Goal: Transaction & Acquisition: Book appointment/travel/reservation

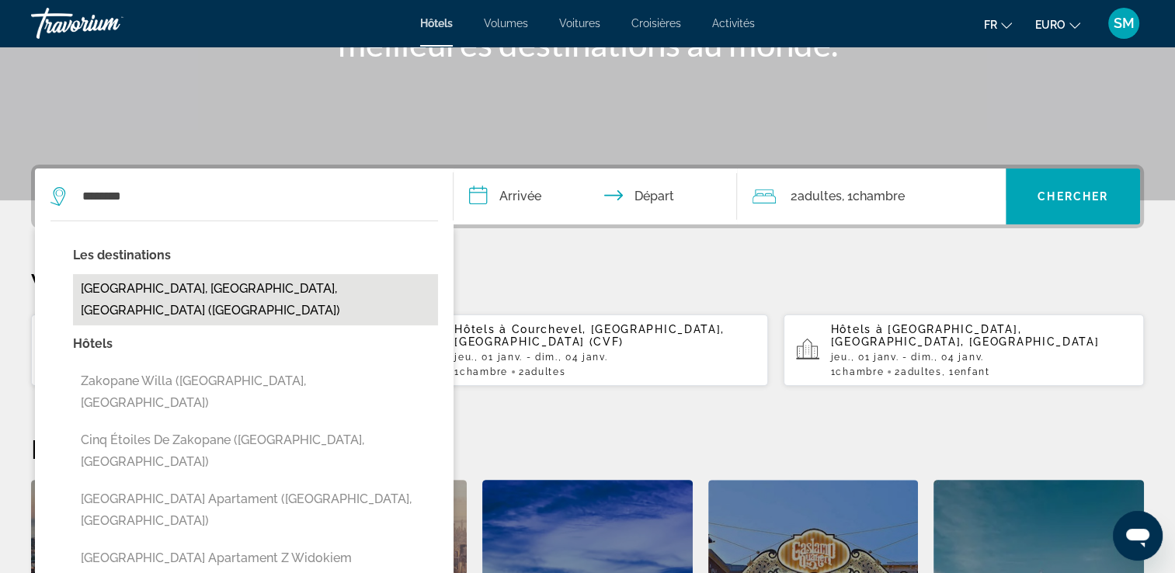
click at [272, 288] on button "[GEOGRAPHIC_DATA], [GEOGRAPHIC_DATA], [GEOGRAPHIC_DATA] ([GEOGRAPHIC_DATA])" at bounding box center [255, 299] width 365 height 51
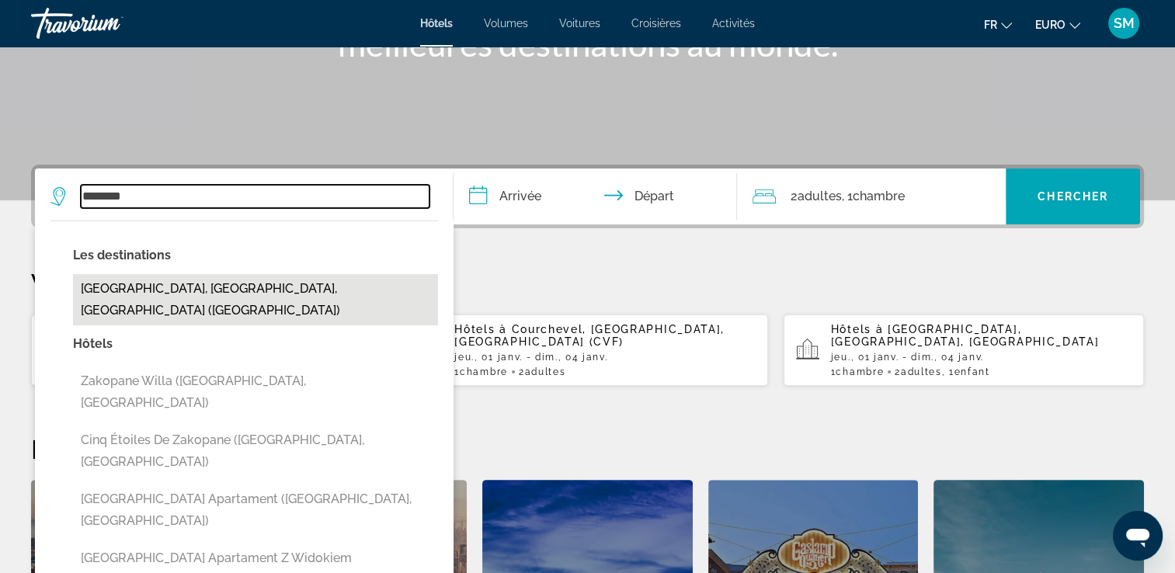
type input "**********"
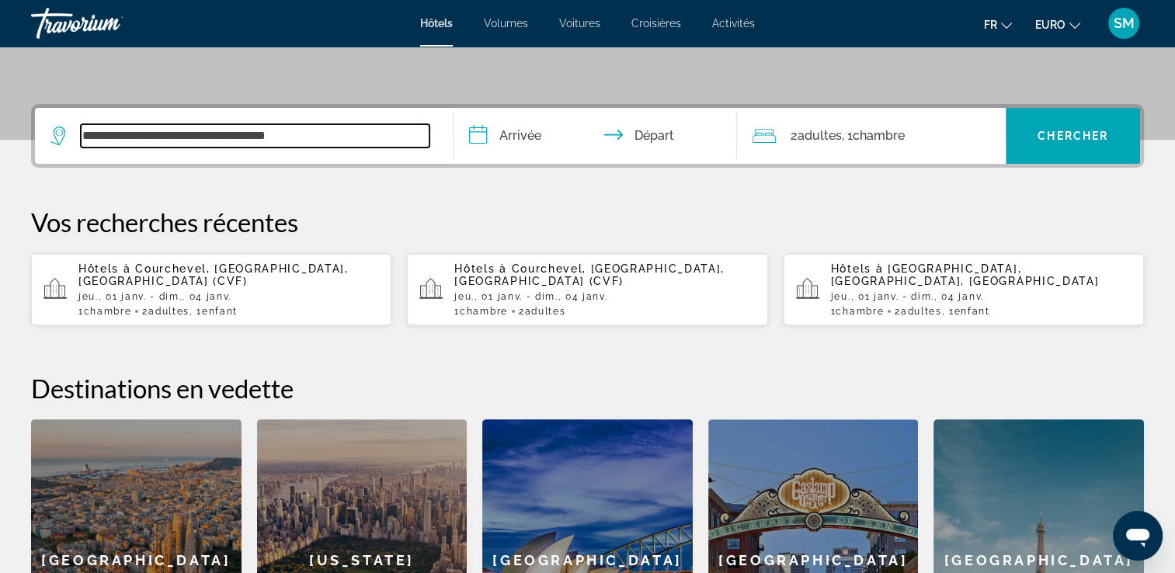
scroll to position [379, 0]
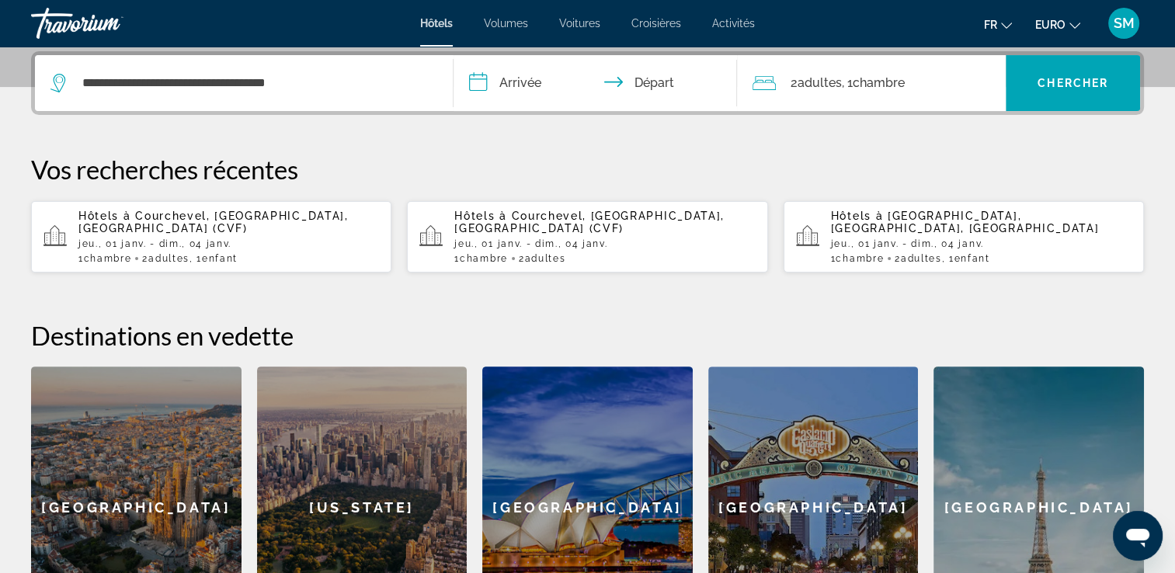
click at [509, 90] on input "**********" at bounding box center [599, 85] width 291 height 61
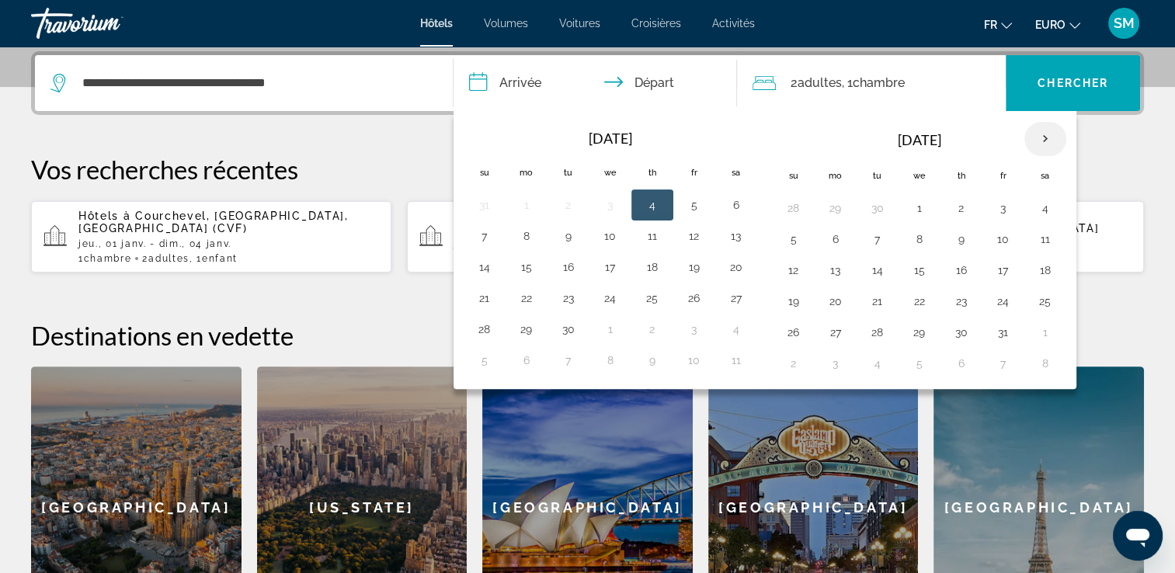
click at [1043, 141] on th "Next month" at bounding box center [1046, 139] width 42 height 34
click at [949, 213] on button "1" at bounding box center [961, 208] width 25 height 22
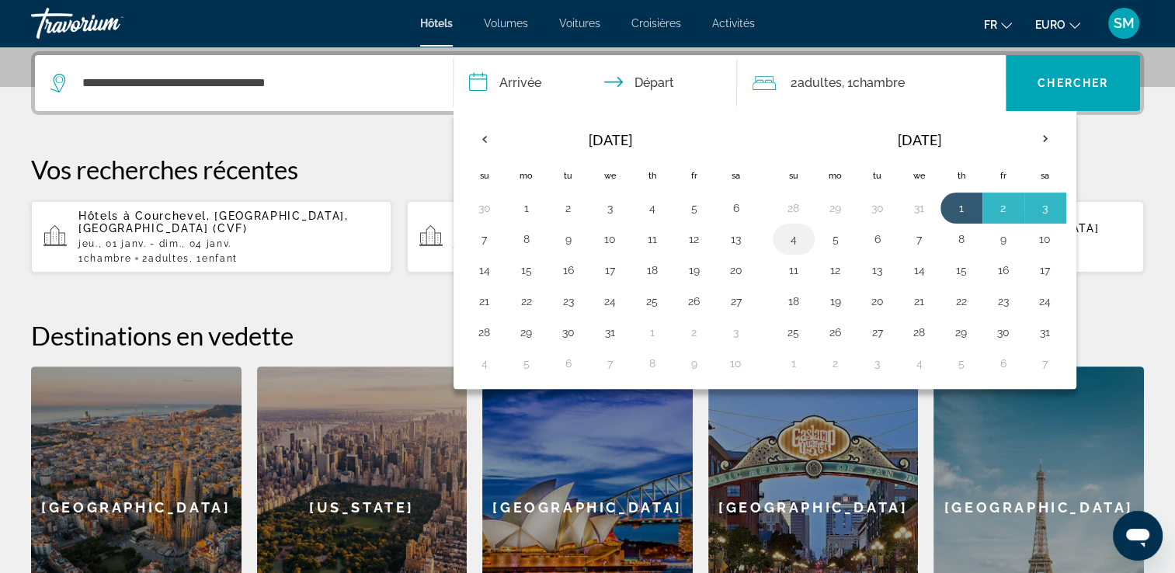
click at [795, 238] on button "4" at bounding box center [793, 239] width 25 height 22
type input "**********"
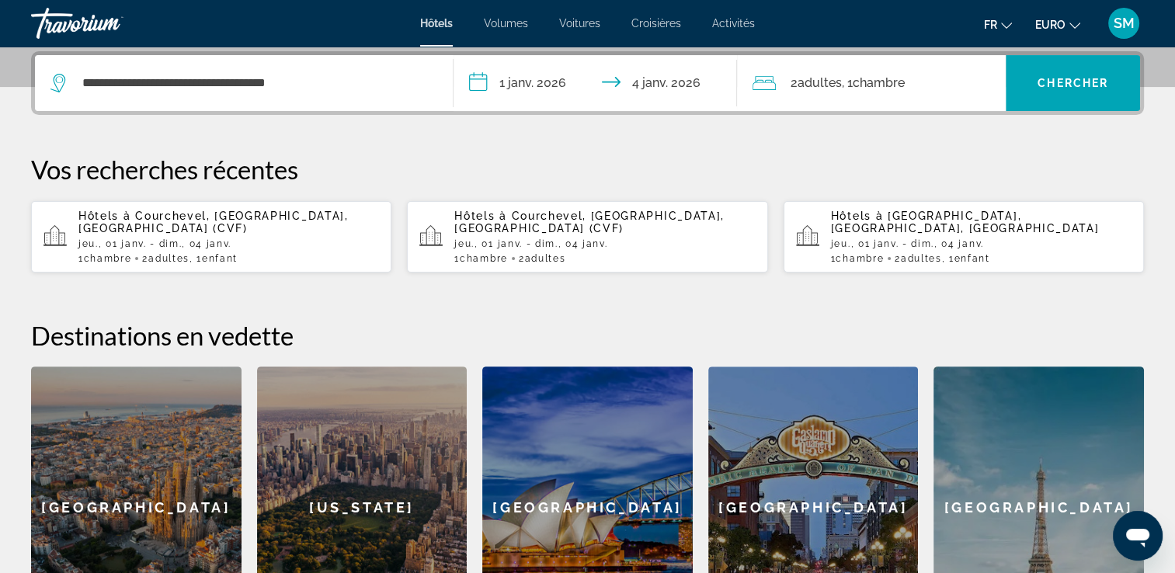
click at [825, 83] on span "Adultes" at bounding box center [819, 82] width 44 height 15
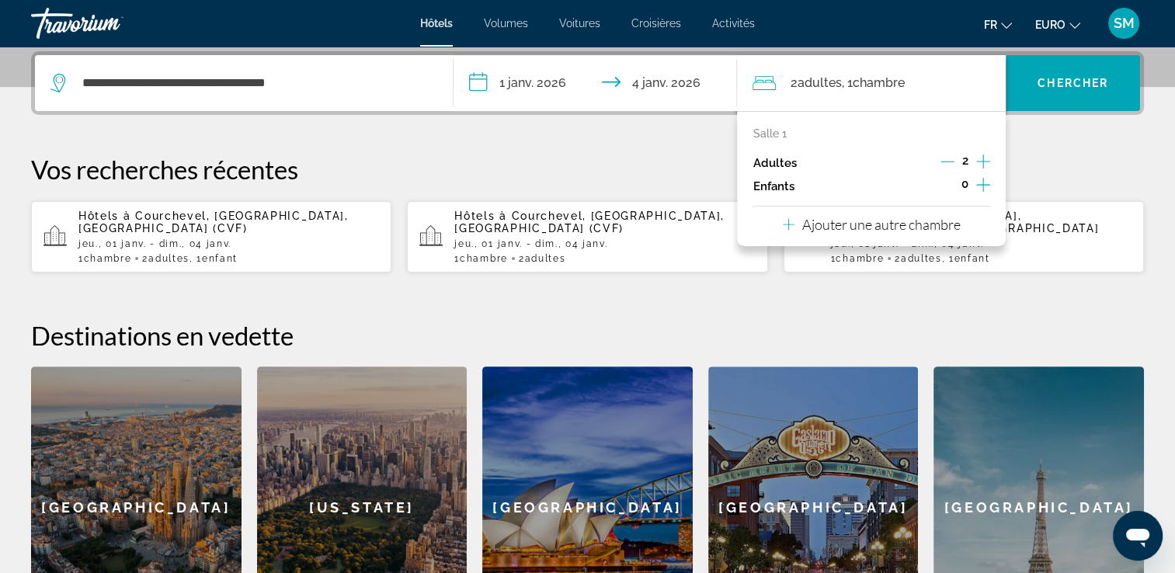
click at [980, 189] on icon "Augmenter les enfants" at bounding box center [983, 185] width 14 height 19
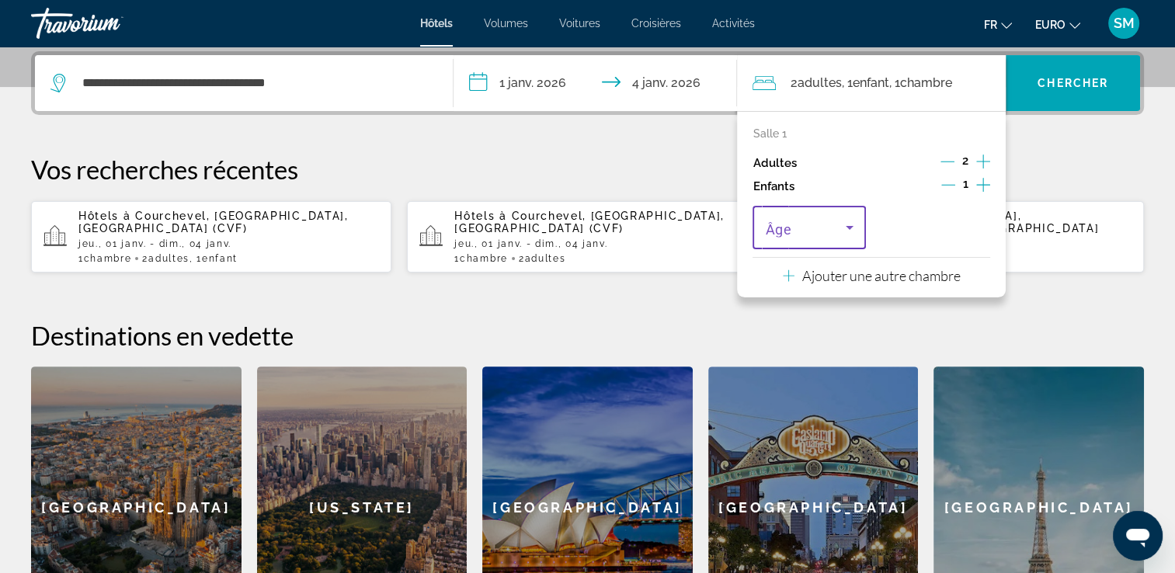
drag, startPoint x: 818, startPoint y: 233, endPoint x: 826, endPoint y: 216, distance: 19.1
click at [826, 216] on div "Voyageurs : 2 adultes, 1 enfant" at bounding box center [809, 227] width 88 height 43
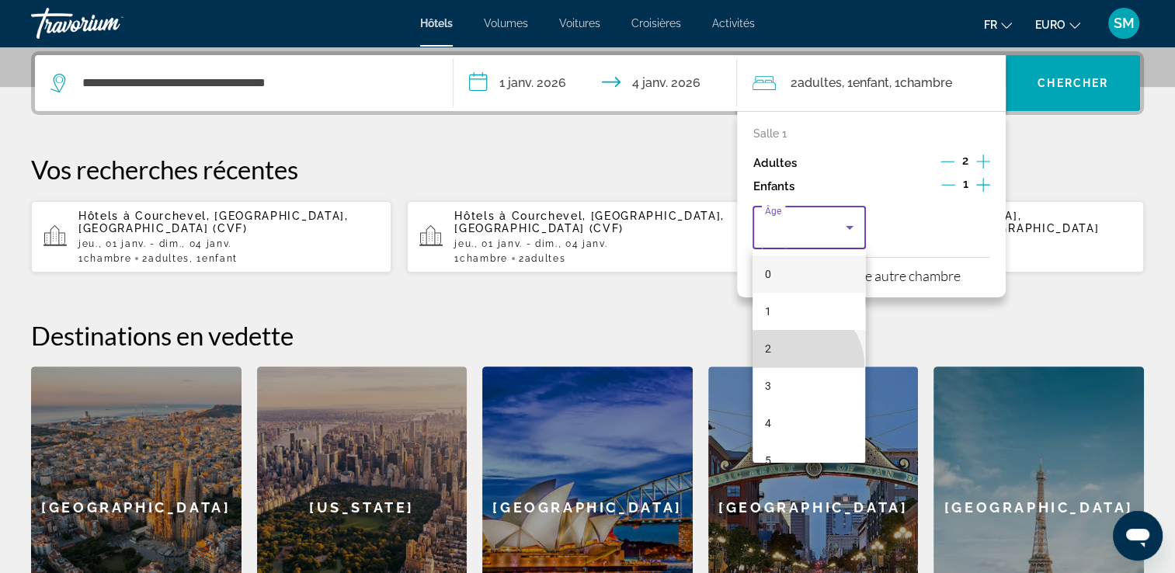
click at [802, 364] on mat-option "2" at bounding box center [809, 348] width 113 height 37
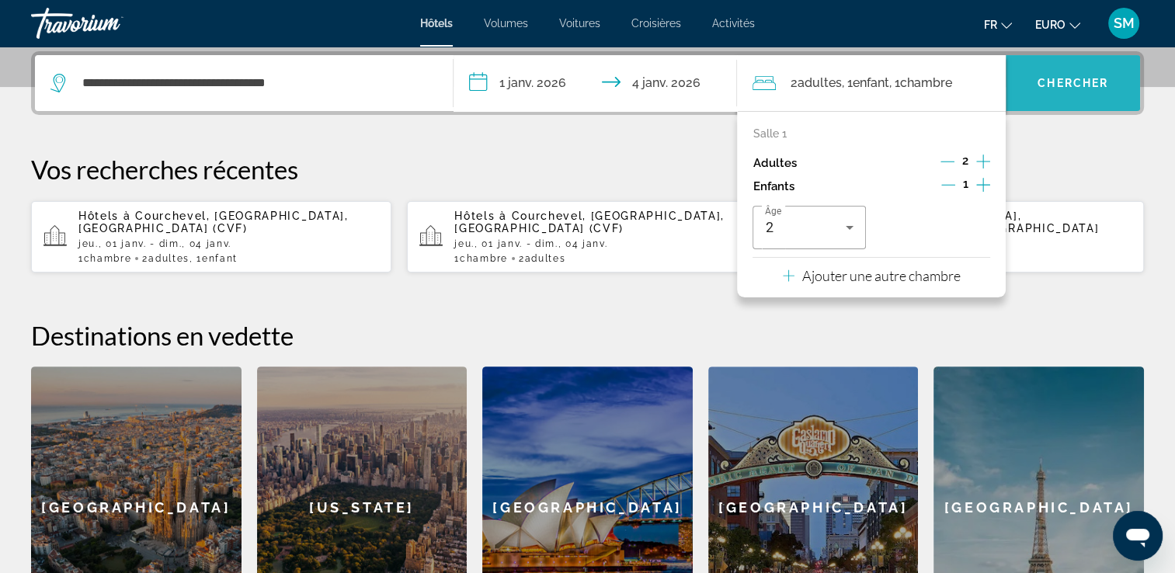
click at [1058, 92] on span "Widget de recherche" at bounding box center [1073, 82] width 134 height 37
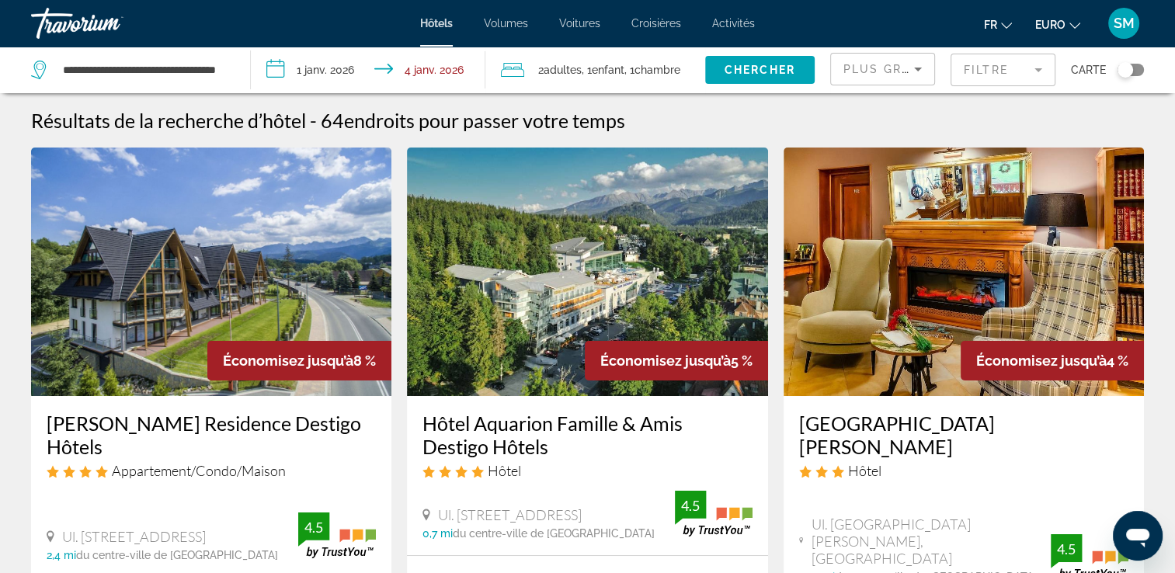
click at [904, 64] on span "Plus grandes économies" at bounding box center [937, 69] width 186 height 12
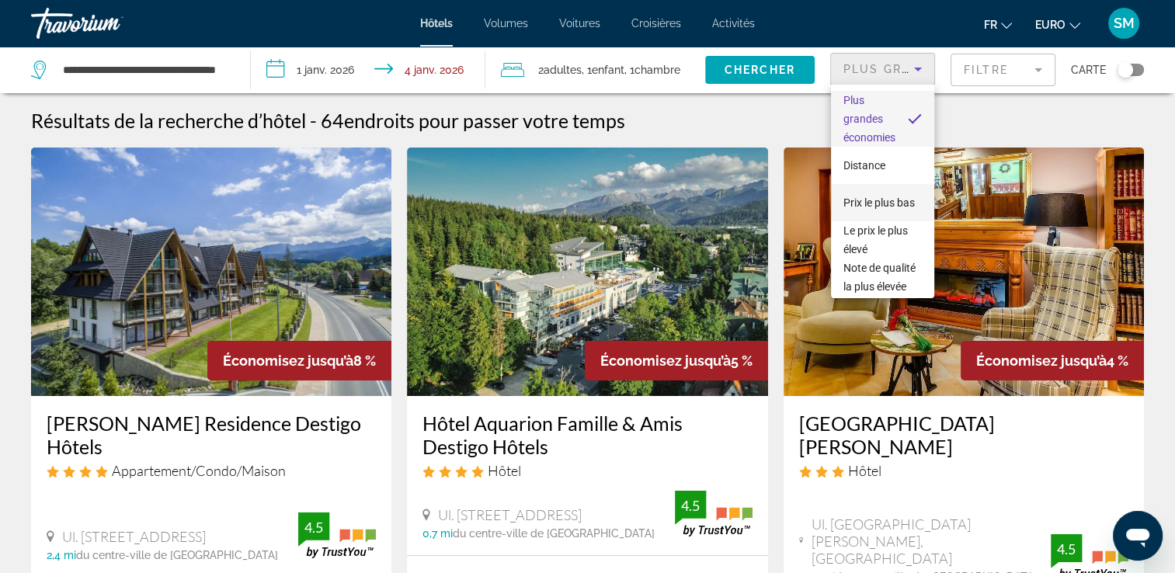
click at [853, 202] on span "Prix le plus bas" at bounding box center [879, 202] width 71 height 19
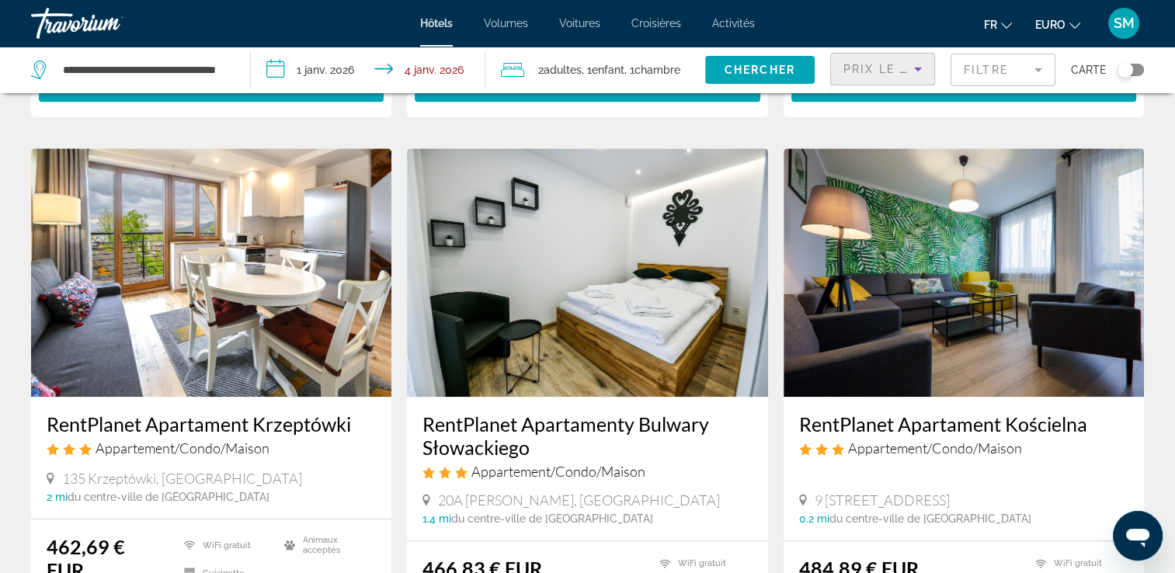
scroll to position [1172, 0]
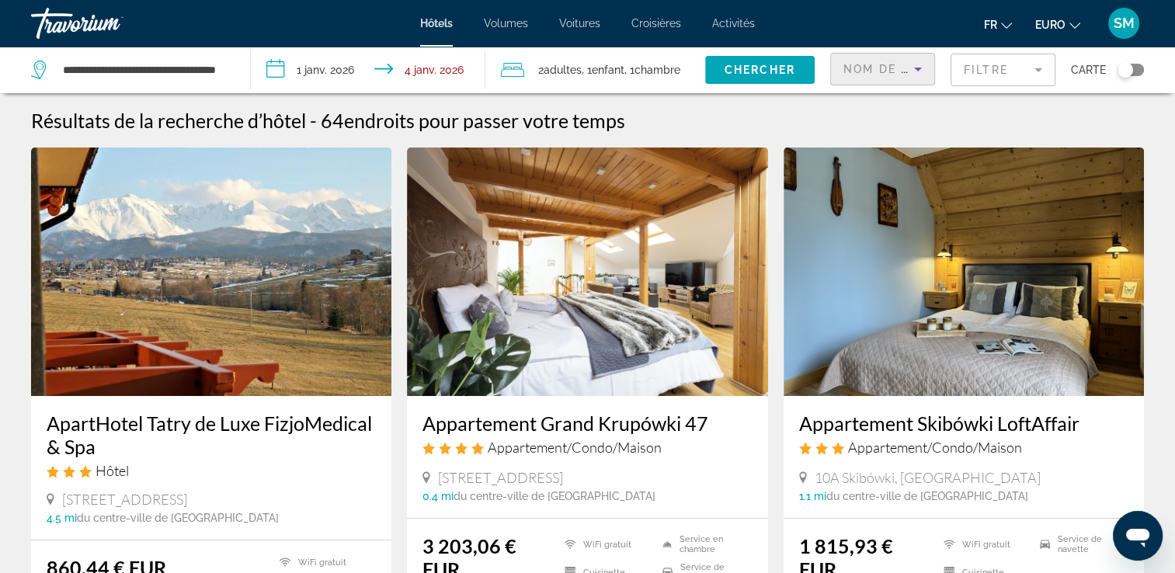
scroll to position [501, 0]
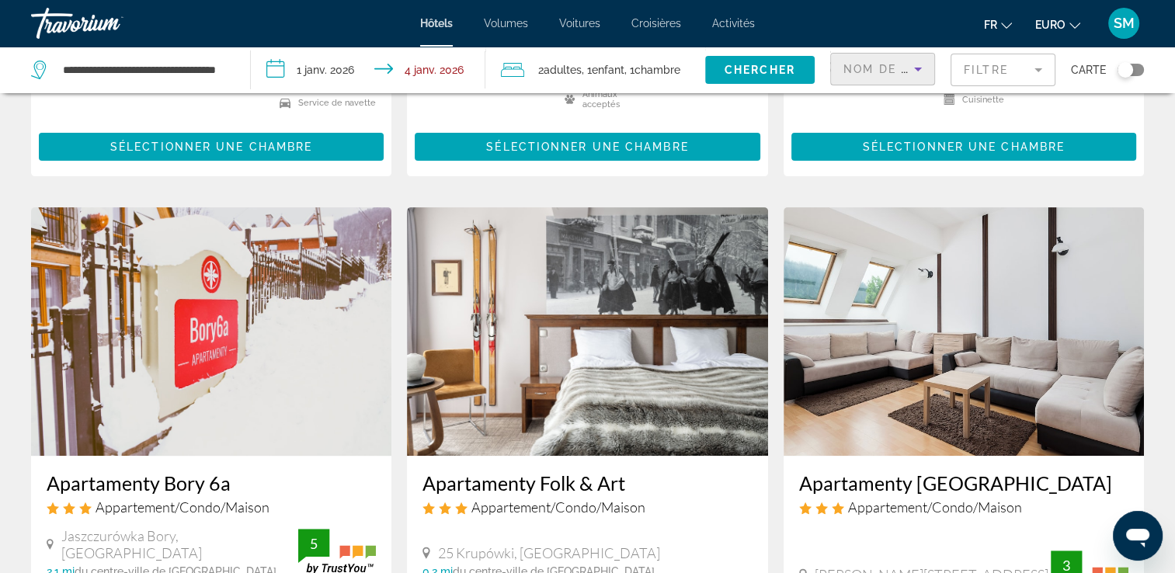
click at [904, 79] on div "Nom de la propriété" at bounding box center [883, 75] width 78 height 43
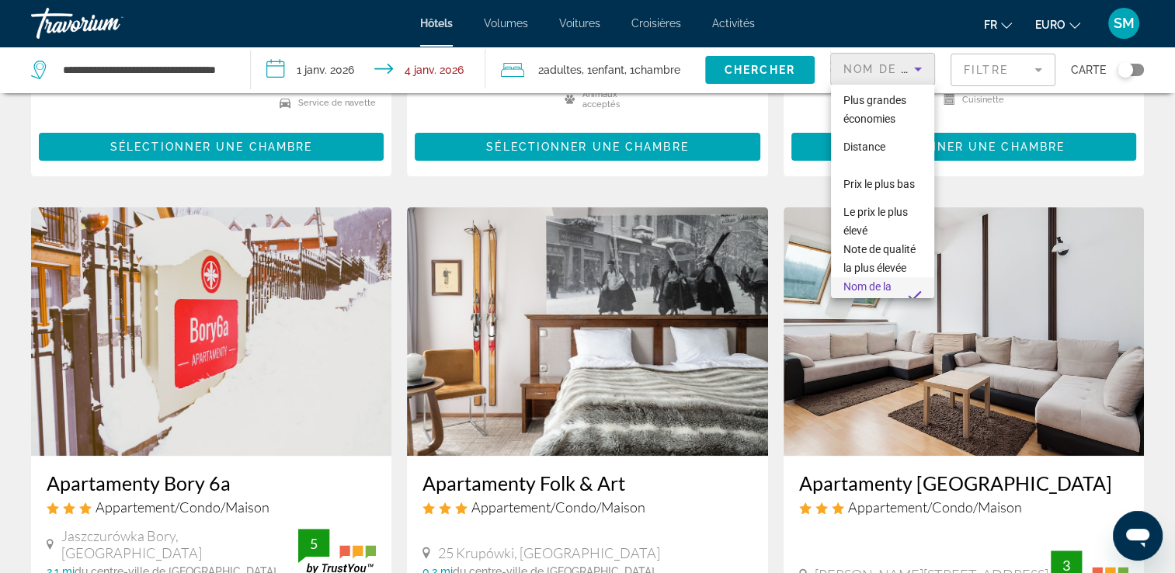
scroll to position [53, 0]
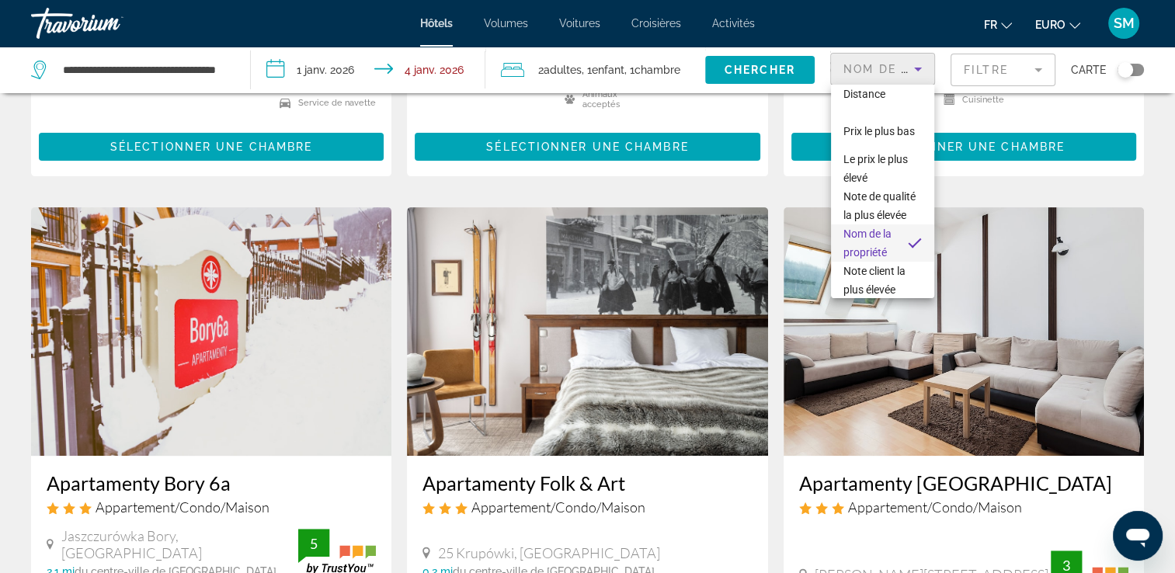
click at [904, 79] on div at bounding box center [587, 286] width 1175 height 573
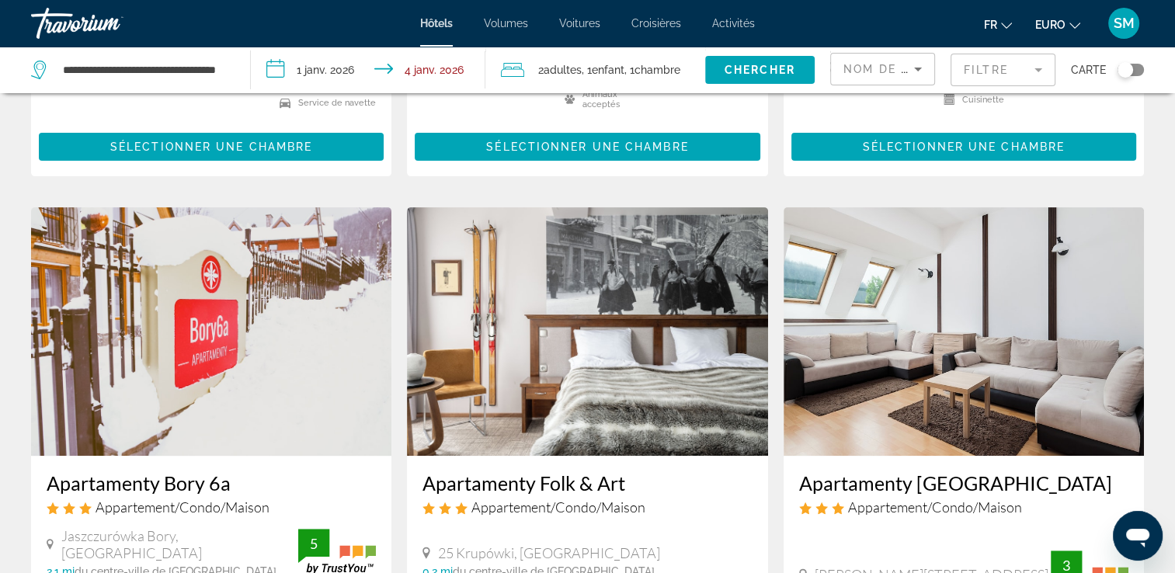
click at [885, 40] on div "Hôtels Volumes Voitures Croisières Activités Hôtels Vols Voitures Croisières Ac…" at bounding box center [587, 23] width 1175 height 40
drag, startPoint x: 885, startPoint y: 40, endPoint x: 886, endPoint y: 69, distance: 28.8
click at [886, 69] on span "Nom de la propriété" at bounding box center [919, 69] width 151 height 12
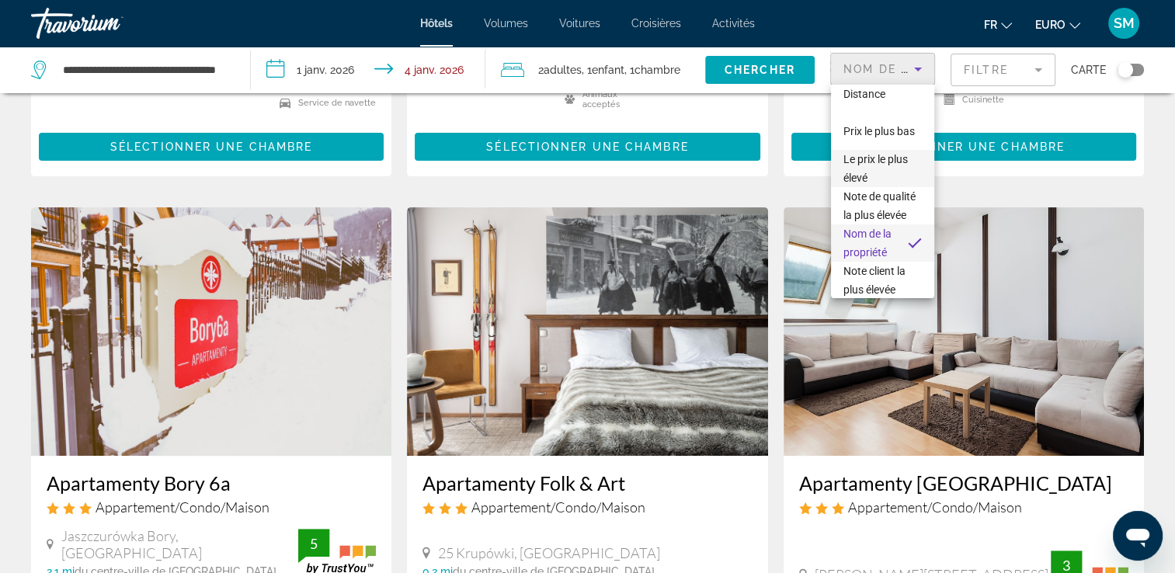
click at [866, 169] on span "Le prix le plus élevé" at bounding box center [883, 168] width 78 height 37
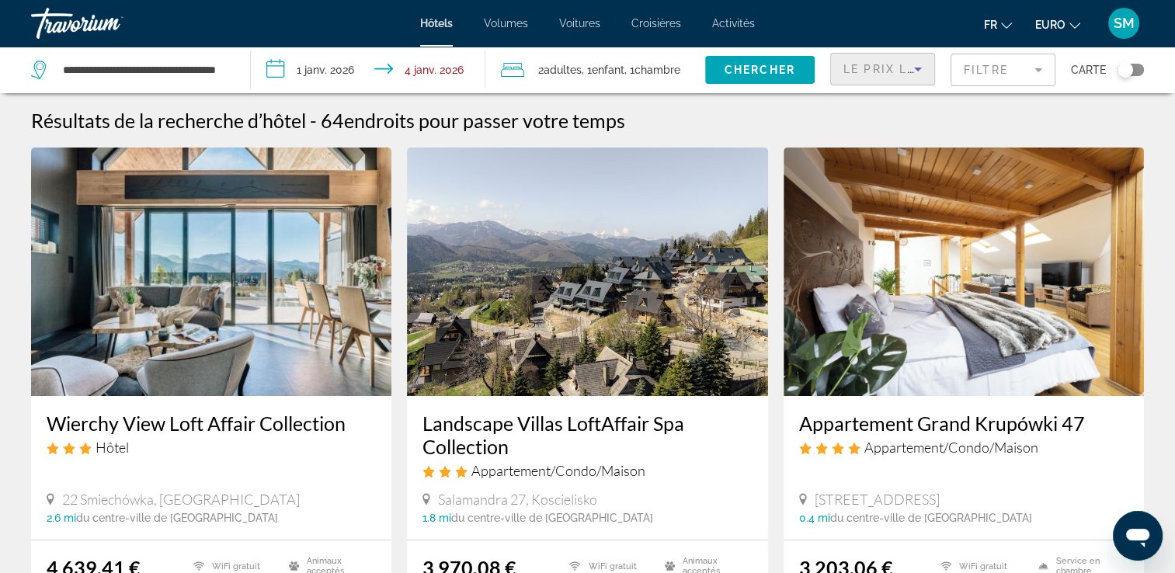
click at [859, 68] on span "Le prix le plus élevé" at bounding box center [922, 69] width 157 height 12
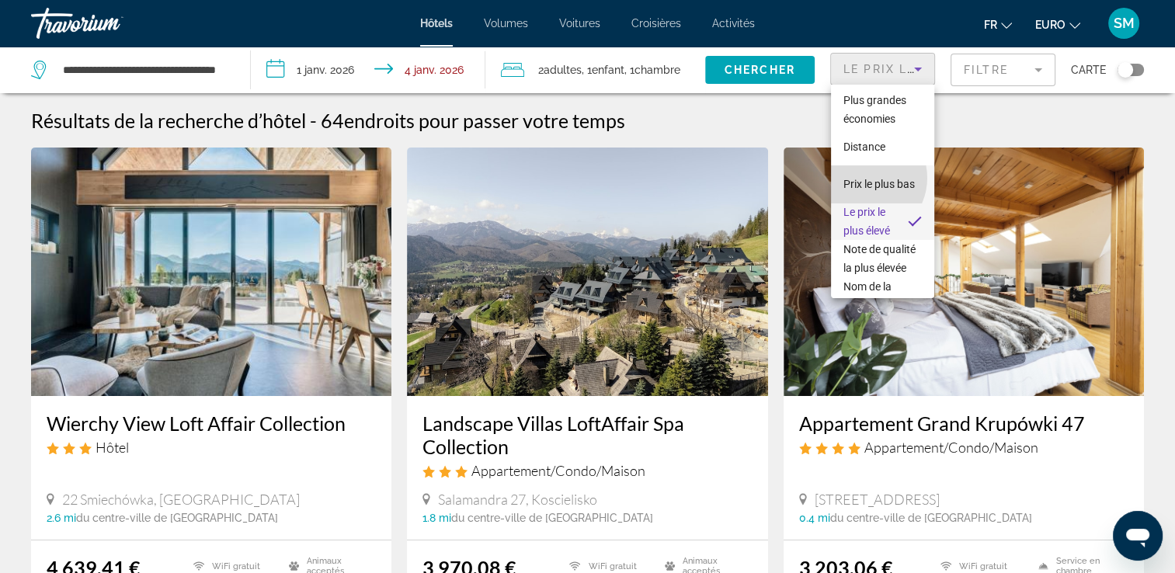
click at [863, 178] on span "Prix le plus bas" at bounding box center [879, 184] width 71 height 12
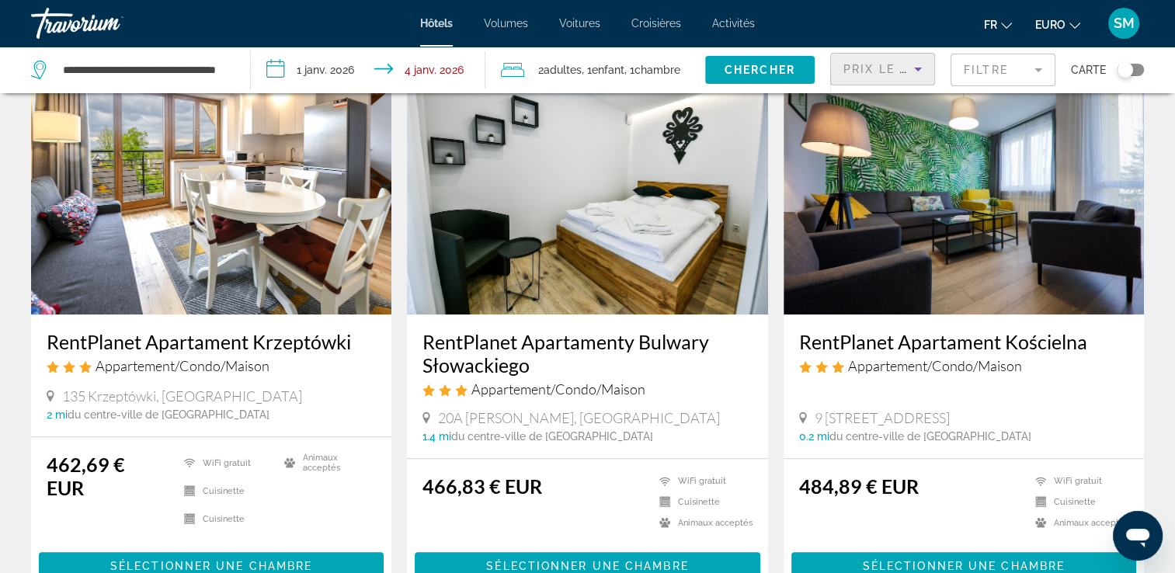
scroll to position [1254, 0]
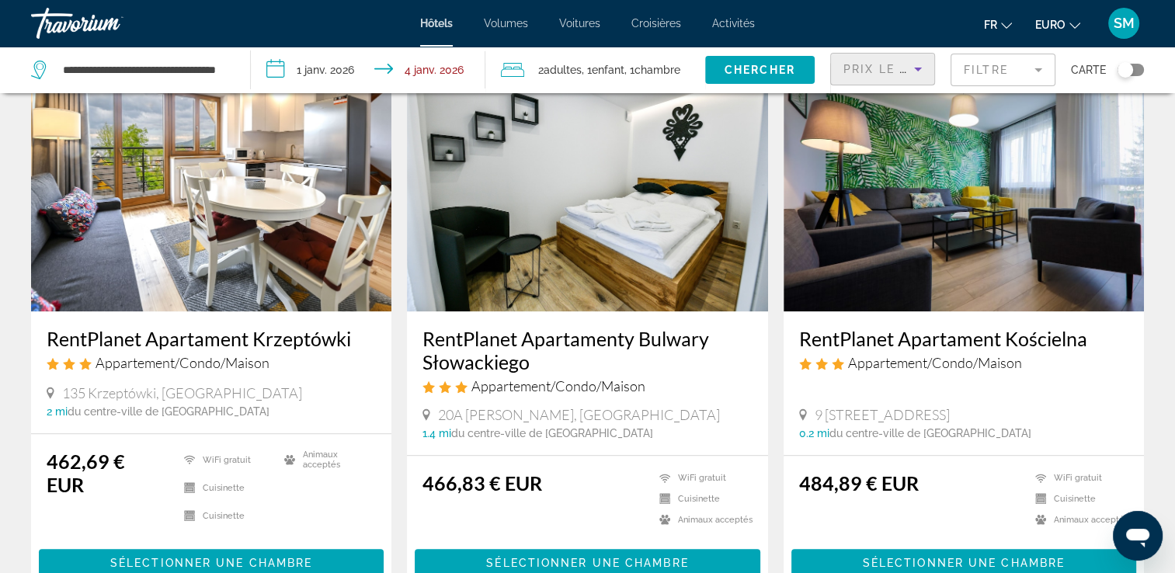
click at [629, 327] on h3 "RentPlanet Apartamenty Bulwary Słowackiego" at bounding box center [587, 350] width 329 height 47
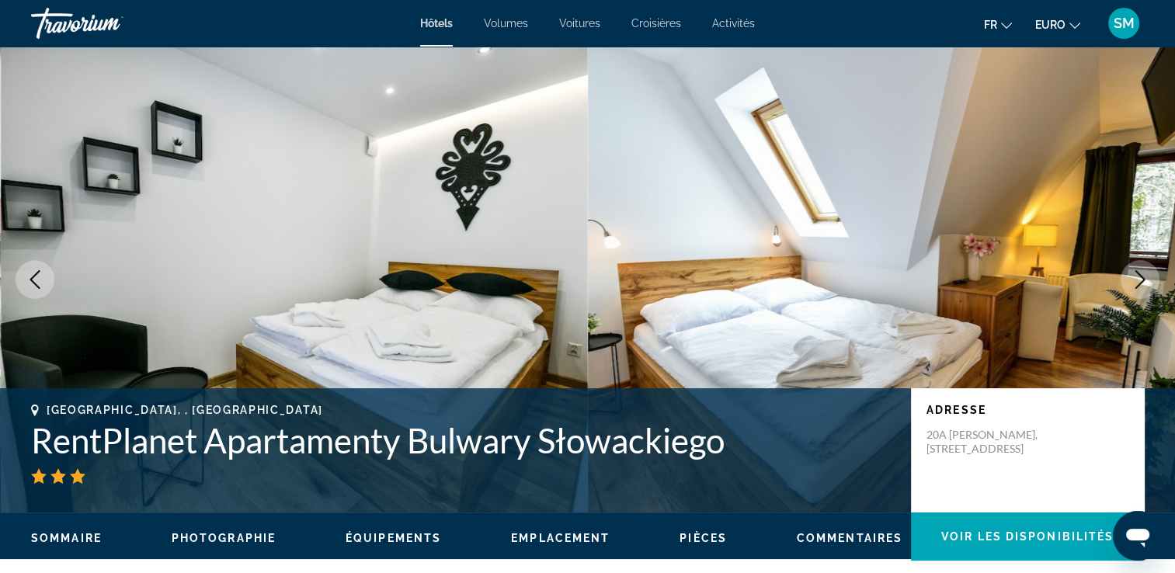
click at [1141, 294] on button "Image suivante" at bounding box center [1140, 279] width 39 height 39
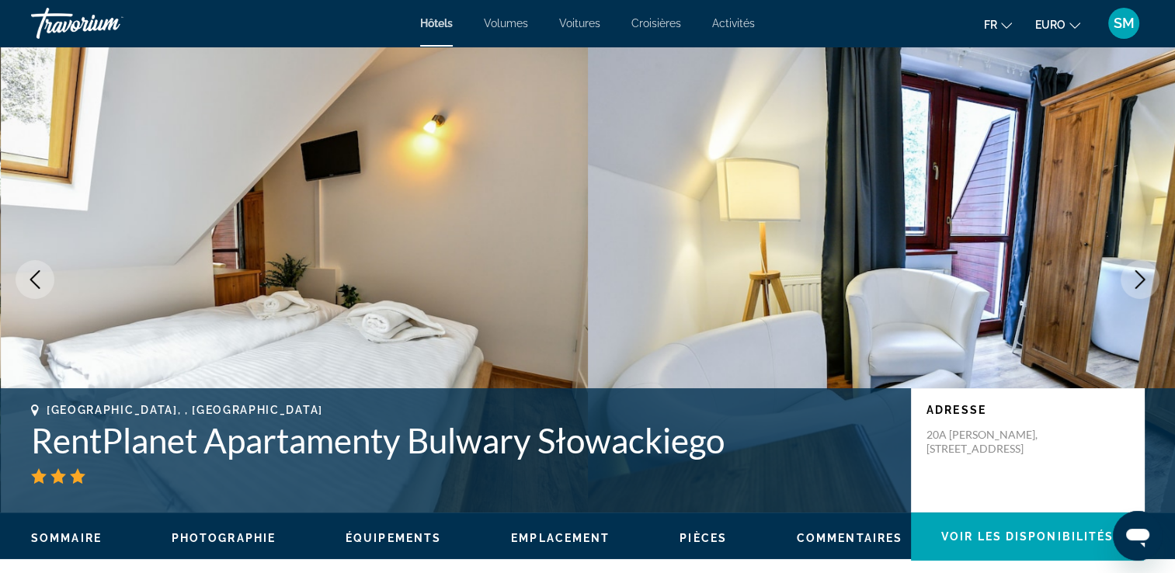
click at [1141, 294] on button "Image suivante" at bounding box center [1140, 279] width 39 height 39
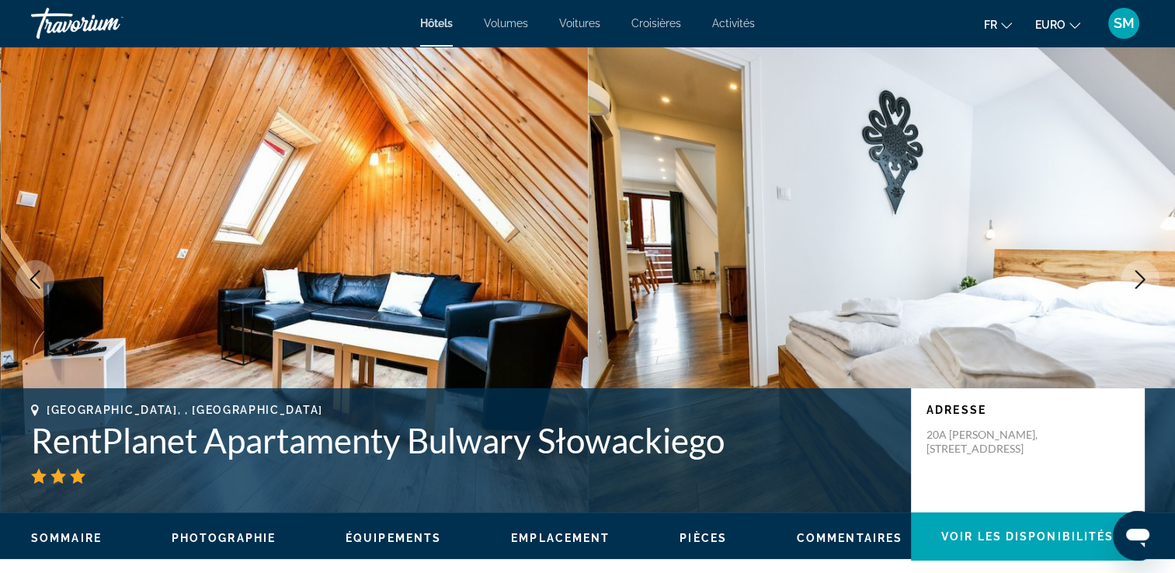
click at [1141, 290] on button "Image suivante" at bounding box center [1140, 279] width 39 height 39
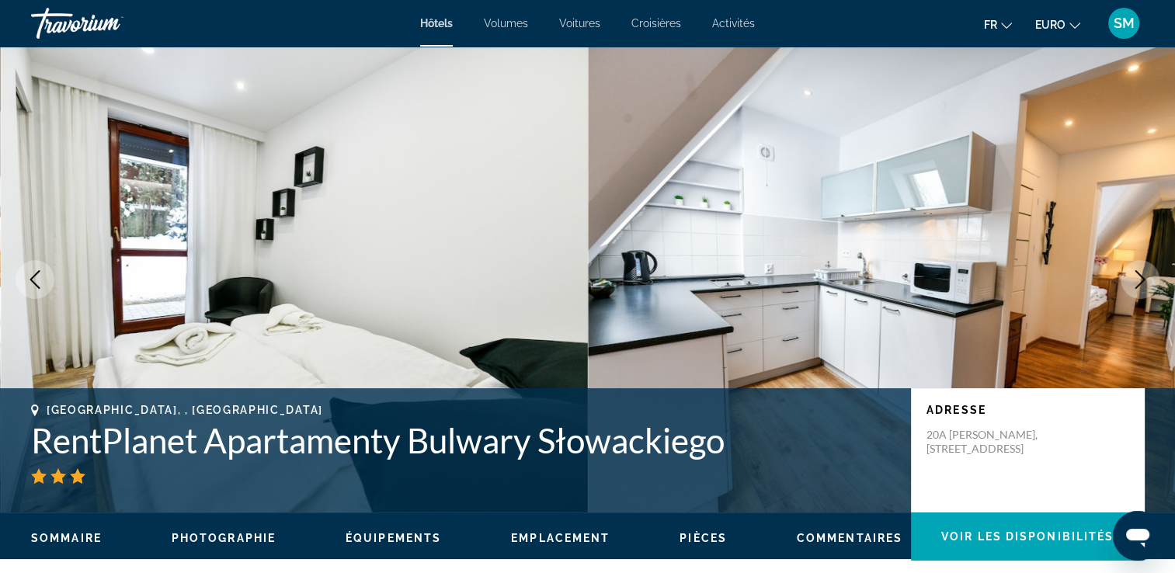
click at [1141, 290] on button "Image suivante" at bounding box center [1140, 279] width 39 height 39
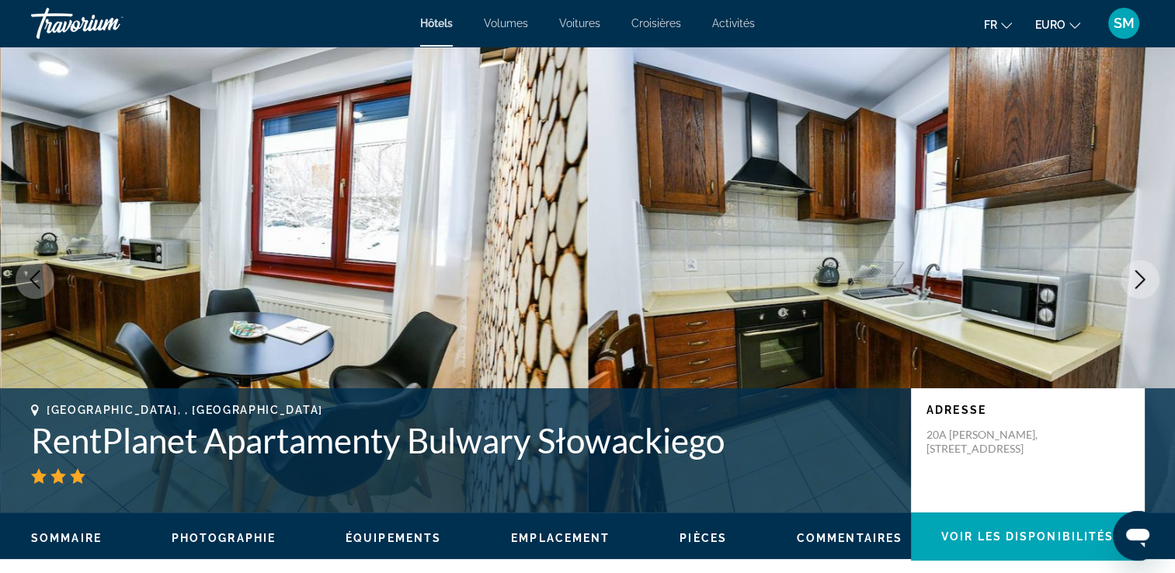
click at [1141, 290] on button "Image suivante" at bounding box center [1140, 279] width 39 height 39
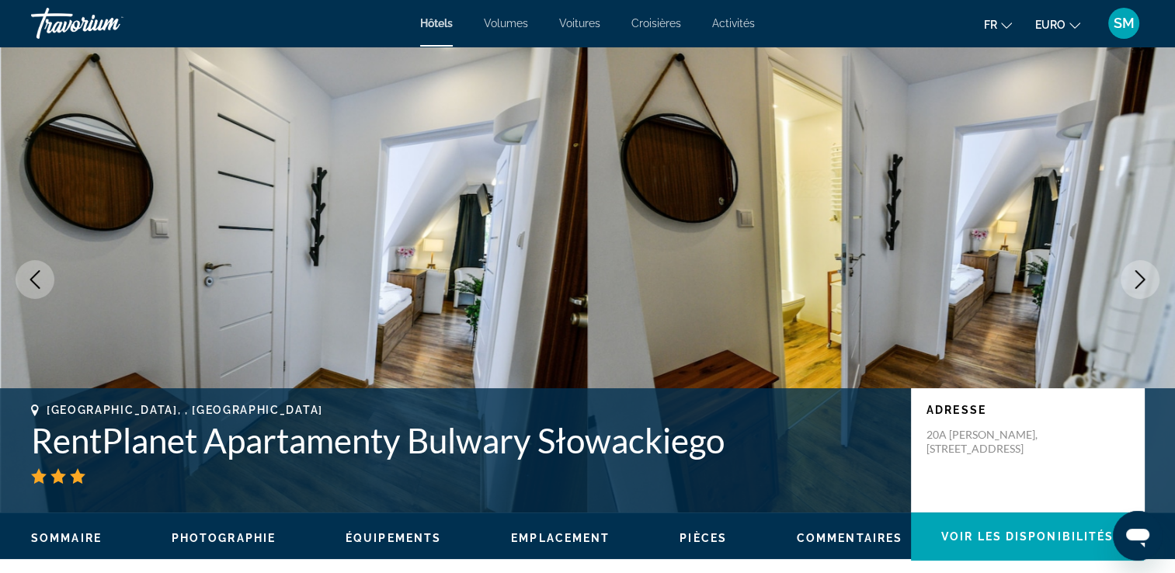
click at [1141, 290] on button "Image suivante" at bounding box center [1140, 279] width 39 height 39
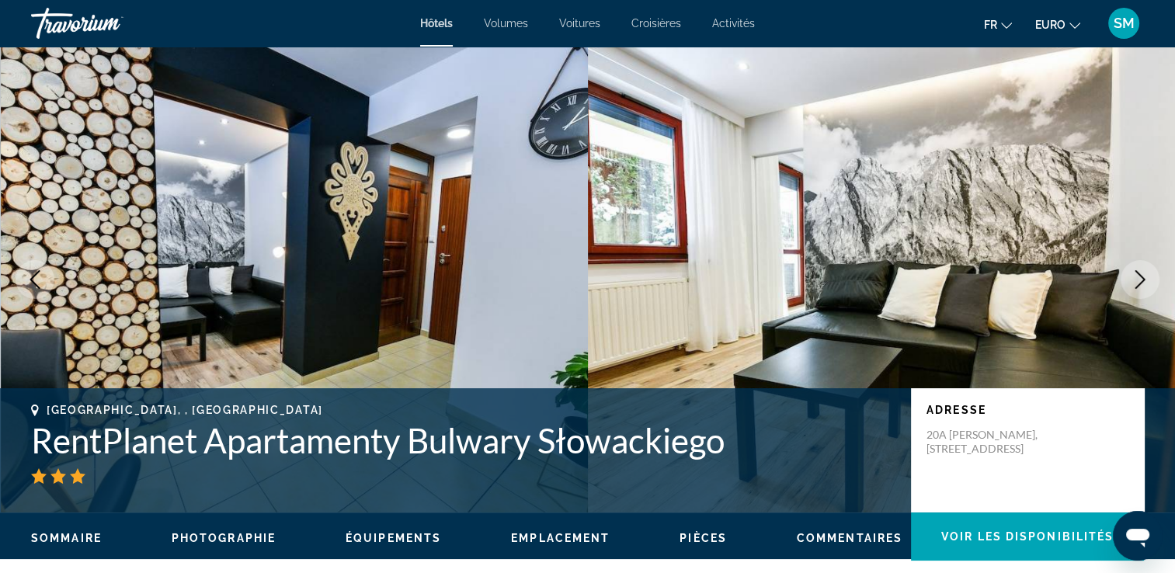
click at [1141, 290] on button "Image suivante" at bounding box center [1140, 279] width 39 height 39
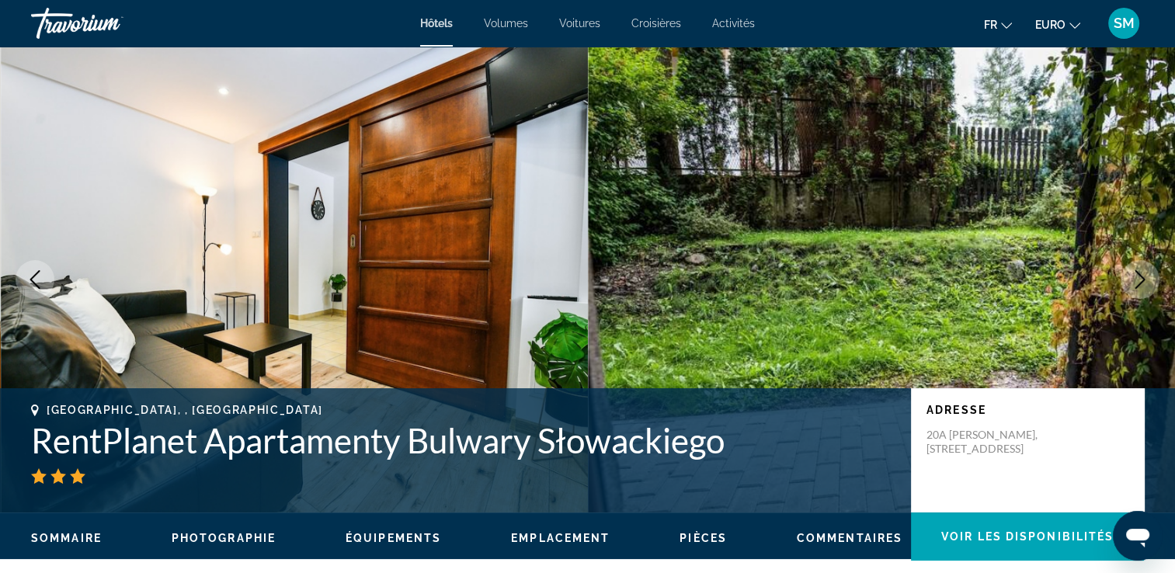
click at [1141, 290] on button "Image suivante" at bounding box center [1140, 279] width 39 height 39
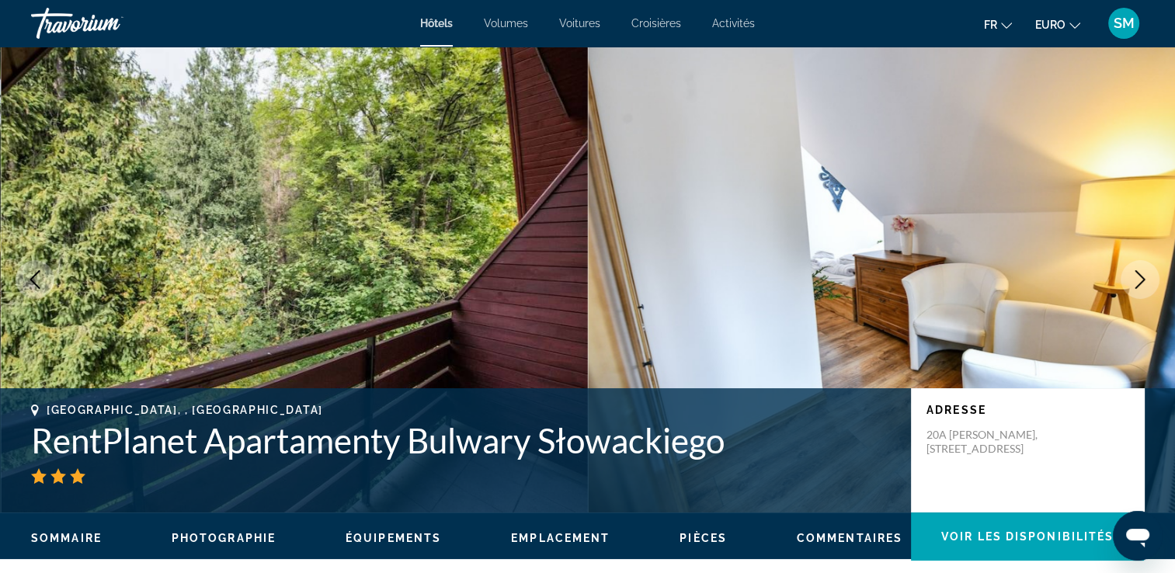
click at [1141, 290] on button "Image suivante" at bounding box center [1140, 279] width 39 height 39
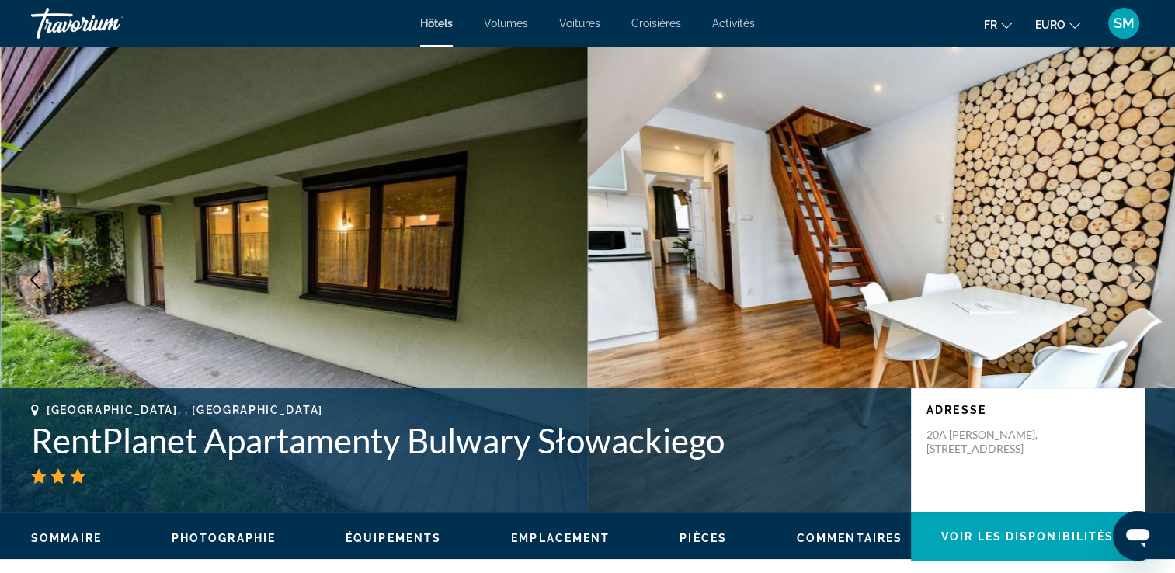
click at [1141, 290] on button "Image suivante" at bounding box center [1140, 279] width 39 height 39
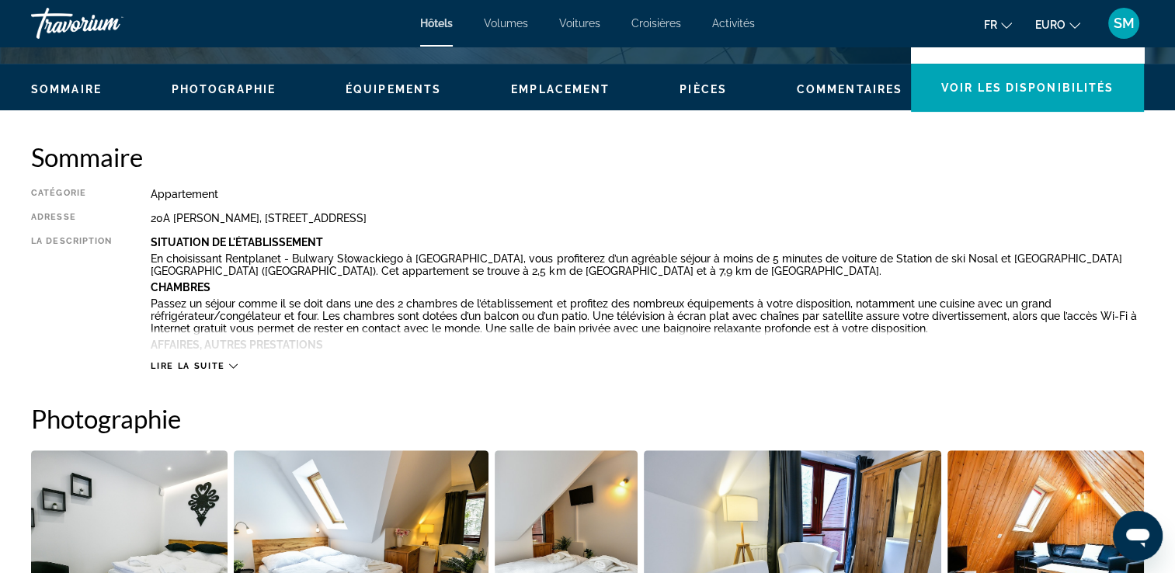
scroll to position [452, 0]
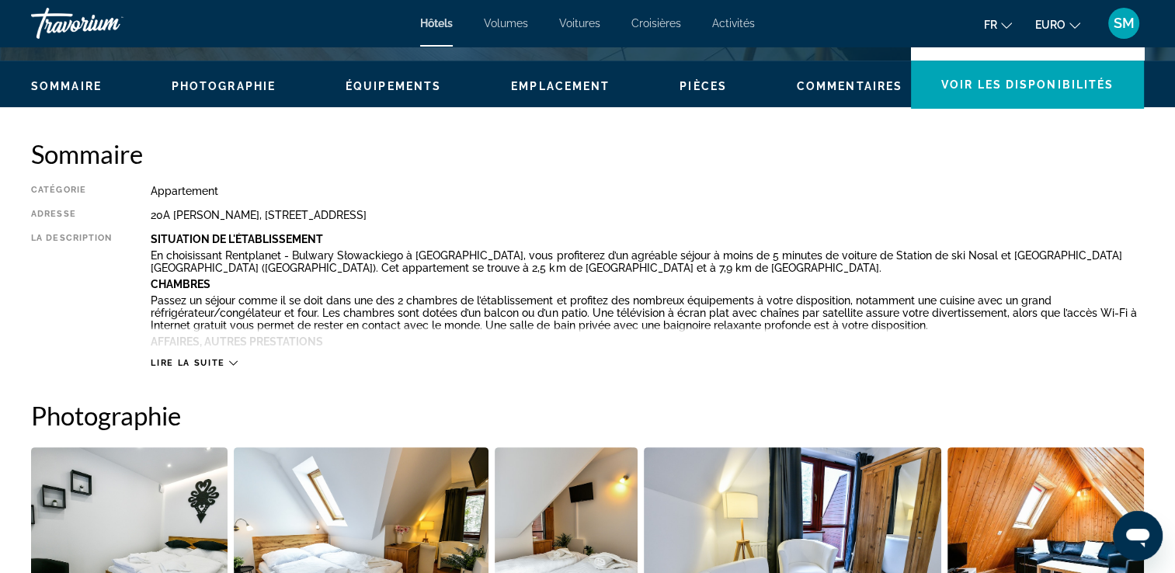
click at [583, 89] on span "Emplacement" at bounding box center [560, 86] width 99 height 12
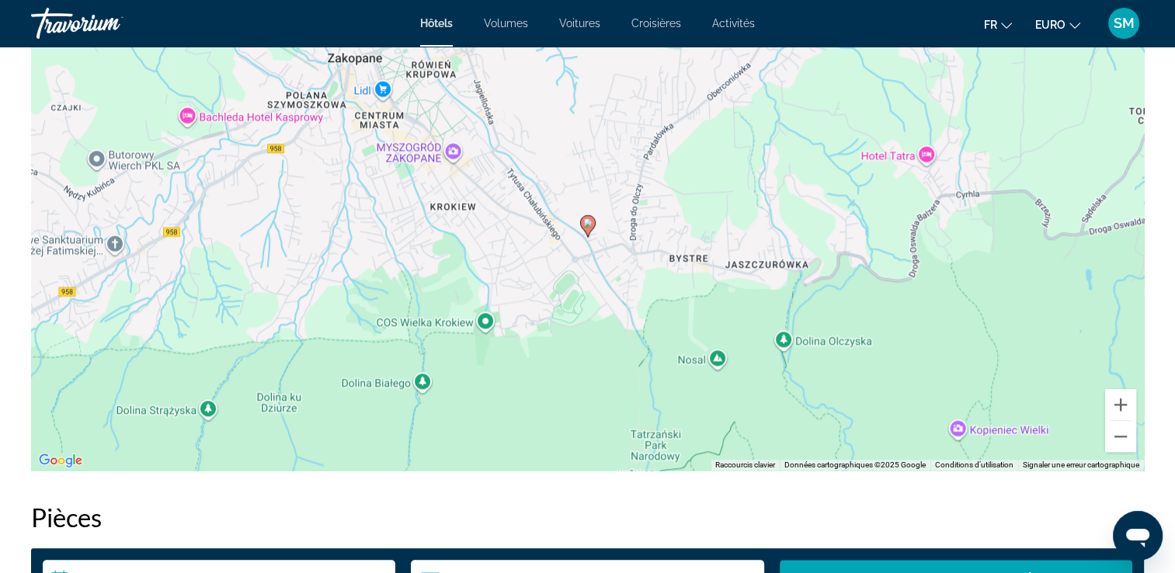
scroll to position [1554, 0]
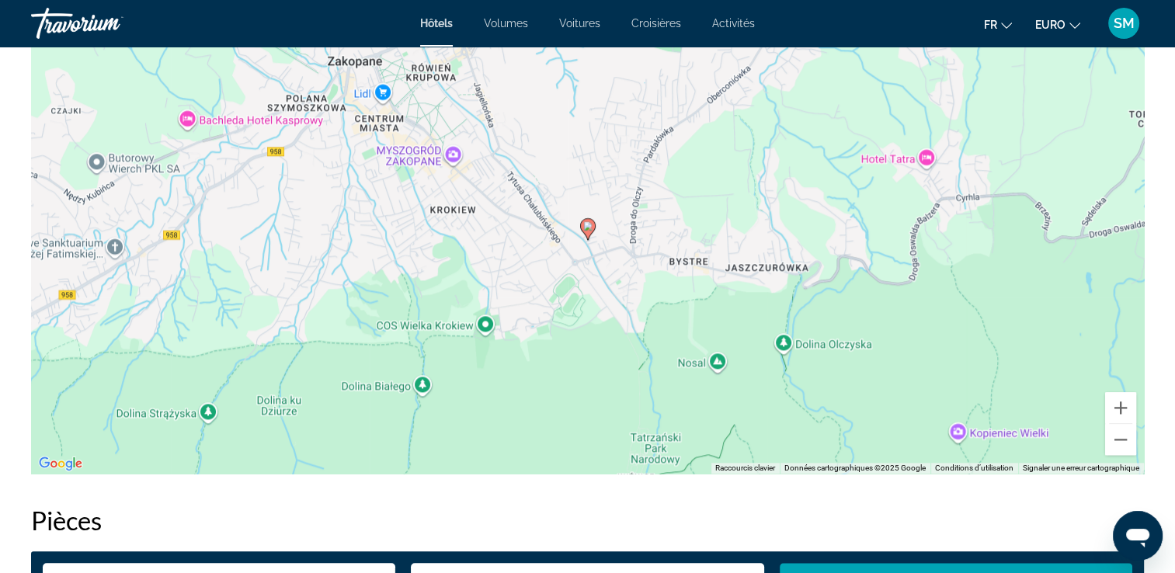
click at [586, 228] on image "Contenu principal" at bounding box center [587, 225] width 9 height 9
click at [587, 243] on div "Pour naviguer, appuyez sur les touches fléchées. Pour activer le glissement ave…" at bounding box center [587, 241] width 1113 height 466
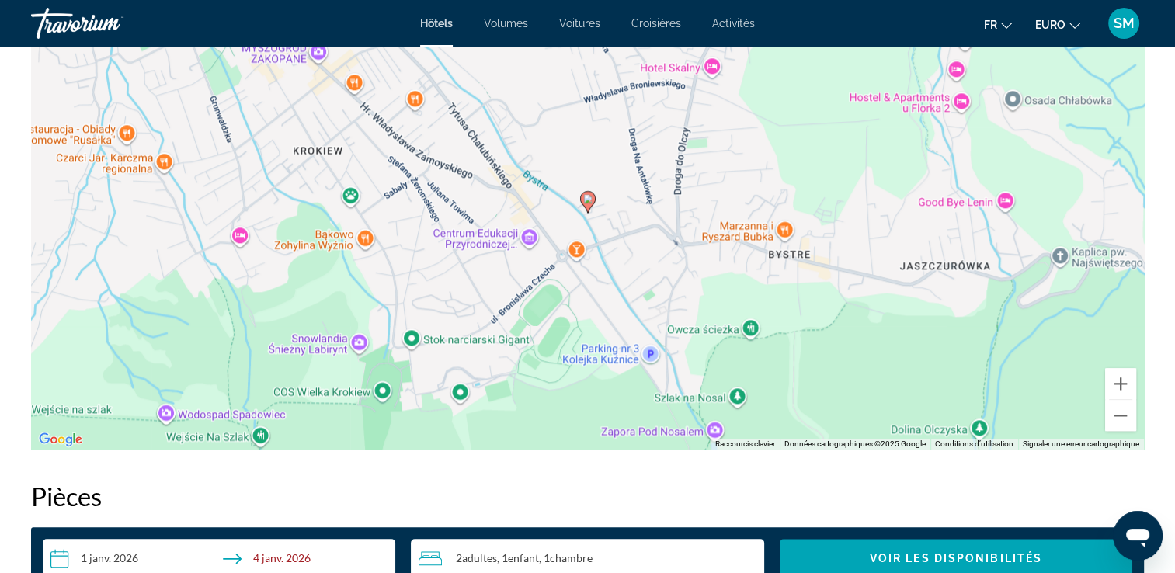
scroll to position [1571, 0]
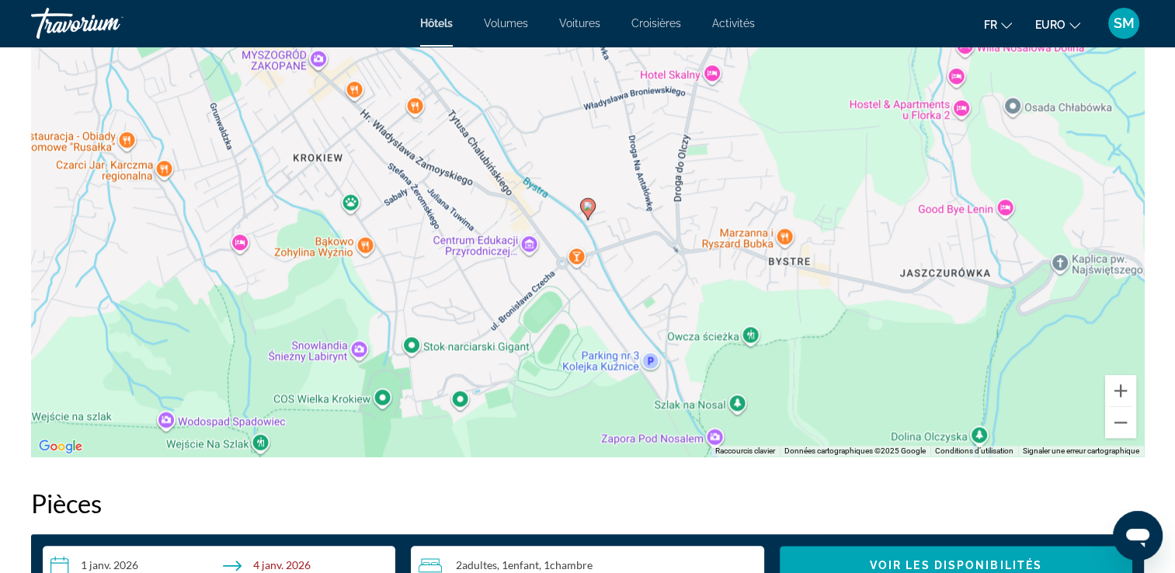
click at [577, 266] on div "Pour activer le glissement avec le clavier, appuyez sur Alt+Entrée. Une fois ce…" at bounding box center [587, 224] width 1113 height 466
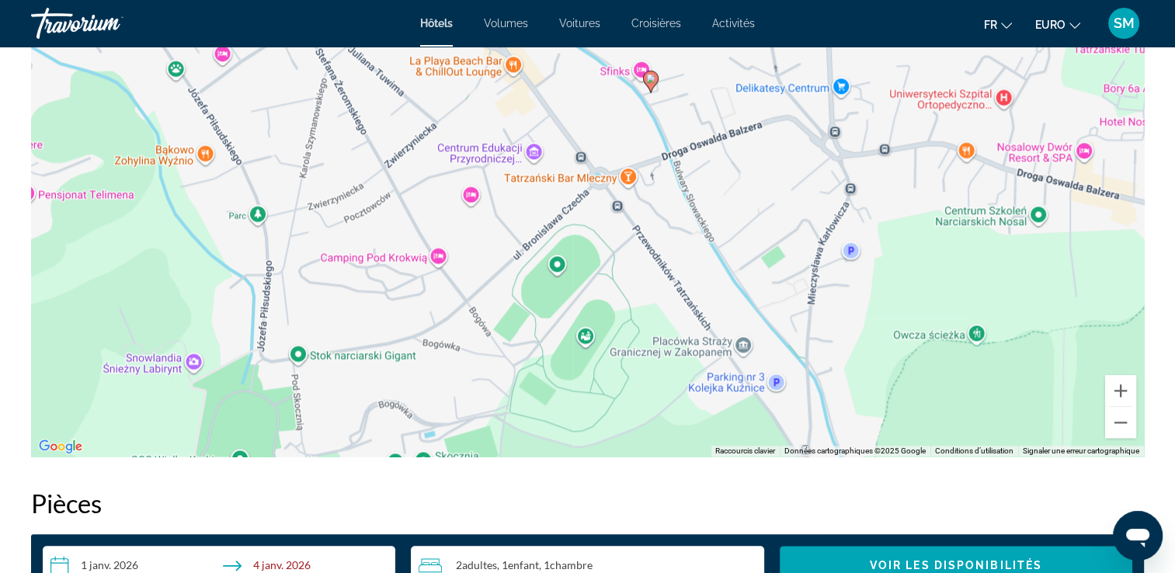
drag, startPoint x: 732, startPoint y: 236, endPoint x: 786, endPoint y: 152, distance: 100.0
click at [786, 152] on div "Pour activer le glissement avec le clavier, appuyez sur Alt+Entrée. Une fois ce…" at bounding box center [587, 224] width 1113 height 466
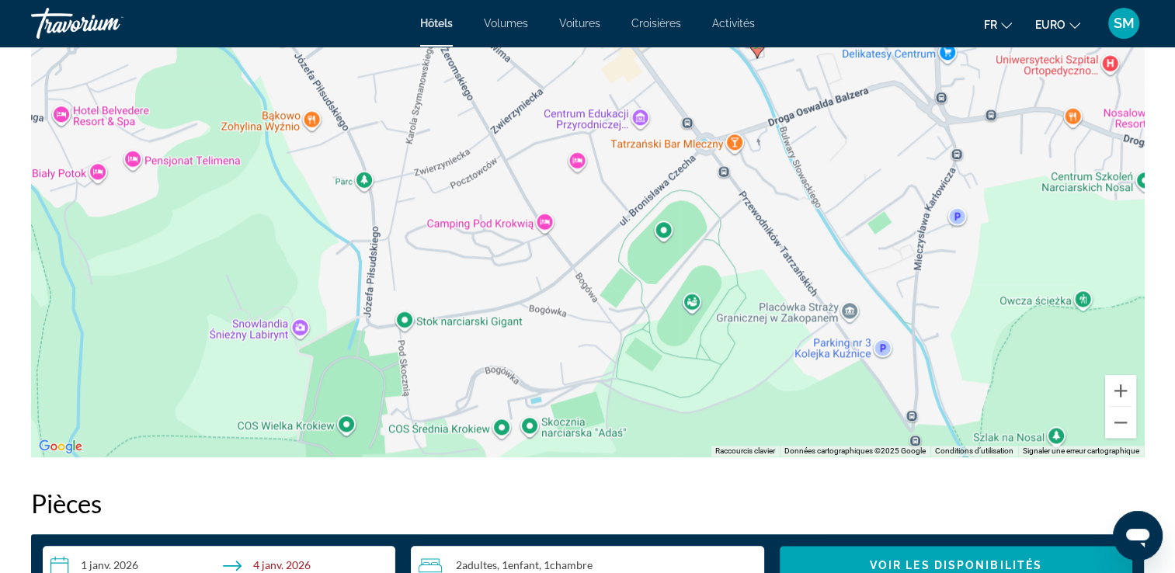
drag, startPoint x: 553, startPoint y: 281, endPoint x: 662, endPoint y: 249, distance: 113.5
click at [662, 249] on div "Pour activer le glissement avec le clavier, appuyez sur Alt+Entrée. Une fois ce…" at bounding box center [587, 224] width 1113 height 466
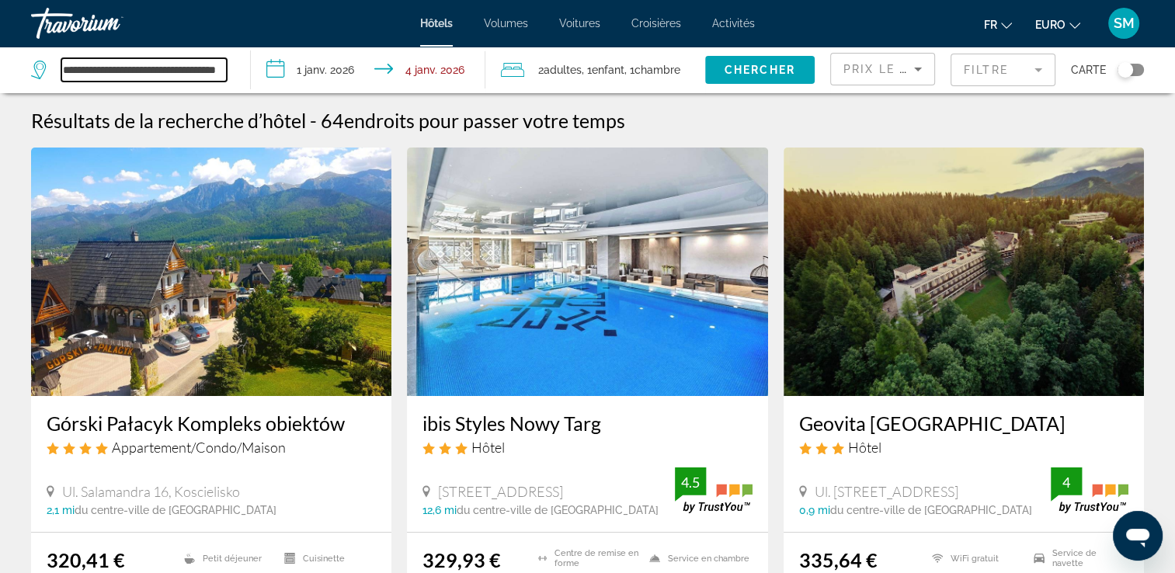
drag, startPoint x: 224, startPoint y: 71, endPoint x: 37, endPoint y: 79, distance: 187.4
click at [37, 79] on div "**********" at bounding box center [129, 69] width 196 height 23
type input "********"
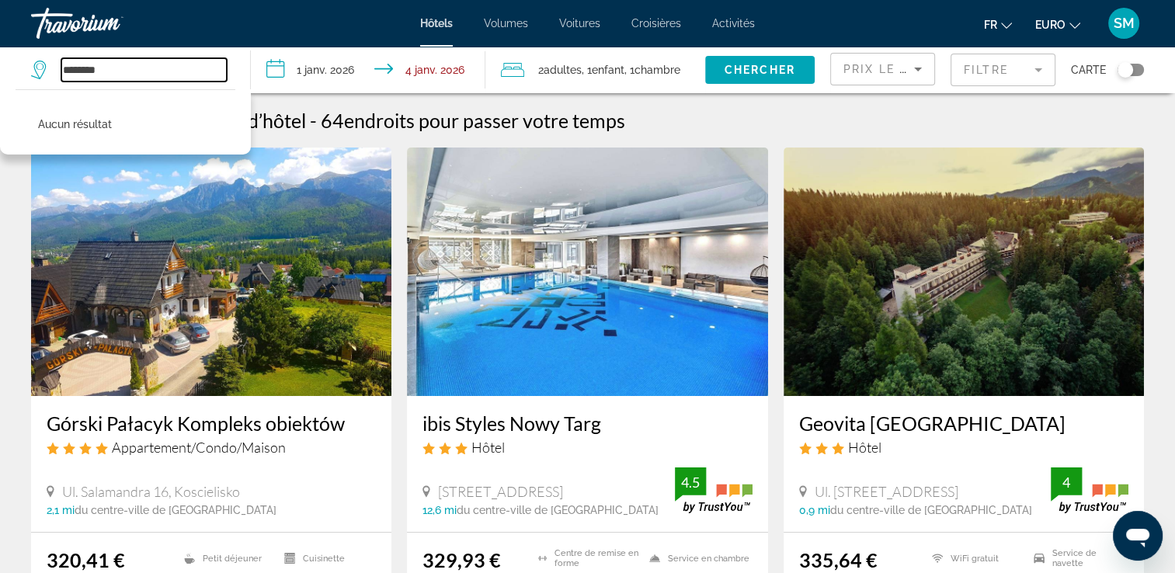
drag, startPoint x: 140, startPoint y: 67, endPoint x: 18, endPoint y: 52, distance: 122.8
click at [18, 52] on app-destination-search "******** Aucun résultat" at bounding box center [125, 70] width 251 height 47
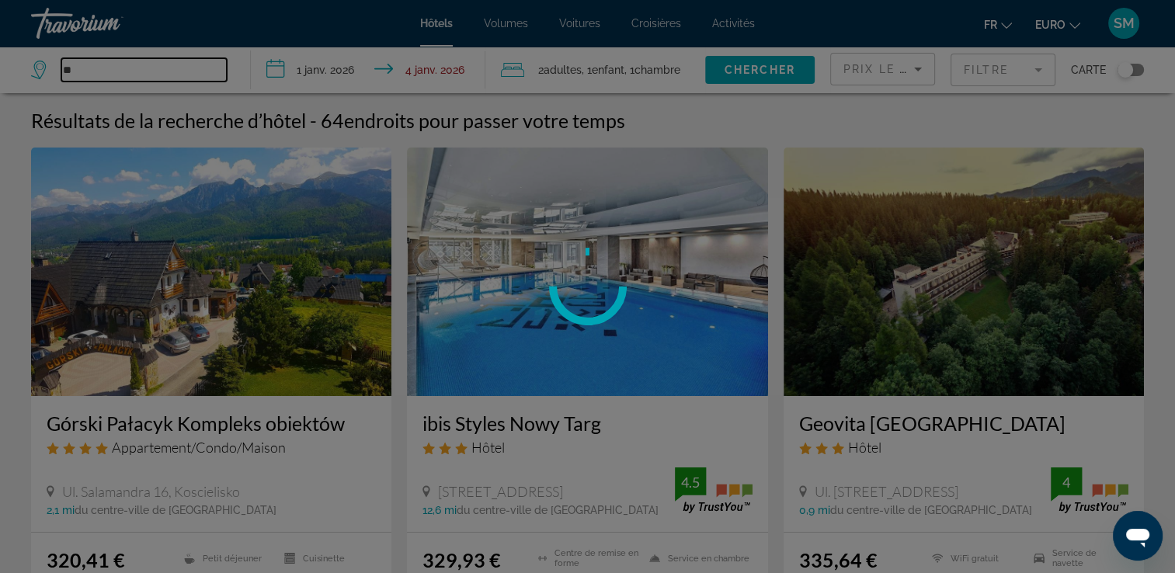
type input "*"
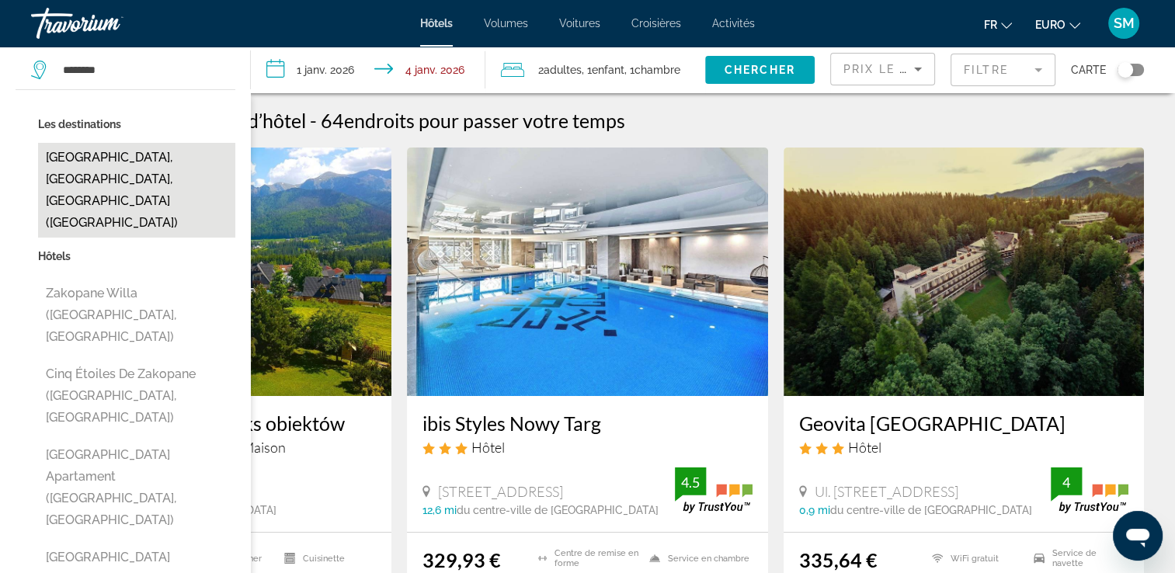
click at [124, 169] on button "[GEOGRAPHIC_DATA], [GEOGRAPHIC_DATA], [GEOGRAPHIC_DATA] ([GEOGRAPHIC_DATA])" at bounding box center [136, 190] width 197 height 95
type input "**********"
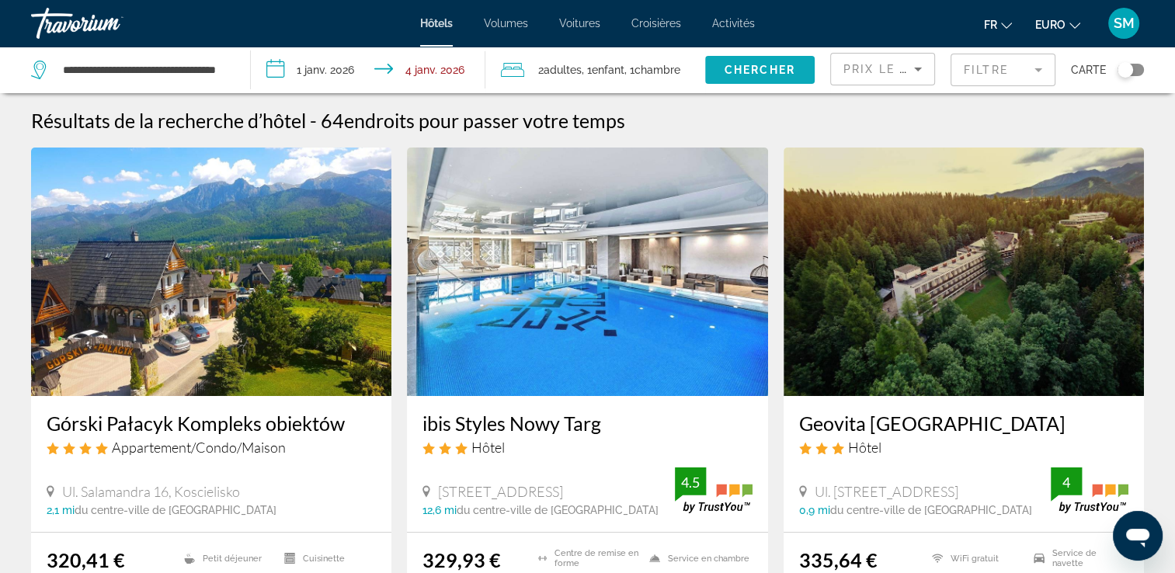
click at [753, 68] on span "Chercher" at bounding box center [760, 70] width 71 height 12
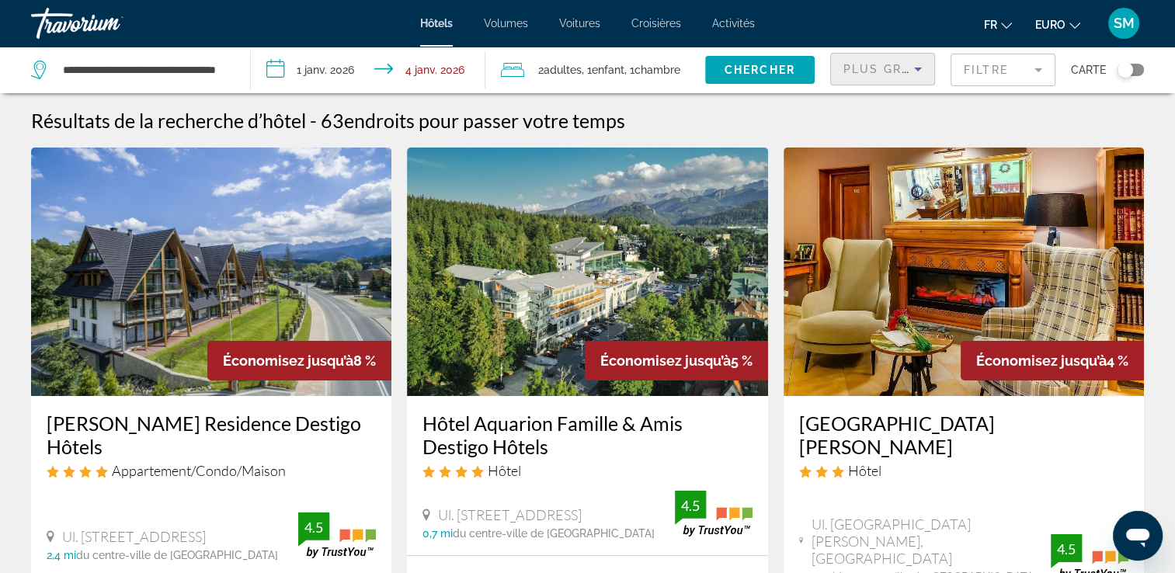
click at [910, 76] on icon "Trier par" at bounding box center [918, 69] width 19 height 19
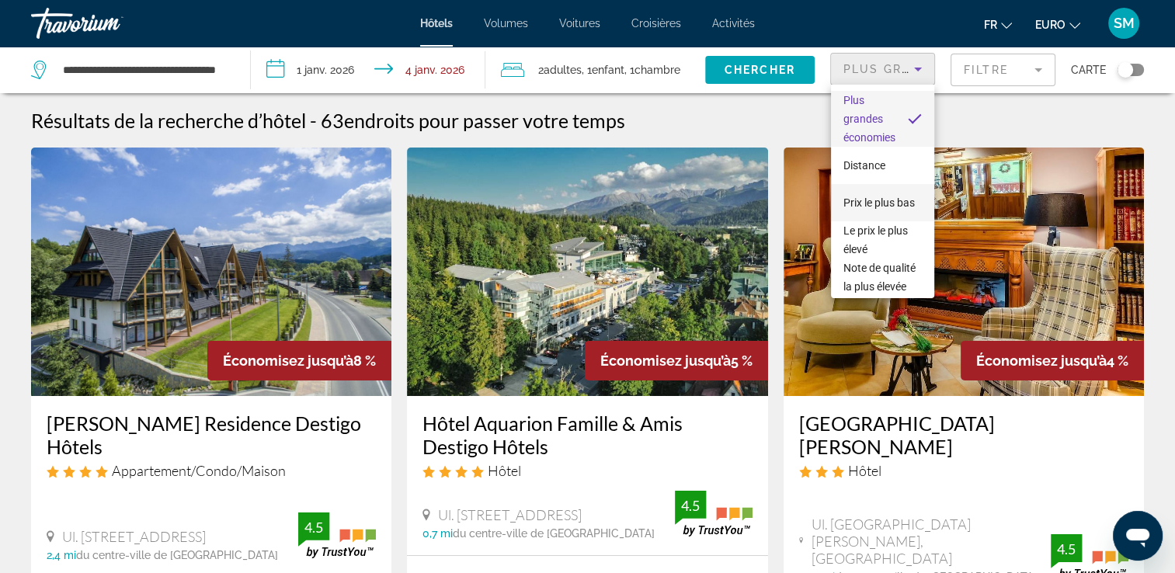
click at [893, 197] on span "Prix le plus bas" at bounding box center [879, 203] width 71 height 12
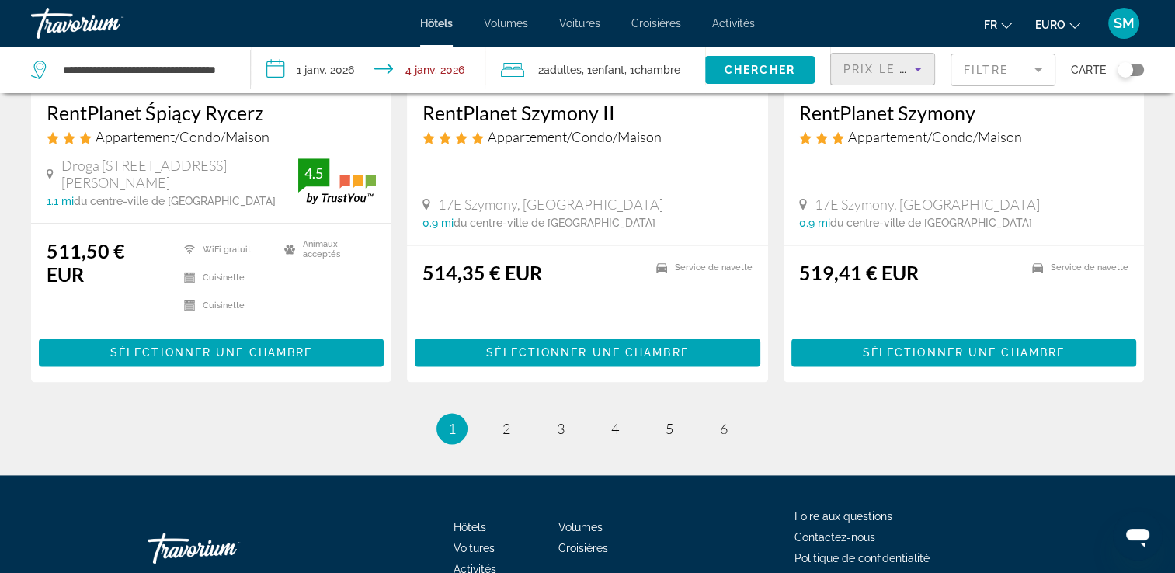
scroll to position [2069, 0]
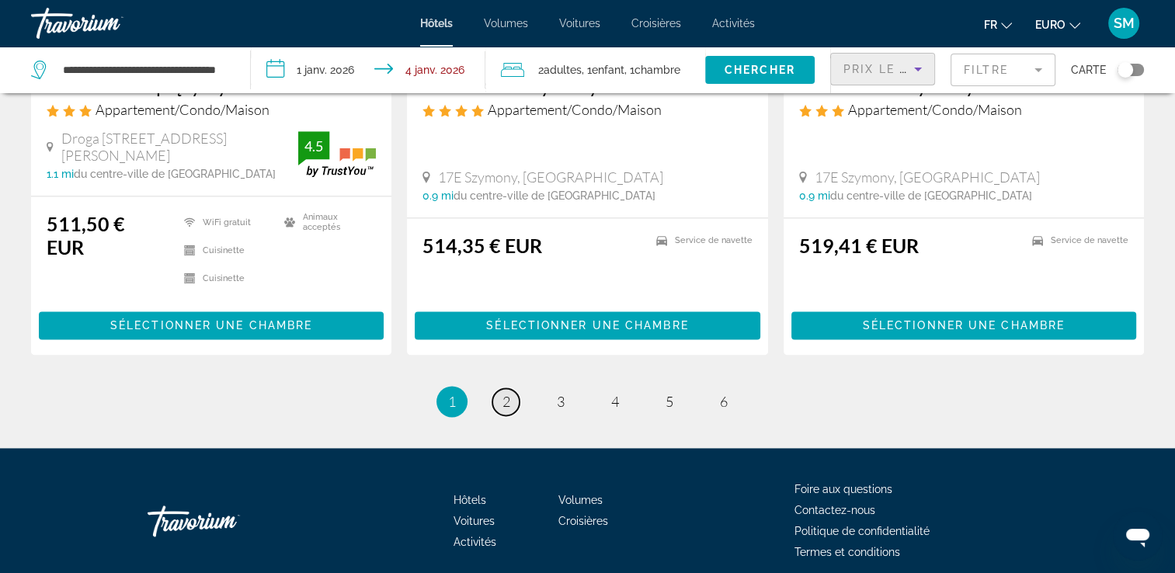
click at [506, 393] on span "2" at bounding box center [507, 401] width 8 height 17
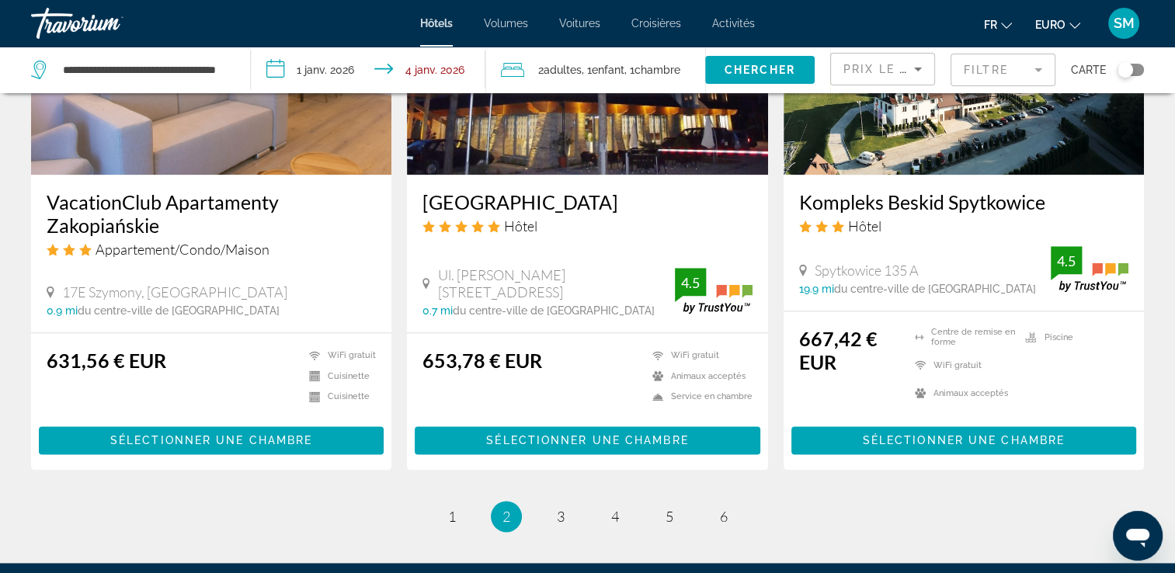
scroll to position [1929, 0]
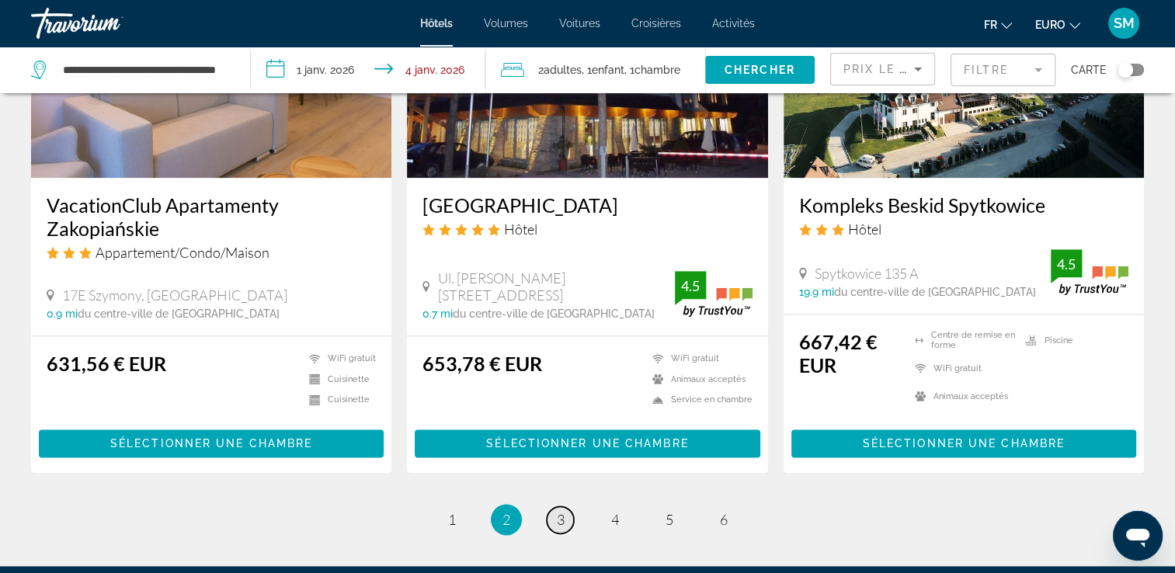
click at [562, 528] on span "3" at bounding box center [561, 519] width 8 height 17
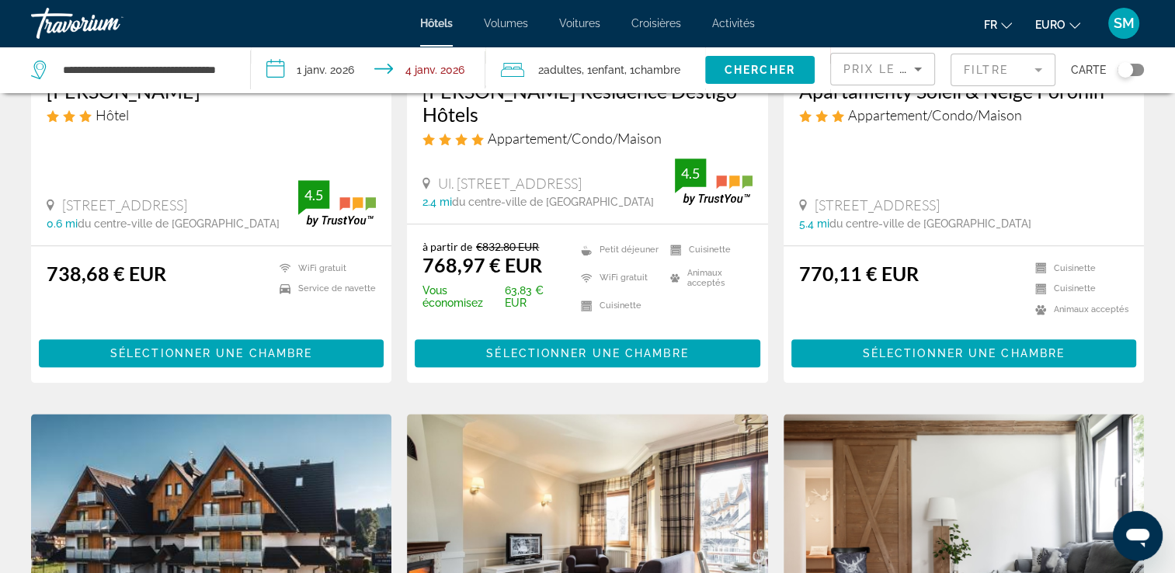
scroll to position [1609, 0]
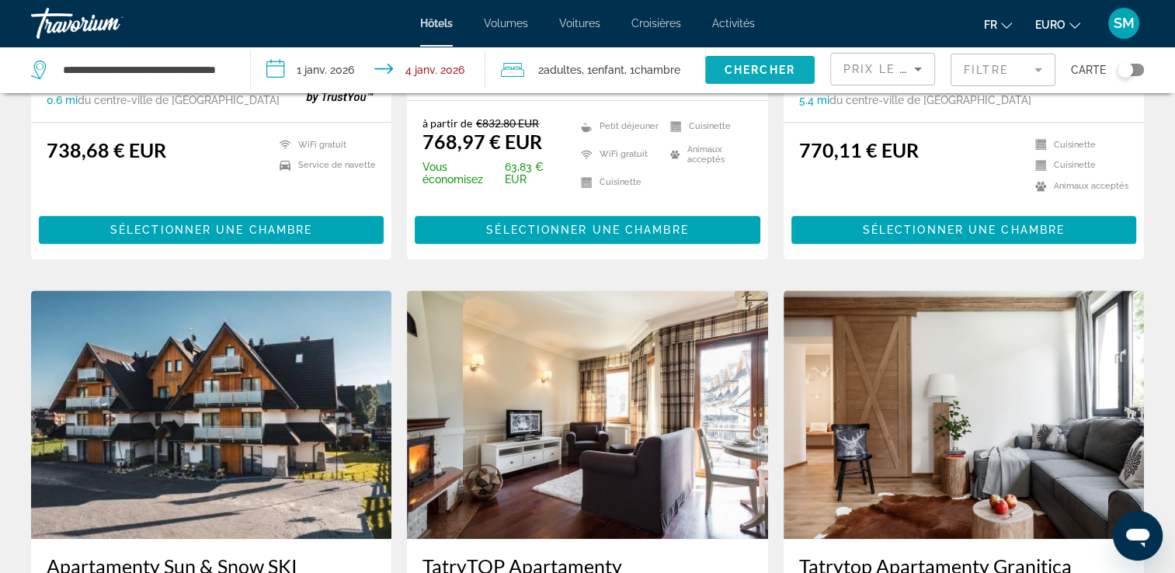
click at [750, 64] on span "Chercher" at bounding box center [760, 70] width 71 height 12
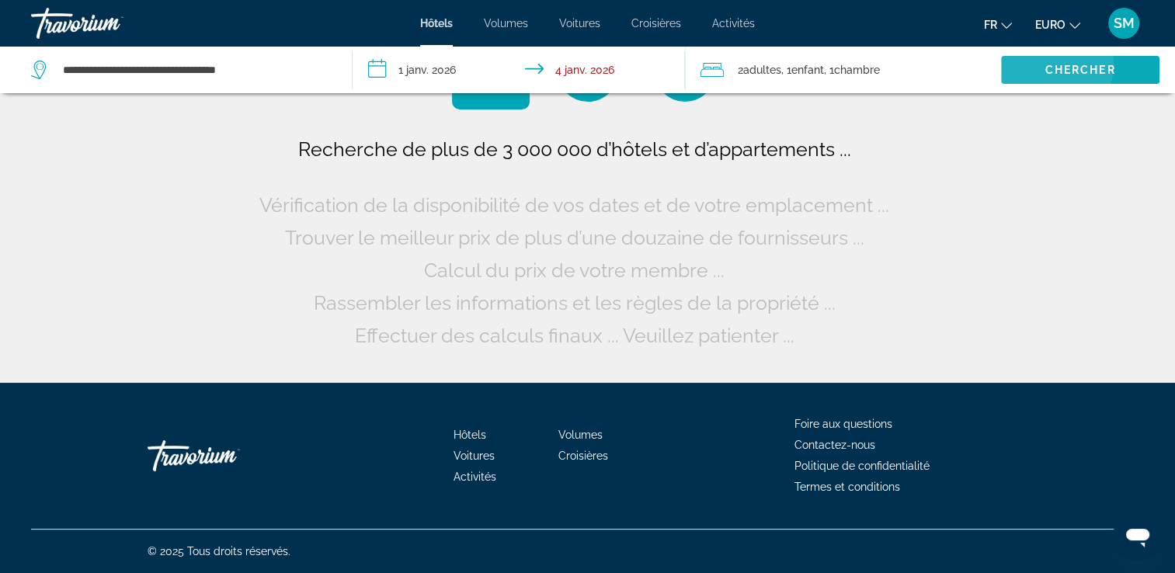
scroll to position [0, 0]
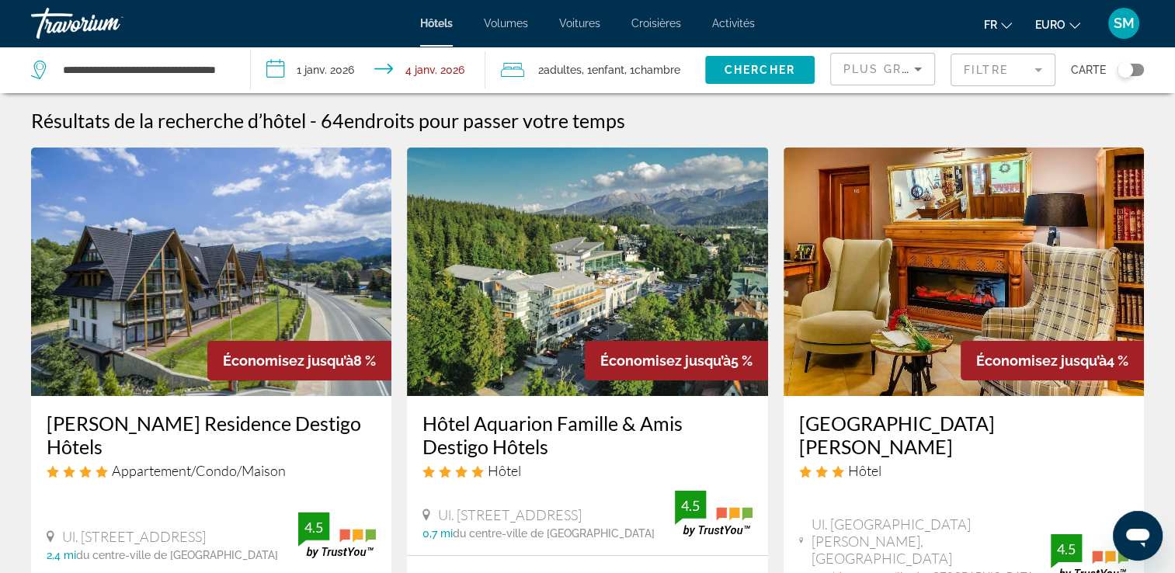
click at [954, 74] on mat-form-field "Filtre" at bounding box center [1003, 70] width 105 height 33
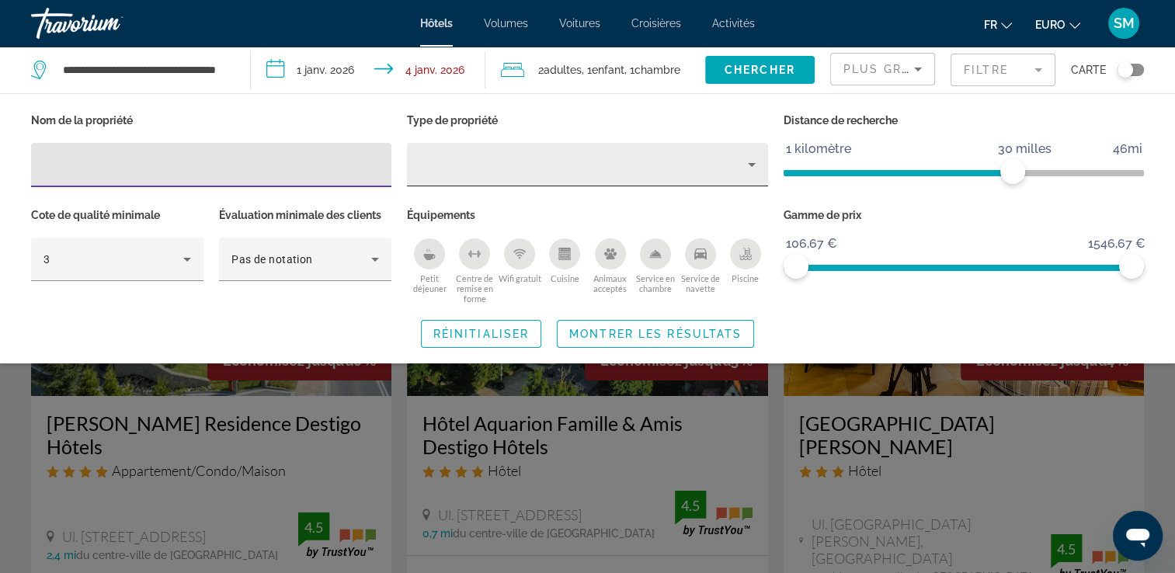
click at [632, 172] on div "Type de propriété" at bounding box center [583, 164] width 328 height 19
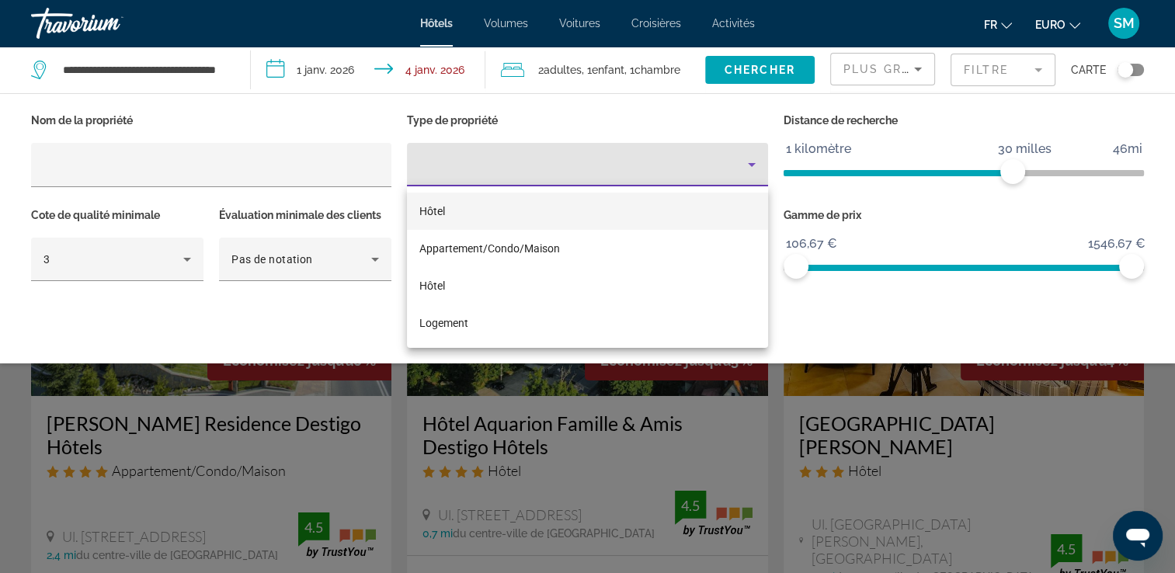
click at [630, 169] on div at bounding box center [587, 286] width 1175 height 573
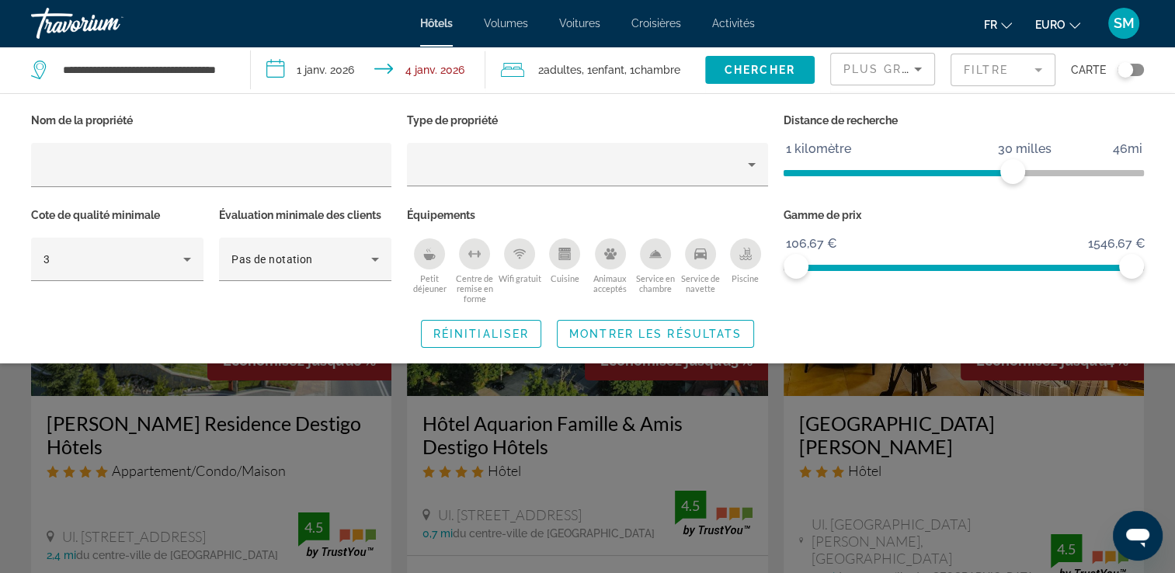
click at [1132, 72] on div "Basculer la carte" at bounding box center [1126, 70] width 16 height 16
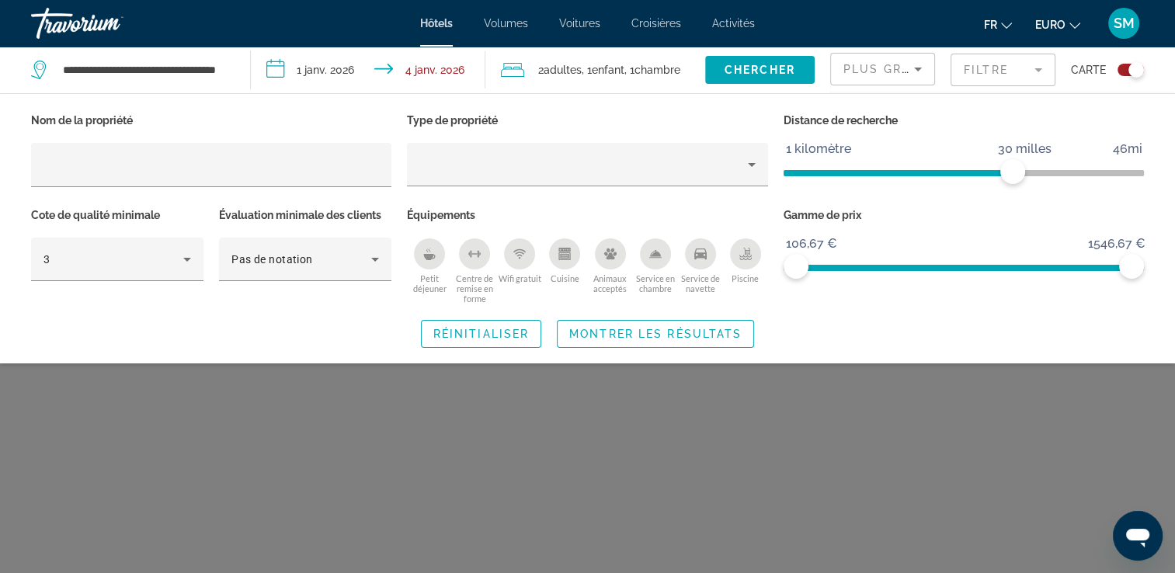
scroll to position [93, 0]
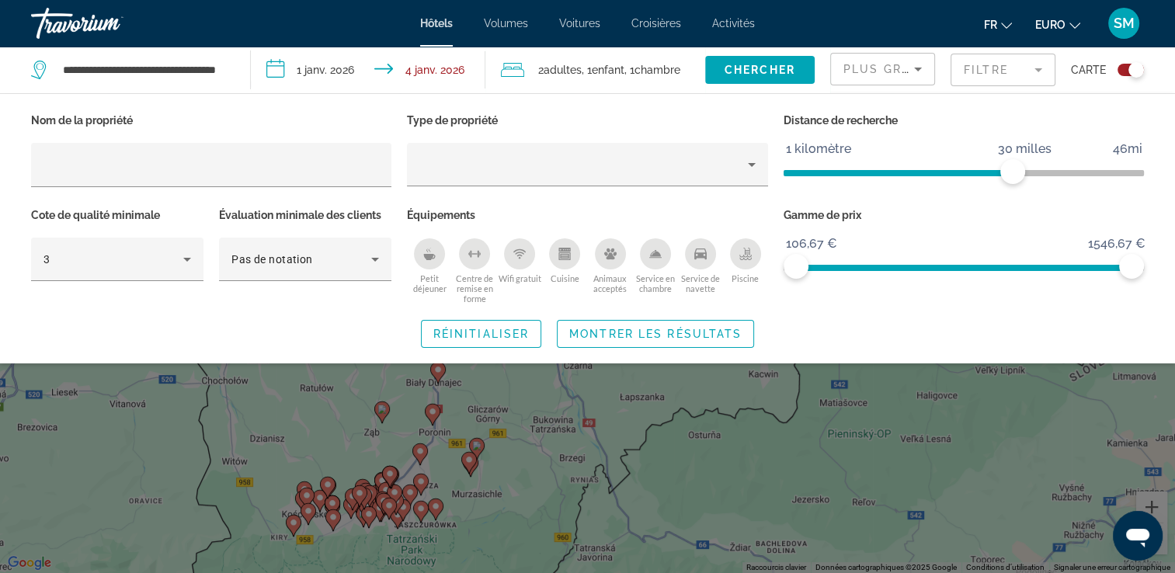
click at [1131, 402] on div "Widget de recherche" at bounding box center [587, 403] width 1175 height 340
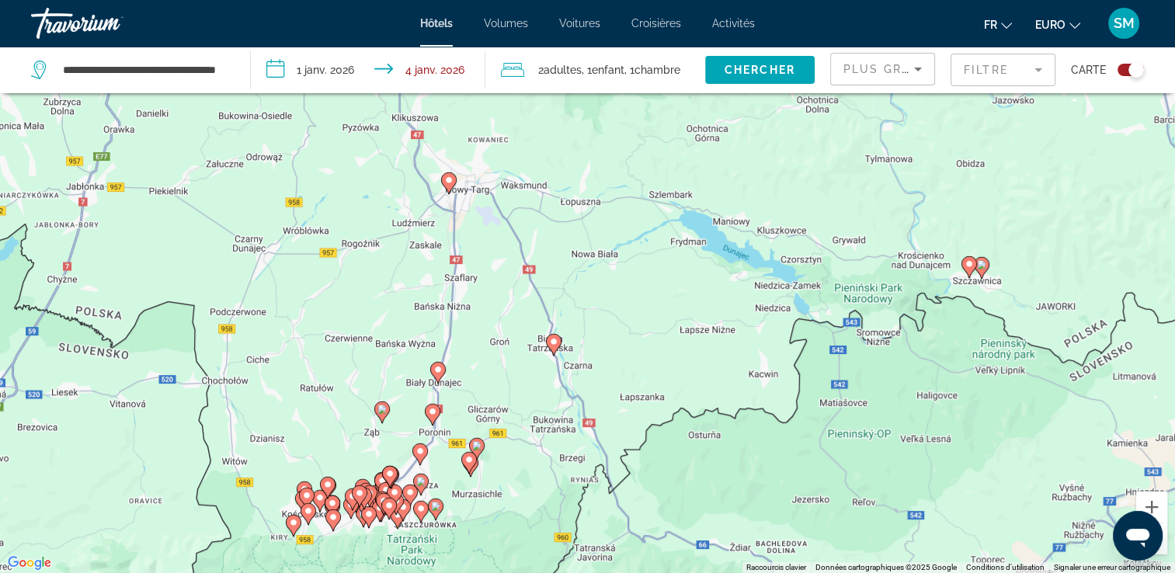
click at [538, 433] on div "Pour activer le glissement avec le clavier, appuyez sur Alt+Entrée. Une fois ce…" at bounding box center [587, 286] width 1175 height 573
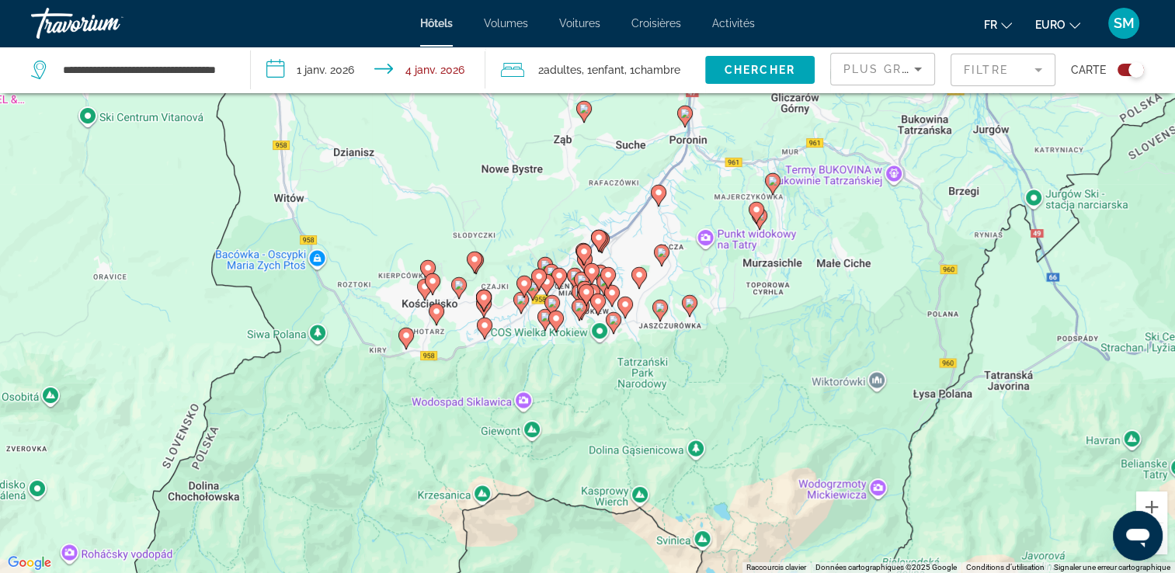
drag, startPoint x: 484, startPoint y: 501, endPoint x: 857, endPoint y: 204, distance: 477.0
click at [857, 204] on div "Pour activer le glissement avec le clavier, appuyez sur Alt+Entrée. Une fois ce…" at bounding box center [587, 286] width 1175 height 573
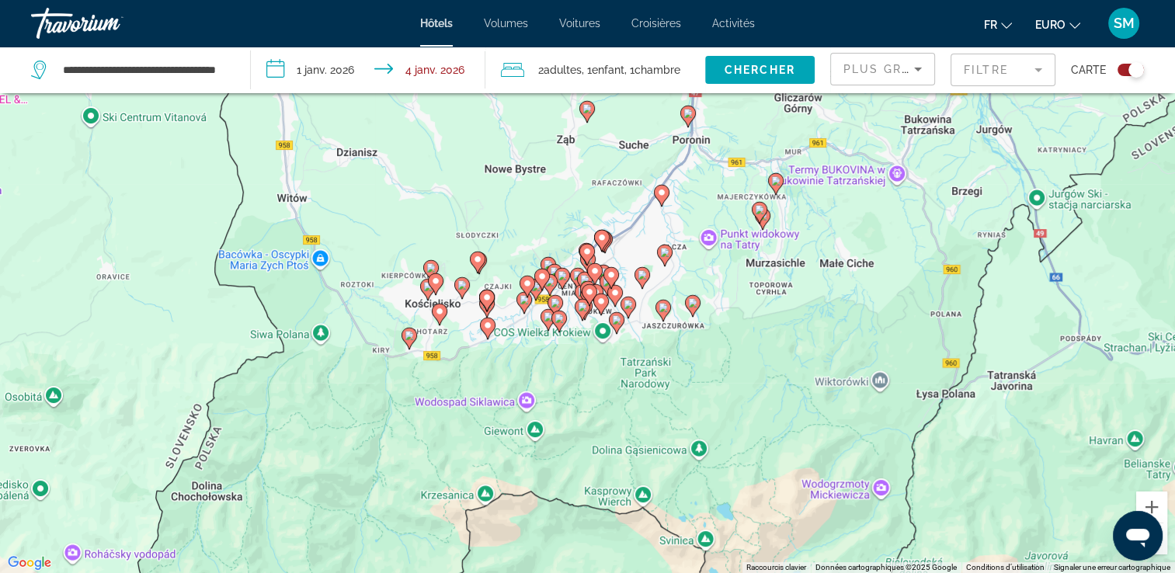
click at [578, 387] on div "Pour activer le glissement avec le clavier, appuyez sur Alt+Entrée. Une fois ce…" at bounding box center [587, 286] width 1175 height 573
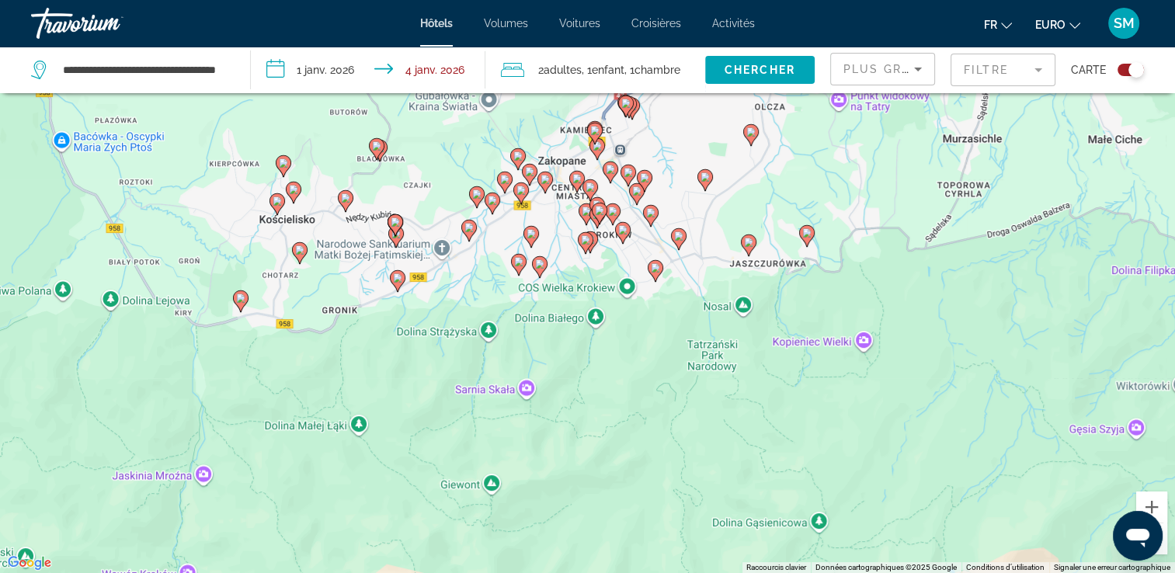
click at [578, 387] on div "Pour activer le glissement avec le clavier, appuyez sur Alt+Entrée. Une fois ce…" at bounding box center [587, 286] width 1175 height 573
click at [558, 236] on div "Pour activer le glissement avec le clavier, appuyez sur Alt+Entrée. Une fois ce…" at bounding box center [587, 286] width 1175 height 573
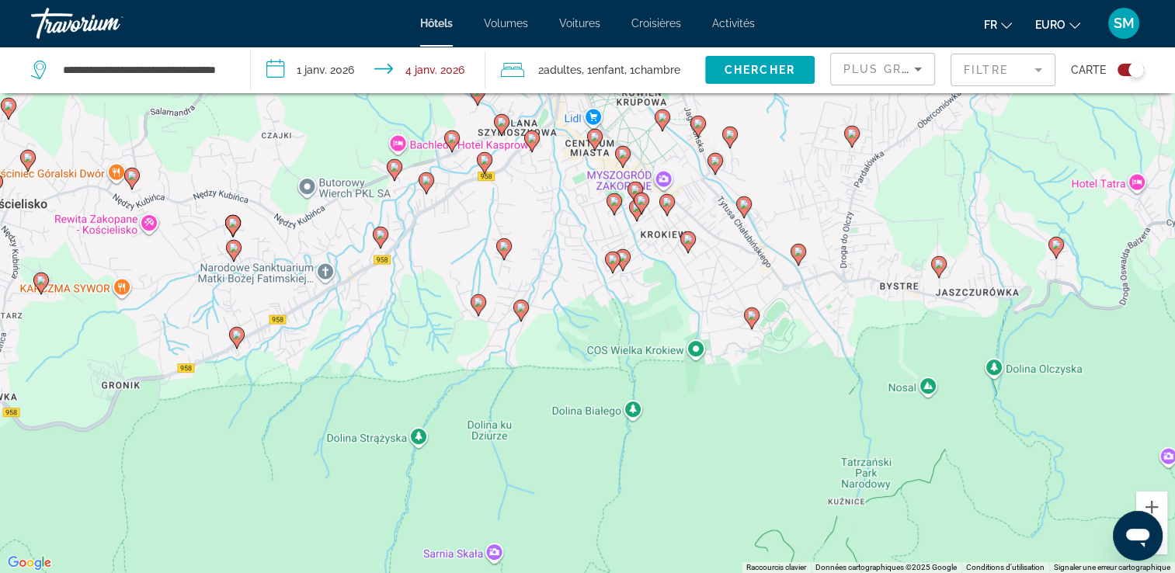
click at [558, 236] on div "Pour activer le glissement avec le clavier, appuyez sur Alt+Entrée. Une fois ce…" at bounding box center [587, 286] width 1175 height 573
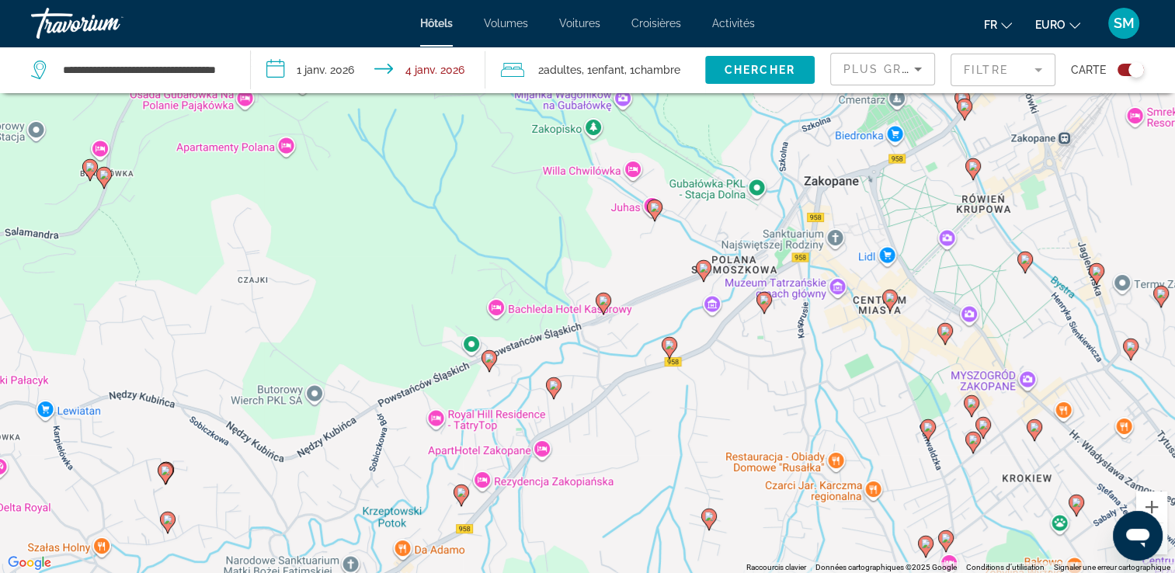
drag, startPoint x: 529, startPoint y: 172, endPoint x: 788, endPoint y: 419, distance: 357.7
click at [788, 419] on div "Pour activer le glissement avec le clavier, appuyez sur Alt+Entrée. Une fois ce…" at bounding box center [587, 286] width 1175 height 573
click at [587, 357] on div "Pour activer le glissement avec le clavier, appuyez sur Alt+Entrée. Une fois ce…" at bounding box center [587, 286] width 1175 height 573
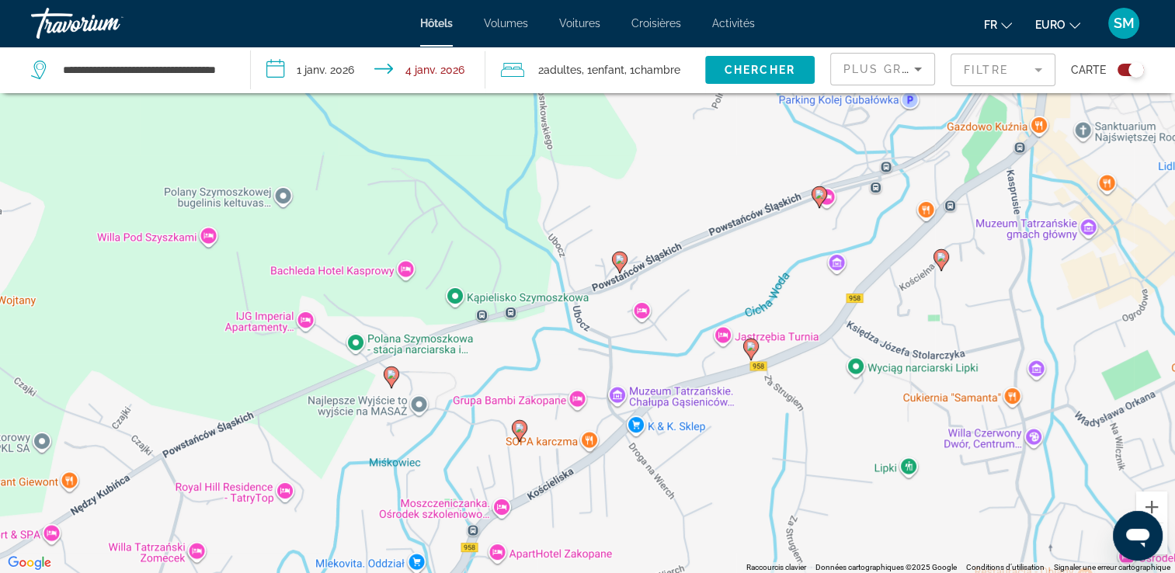
click at [304, 323] on div "Pour activer le glissement avec le clavier, appuyez sur Alt+Entrée. Une fois ce…" at bounding box center [587, 286] width 1175 height 573
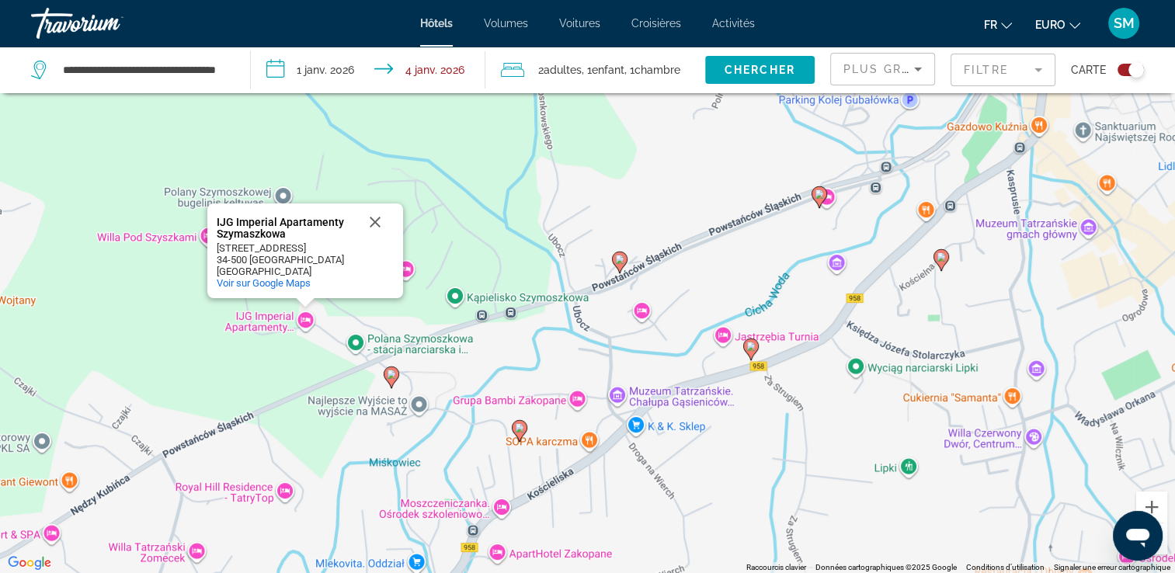
click at [395, 378] on image "Contenu principal" at bounding box center [391, 374] width 9 height 9
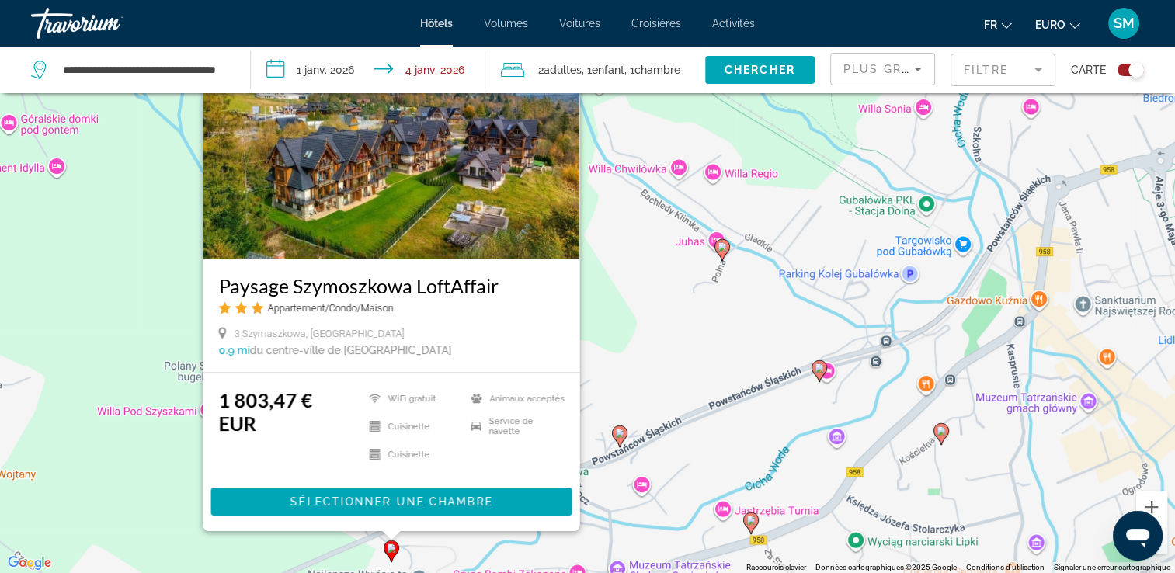
click at [162, 247] on div "Pour activer le glissement avec le clavier, appuyez sur Alt+Entrée. Une fois ce…" at bounding box center [587, 286] width 1175 height 573
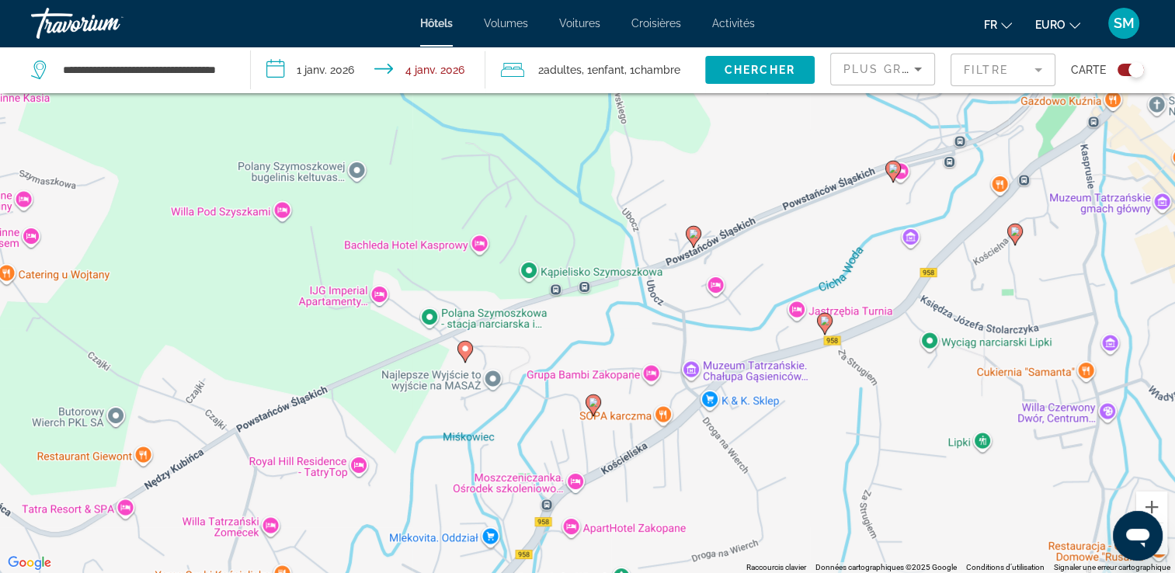
drag, startPoint x: 412, startPoint y: 438, endPoint x: 484, endPoint y: 237, distance: 213.5
click at [484, 237] on div "Pour activer le glissement avec le clavier, appuyez sur Alt+Entrée. Une fois ce…" at bounding box center [587, 286] width 1175 height 573
click at [594, 402] on image "Contenu principal" at bounding box center [593, 402] width 9 height 9
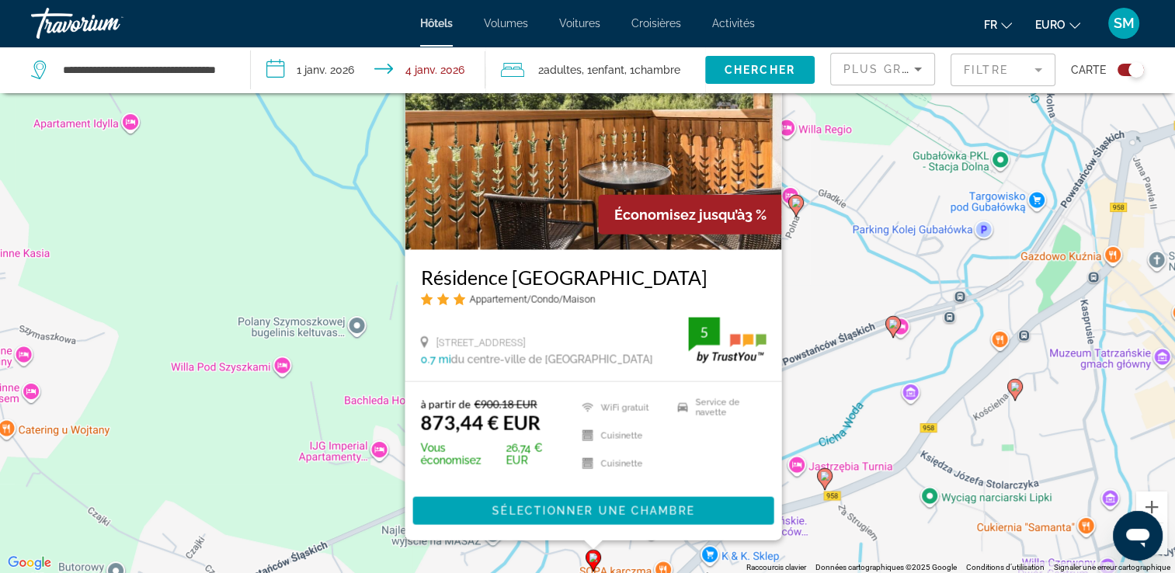
click at [835, 238] on div "Pour activer le glissement avec le clavier, appuyez sur Alt+Entrée. Une fois ce…" at bounding box center [587, 286] width 1175 height 573
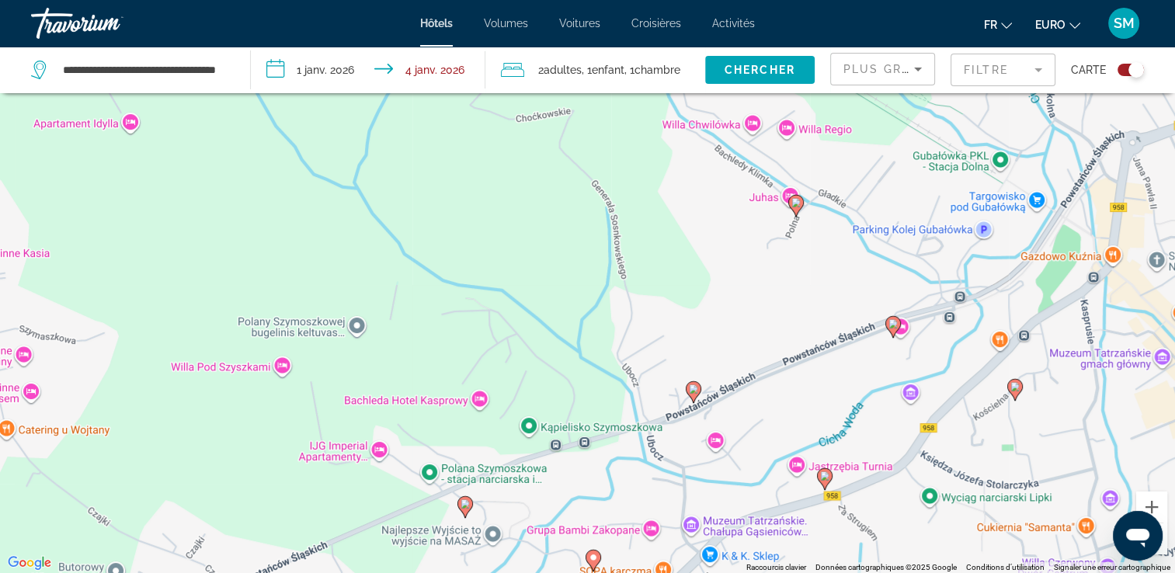
click at [691, 384] on icon "Contenu principal" at bounding box center [693, 392] width 14 height 20
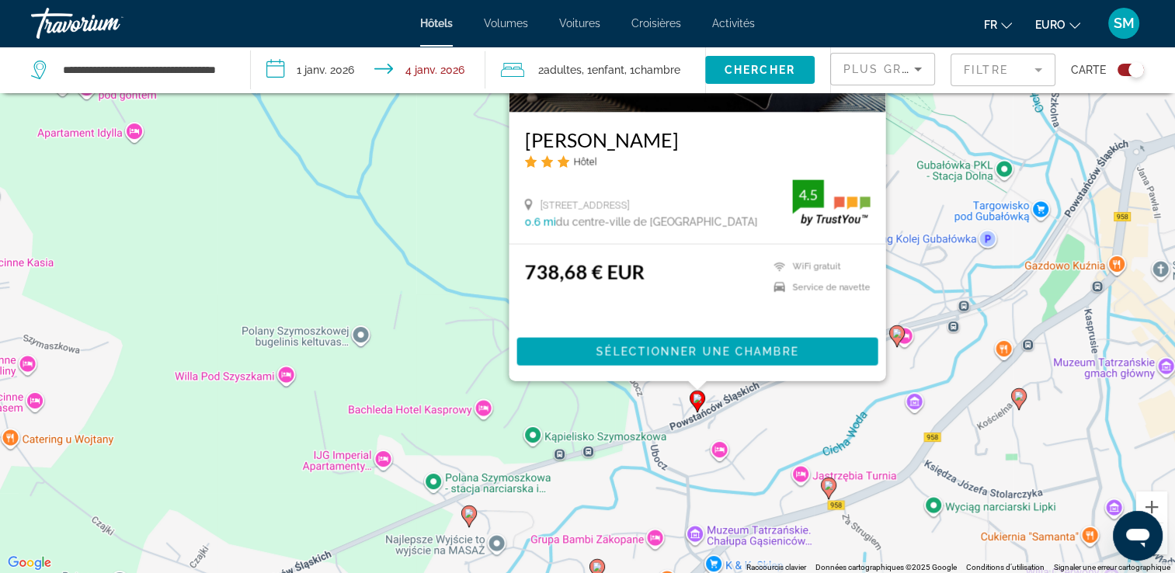
drag, startPoint x: 425, startPoint y: 339, endPoint x: 429, endPoint y: 189, distance: 150.0
click at [429, 189] on div "Pour activer le glissement avec le clavier, appuyez sur Alt+Entrée. Une fois ce…" at bounding box center [587, 286] width 1175 height 573
click at [440, 340] on div "Pour activer le glissement avec le clavier, appuyez sur Alt+Entrée. Une fois ce…" at bounding box center [587, 286] width 1175 height 573
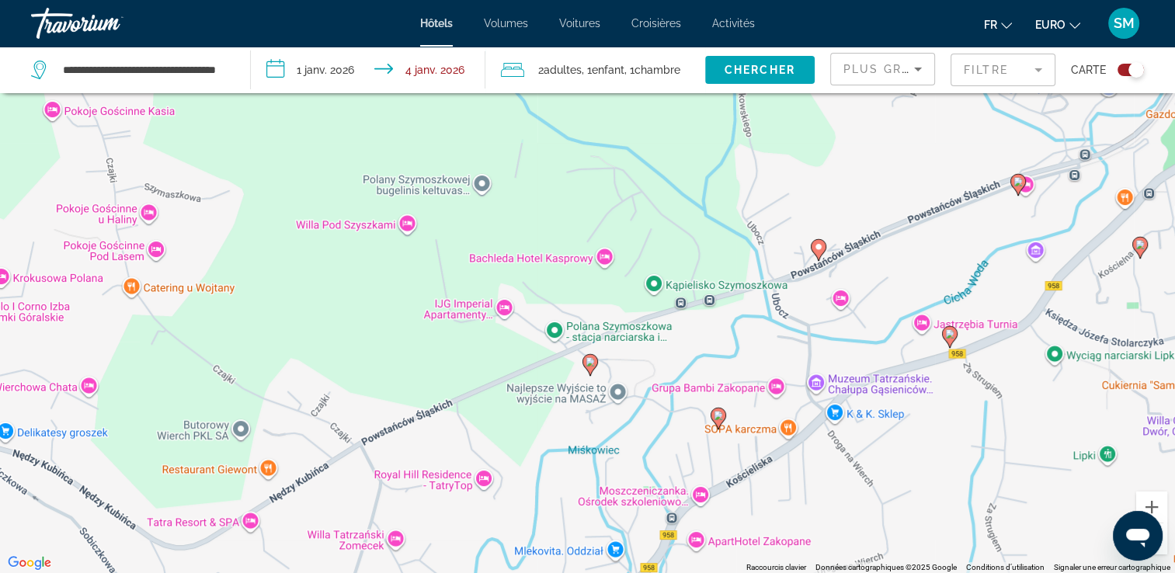
drag, startPoint x: 440, startPoint y: 340, endPoint x: 565, endPoint y: 189, distance: 195.9
click at [565, 189] on div "Pour activer le glissement avec le clavier, appuyez sur Alt+Entrée. Une fois ce…" at bounding box center [587, 286] width 1175 height 573
click at [342, 333] on div "Pour activer le glissement avec le clavier, appuyez sur Alt+Entrée. Une fois ce…" at bounding box center [587, 286] width 1175 height 573
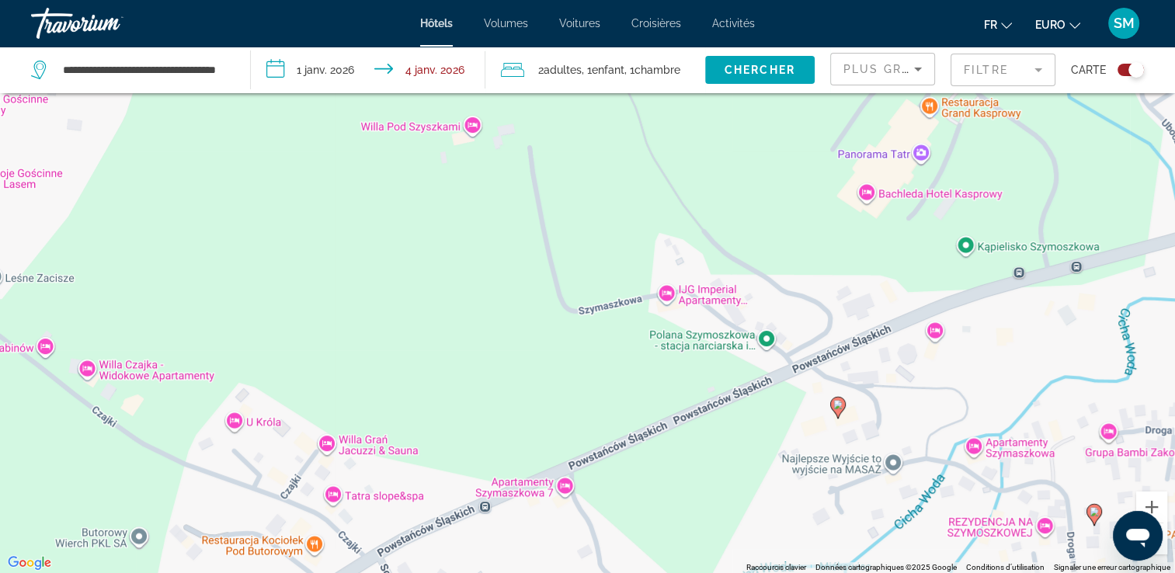
click at [739, 345] on div "Pour activer le glissement avec le clavier, appuyez sur Alt+Entrée. Une fois ce…" at bounding box center [587, 286] width 1175 height 573
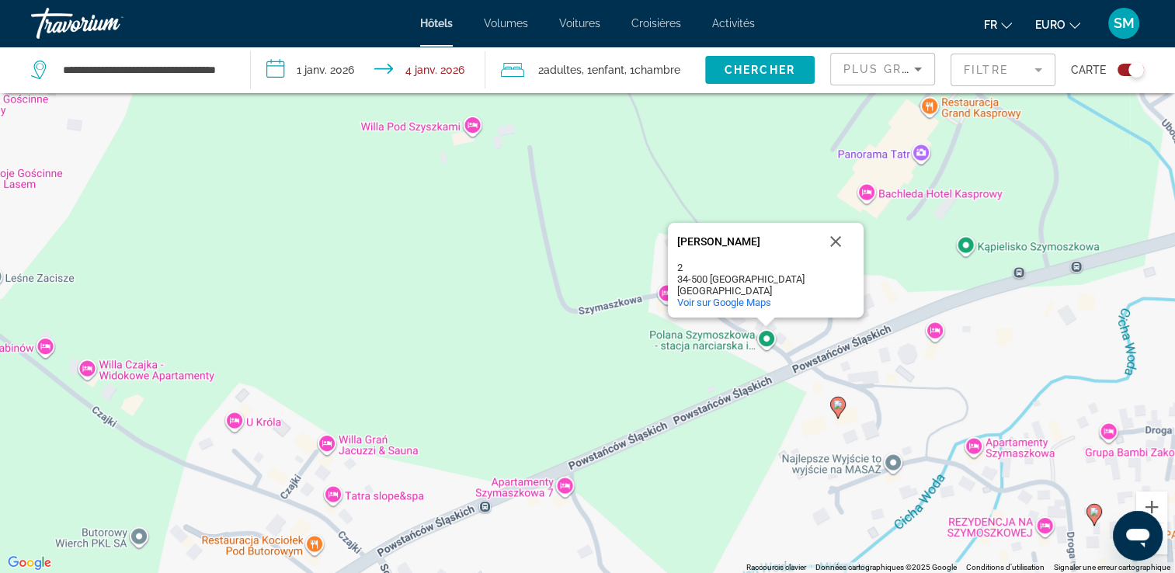
click at [767, 337] on div "Pour activer le glissement avec le clavier, appuyez sur Alt+Entrée. Une fois ce…" at bounding box center [587, 286] width 1175 height 573
click at [750, 303] on span "Voir sur Google Maps" at bounding box center [724, 303] width 94 height 12
click at [60, 33] on div "Travorium" at bounding box center [108, 23] width 155 height 40
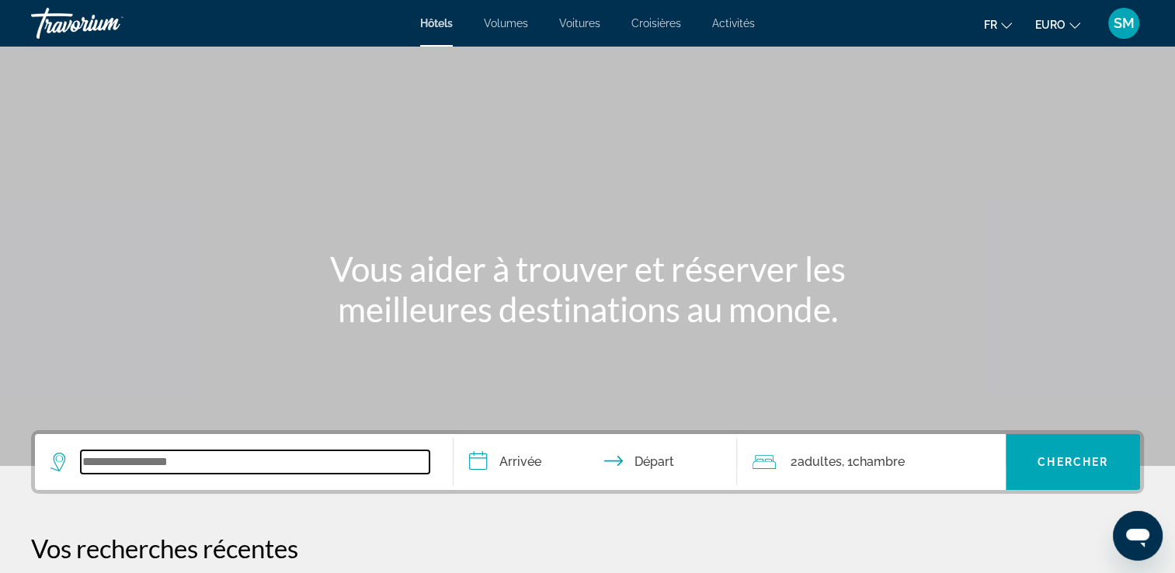
click at [314, 458] on input "Widget de recherche" at bounding box center [255, 462] width 349 height 23
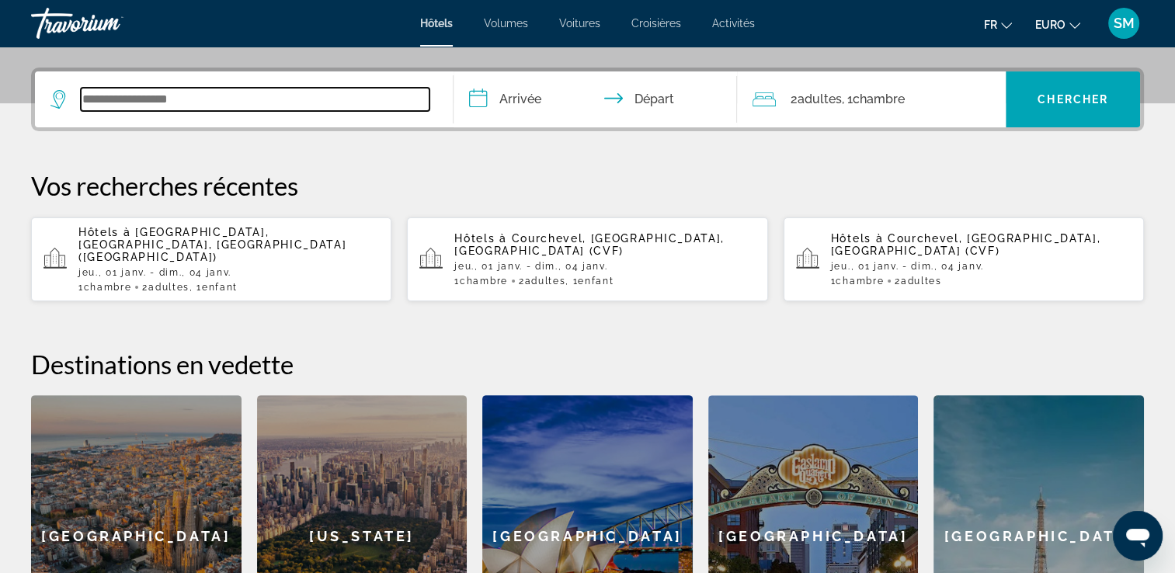
scroll to position [379, 0]
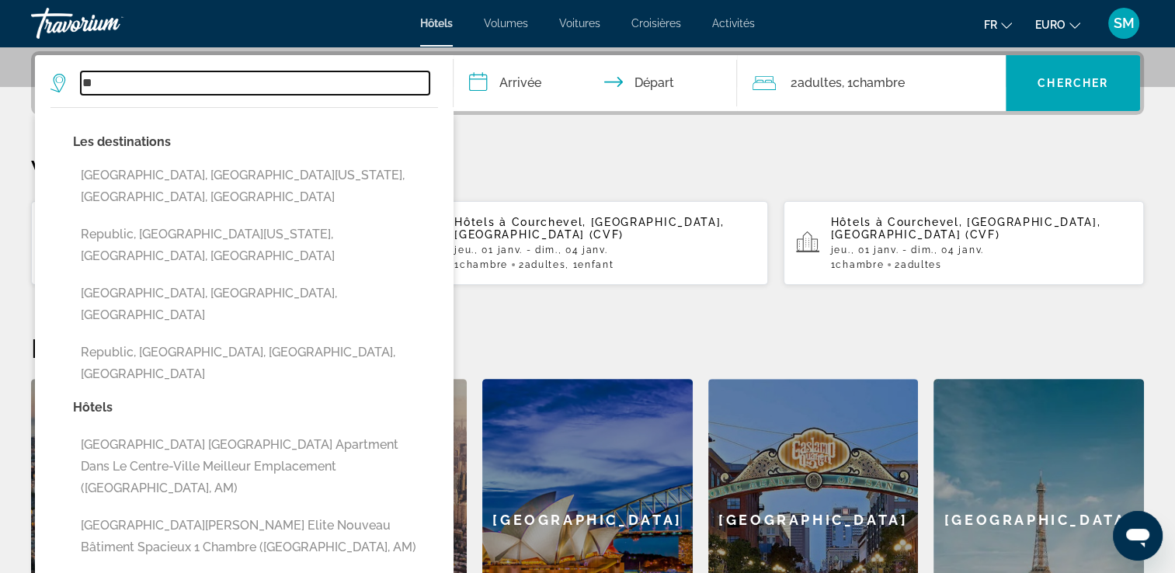
type input "*"
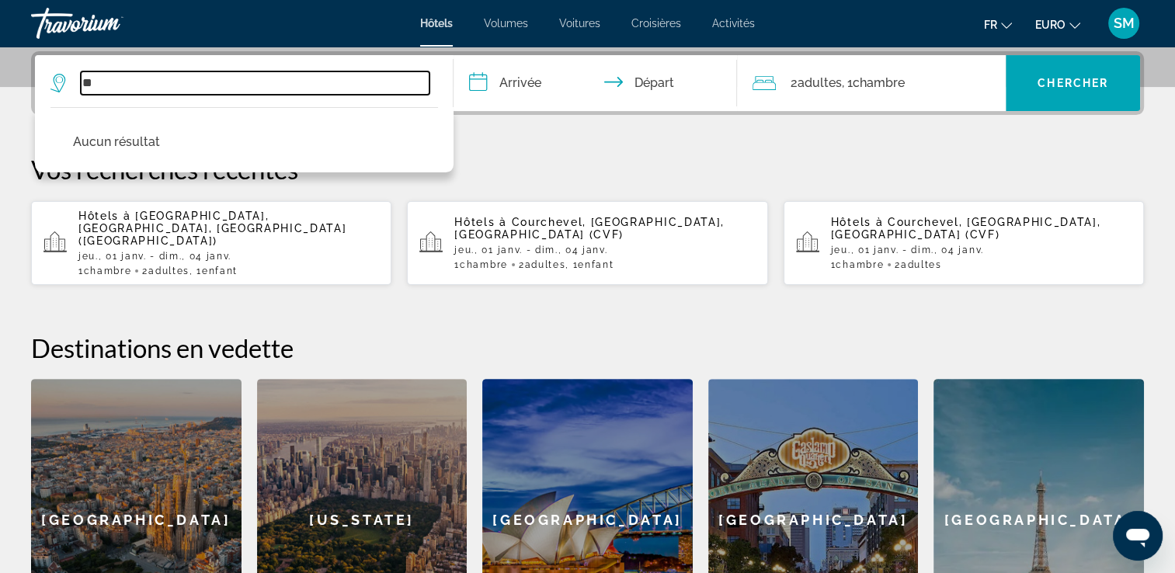
type input "*"
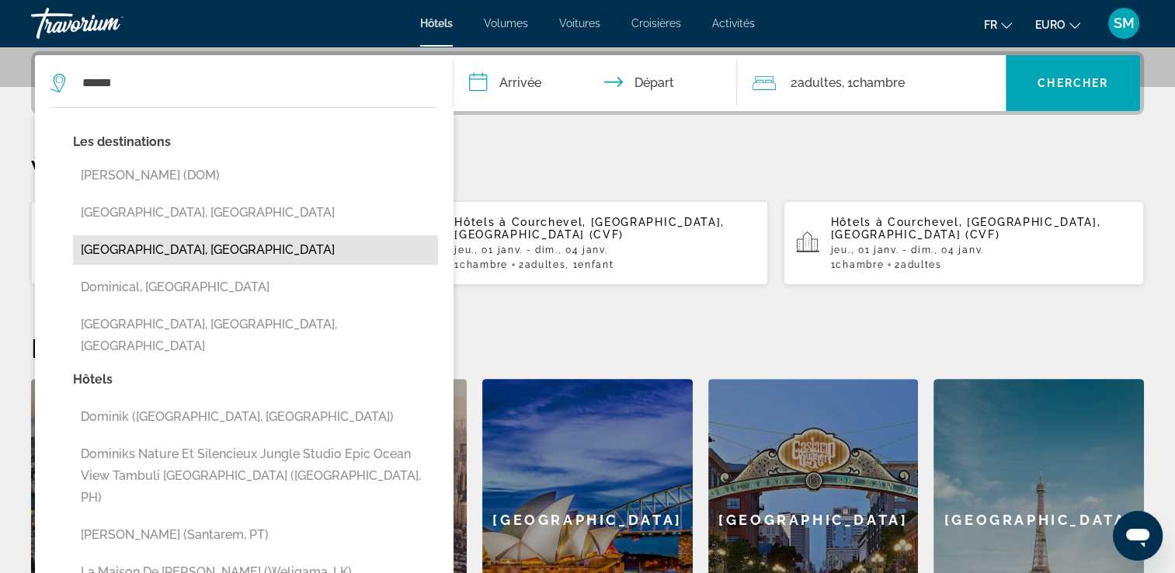
click at [358, 241] on button "[GEOGRAPHIC_DATA], [GEOGRAPHIC_DATA]" at bounding box center [255, 250] width 365 height 30
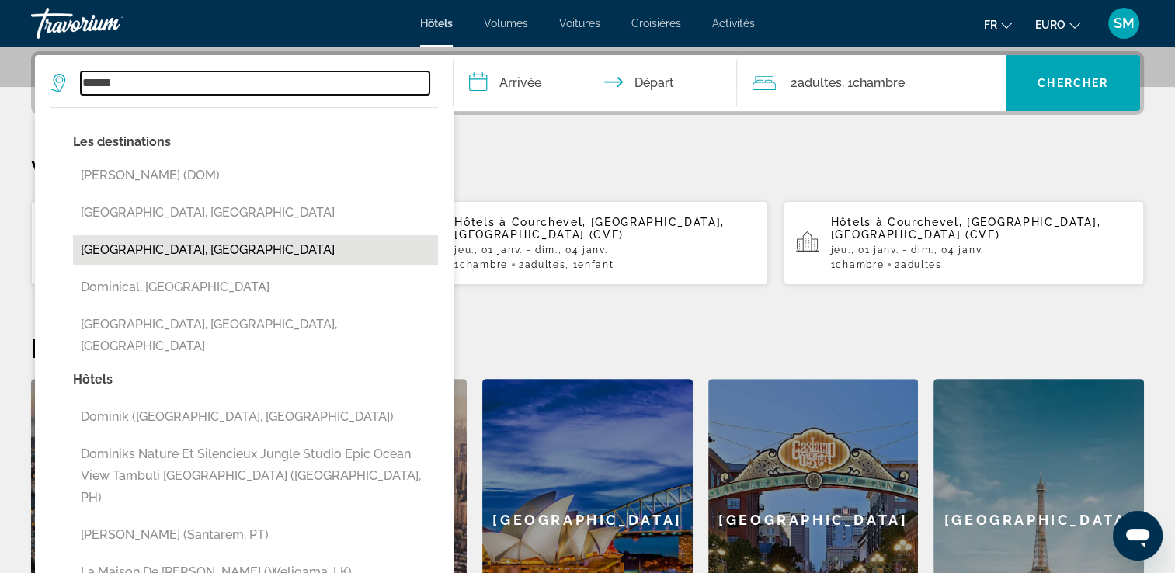
type input "**********"
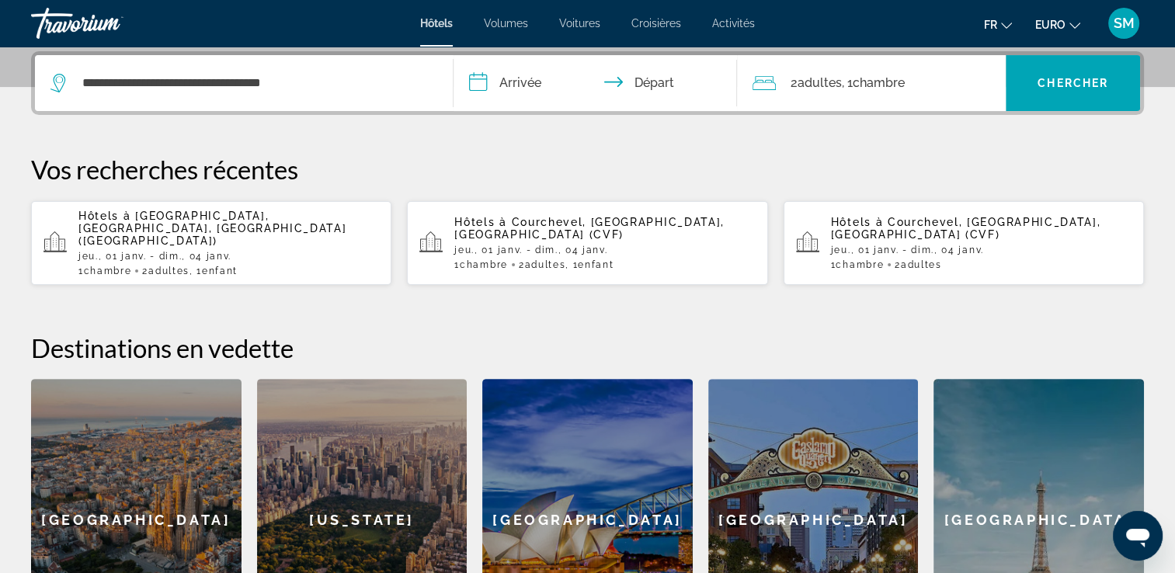
click at [513, 73] on input "**********" at bounding box center [599, 85] width 291 height 61
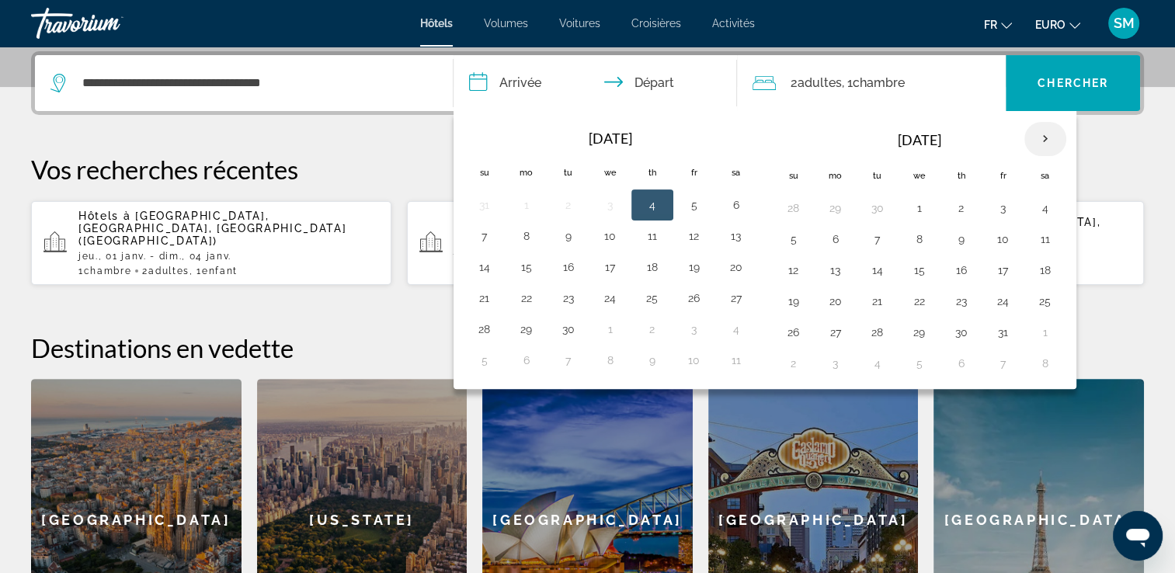
click at [1044, 141] on th "Next month" at bounding box center [1046, 139] width 42 height 34
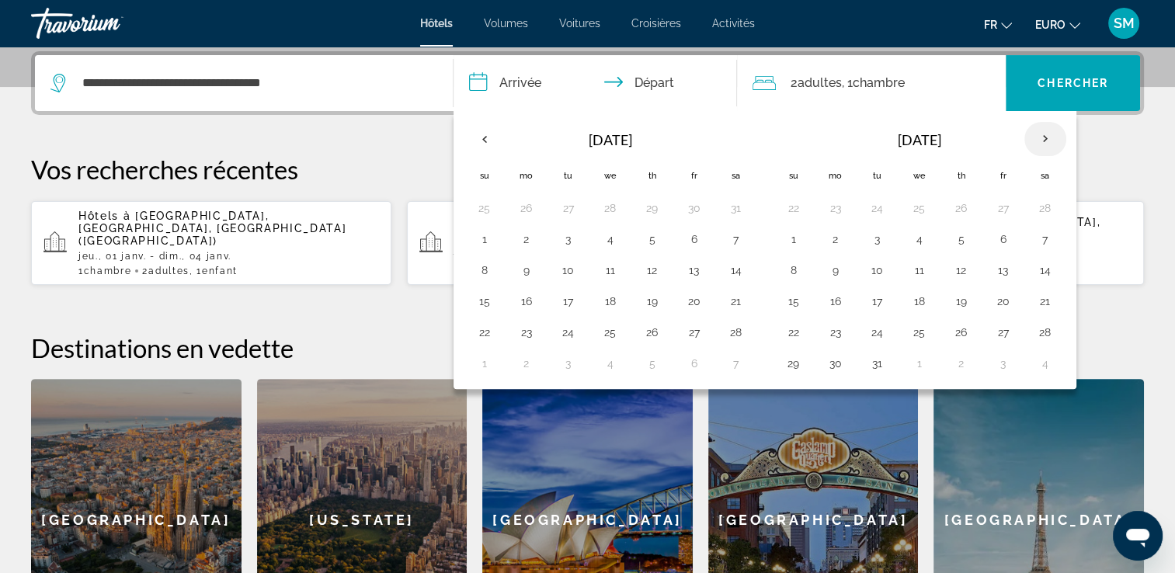
click at [1044, 141] on th "Next month" at bounding box center [1046, 139] width 42 height 34
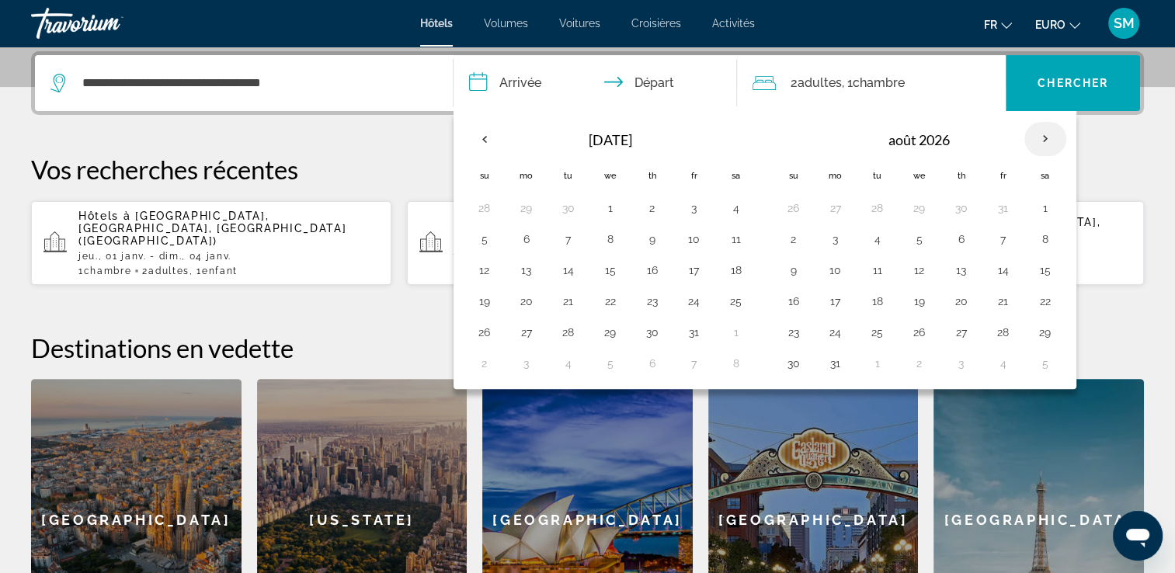
click at [1044, 141] on th "Next month" at bounding box center [1046, 139] width 42 height 34
click at [991, 269] on button "18" at bounding box center [1003, 270] width 25 height 22
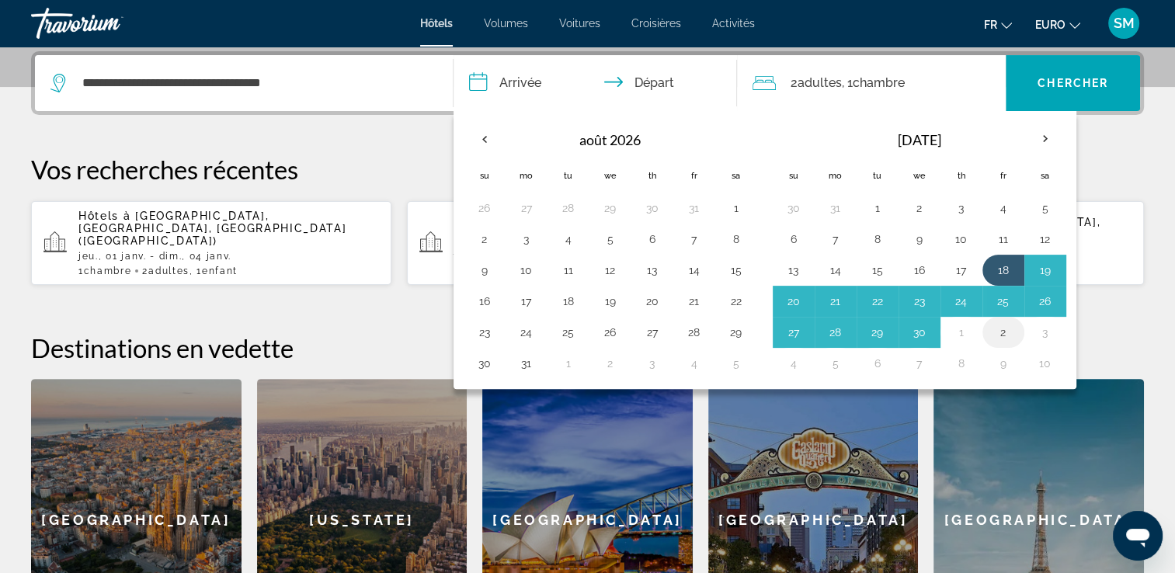
click at [998, 325] on button "2" at bounding box center [1003, 333] width 25 height 22
type input "**********"
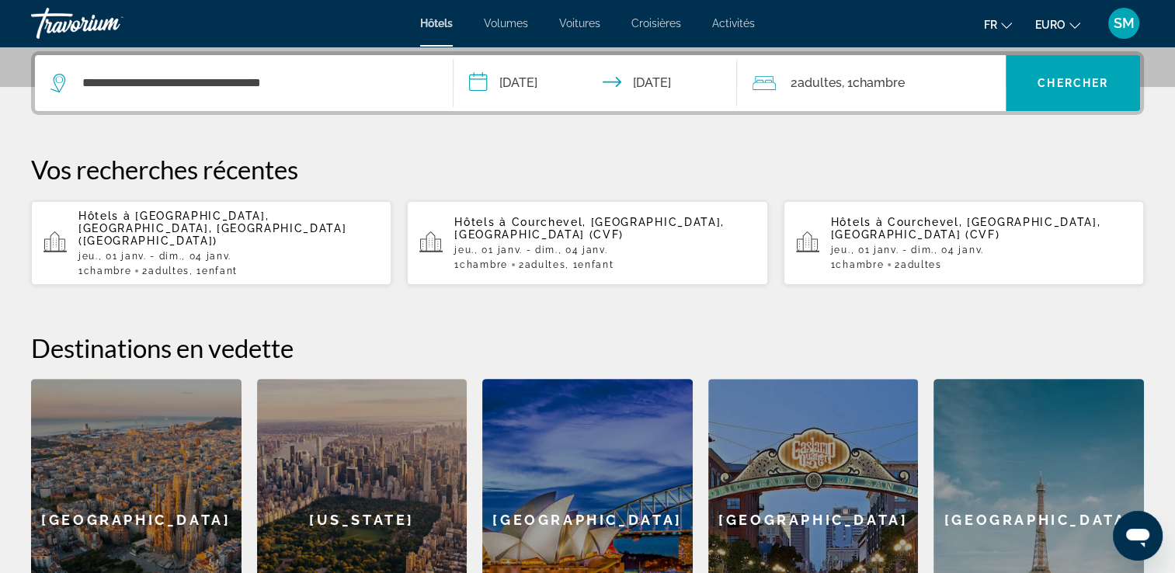
click at [826, 96] on div "2 Adulte Adultes , 1 Chambre pièces" at bounding box center [879, 83] width 253 height 56
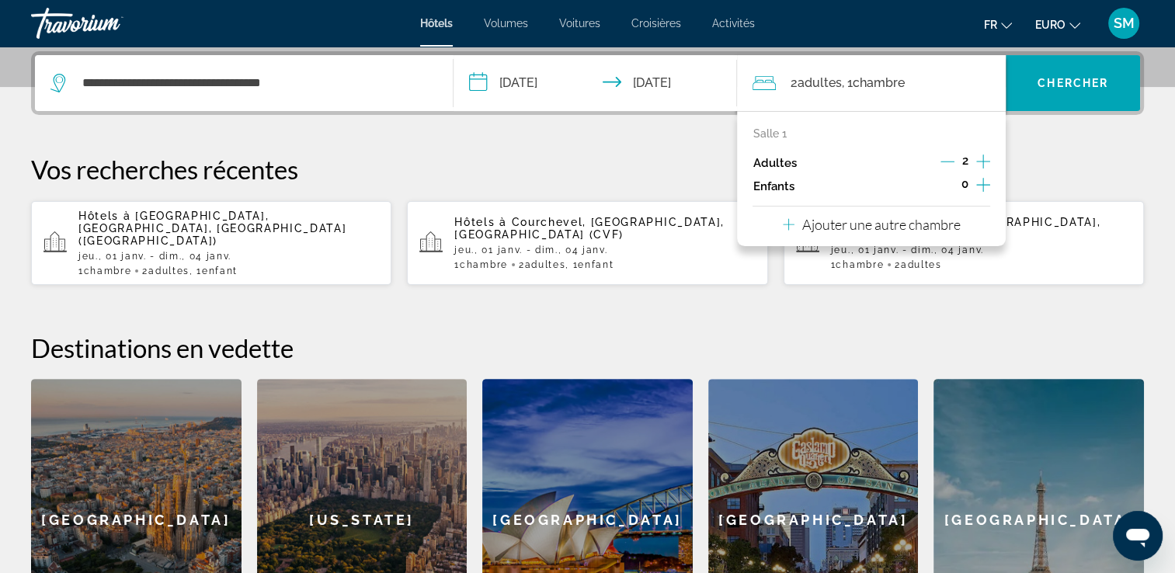
click at [980, 184] on icon "Augmenter les enfants" at bounding box center [983, 185] width 14 height 14
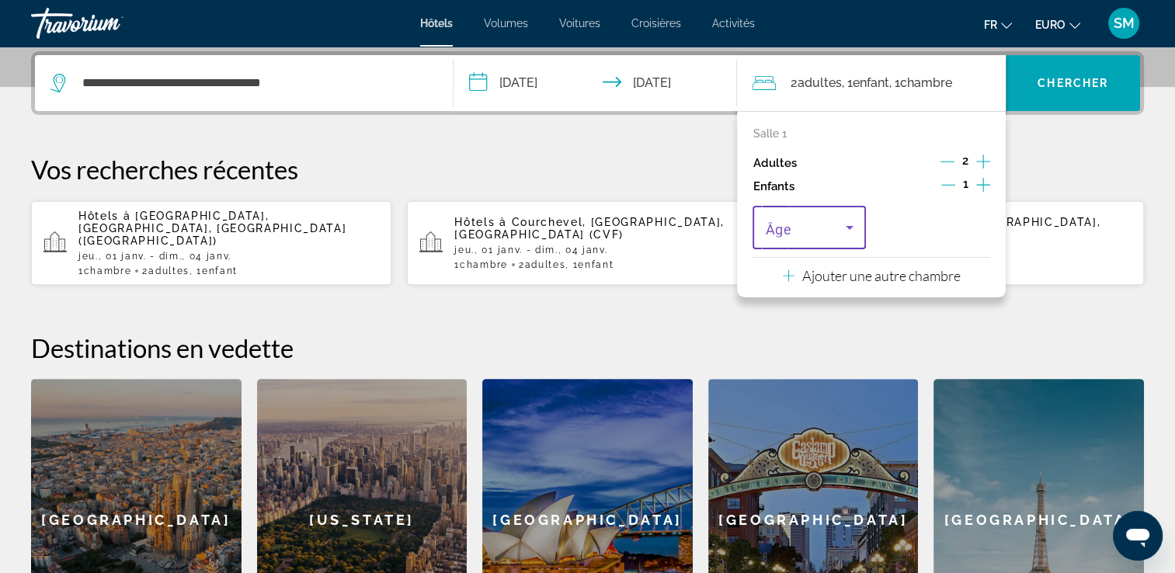
click at [847, 226] on icon "Voyageurs : 2 adultes, 1 enfant" at bounding box center [850, 228] width 8 height 4
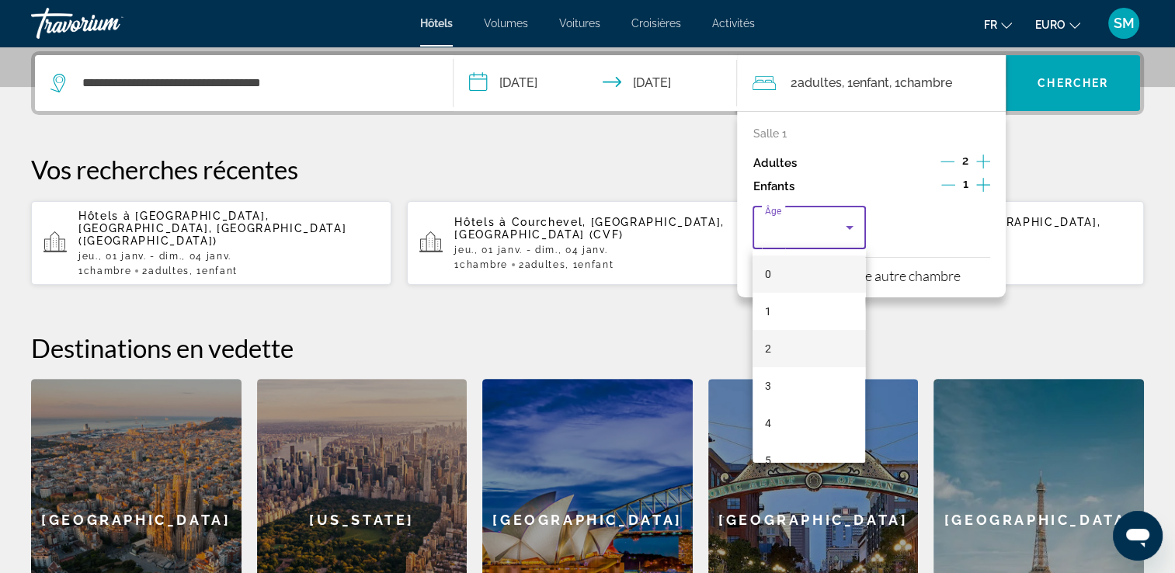
click at [787, 346] on mat-option "2" at bounding box center [809, 348] width 113 height 37
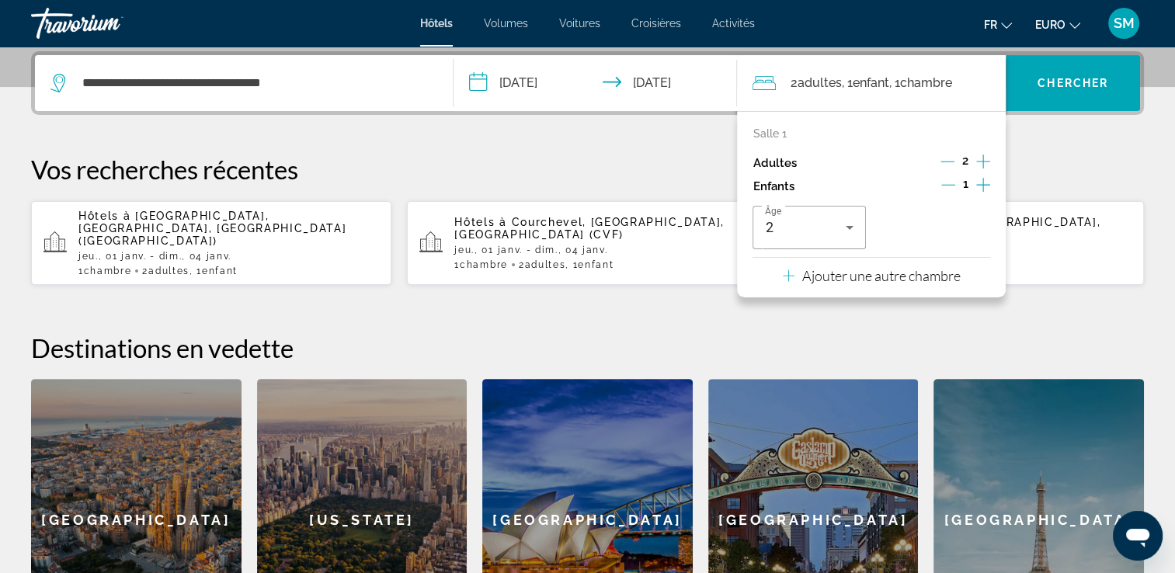
click at [870, 270] on p "Ajouter une autre chambre" at bounding box center [881, 275] width 158 height 17
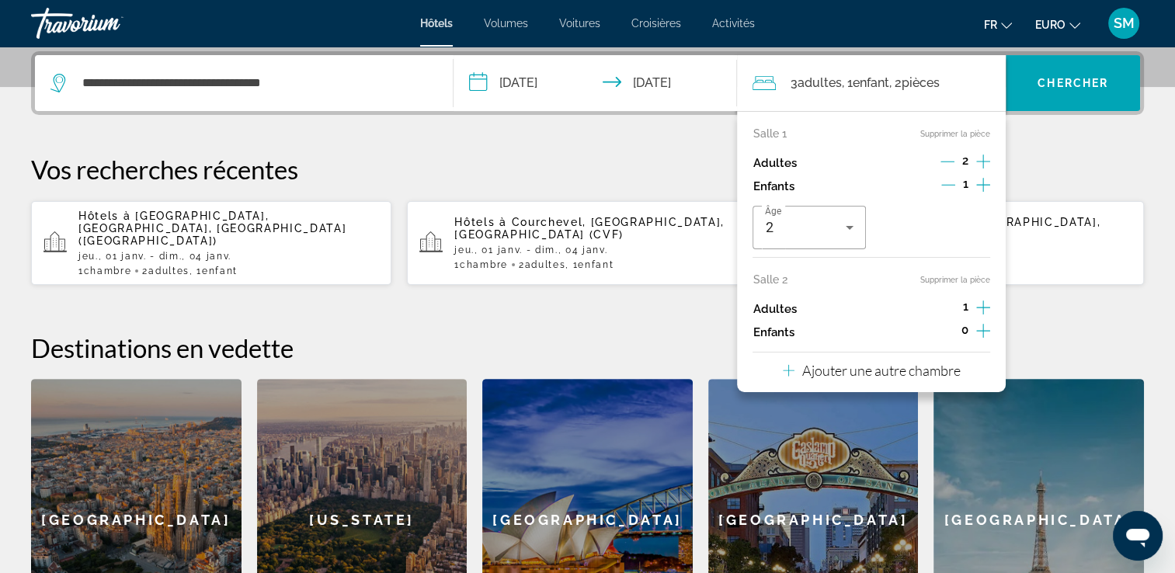
click at [984, 171] on icon "Augmenter les adultes" at bounding box center [983, 161] width 14 height 19
click at [923, 374] on p "Ajouter une autre chambre" at bounding box center [881, 370] width 158 height 17
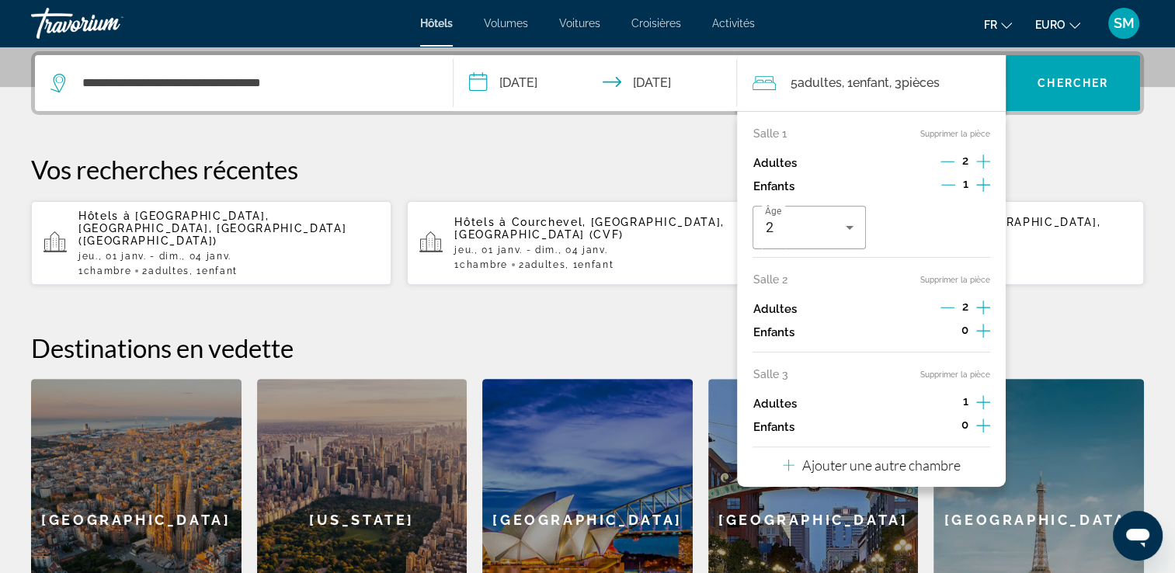
click at [979, 171] on icon "Augmenter les adultes" at bounding box center [983, 161] width 14 height 19
click at [1060, 86] on span "Chercher" at bounding box center [1073, 83] width 71 height 12
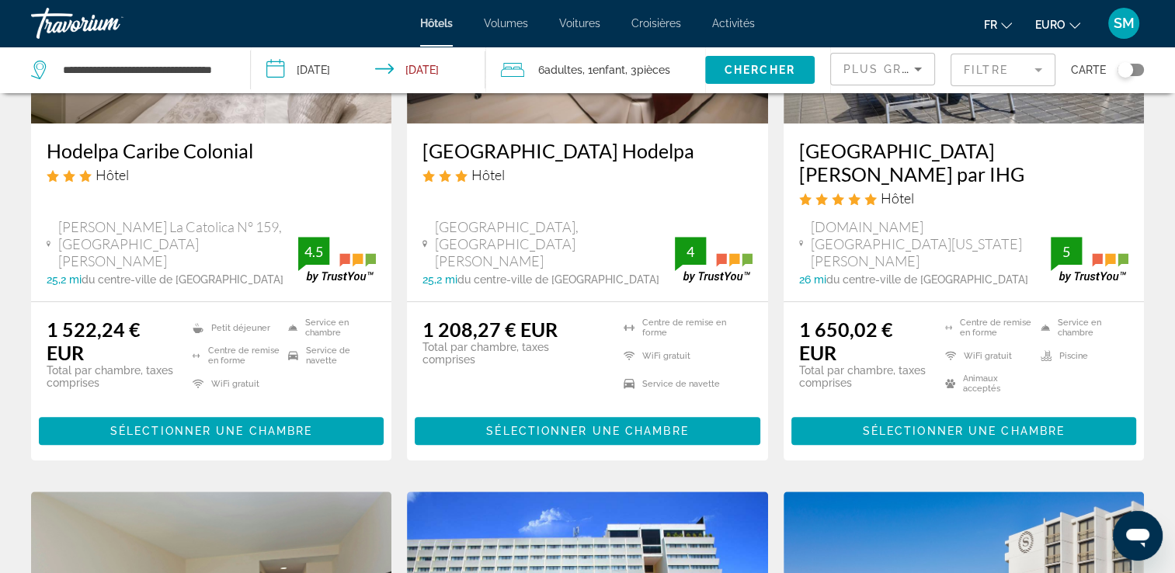
scroll to position [870, 0]
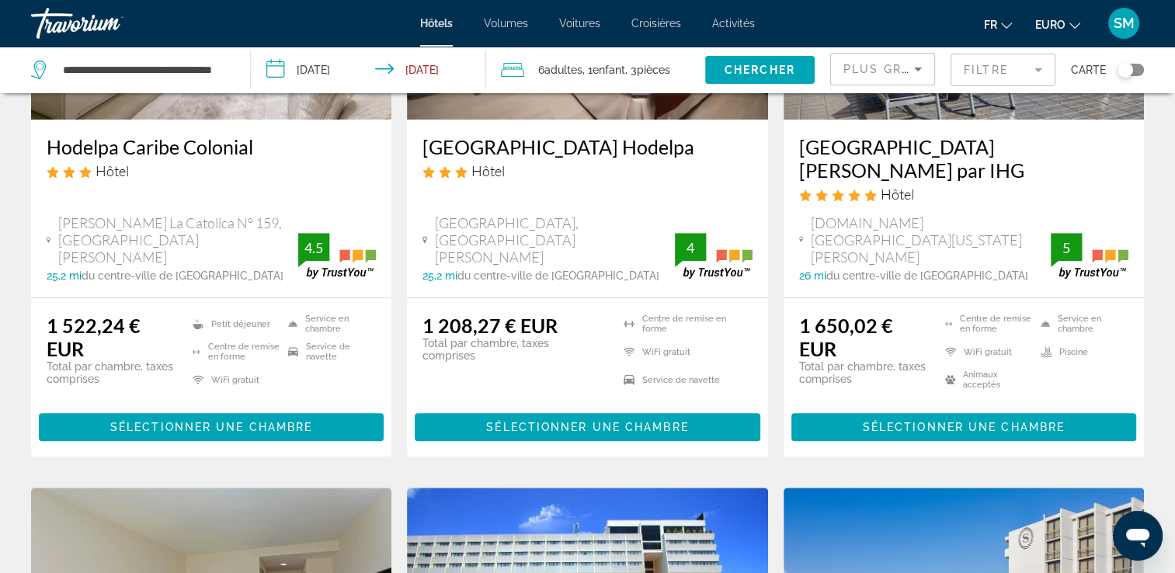
click at [231, 67] on div "**********" at bounding box center [133, 70] width 204 height 47
click at [218, 72] on input "**********" at bounding box center [143, 69] width 165 height 23
click at [222, 75] on input "**********" at bounding box center [143, 69] width 165 height 23
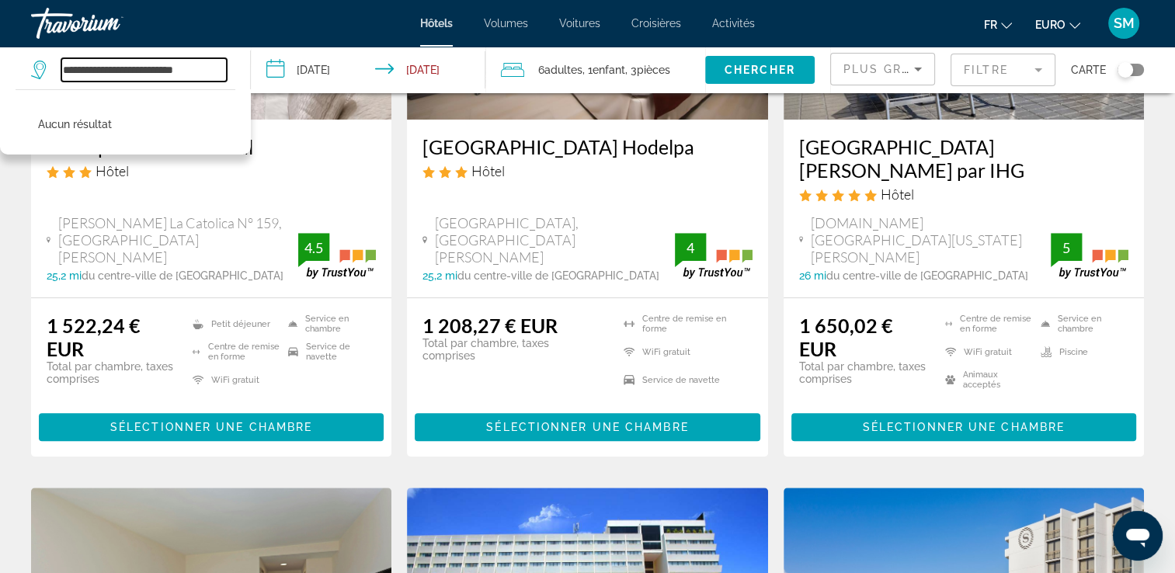
scroll to position [0, 0]
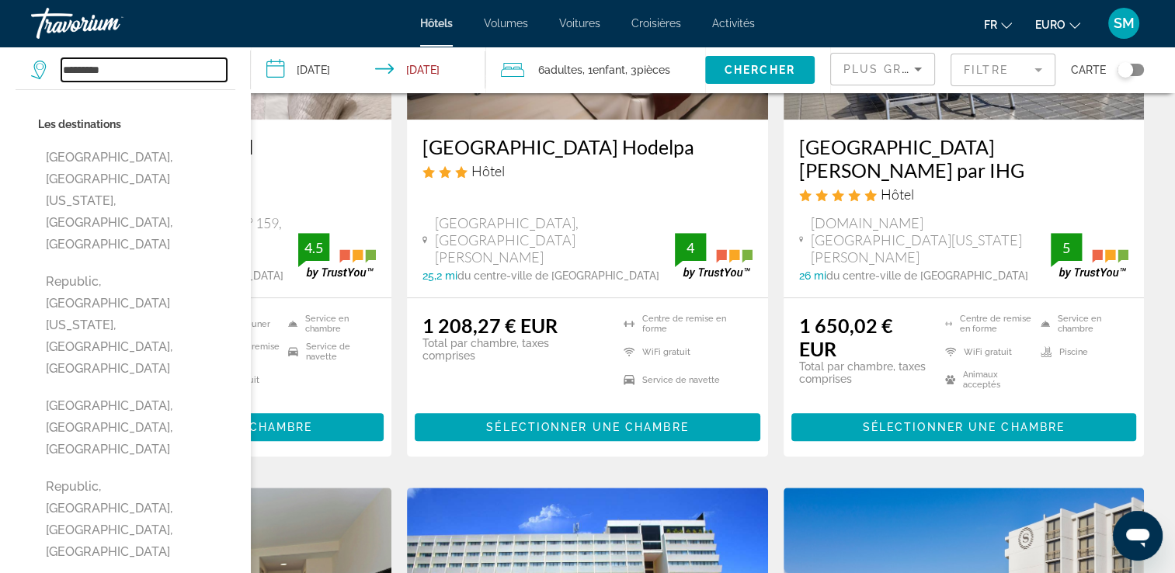
click at [114, 69] on input "********" at bounding box center [143, 69] width 165 height 23
type input "*"
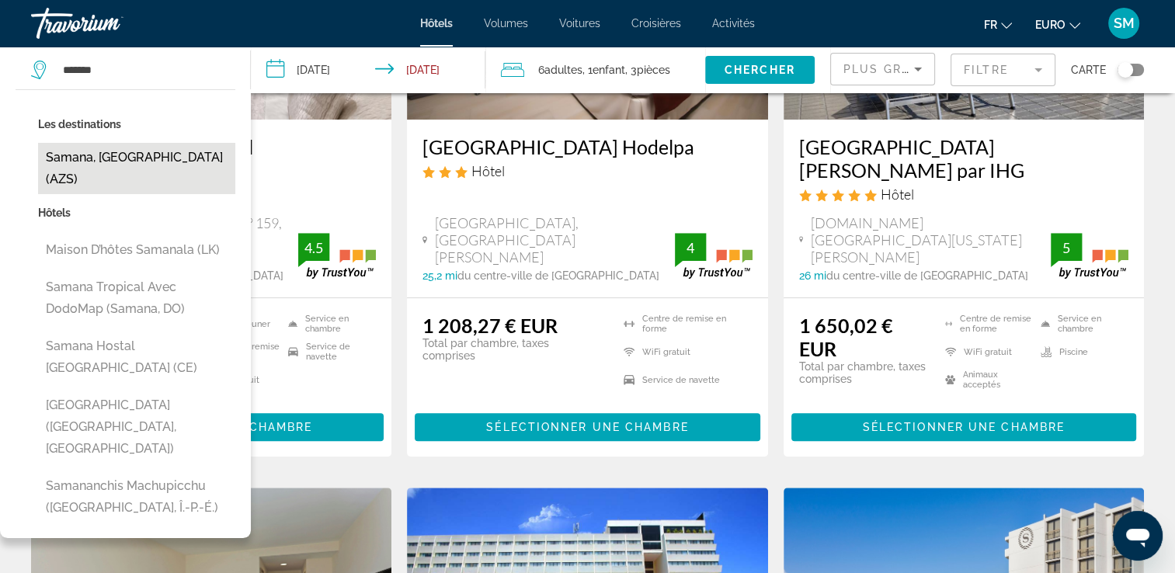
click at [150, 176] on button "Samana, [GEOGRAPHIC_DATA] (AZS)" at bounding box center [136, 168] width 197 height 51
type input "**********"
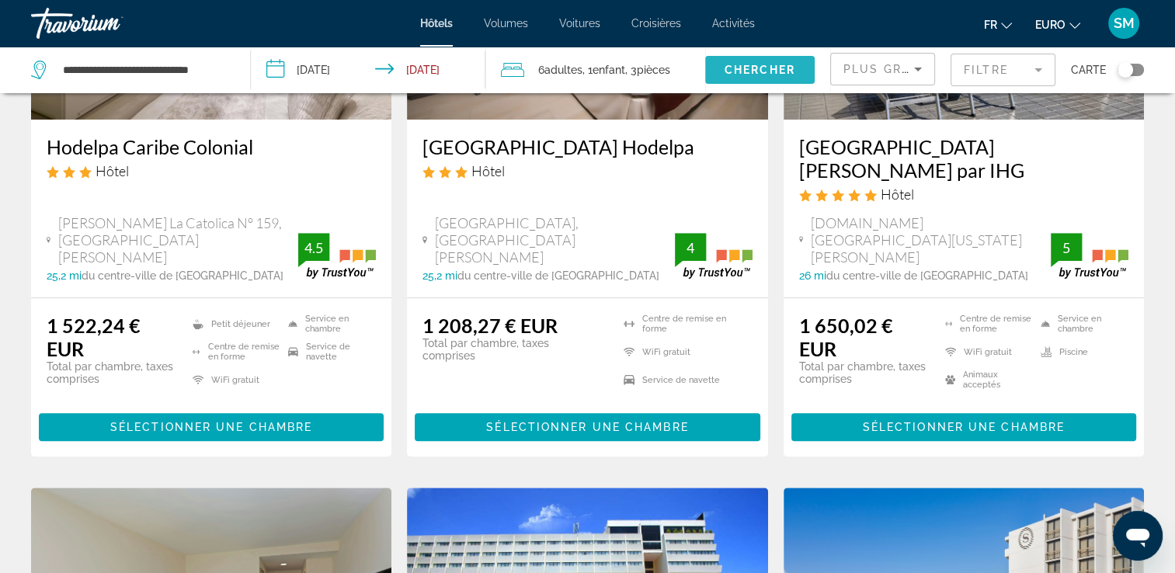
click at [732, 75] on span "Chercher" at bounding box center [760, 70] width 71 height 12
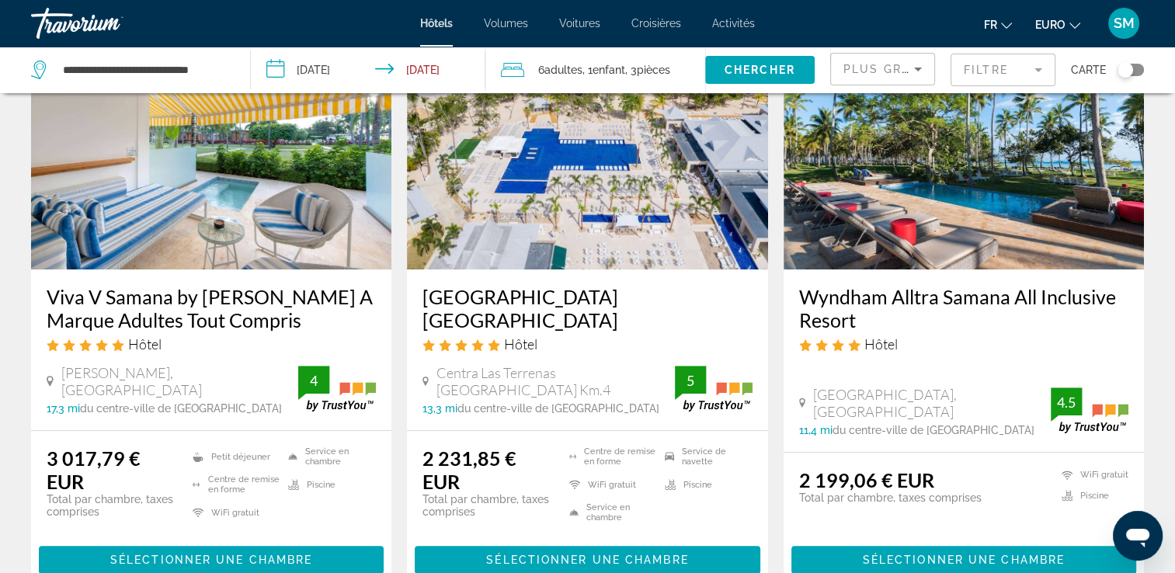
scroll to position [862, 0]
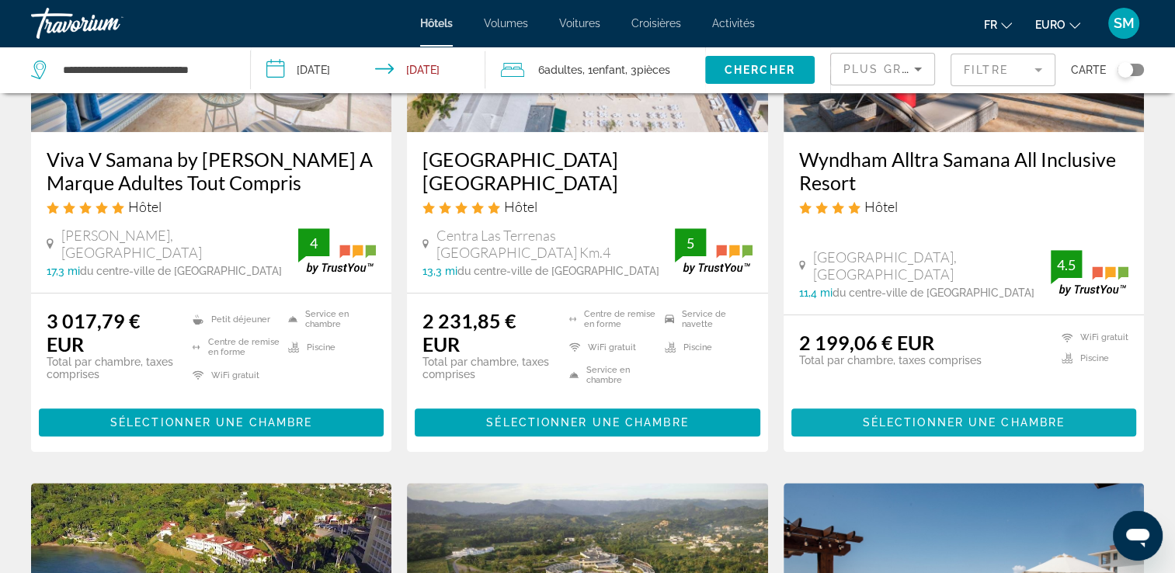
click at [985, 427] on span "Sélectionner une chambre" at bounding box center [964, 422] width 202 height 12
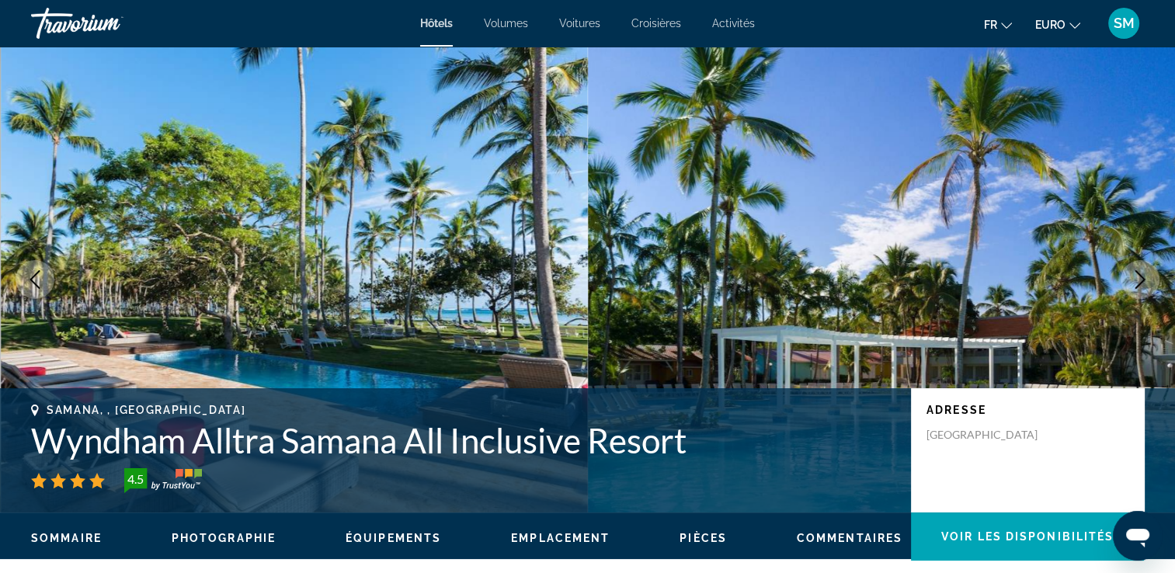
click at [500, 235] on img "Contenu principal" at bounding box center [295, 280] width 588 height 466
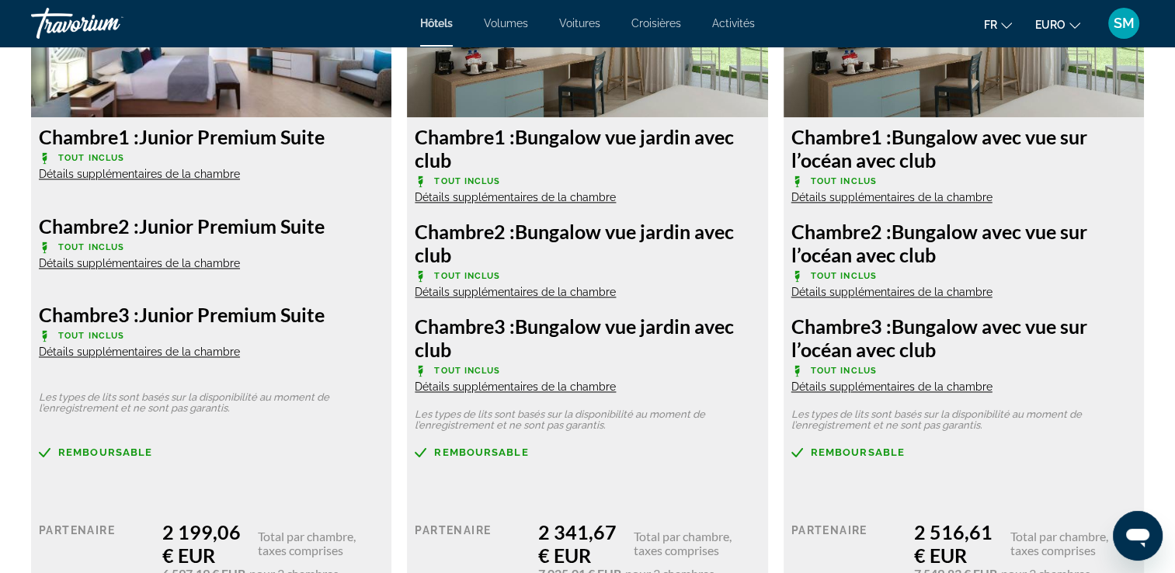
scroll to position [2281, 0]
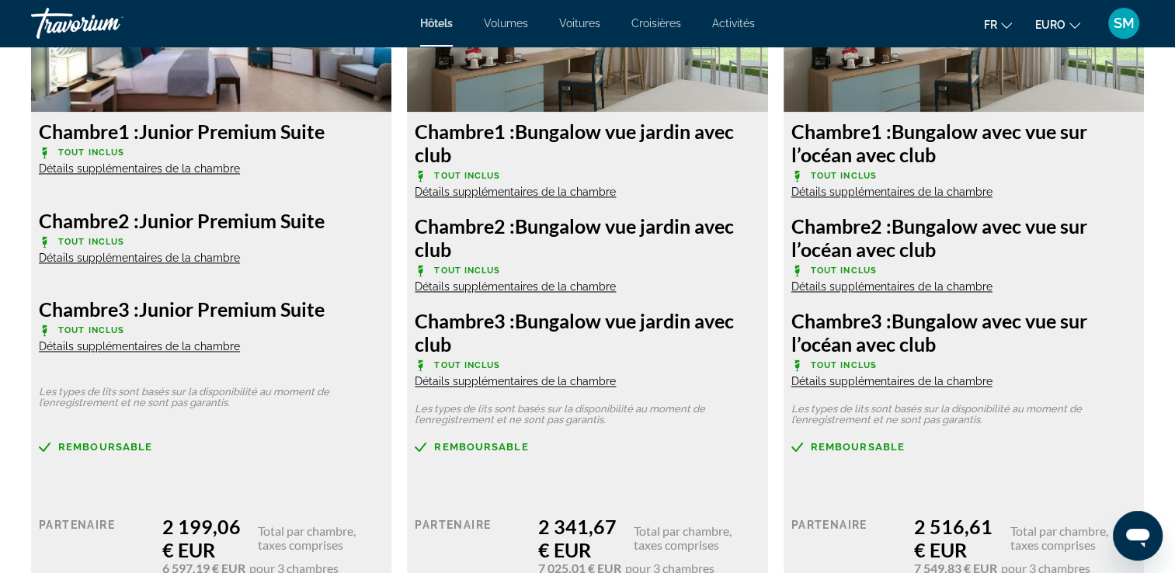
click at [500, 23] on span "Volumes" at bounding box center [506, 23] width 44 height 12
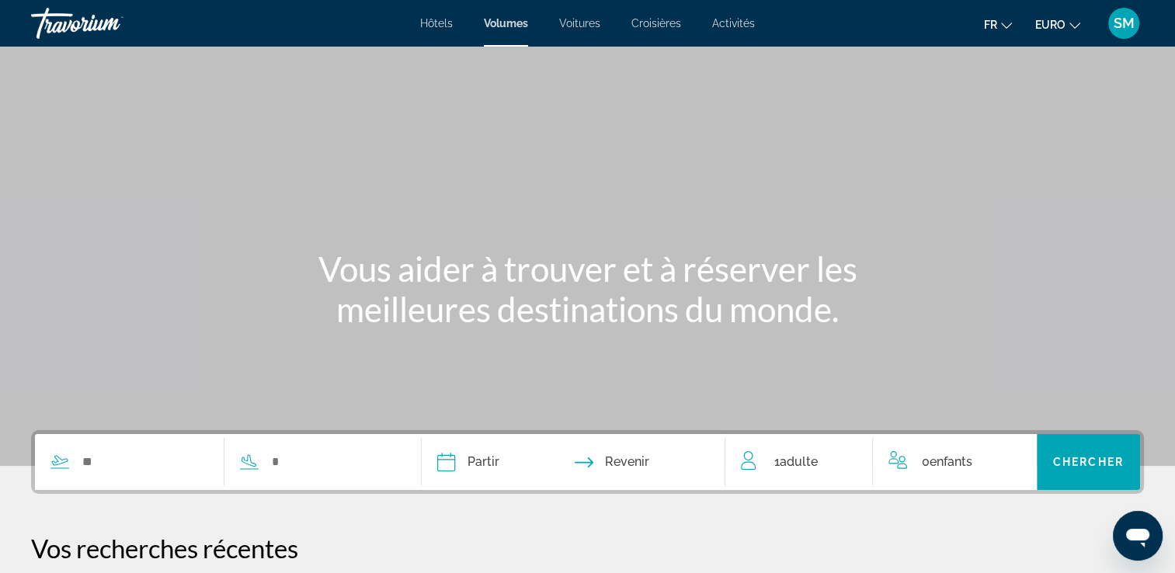
click at [428, 20] on span "Hôtels" at bounding box center [436, 23] width 33 height 12
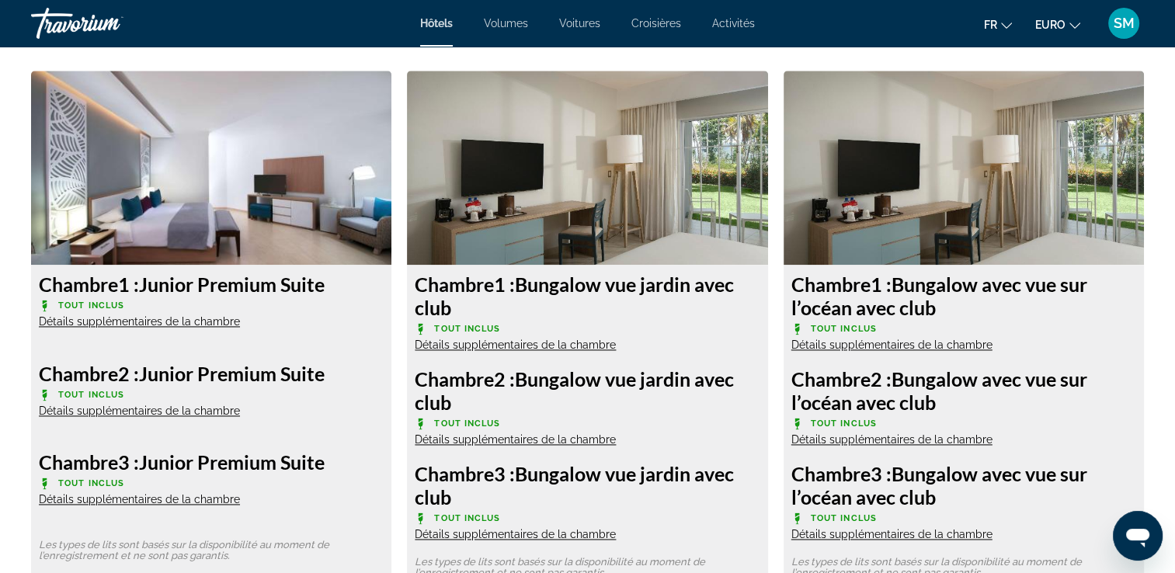
scroll to position [2123, 0]
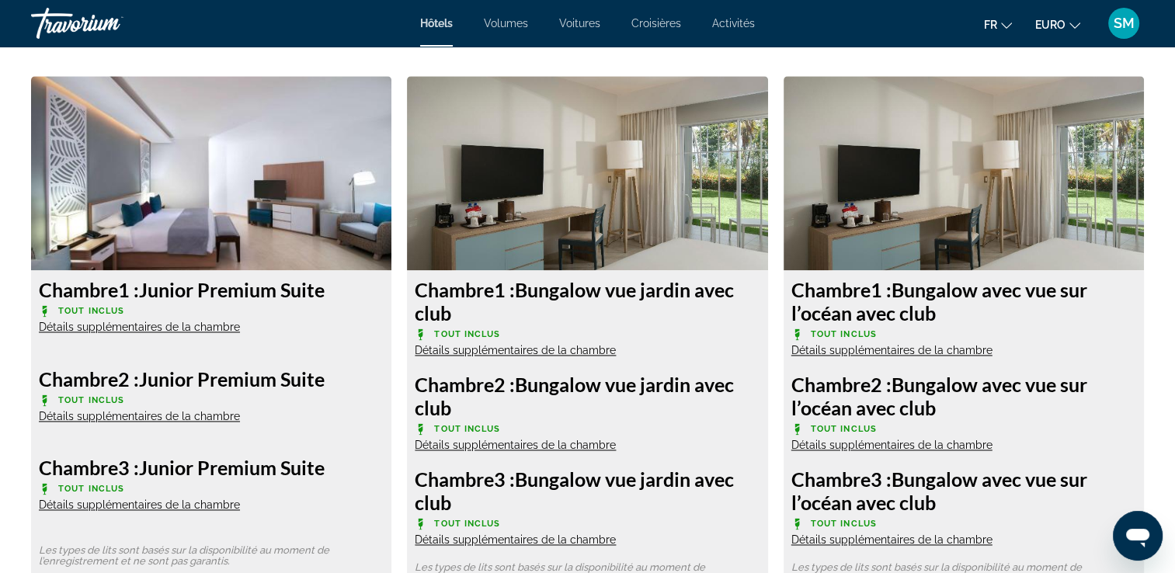
click at [391, 159] on img "Contenu principal" at bounding box center [211, 173] width 360 height 194
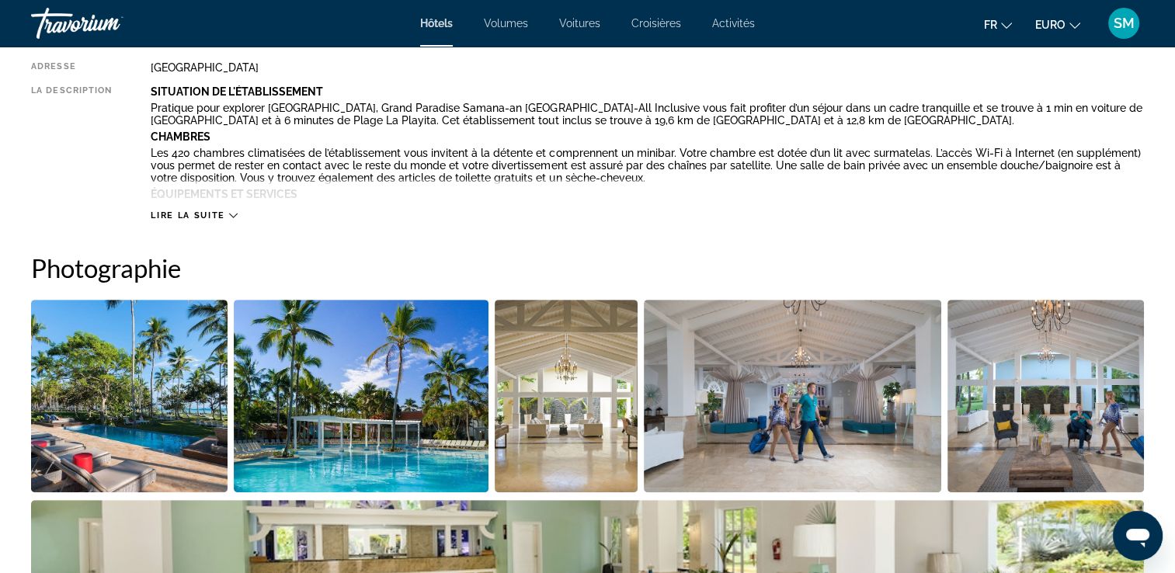
scroll to position [573, 0]
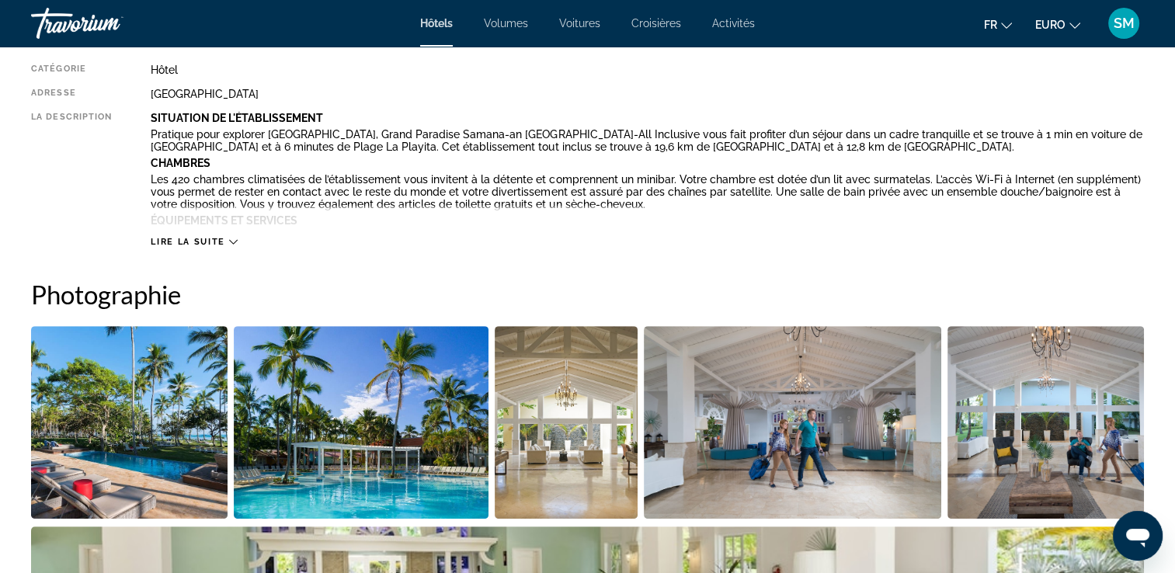
click at [110, 416] on img "Ouvrir le curseur d’image en plein écran" at bounding box center [129, 422] width 197 height 193
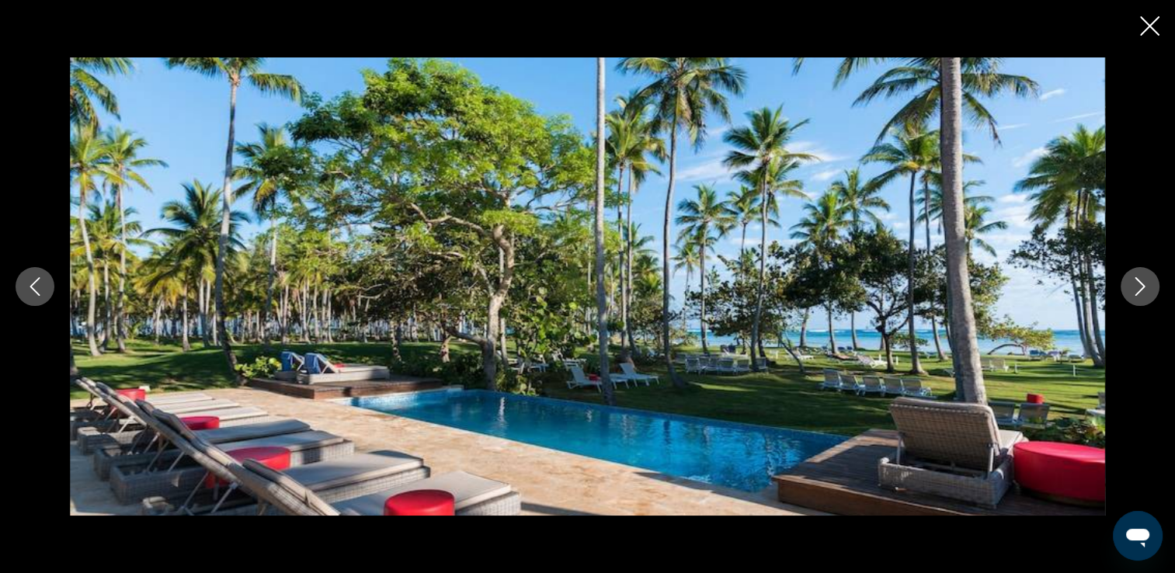
click at [1142, 289] on icon "Image suivante" at bounding box center [1141, 286] width 10 height 19
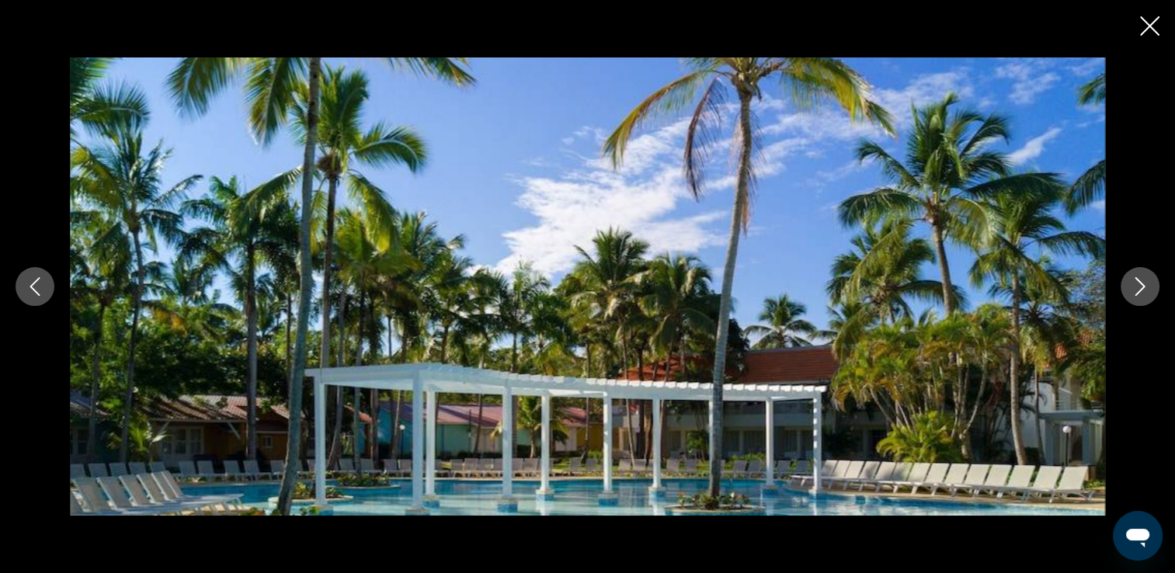
click at [1142, 289] on icon "Image suivante" at bounding box center [1141, 286] width 10 height 19
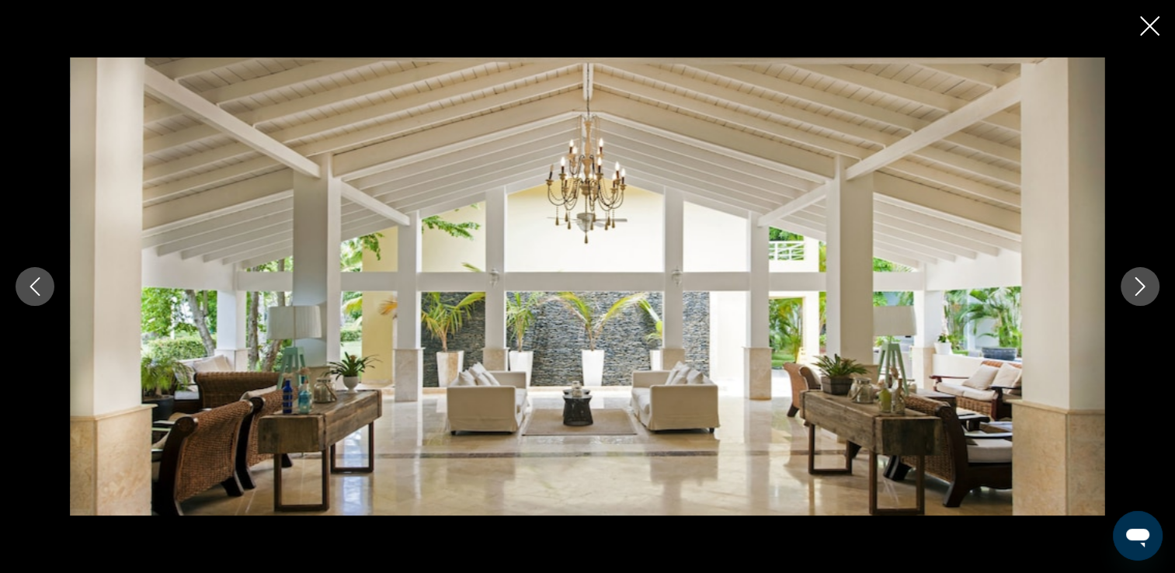
click at [1148, 289] on icon "Image suivante" at bounding box center [1140, 286] width 19 height 19
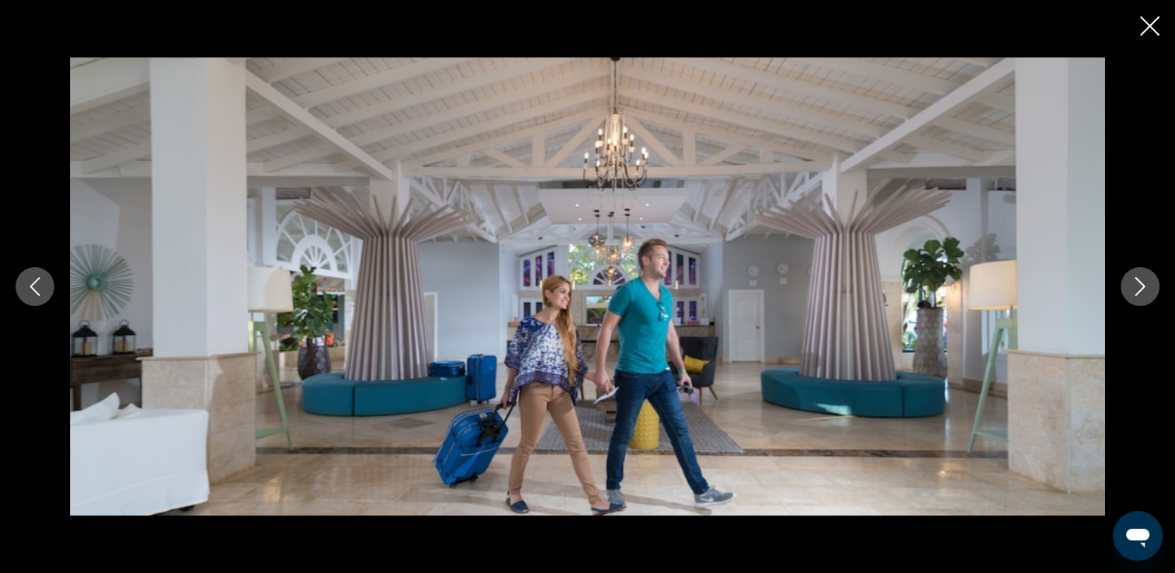
click at [1145, 287] on icon "Image suivante" at bounding box center [1140, 286] width 19 height 19
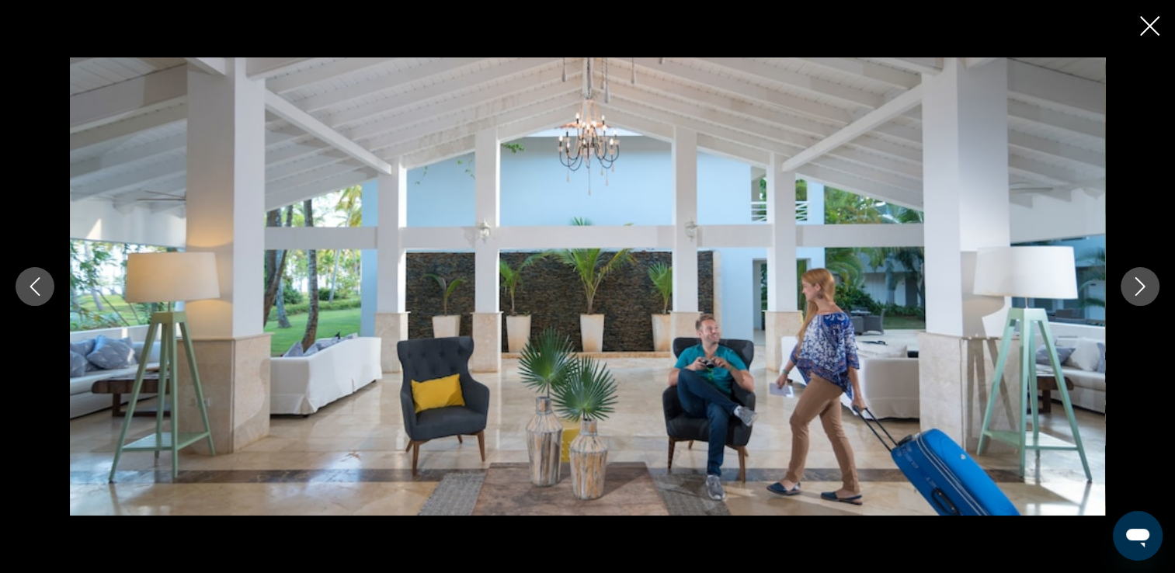
click at [1145, 287] on icon "Image suivante" at bounding box center [1140, 286] width 19 height 19
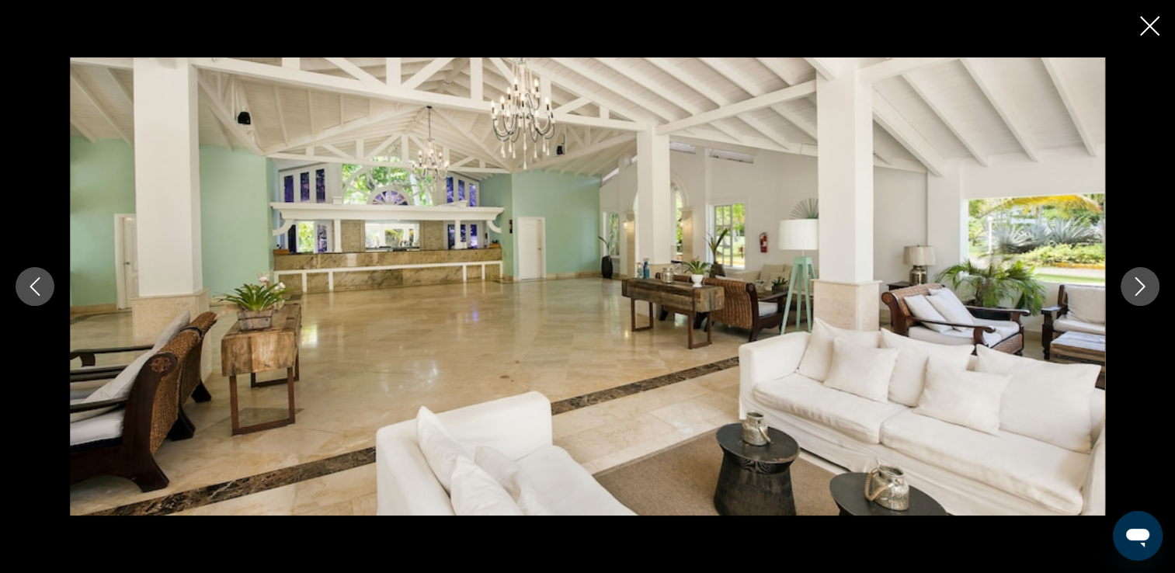
click at [1140, 285] on icon "Image suivante" at bounding box center [1140, 286] width 19 height 19
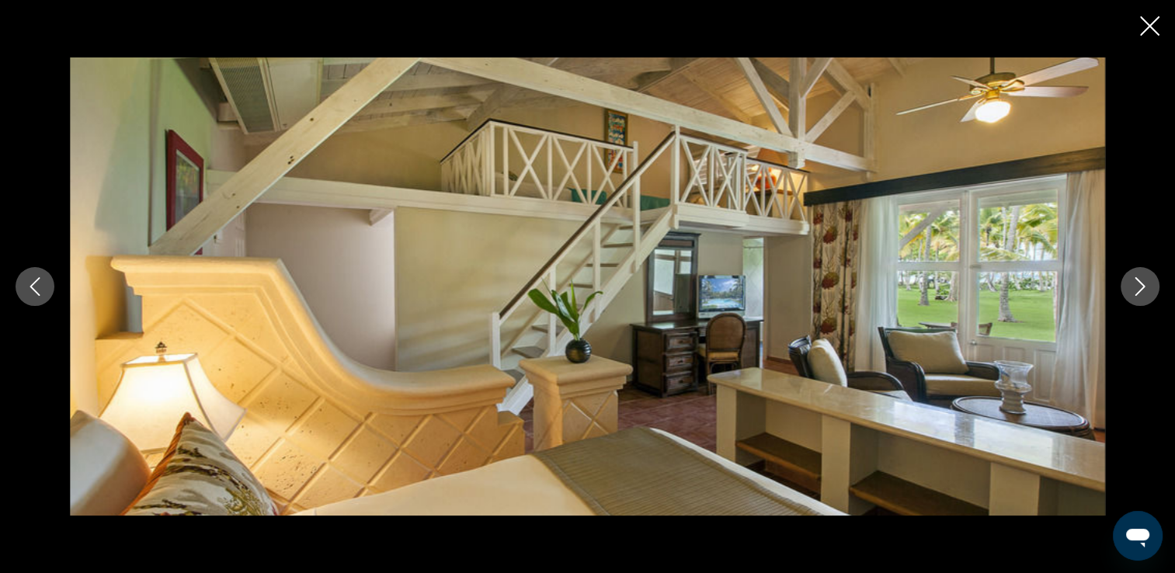
click at [1152, 287] on button "Image suivante" at bounding box center [1140, 286] width 39 height 39
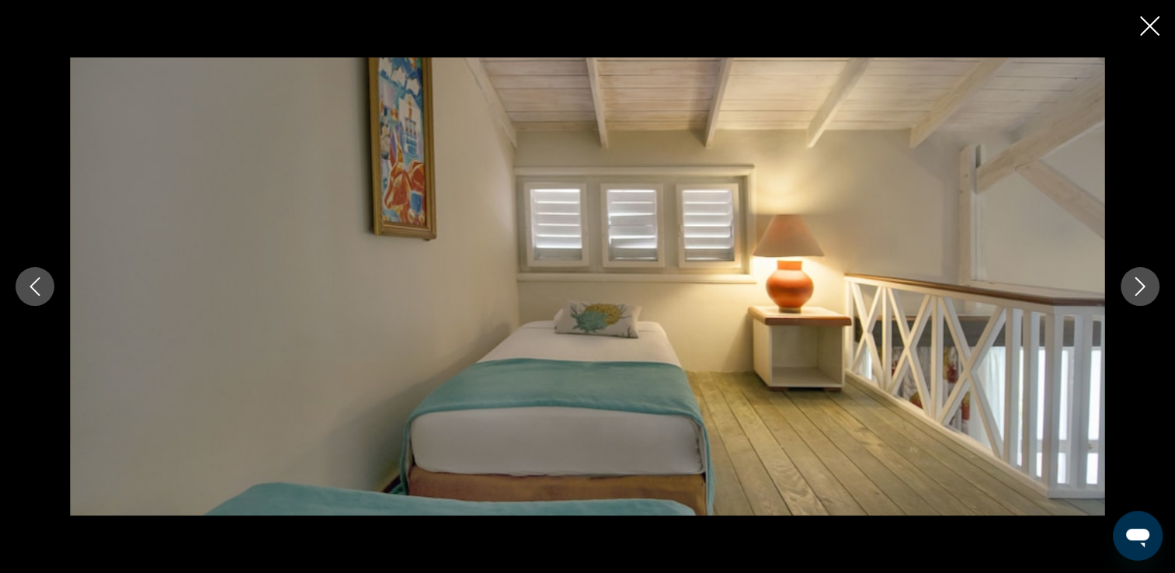
click at [1152, 287] on button "Image suivante" at bounding box center [1140, 286] width 39 height 39
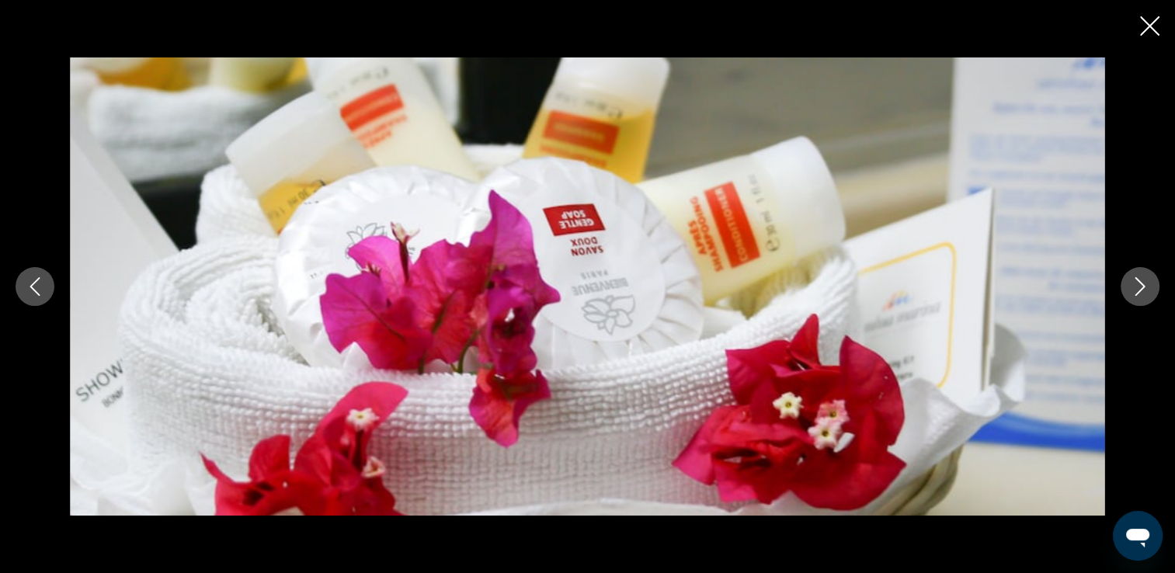
click at [1152, 287] on button "Image suivante" at bounding box center [1140, 286] width 39 height 39
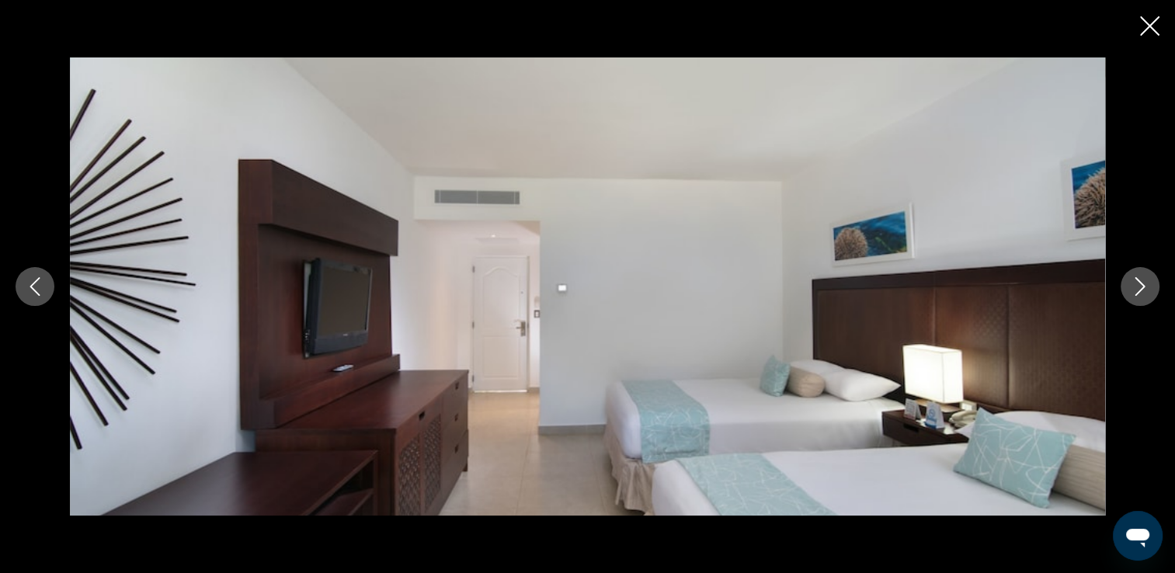
click at [1152, 287] on button "Image suivante" at bounding box center [1140, 286] width 39 height 39
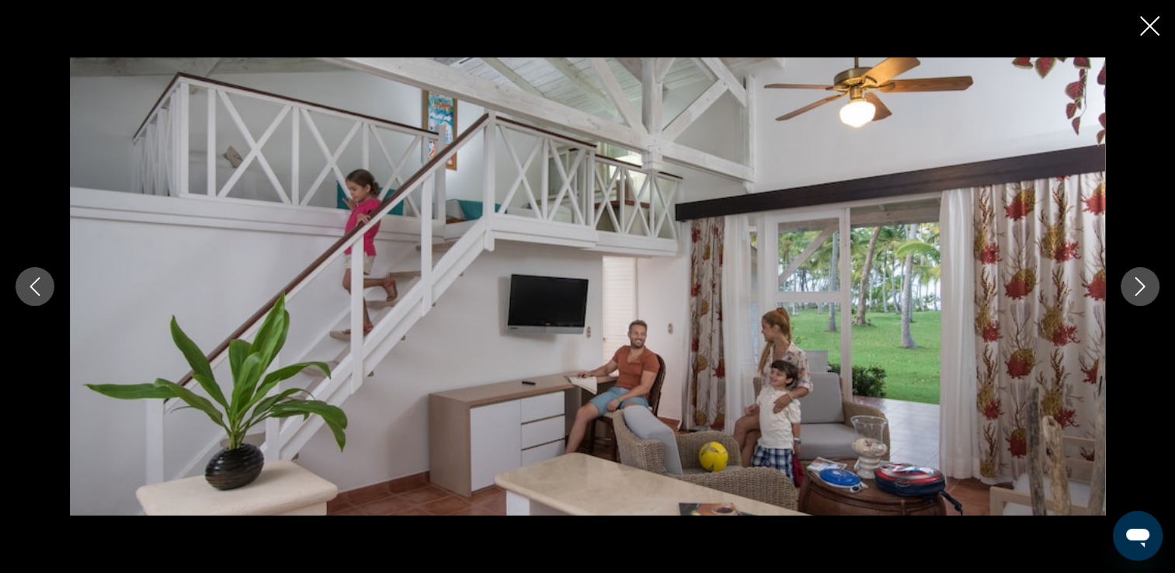
click at [1143, 287] on icon "Image suivante" at bounding box center [1141, 286] width 10 height 19
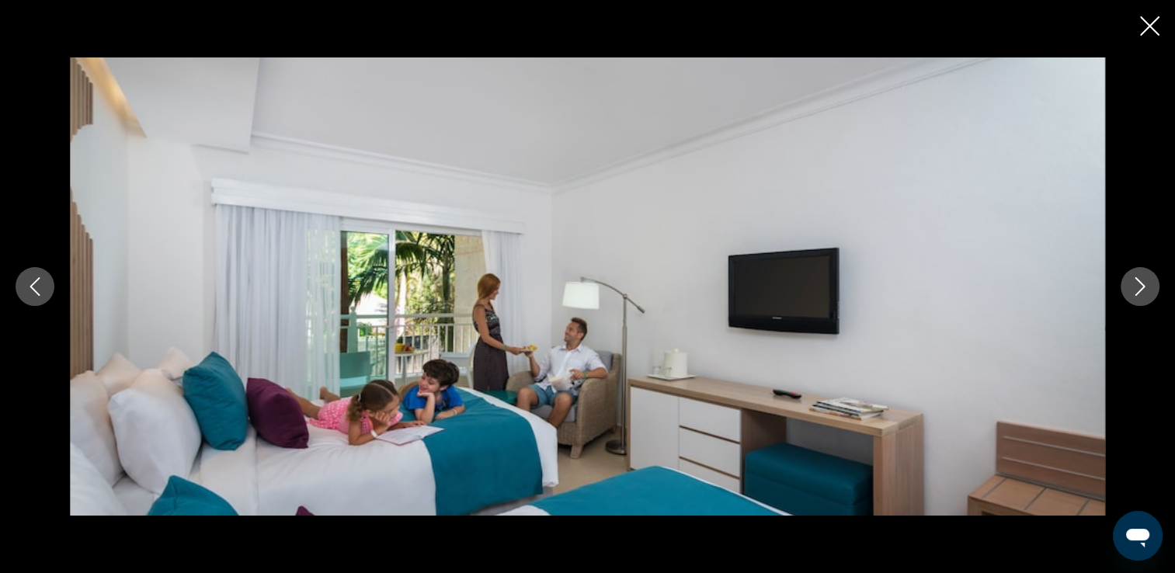
click at [1143, 287] on icon "Image suivante" at bounding box center [1141, 286] width 10 height 19
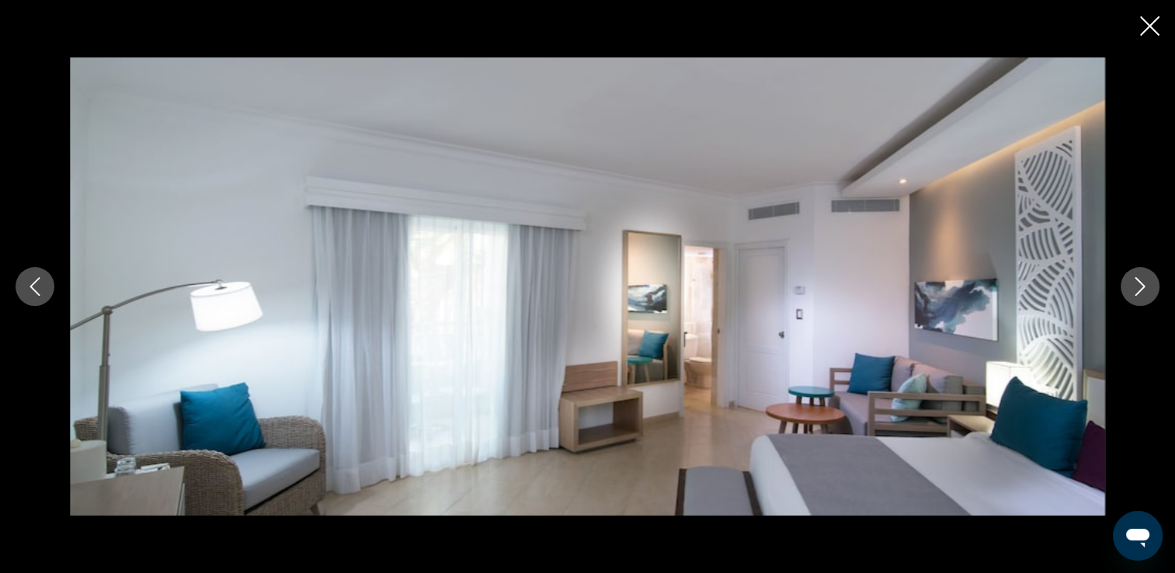
click at [1143, 287] on icon "Image suivante" at bounding box center [1141, 286] width 10 height 19
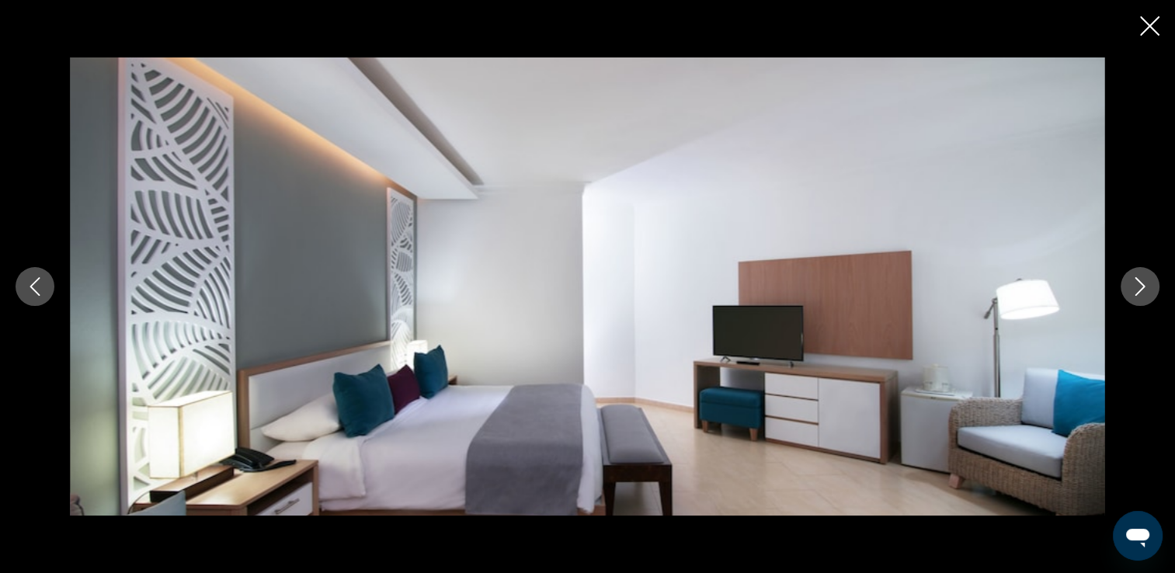
click at [1143, 287] on icon "Image suivante" at bounding box center [1141, 286] width 10 height 19
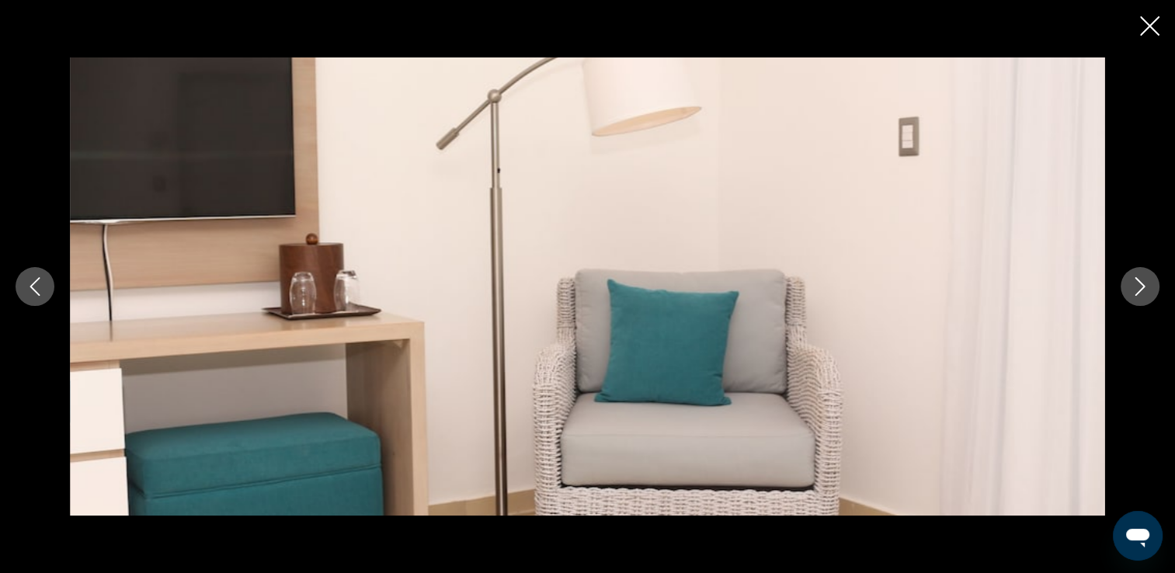
click at [1143, 287] on icon "Image suivante" at bounding box center [1141, 286] width 10 height 19
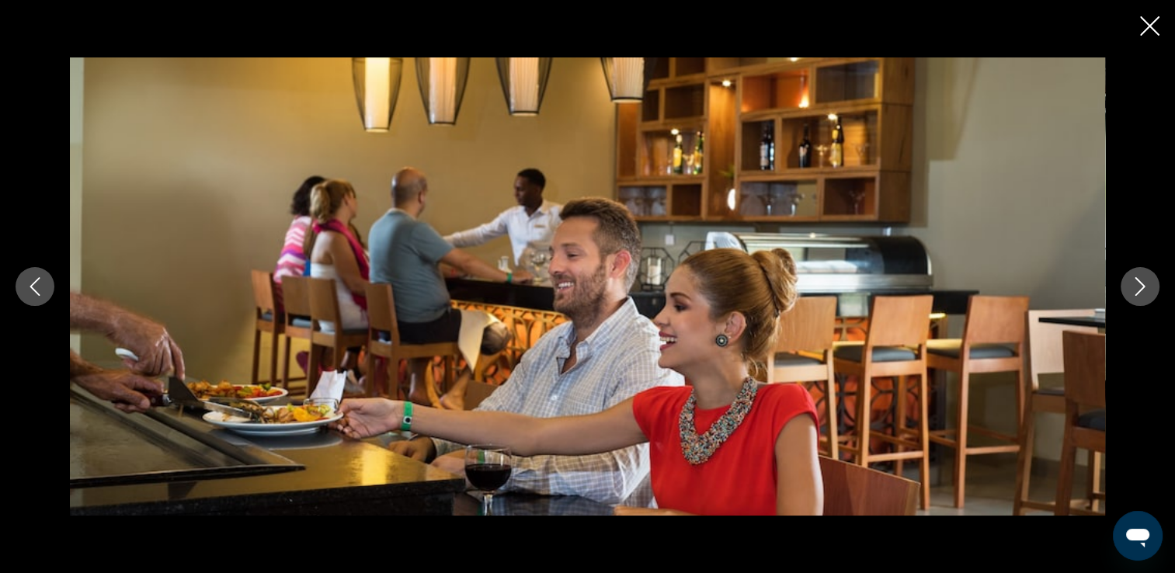
click at [1143, 287] on icon "Image suivante" at bounding box center [1141, 286] width 10 height 19
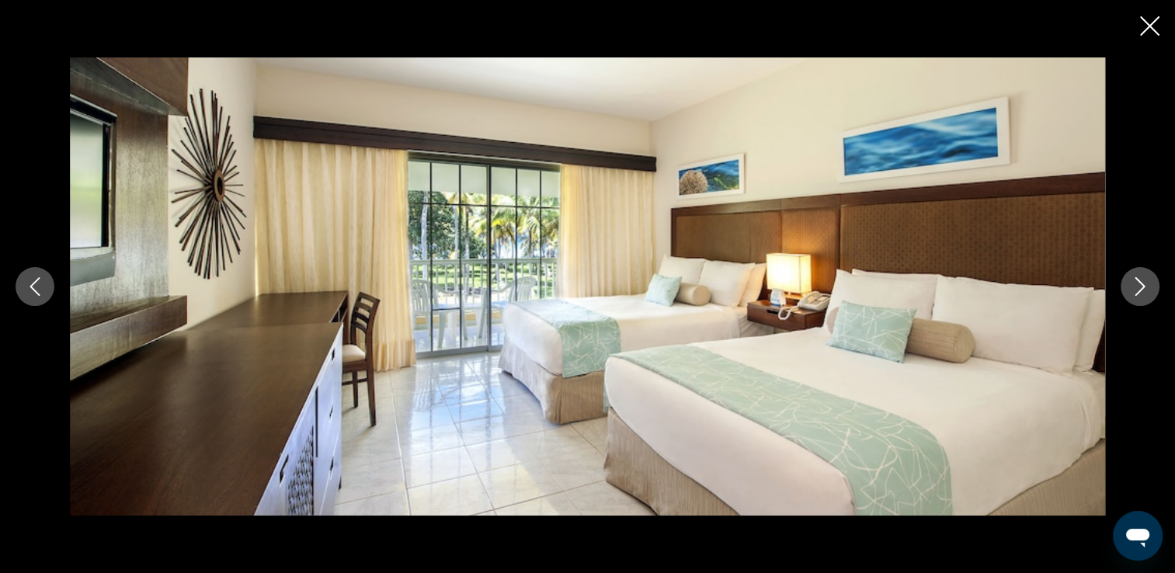
click at [1143, 287] on icon "Image suivante" at bounding box center [1141, 286] width 10 height 19
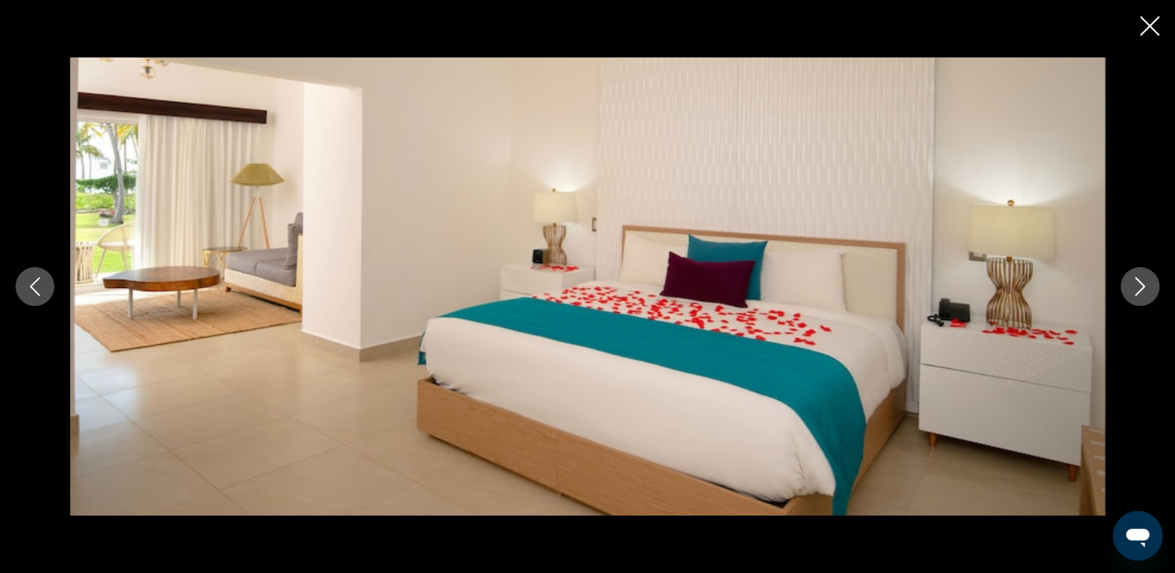
click at [1143, 287] on icon "Image suivante" at bounding box center [1141, 286] width 10 height 19
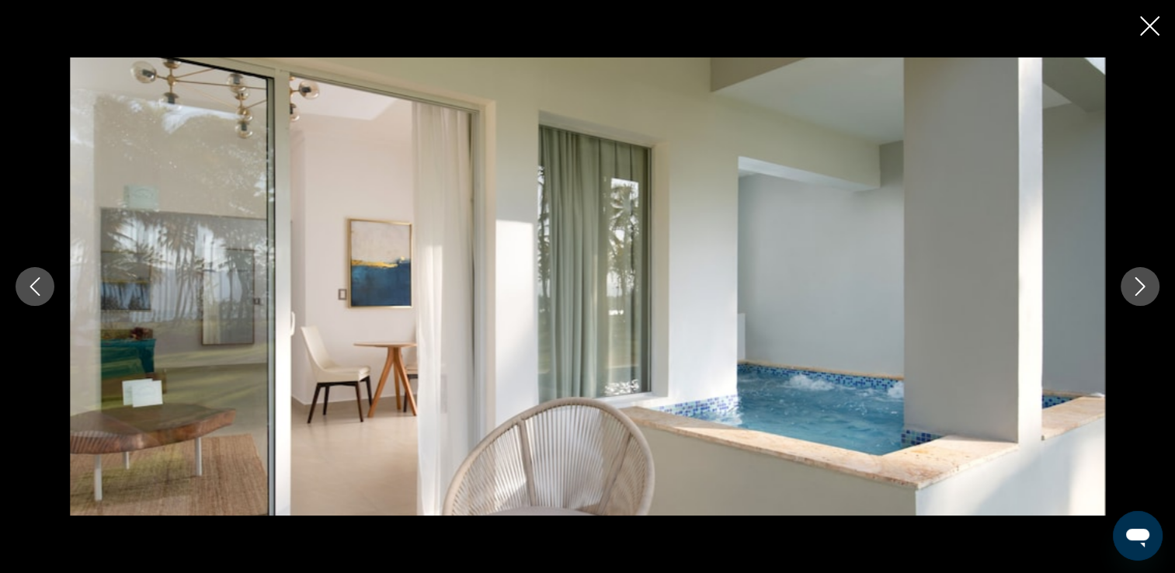
click at [1143, 287] on icon "Image suivante" at bounding box center [1141, 286] width 10 height 19
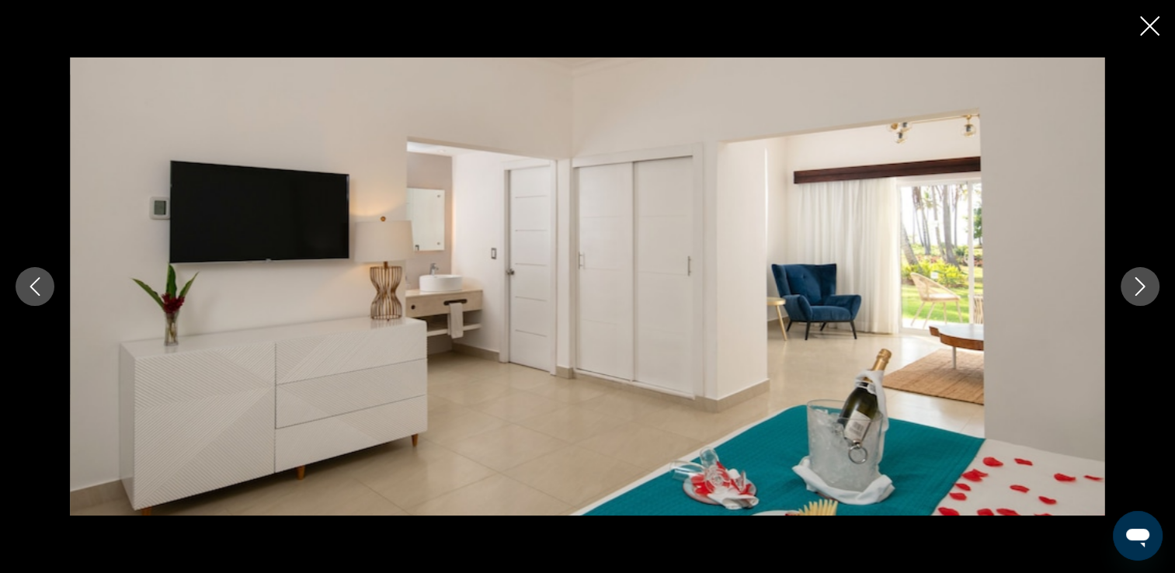
click at [1143, 287] on icon "Image suivante" at bounding box center [1141, 286] width 10 height 19
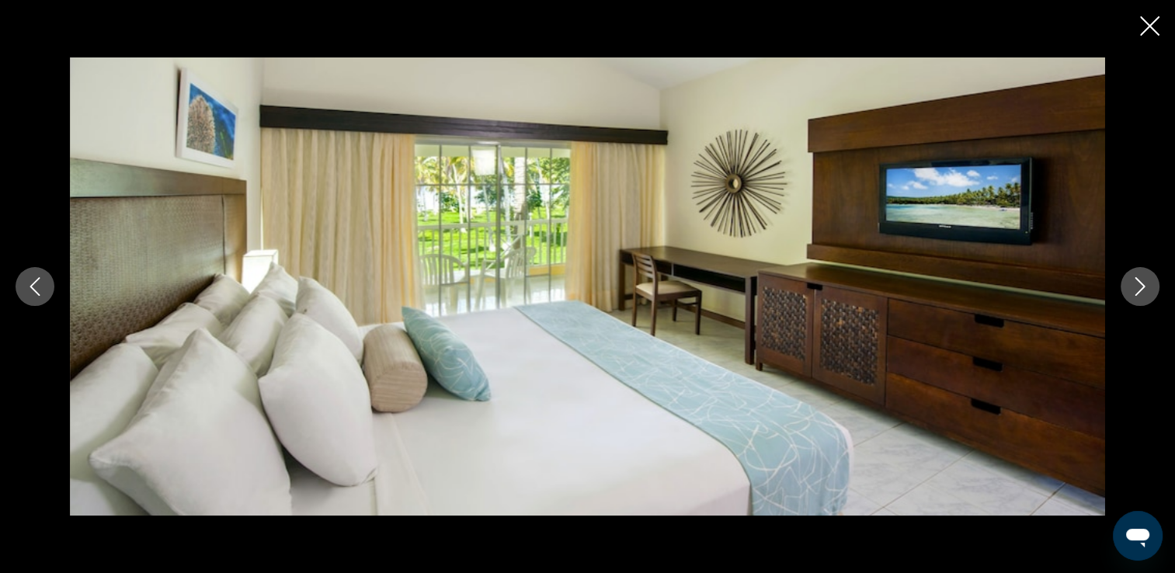
click at [1143, 287] on icon "Image suivante" at bounding box center [1141, 286] width 10 height 19
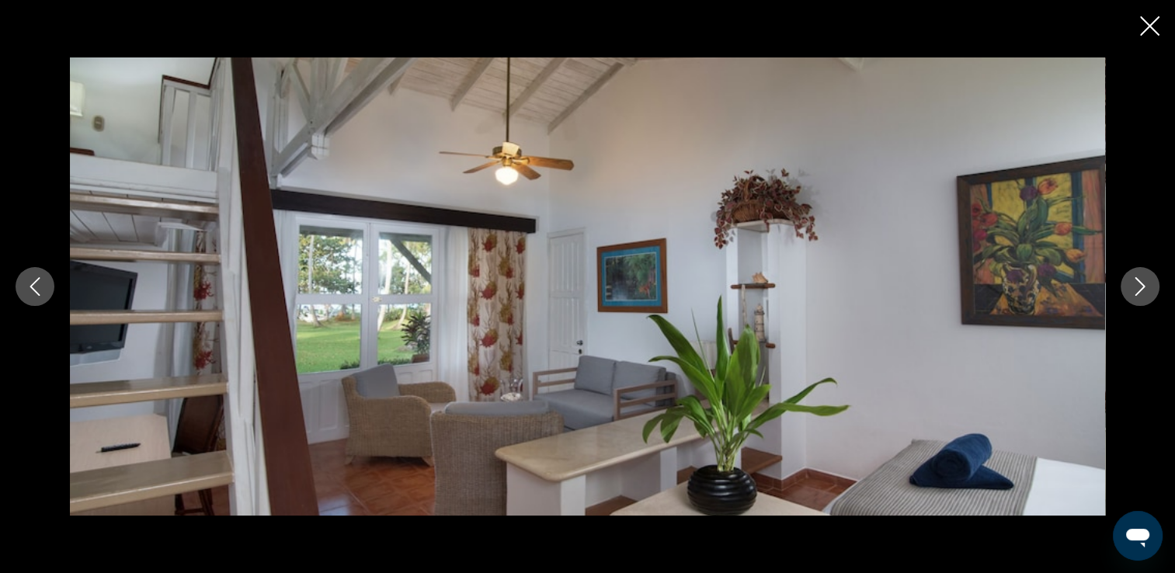
click at [1143, 287] on icon "Image suivante" at bounding box center [1141, 286] width 10 height 19
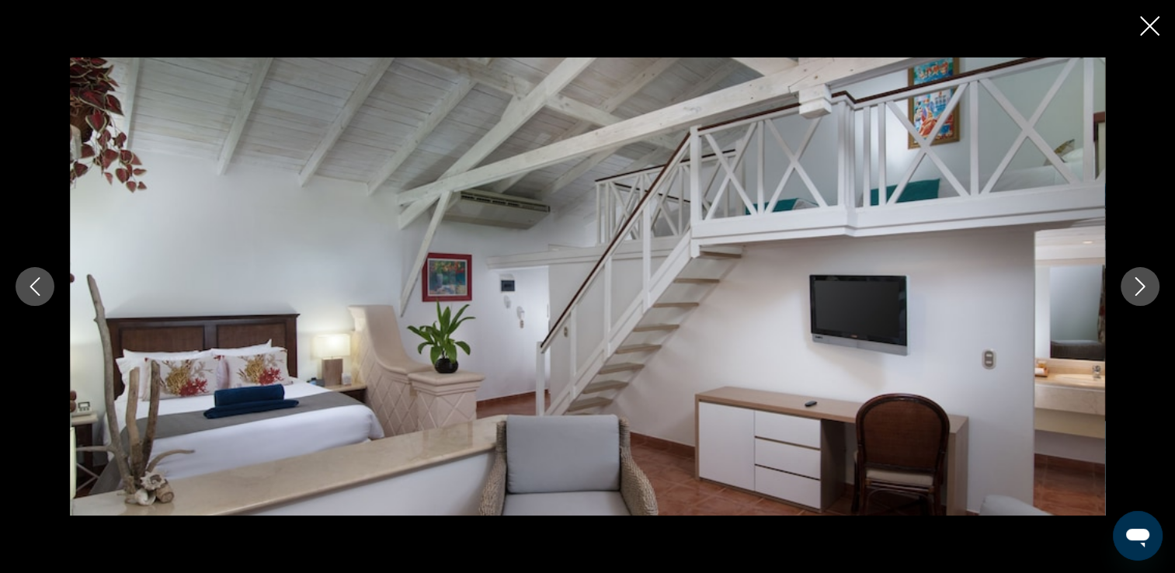
click at [1143, 287] on icon "Image suivante" at bounding box center [1141, 286] width 10 height 19
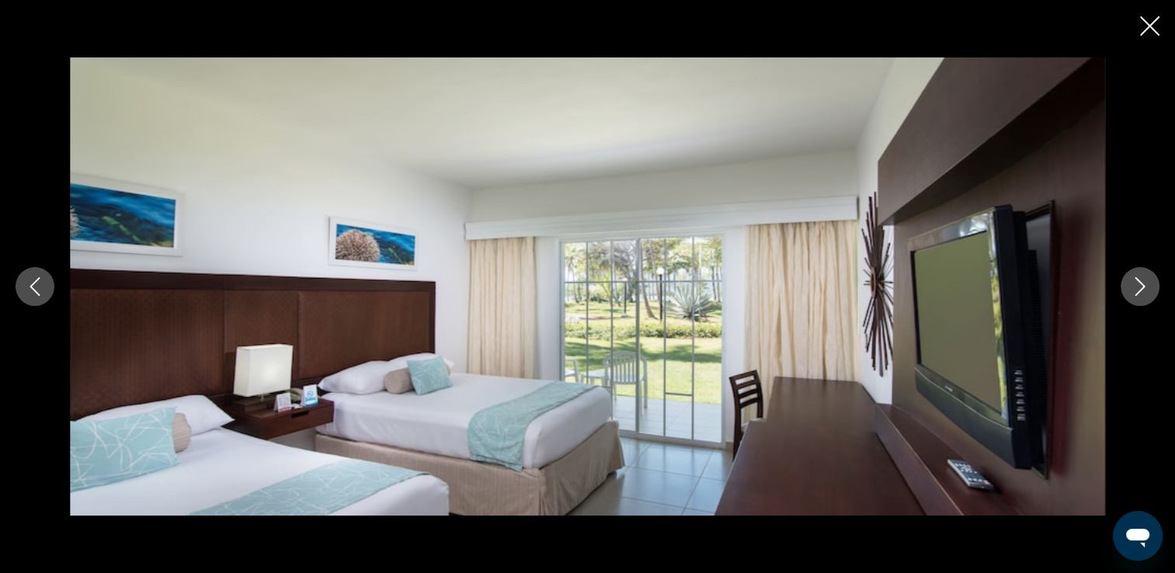
click at [1143, 287] on icon "Image suivante" at bounding box center [1141, 286] width 10 height 19
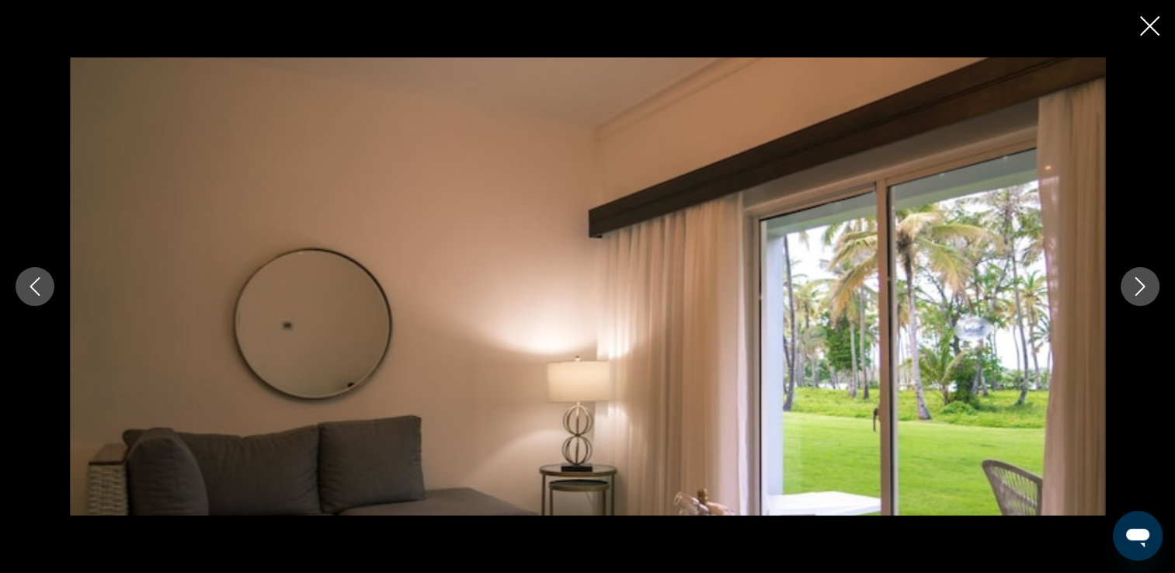
click at [1143, 287] on icon "Image suivante" at bounding box center [1141, 286] width 10 height 19
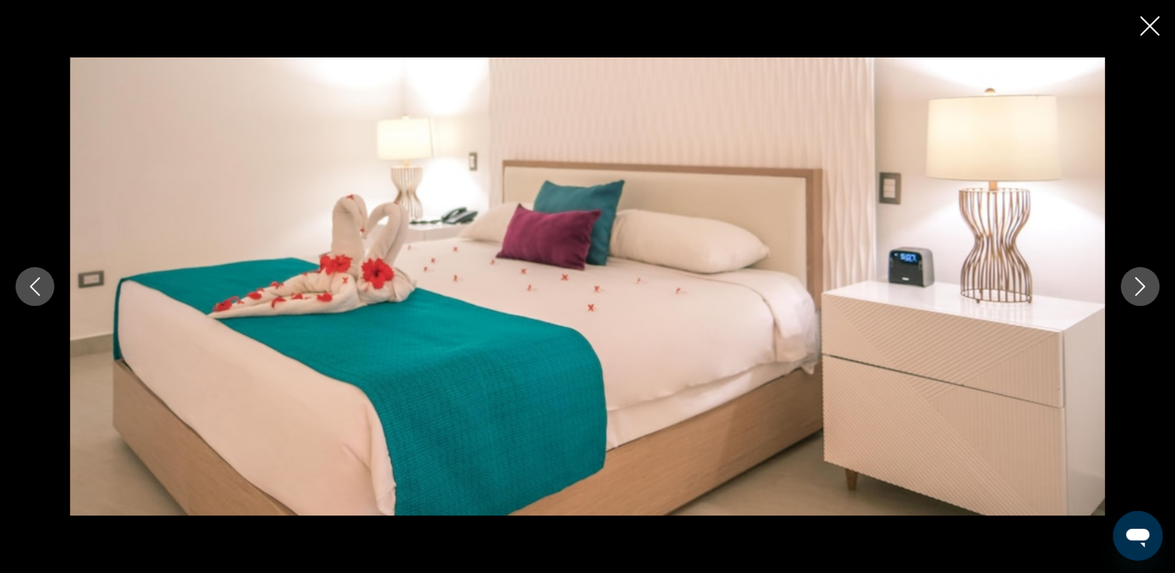
click at [1143, 287] on icon "Image suivante" at bounding box center [1141, 286] width 10 height 19
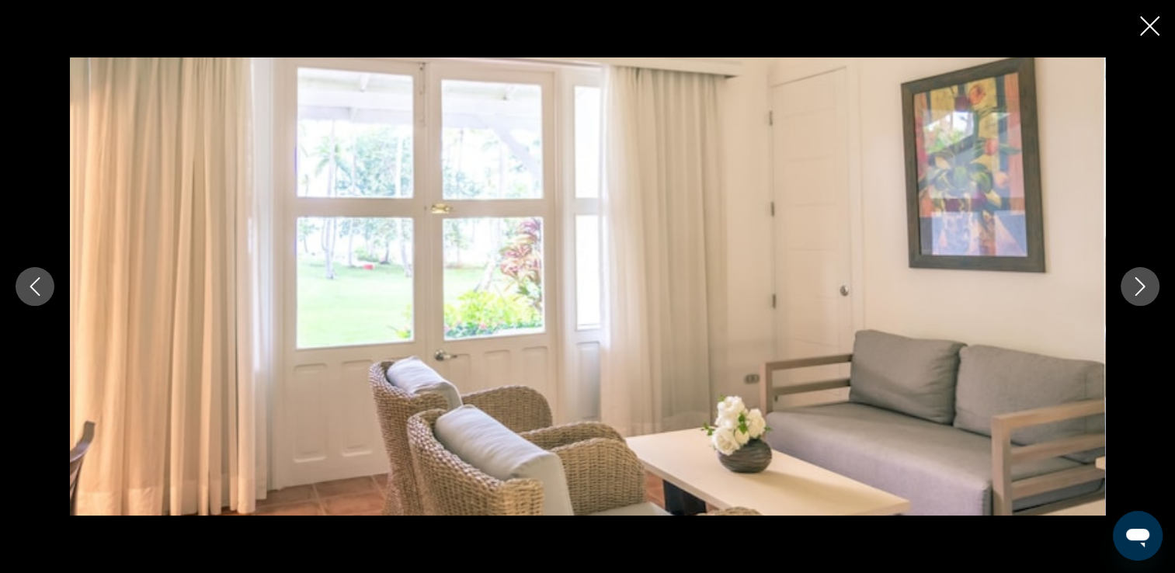
click at [1143, 287] on icon "Image suivante" at bounding box center [1141, 286] width 10 height 19
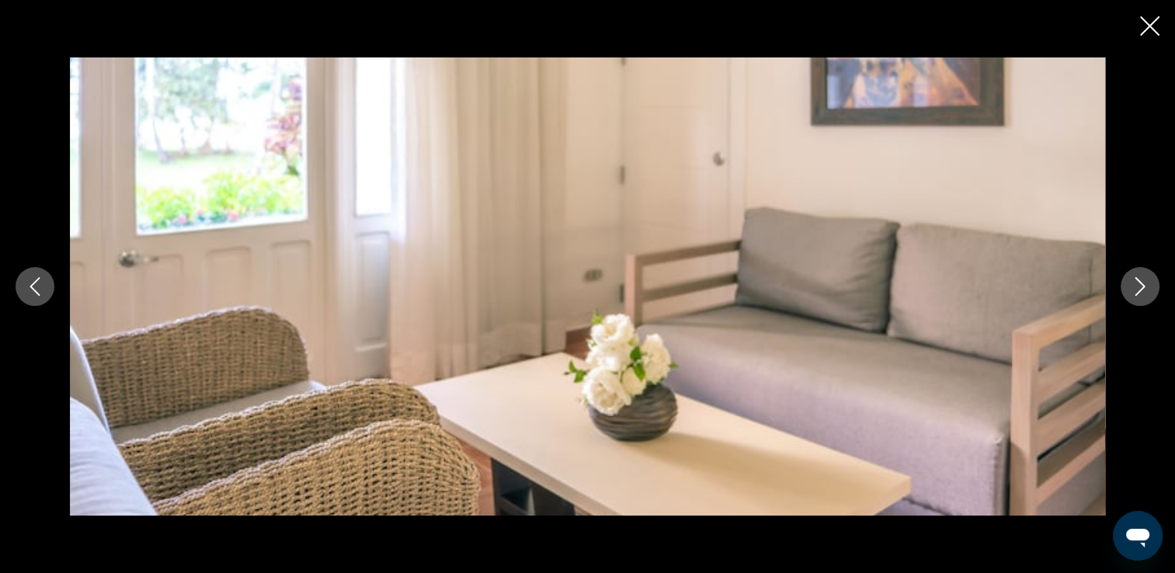
click at [1143, 287] on icon "Image suivante" at bounding box center [1141, 286] width 10 height 19
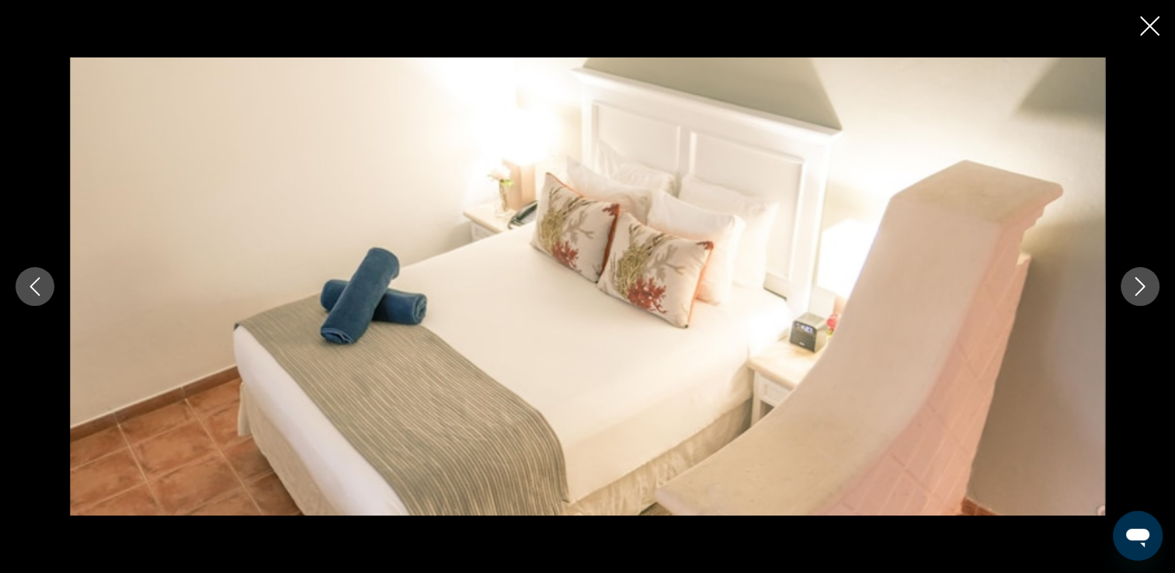
click at [1143, 287] on icon "Image suivante" at bounding box center [1141, 286] width 10 height 19
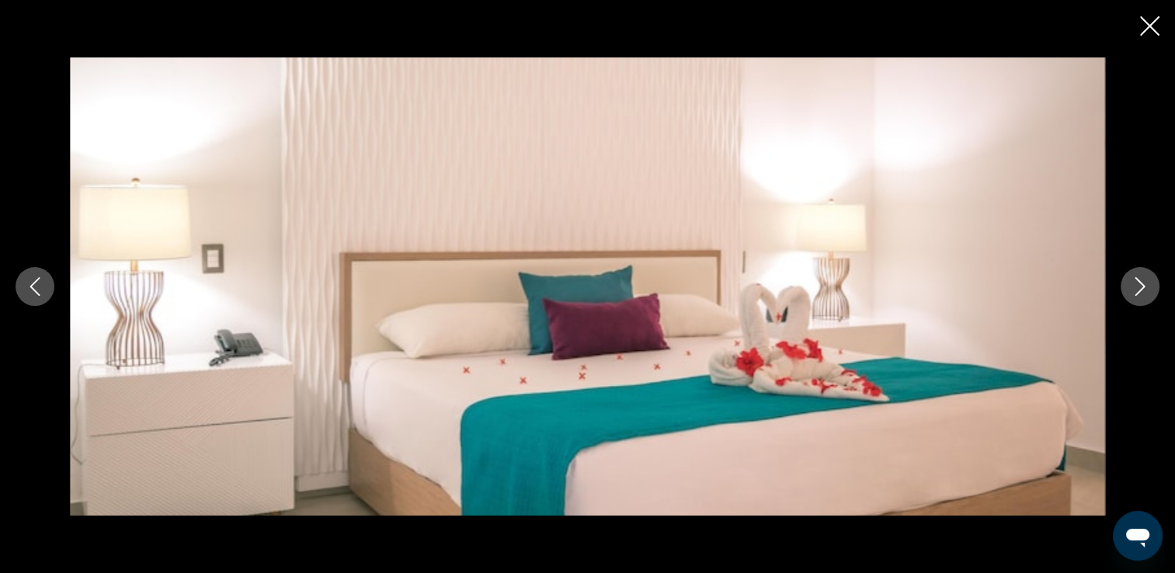
click at [1143, 287] on icon "Image suivante" at bounding box center [1141, 286] width 10 height 19
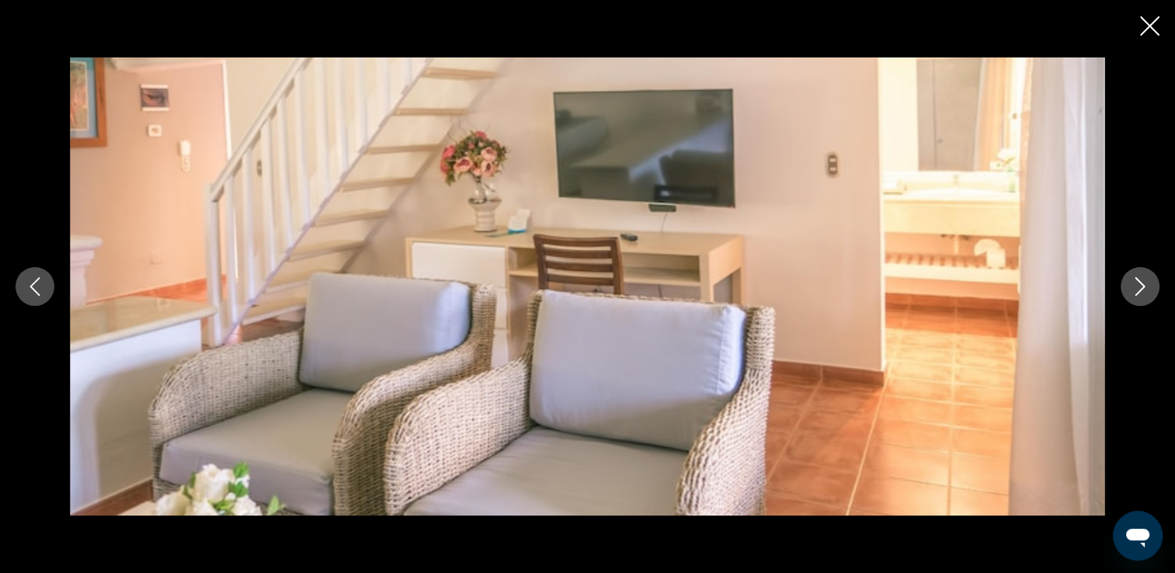
click at [1143, 287] on icon "Image suivante" at bounding box center [1141, 286] width 10 height 19
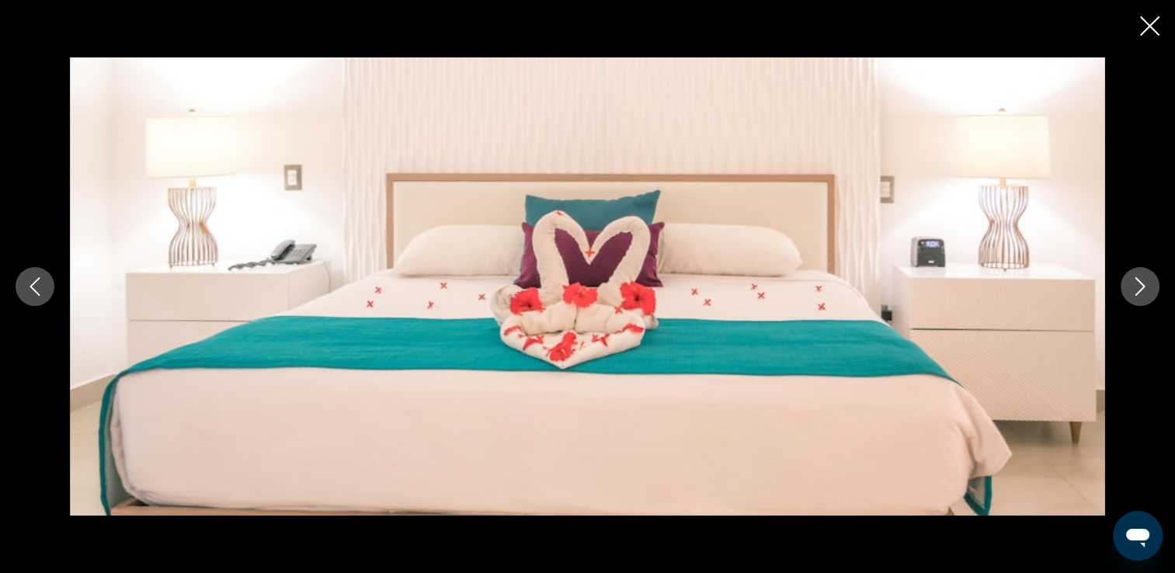
click at [1143, 287] on icon "Image suivante" at bounding box center [1141, 286] width 10 height 19
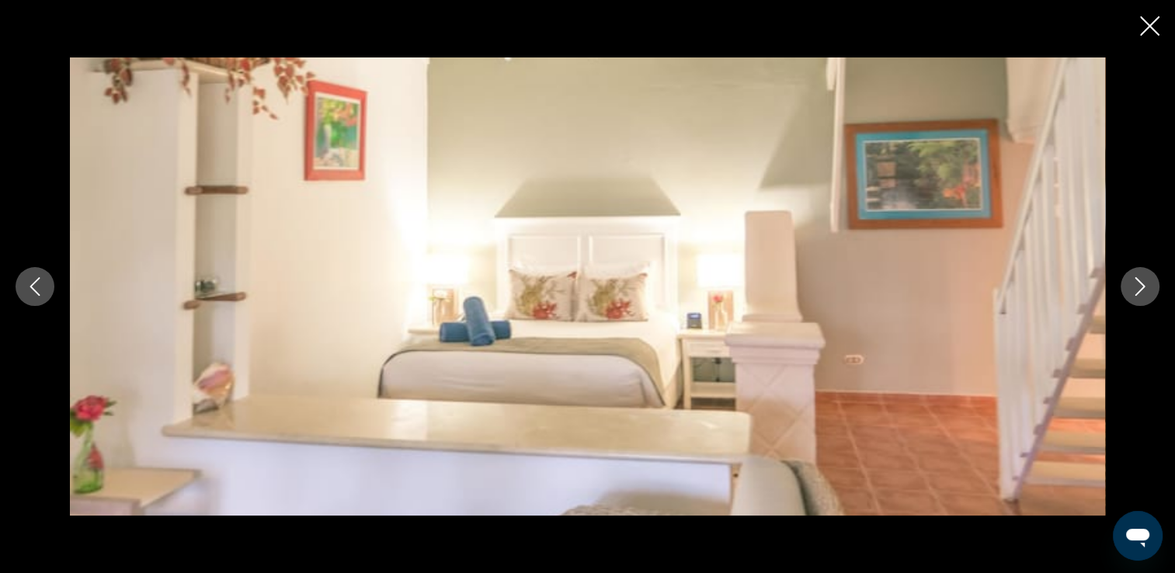
click at [1143, 287] on icon "Image suivante" at bounding box center [1141, 286] width 10 height 19
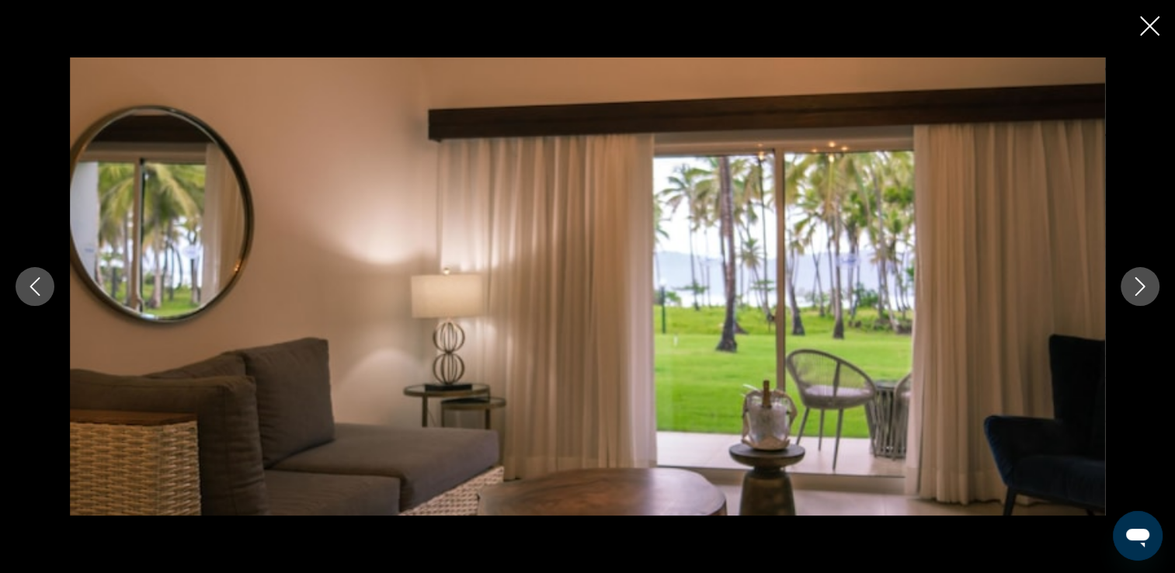
click at [1143, 287] on icon "Image suivante" at bounding box center [1141, 286] width 10 height 19
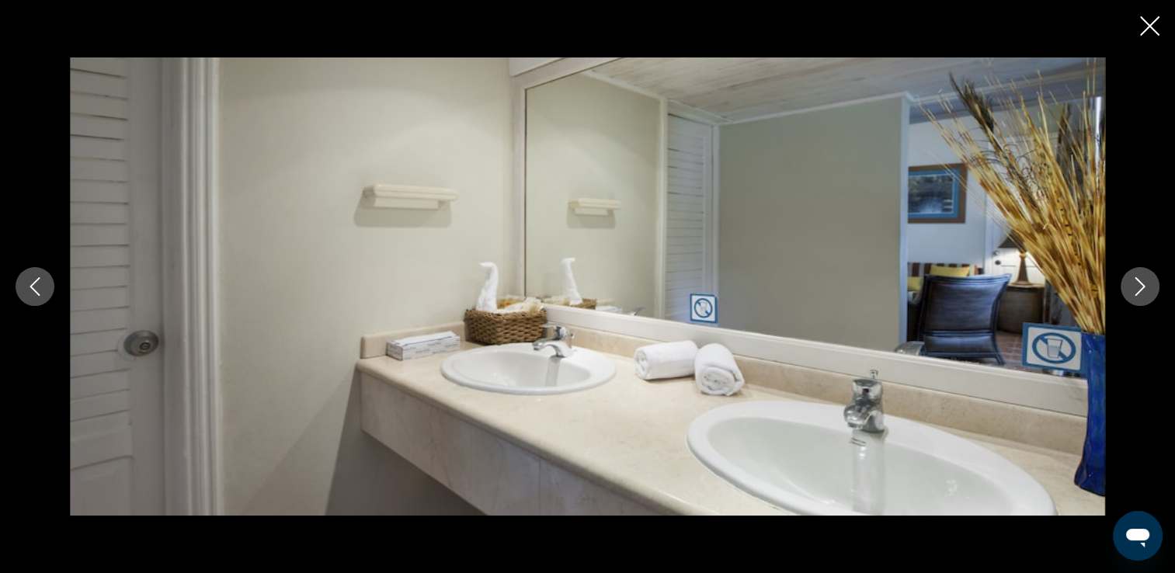
click at [1151, 287] on button "Image suivante" at bounding box center [1140, 286] width 39 height 39
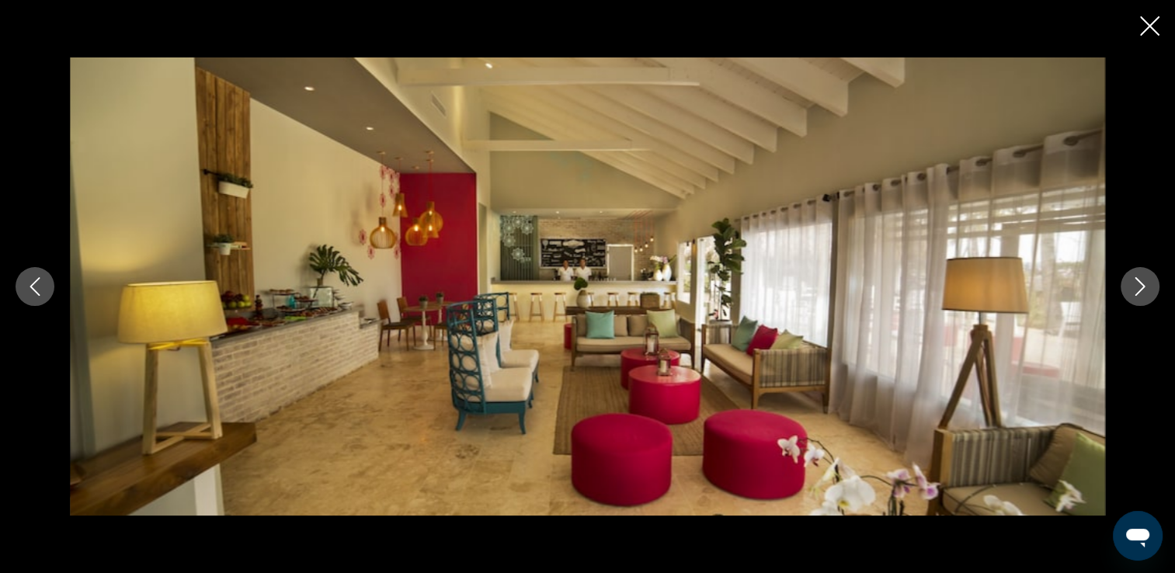
click at [1152, 284] on button "Image suivante" at bounding box center [1140, 286] width 39 height 39
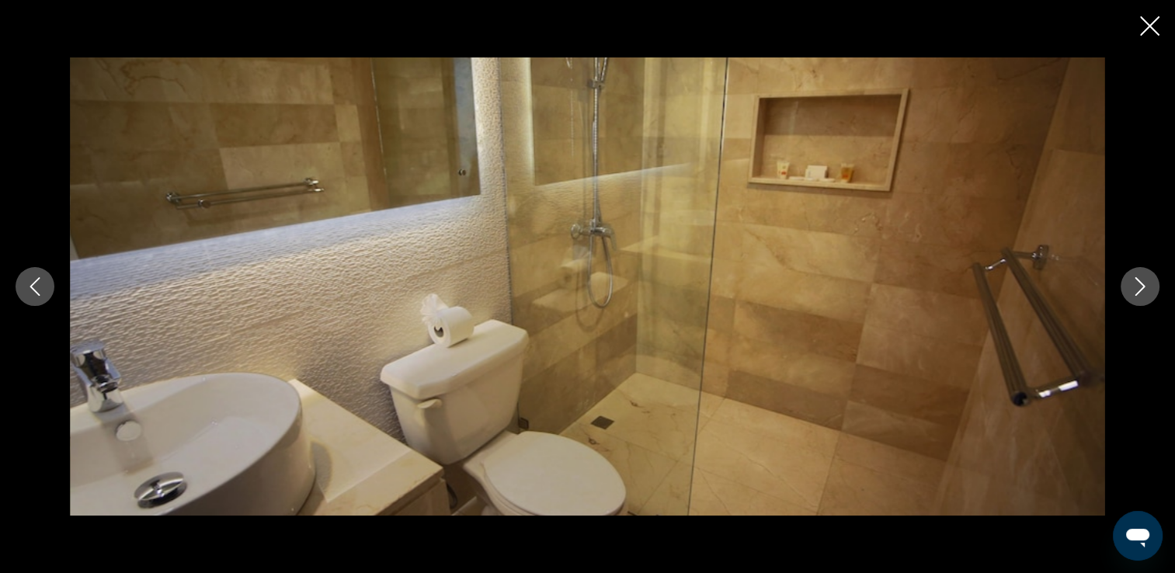
click at [1152, 284] on button "Image suivante" at bounding box center [1140, 286] width 39 height 39
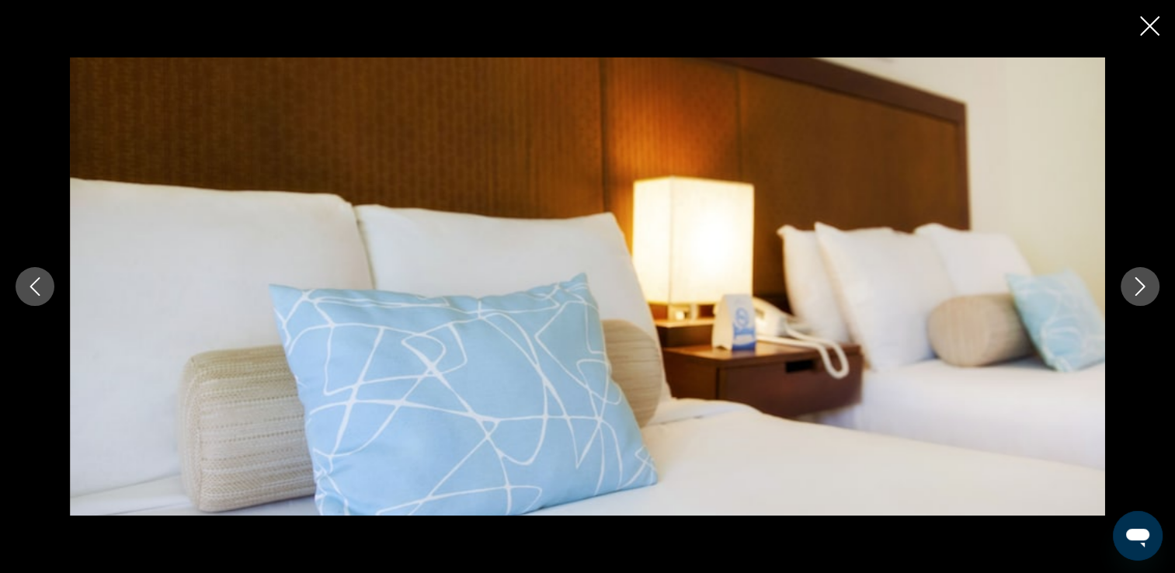
click at [1152, 284] on button "Image suivante" at bounding box center [1140, 286] width 39 height 39
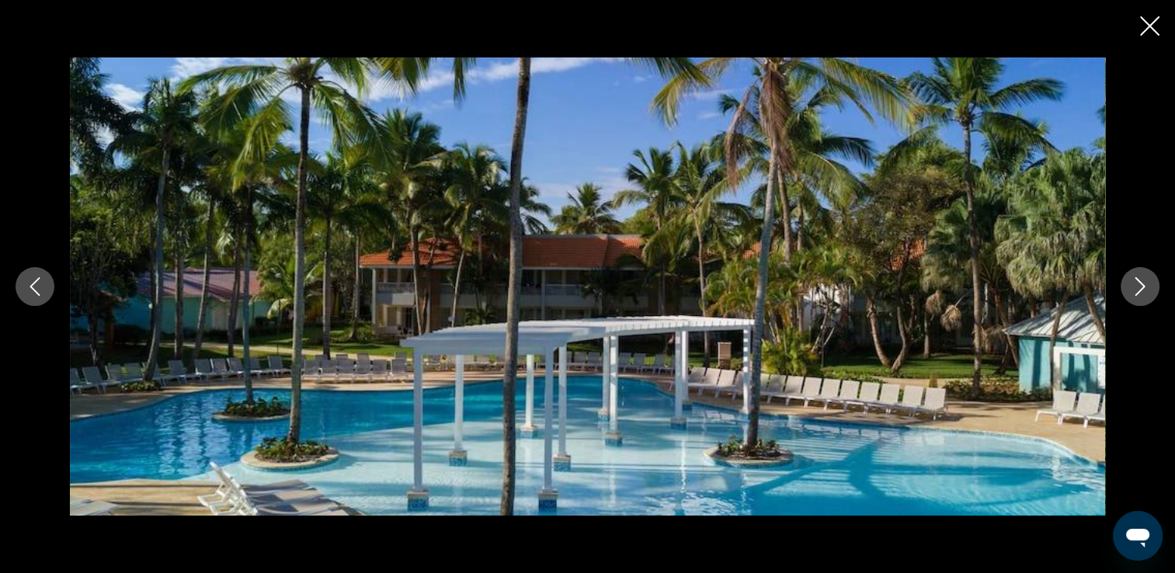
click at [1144, 294] on icon "Image suivante" at bounding box center [1140, 286] width 19 height 19
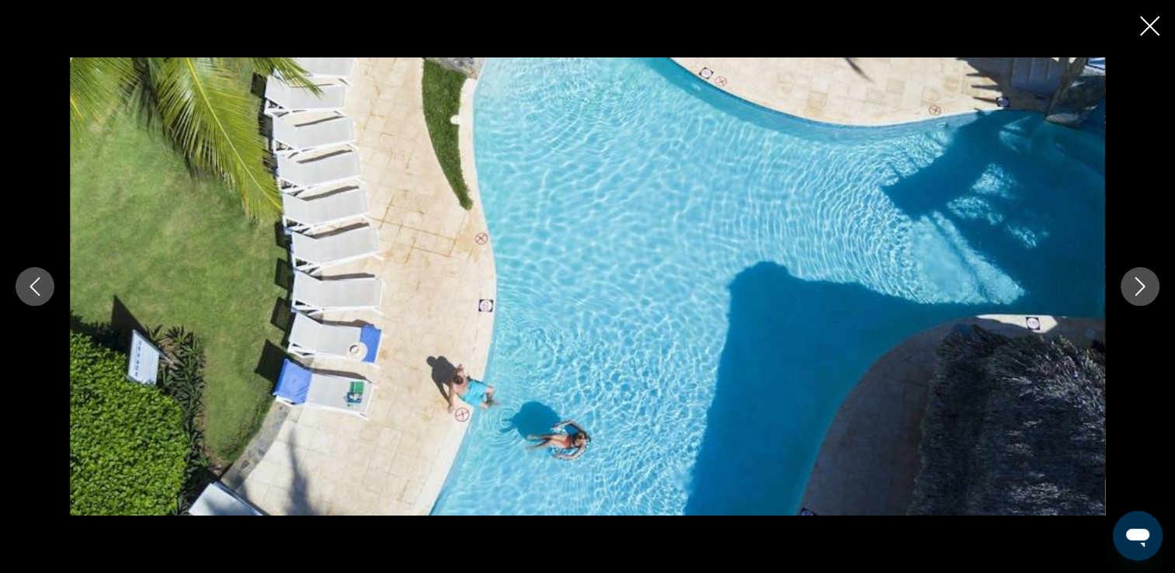
click at [1144, 294] on icon "Image suivante" at bounding box center [1140, 286] width 19 height 19
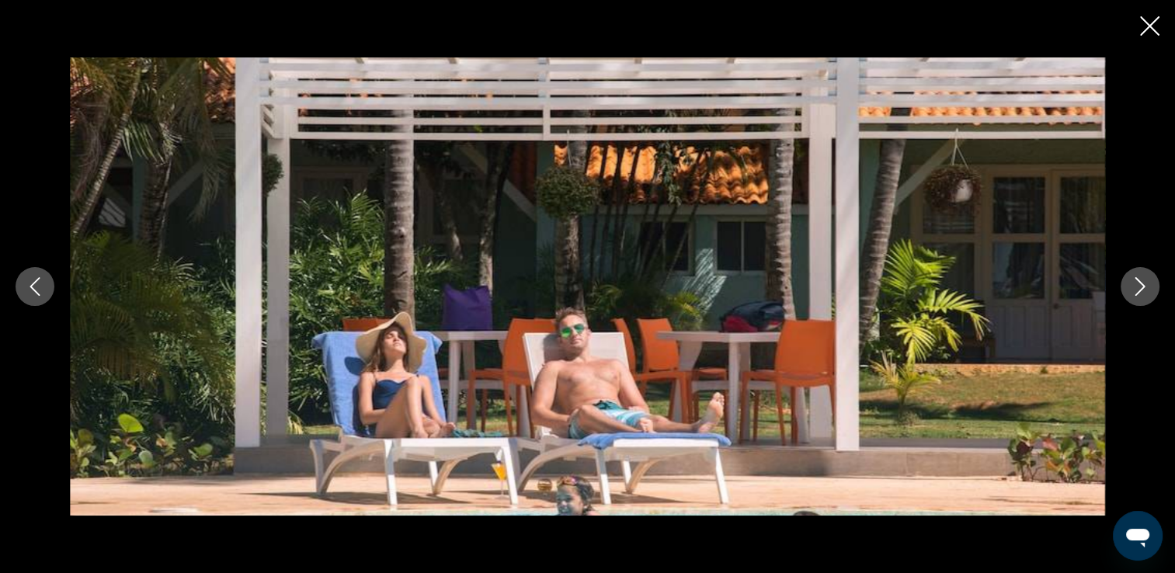
click at [1140, 294] on icon "Image suivante" at bounding box center [1140, 286] width 19 height 19
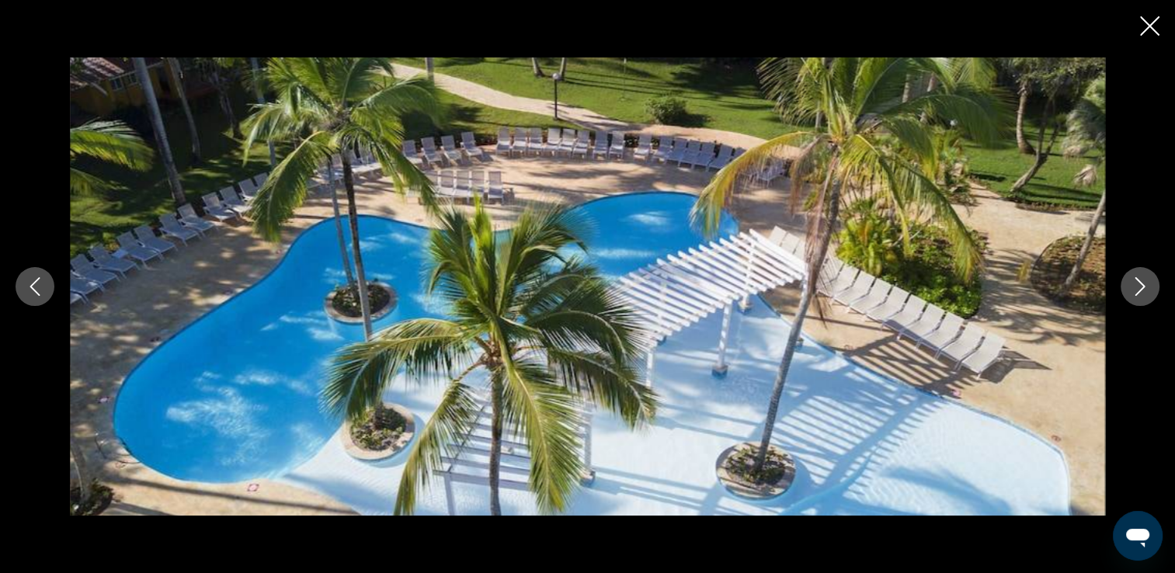
click at [1140, 294] on icon "Image suivante" at bounding box center [1140, 286] width 19 height 19
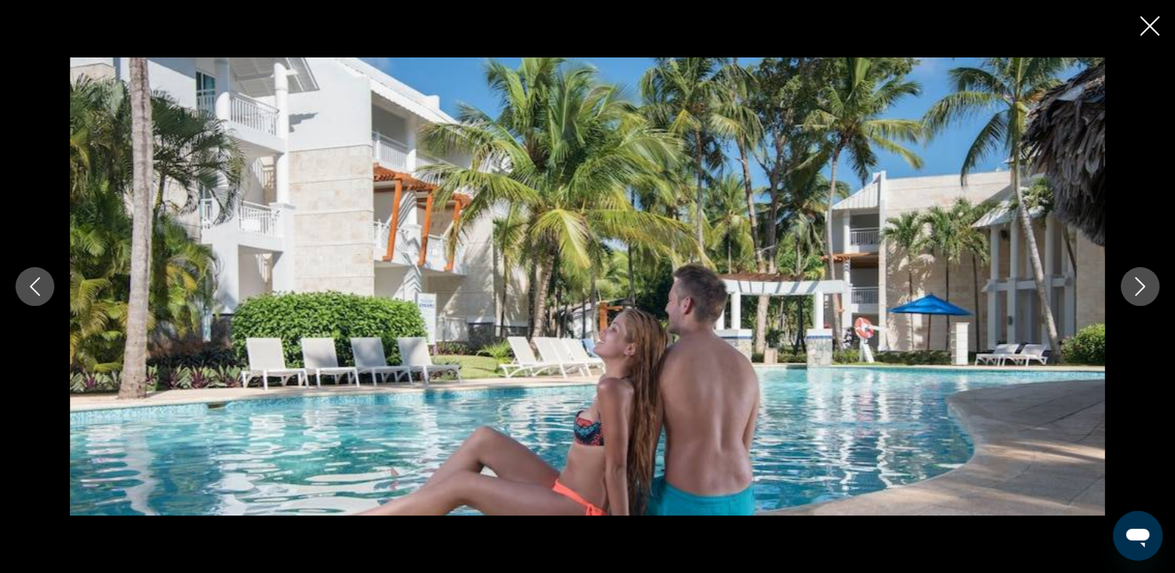
click at [1140, 294] on icon "Image suivante" at bounding box center [1140, 286] width 19 height 19
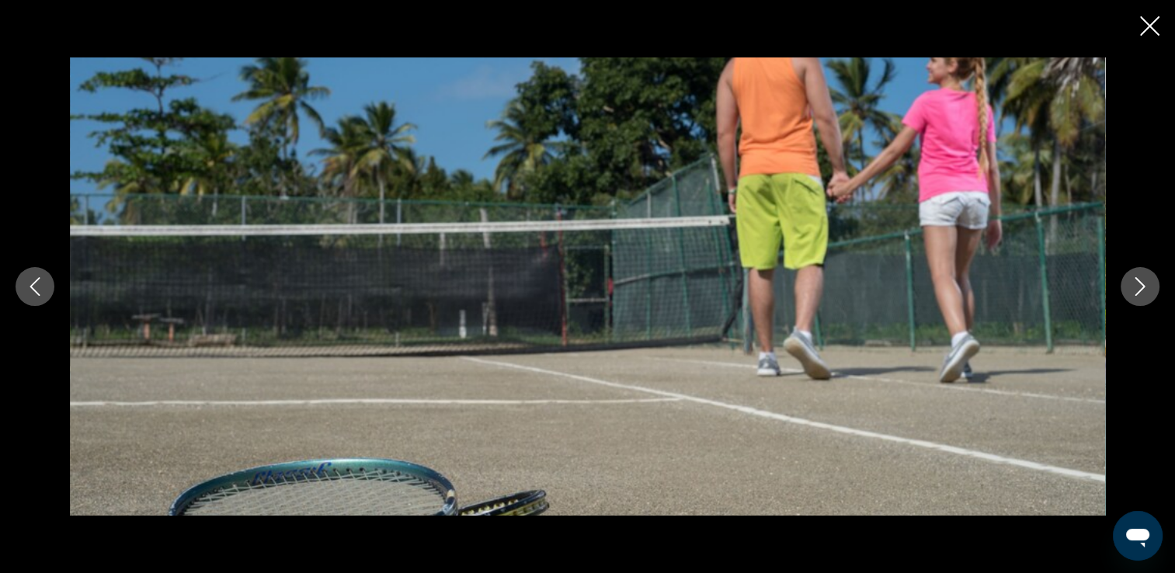
click at [1140, 294] on icon "Image suivante" at bounding box center [1140, 286] width 19 height 19
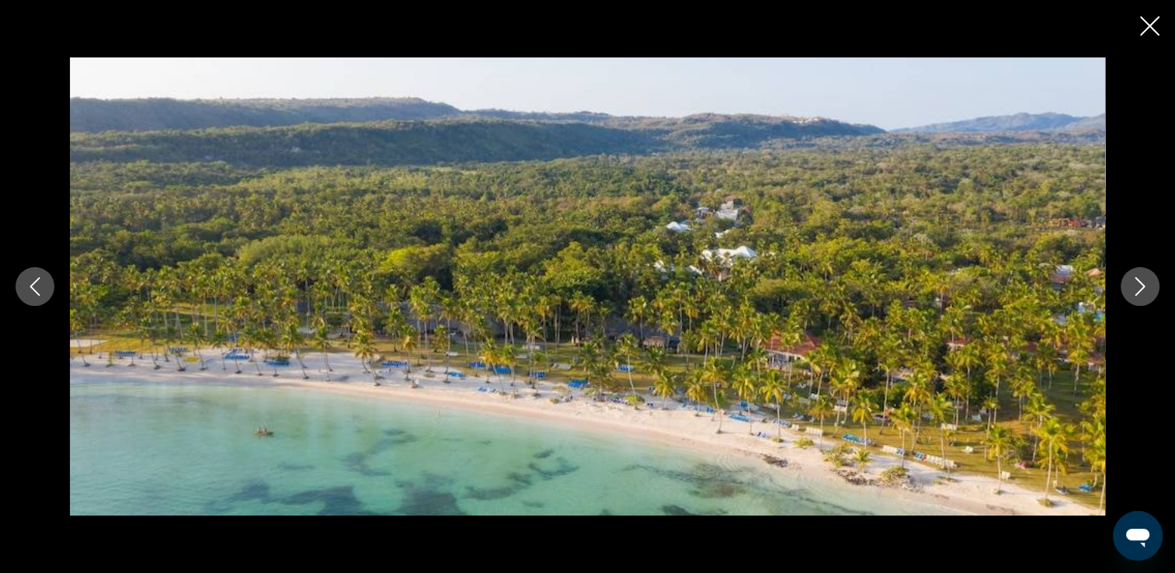
click at [1140, 294] on icon "Image suivante" at bounding box center [1140, 286] width 19 height 19
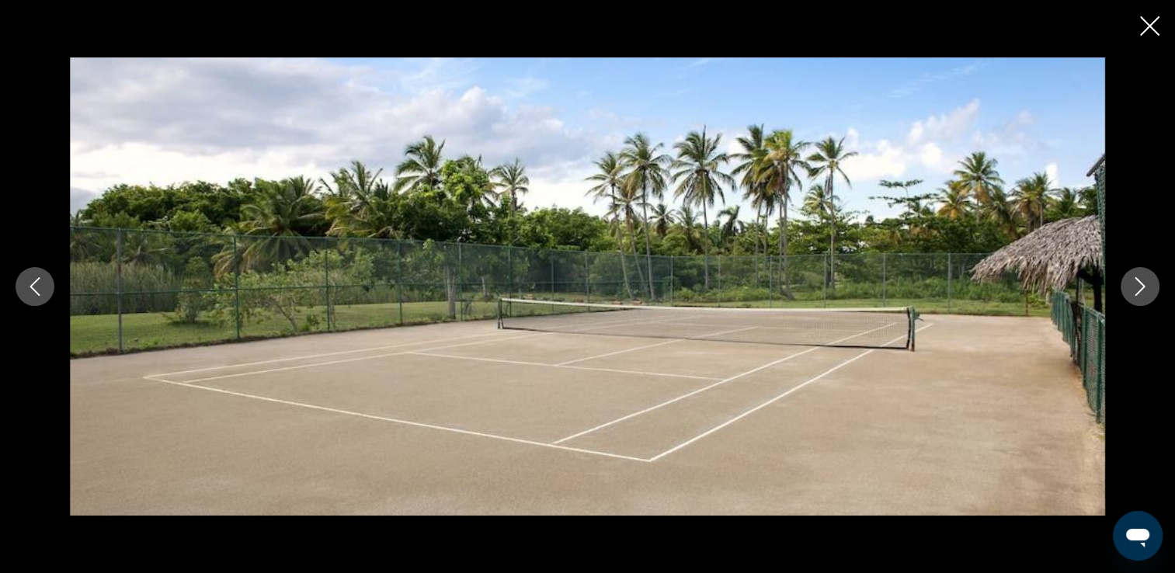
click at [1140, 294] on icon "Image suivante" at bounding box center [1140, 286] width 19 height 19
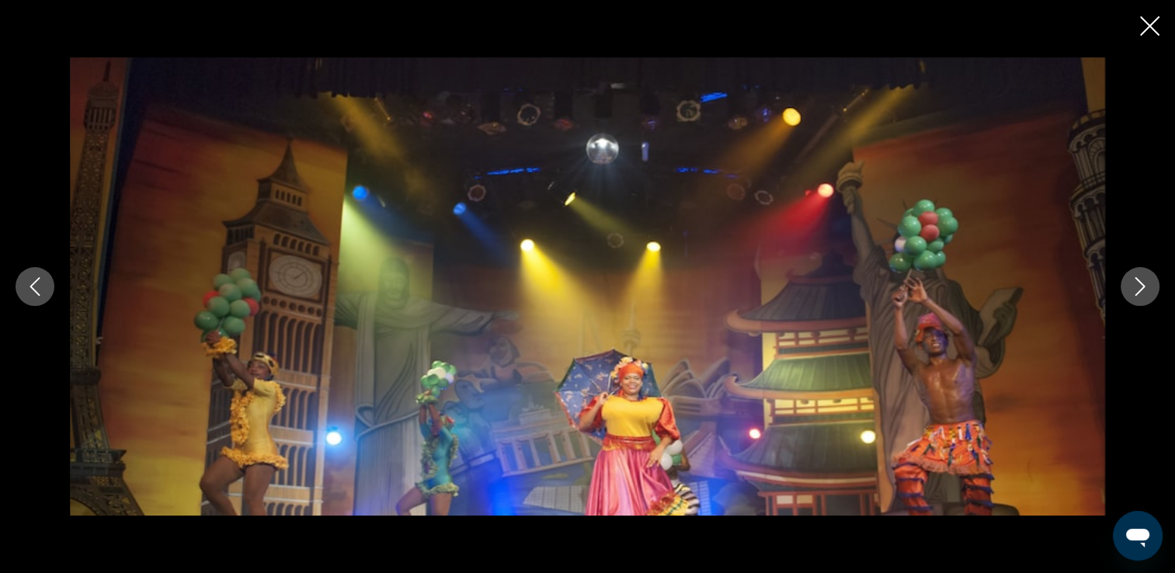
click at [1143, 294] on icon "Image suivante" at bounding box center [1140, 286] width 19 height 19
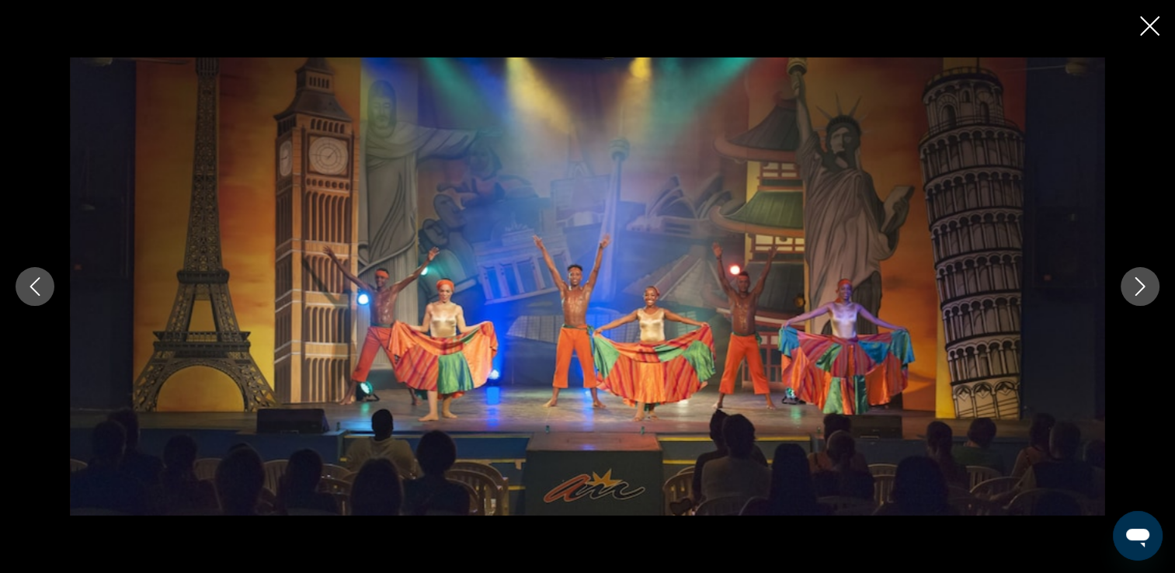
click at [1143, 294] on icon "Image suivante" at bounding box center [1140, 286] width 19 height 19
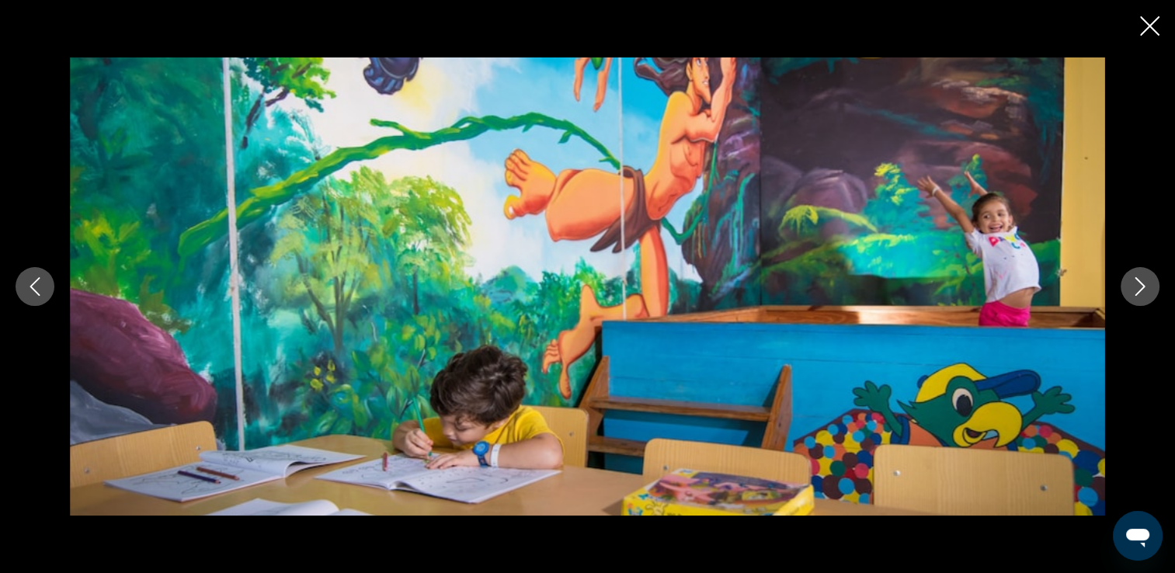
click at [1143, 294] on icon "Image suivante" at bounding box center [1140, 286] width 19 height 19
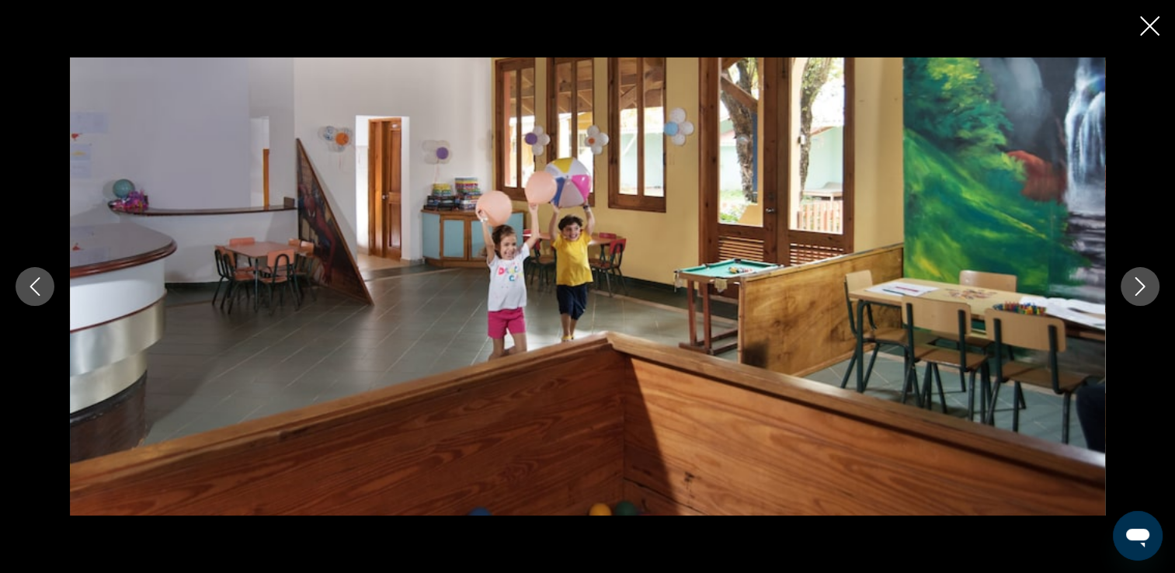
click at [1143, 294] on icon "Image suivante" at bounding box center [1140, 286] width 19 height 19
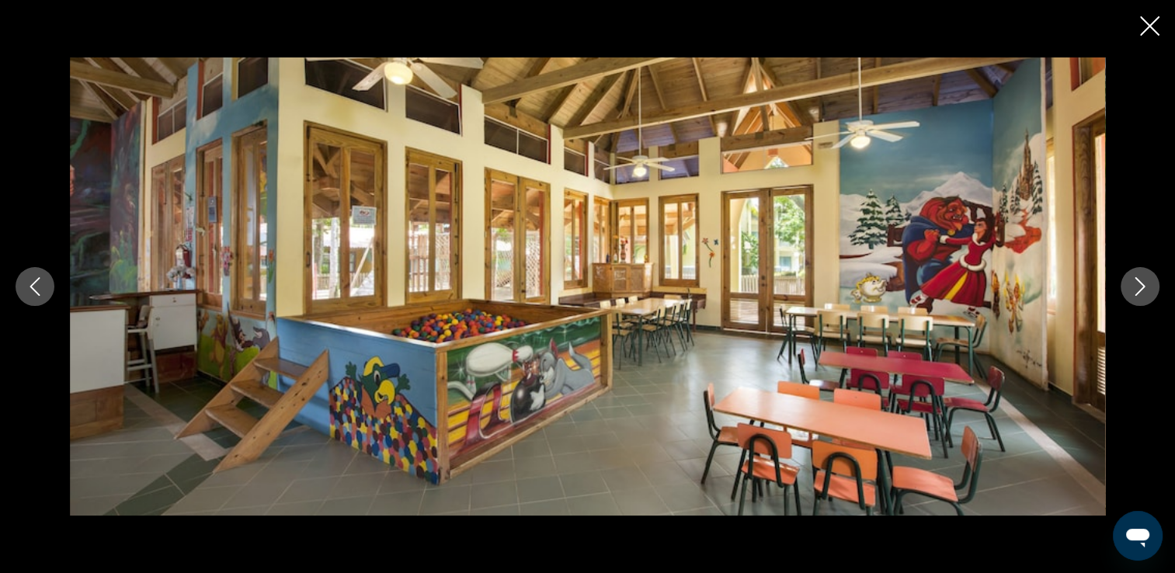
click at [1143, 294] on icon "Image suivante" at bounding box center [1140, 286] width 19 height 19
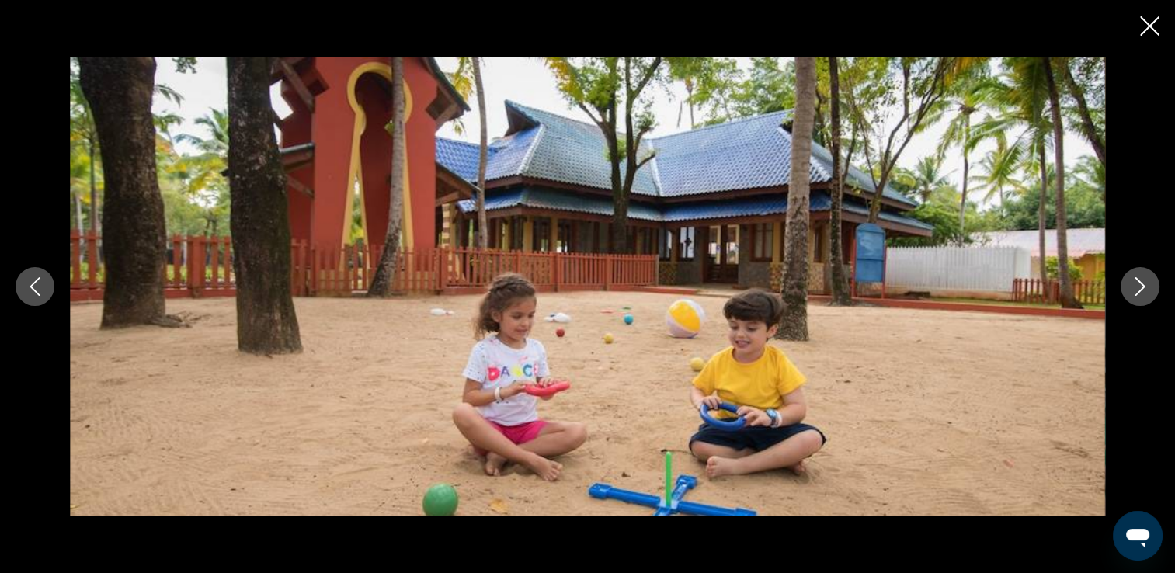
click at [1143, 294] on icon "Image suivante" at bounding box center [1140, 286] width 19 height 19
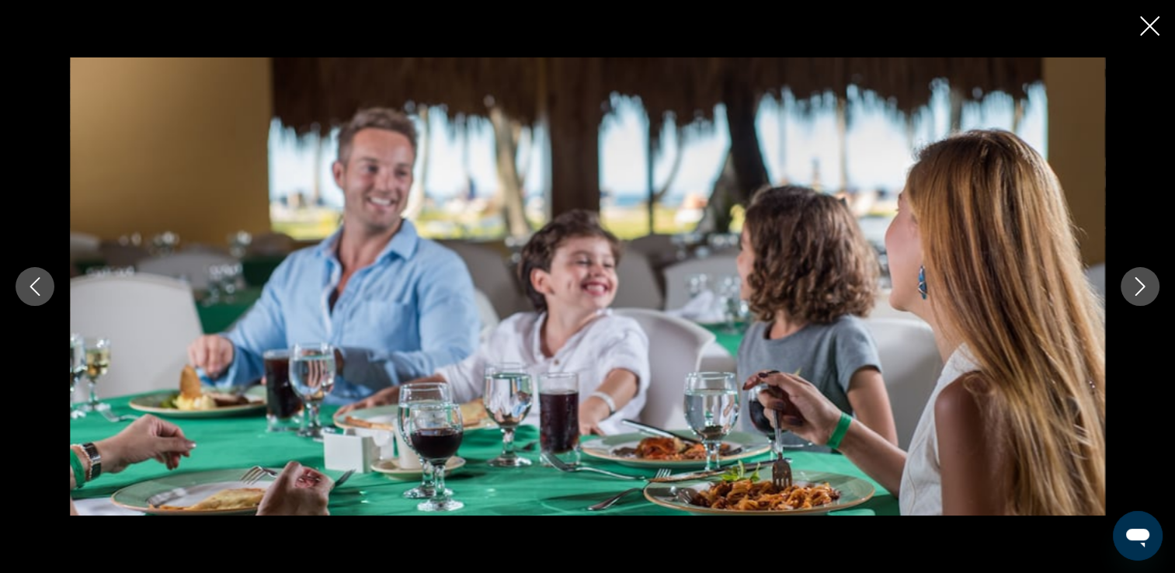
click at [1143, 294] on icon "Image suivante" at bounding box center [1140, 286] width 19 height 19
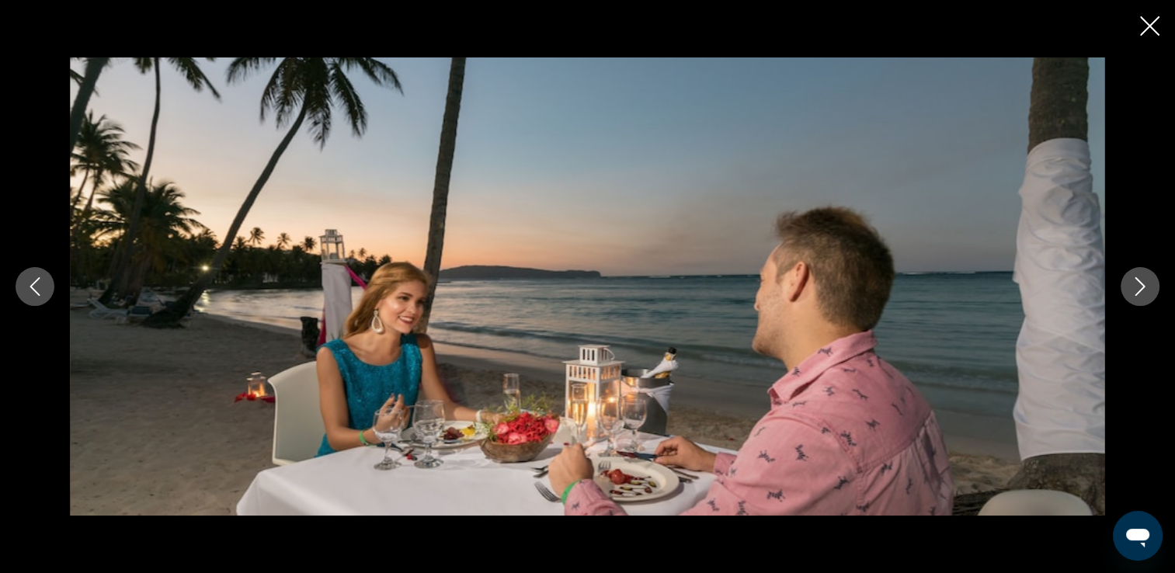
click at [1143, 294] on icon "Image suivante" at bounding box center [1140, 286] width 19 height 19
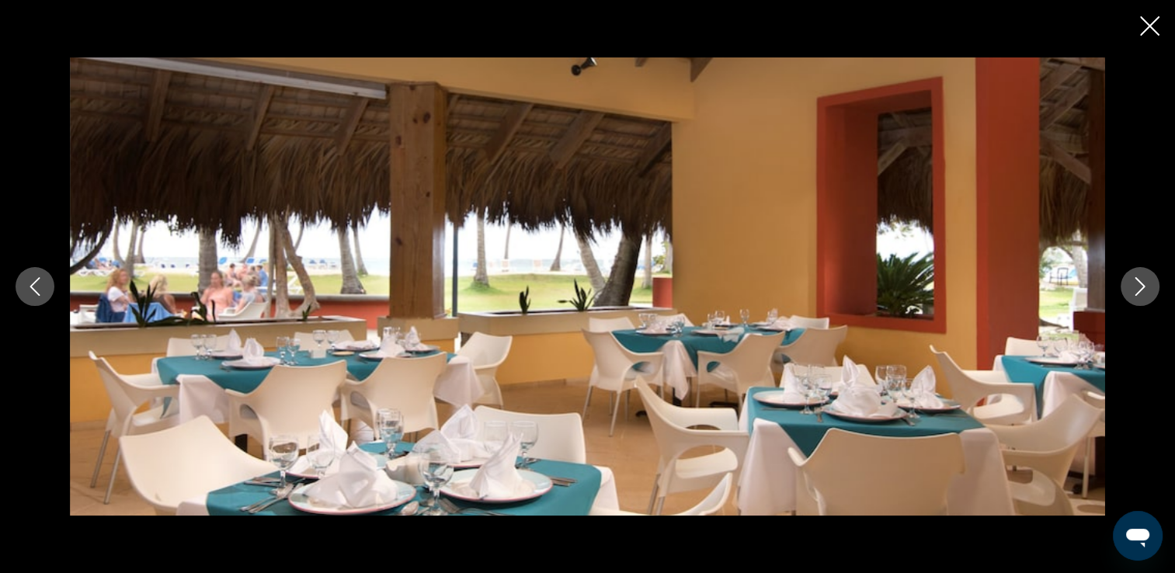
click at [1147, 293] on icon "Image suivante" at bounding box center [1140, 286] width 19 height 19
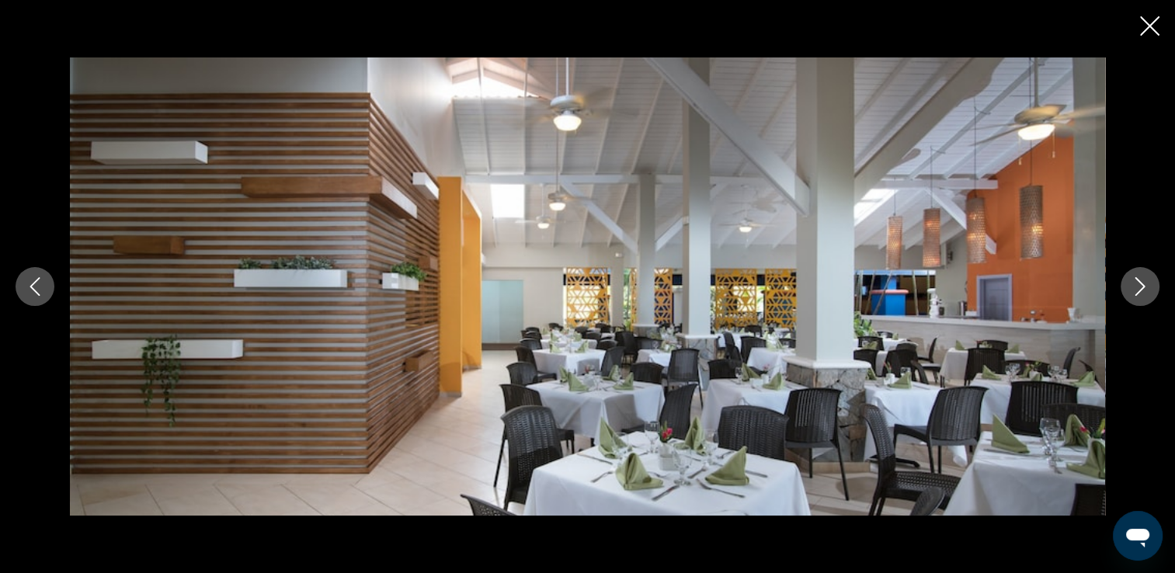
click at [1147, 293] on icon "Image suivante" at bounding box center [1140, 286] width 19 height 19
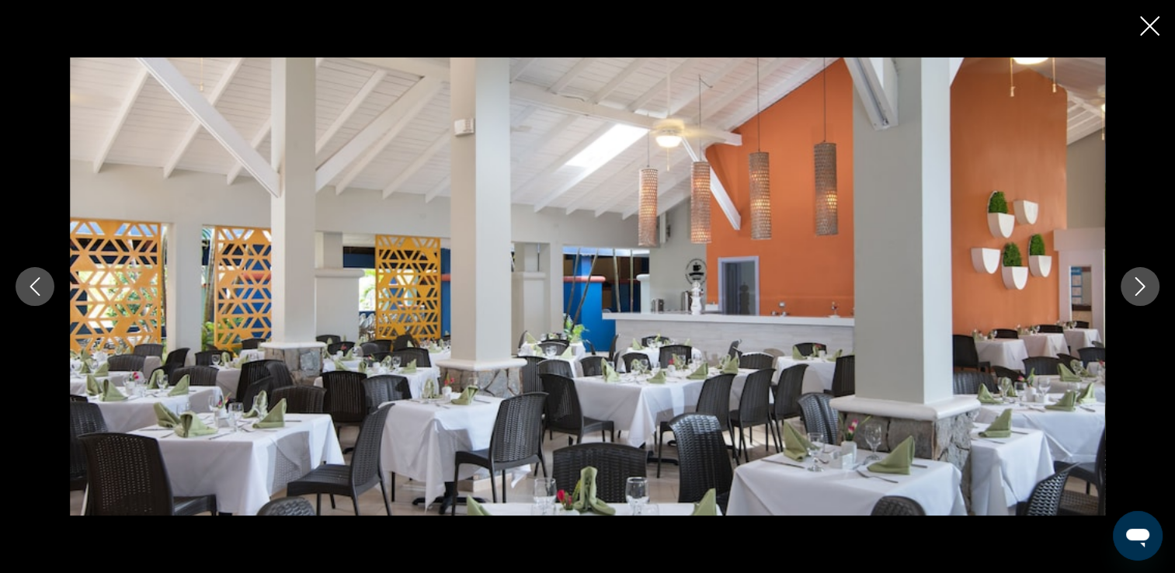
click at [1147, 293] on icon "Image suivante" at bounding box center [1140, 286] width 19 height 19
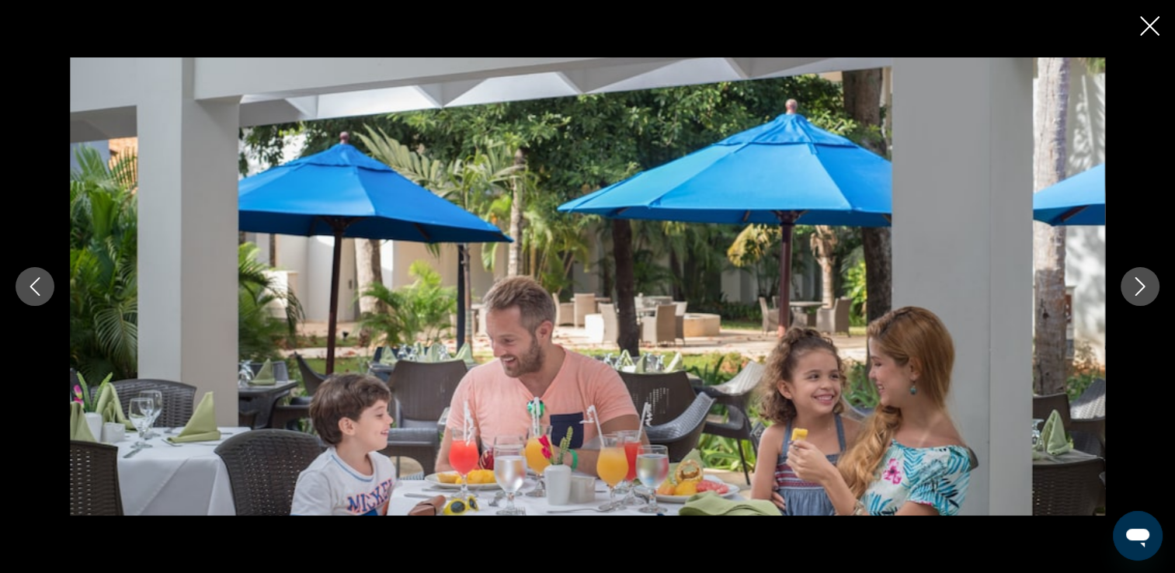
click at [1147, 293] on icon "Image suivante" at bounding box center [1140, 286] width 19 height 19
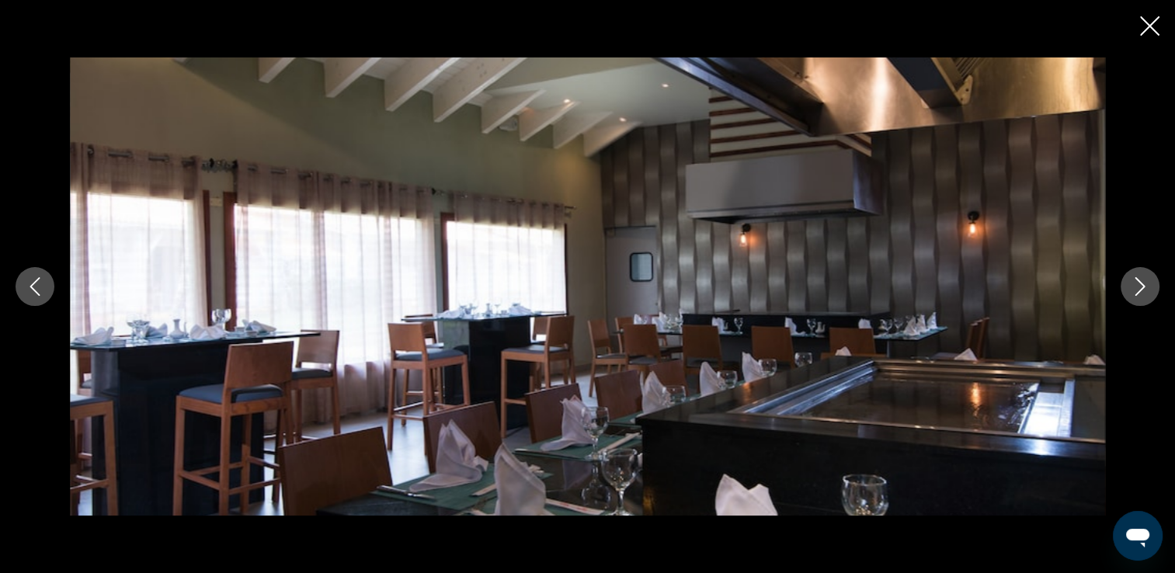
drag, startPoint x: 1147, startPoint y: 293, endPoint x: 1145, endPoint y: 277, distance: 15.6
click at [1145, 277] on icon "Image suivante" at bounding box center [1140, 286] width 19 height 19
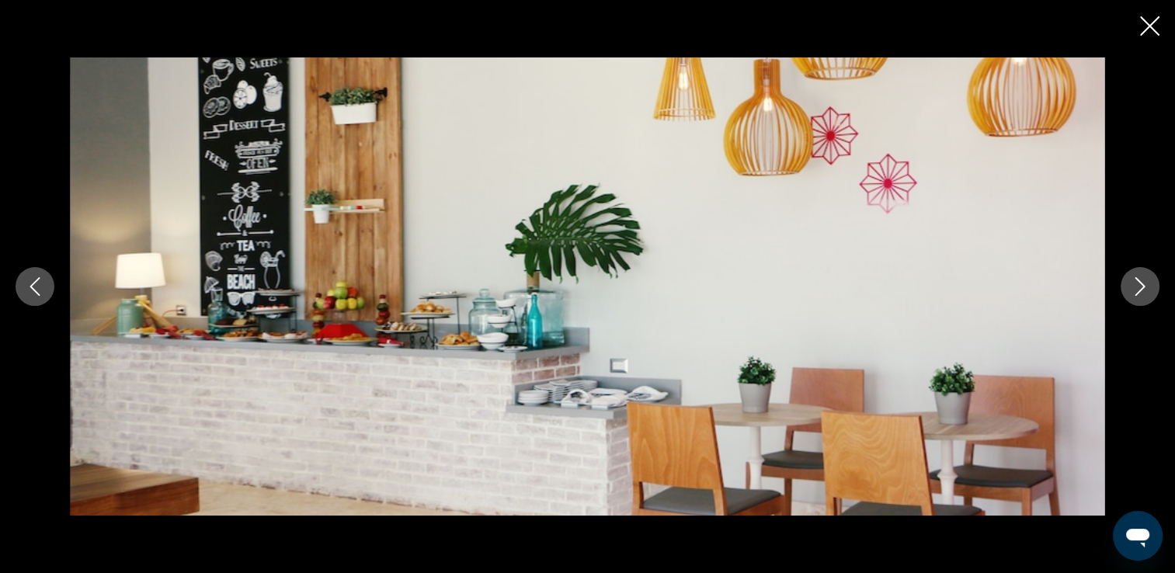
click at [1145, 289] on icon "Image suivante" at bounding box center [1140, 286] width 19 height 19
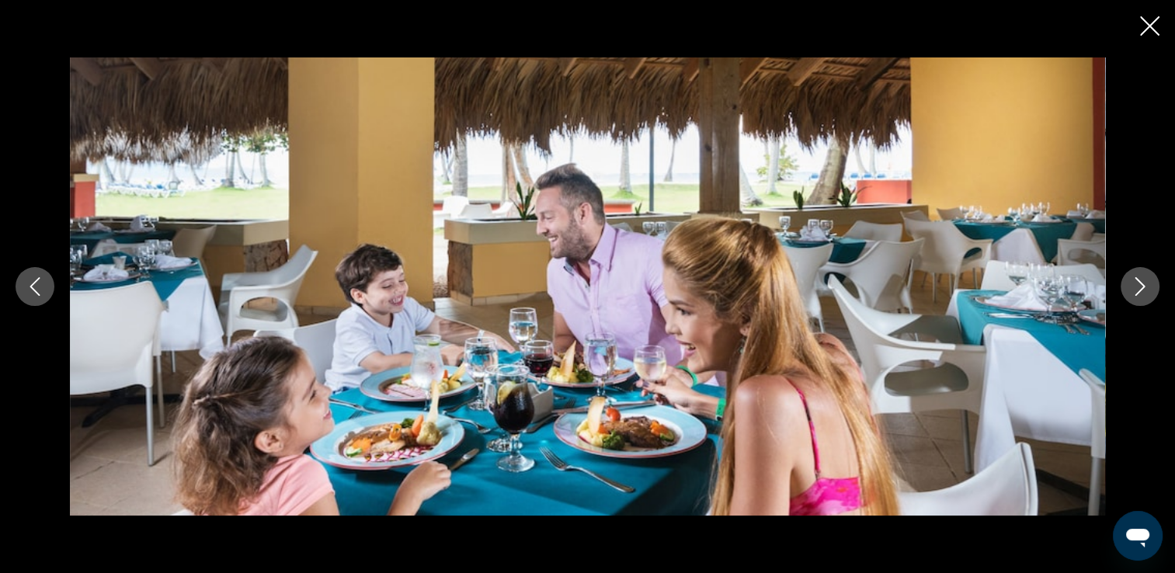
click at [1145, 289] on icon "Image suivante" at bounding box center [1140, 286] width 19 height 19
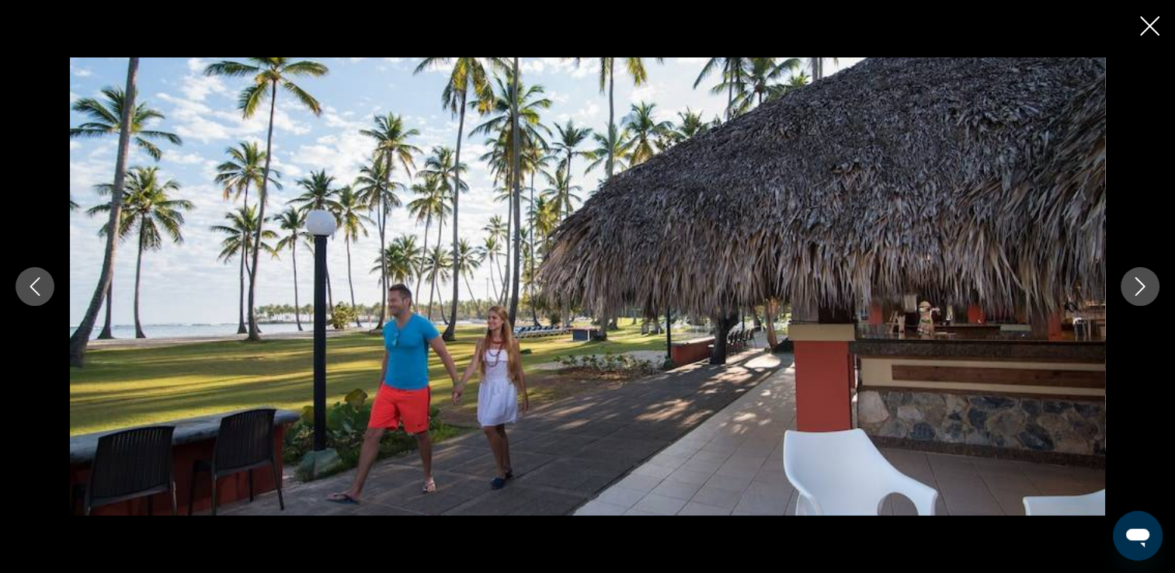
click at [1145, 289] on icon "Image suivante" at bounding box center [1140, 286] width 19 height 19
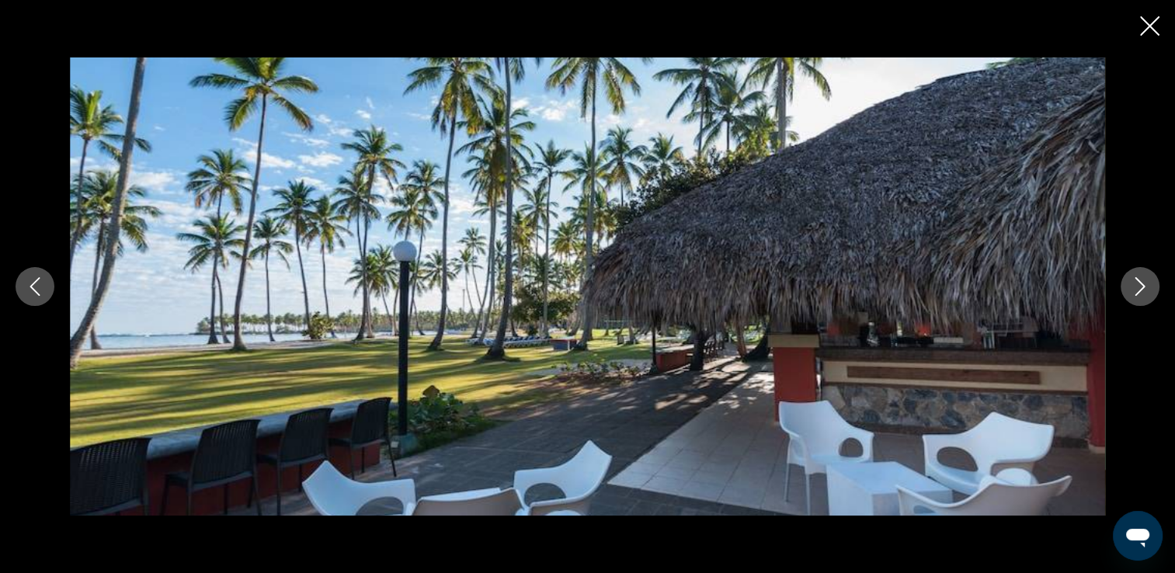
click at [1145, 289] on icon "Image suivante" at bounding box center [1140, 286] width 19 height 19
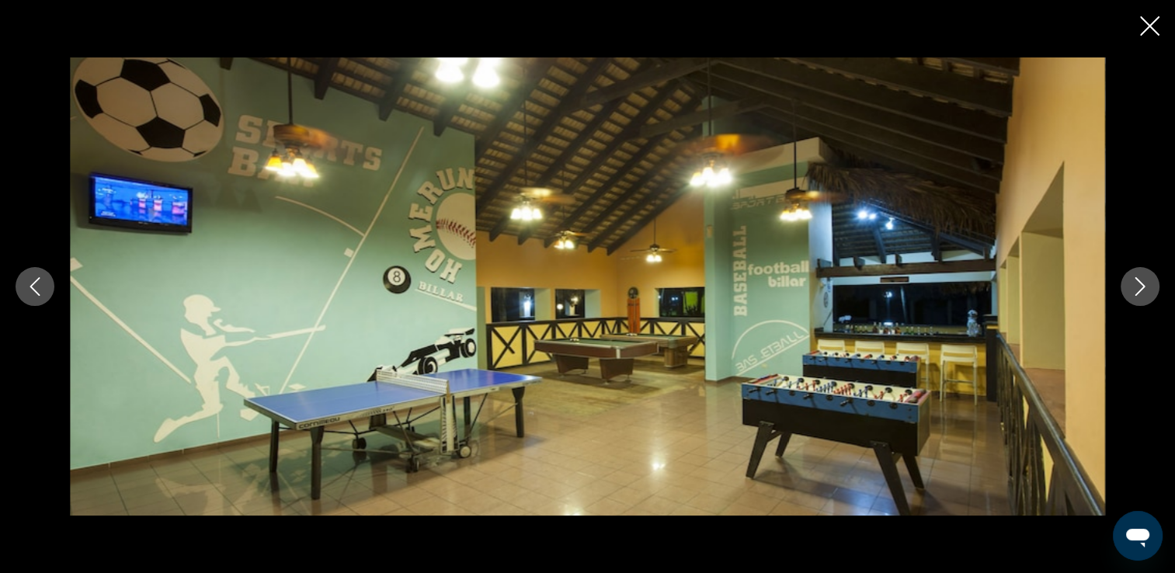
click at [1143, 292] on icon "Image suivante" at bounding box center [1140, 286] width 19 height 19
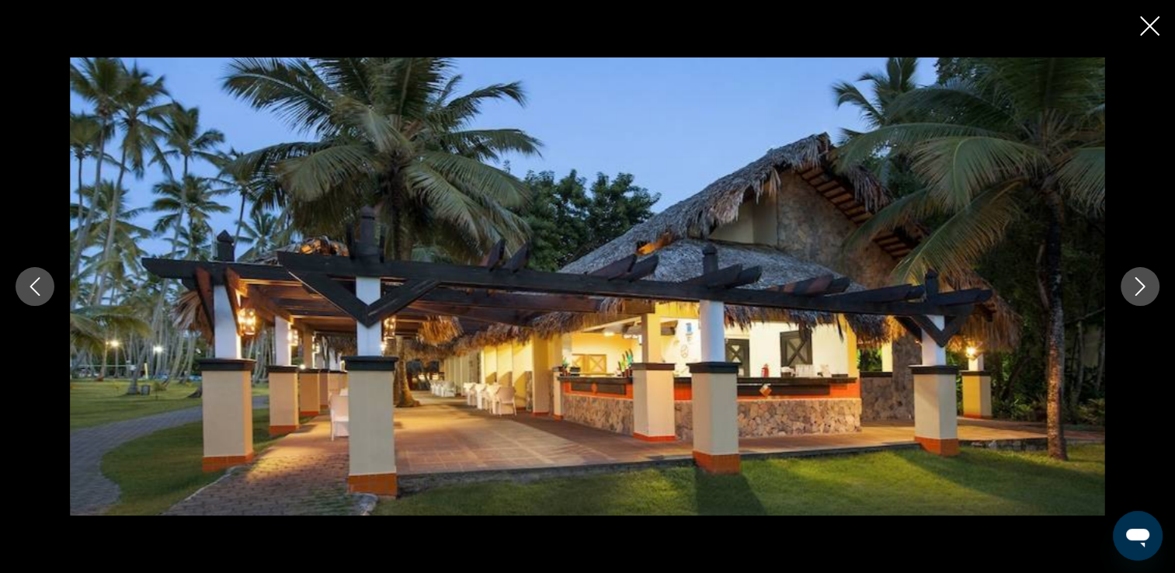
click at [1143, 292] on icon "Image suivante" at bounding box center [1140, 286] width 19 height 19
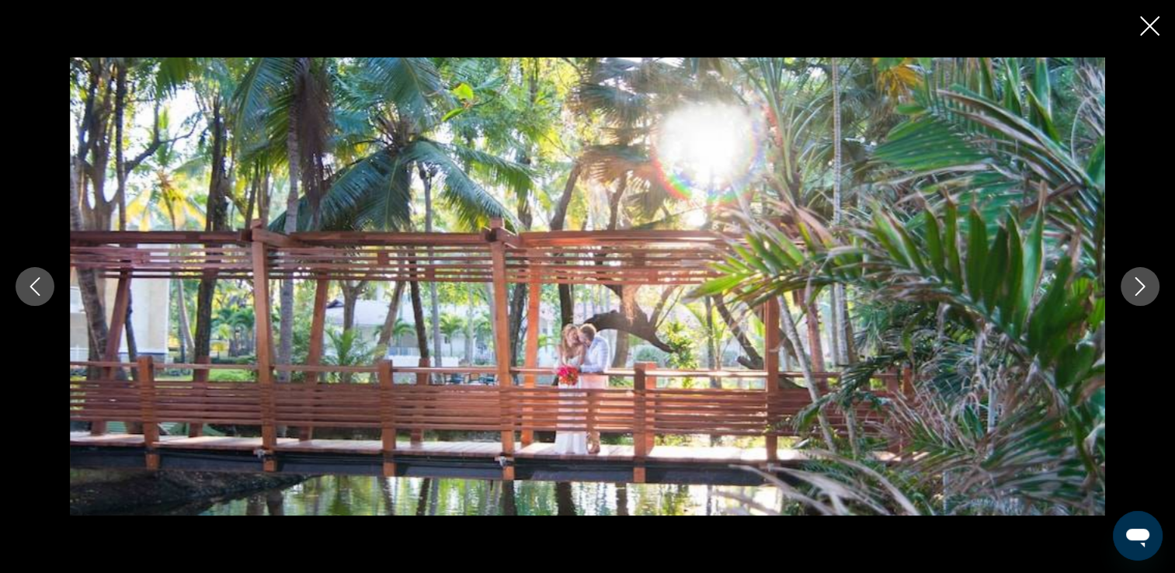
click at [1143, 292] on icon "Image suivante" at bounding box center [1140, 286] width 19 height 19
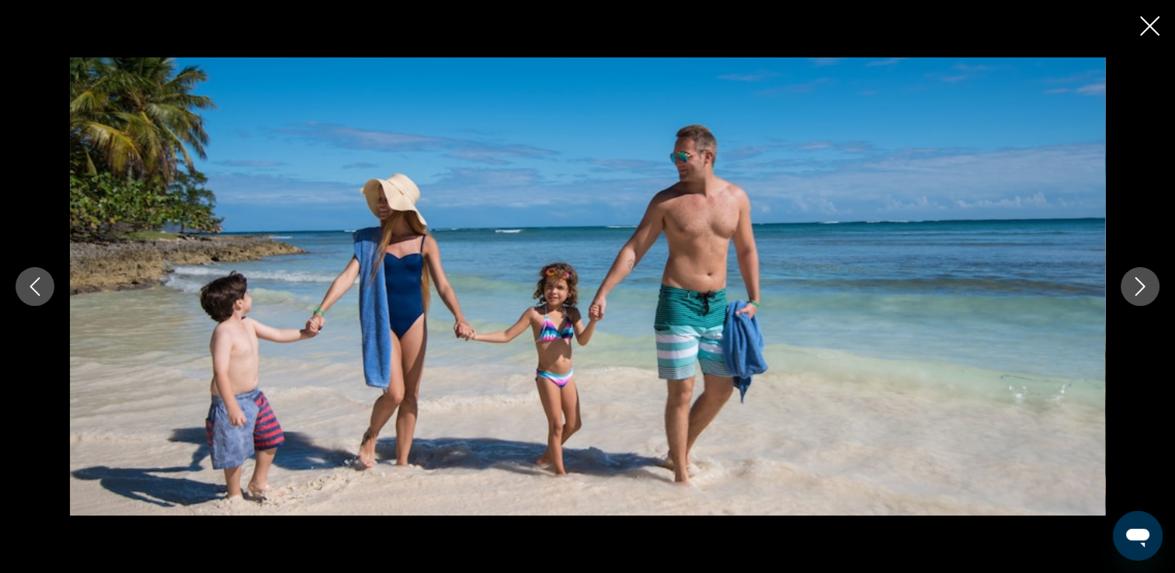
click at [1143, 292] on icon "Image suivante" at bounding box center [1140, 286] width 19 height 19
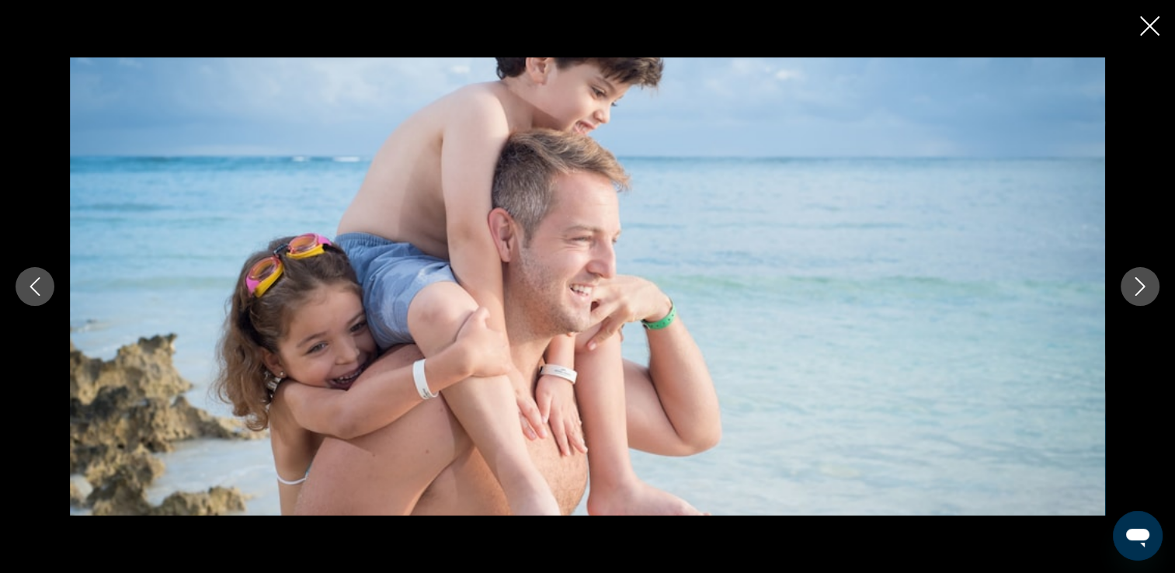
click at [1143, 292] on icon "Image suivante" at bounding box center [1140, 286] width 19 height 19
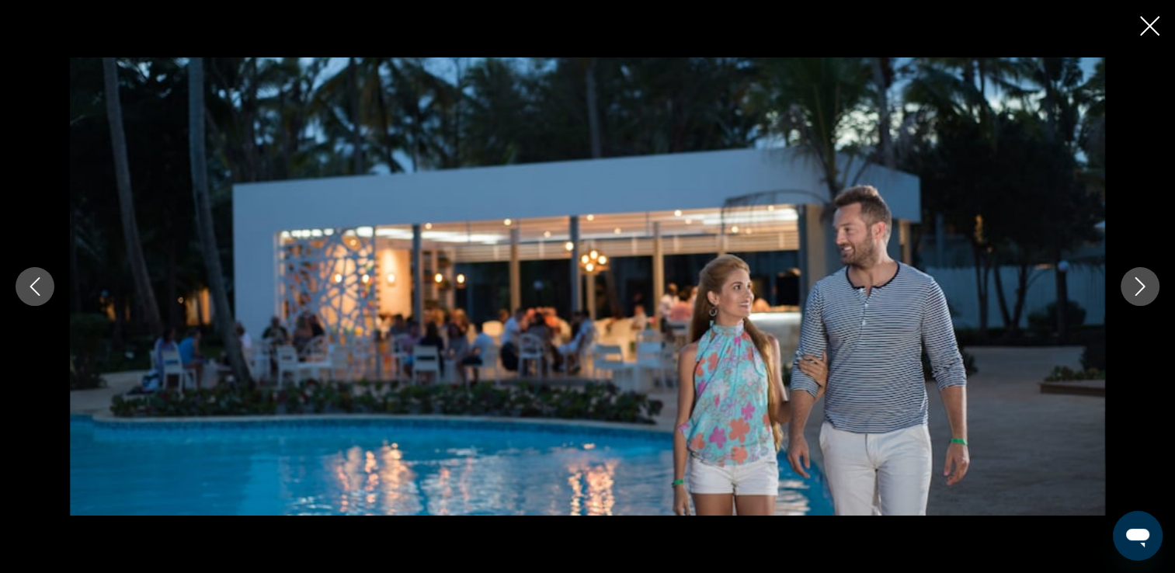
click at [1137, 301] on button "Image suivante" at bounding box center [1140, 286] width 39 height 39
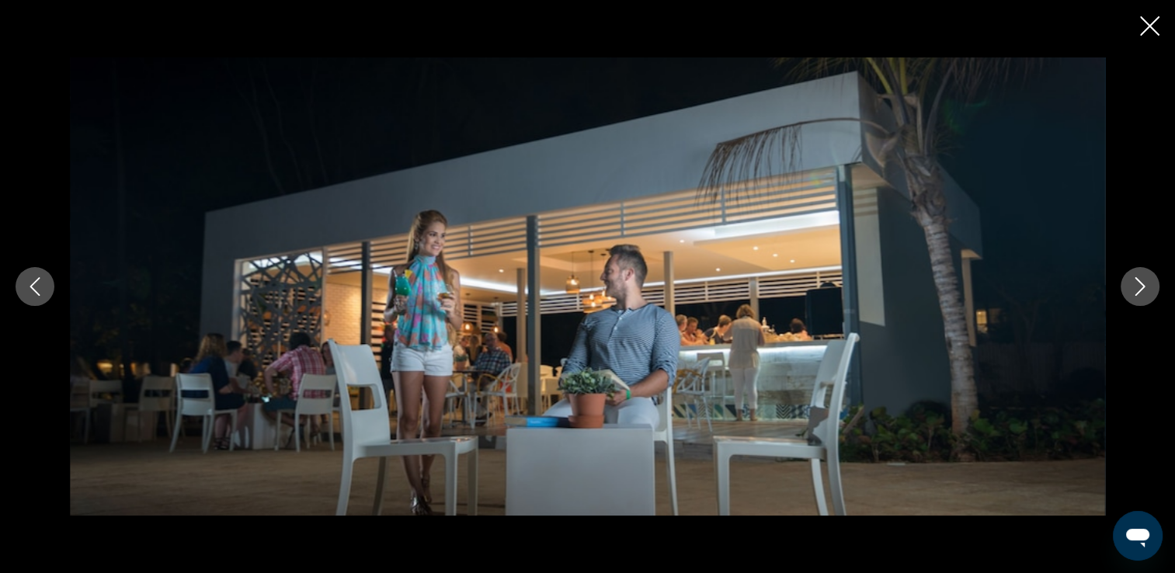
click at [1137, 294] on icon "Image suivante" at bounding box center [1141, 286] width 10 height 19
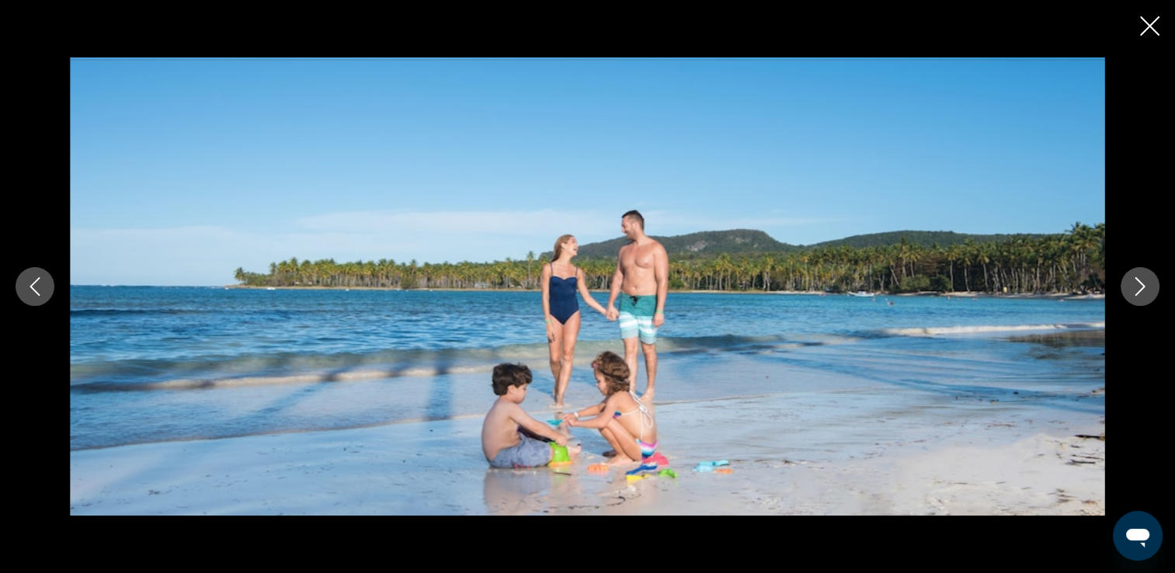
click at [1137, 294] on icon "Image suivante" at bounding box center [1141, 286] width 10 height 19
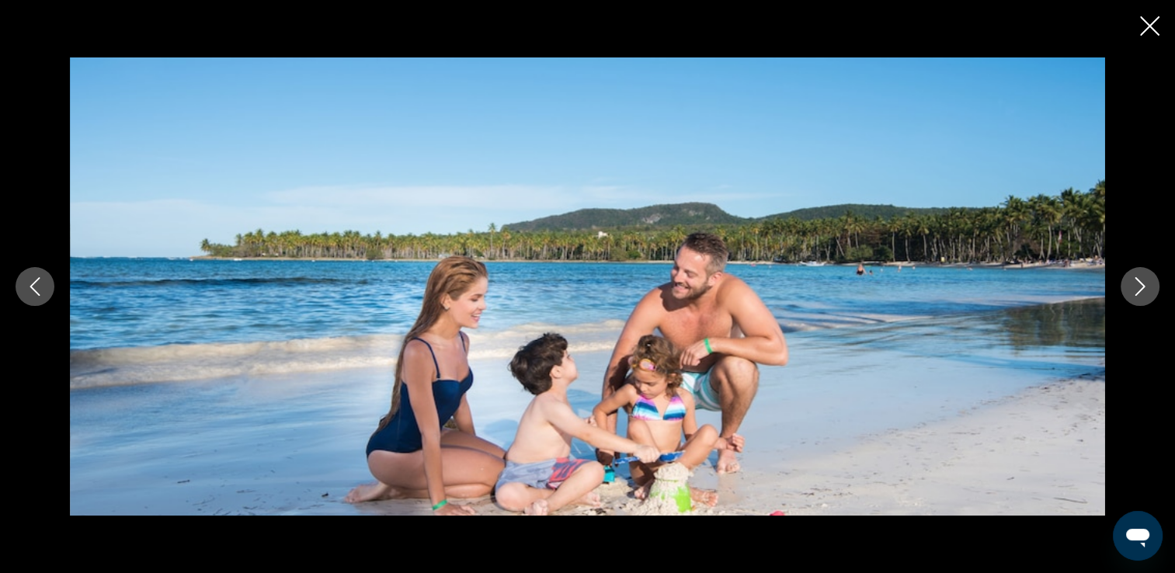
click at [1137, 294] on icon "Image suivante" at bounding box center [1141, 286] width 10 height 19
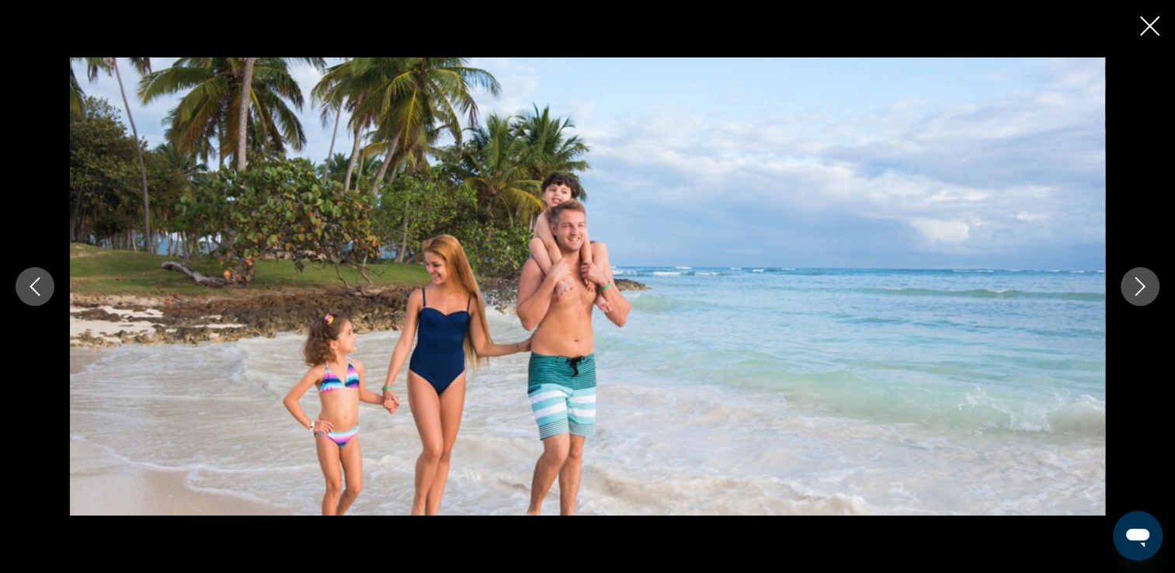
click at [1140, 291] on icon "Image suivante" at bounding box center [1141, 286] width 10 height 19
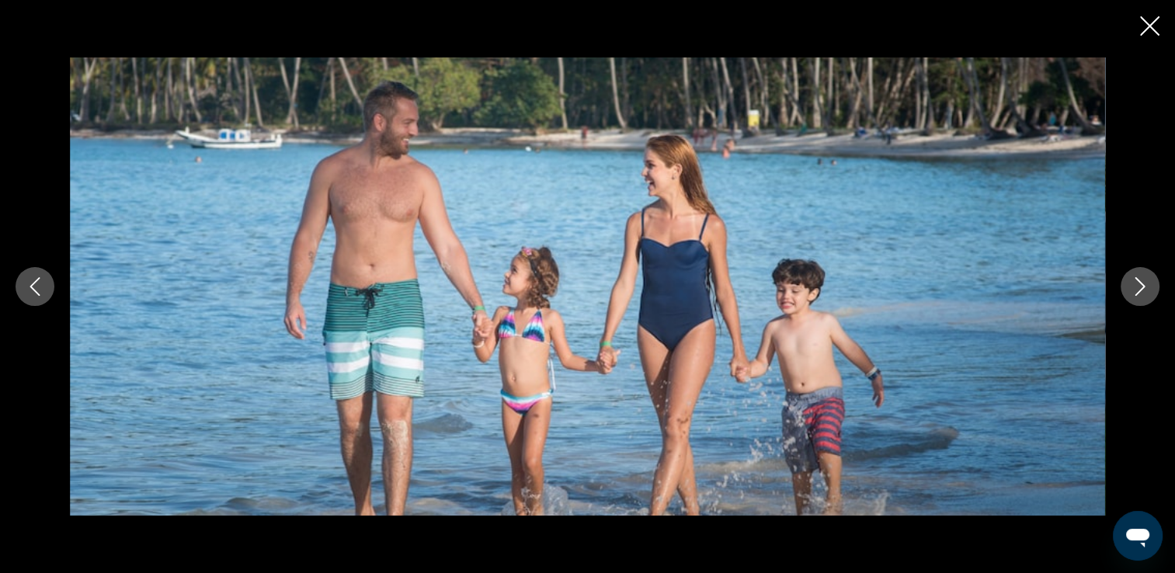
click at [1140, 291] on icon "Image suivante" at bounding box center [1141, 286] width 10 height 19
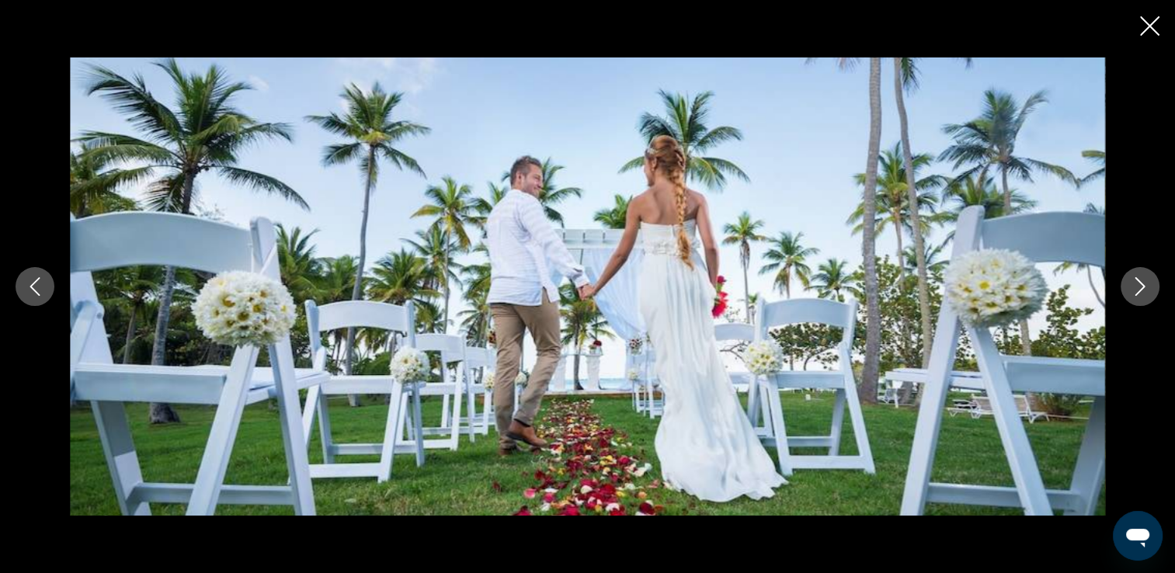
click at [1140, 294] on icon "Image suivante" at bounding box center [1140, 286] width 19 height 19
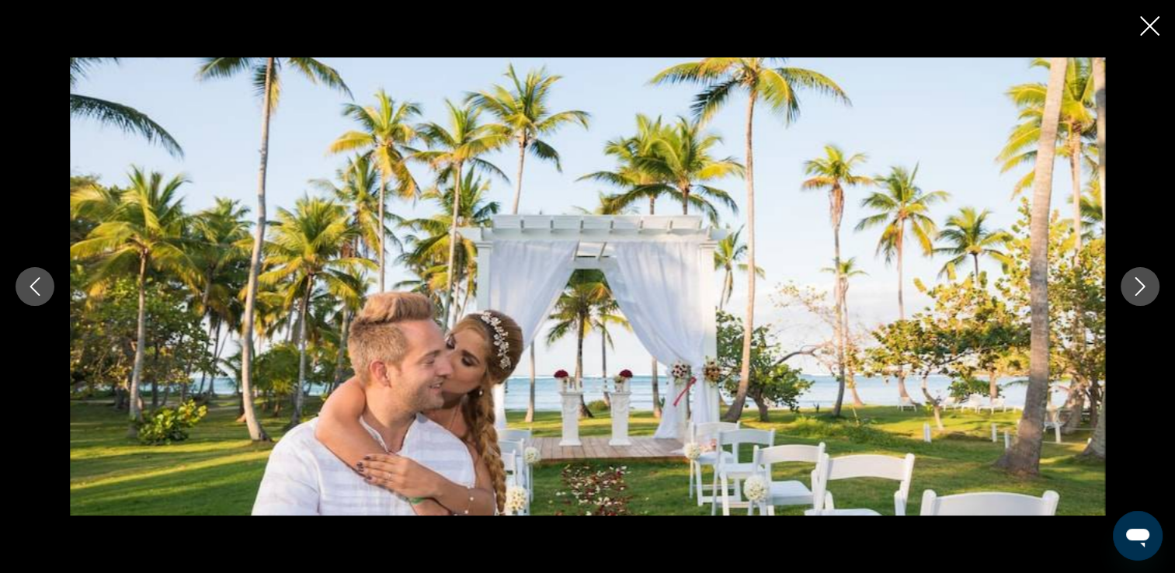
click at [1138, 291] on icon "Image suivante" at bounding box center [1141, 286] width 10 height 19
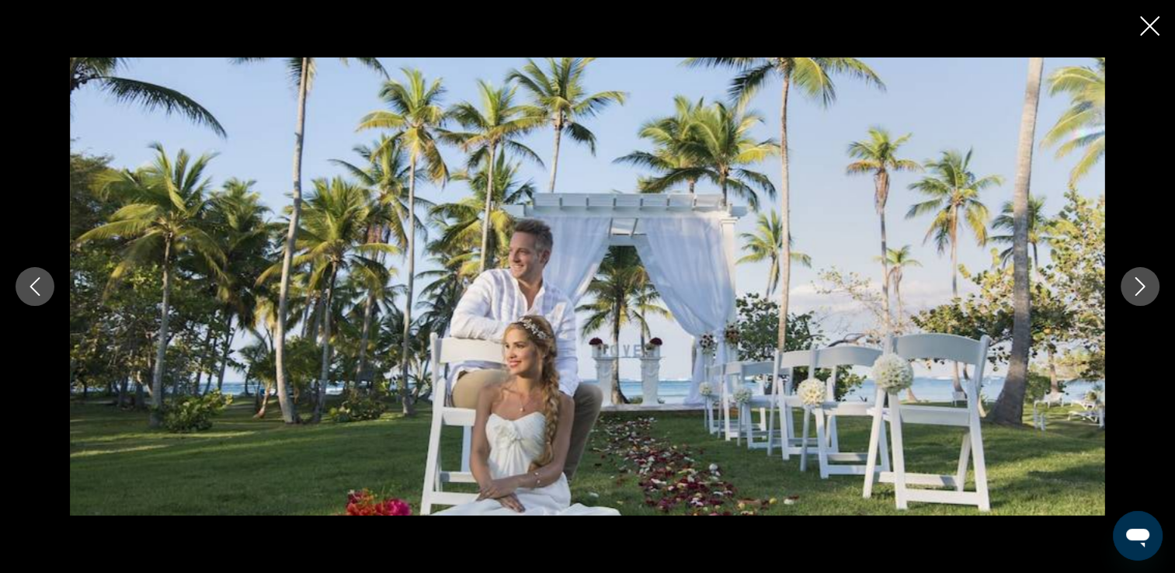
click at [1138, 291] on icon "Image suivante" at bounding box center [1141, 286] width 10 height 19
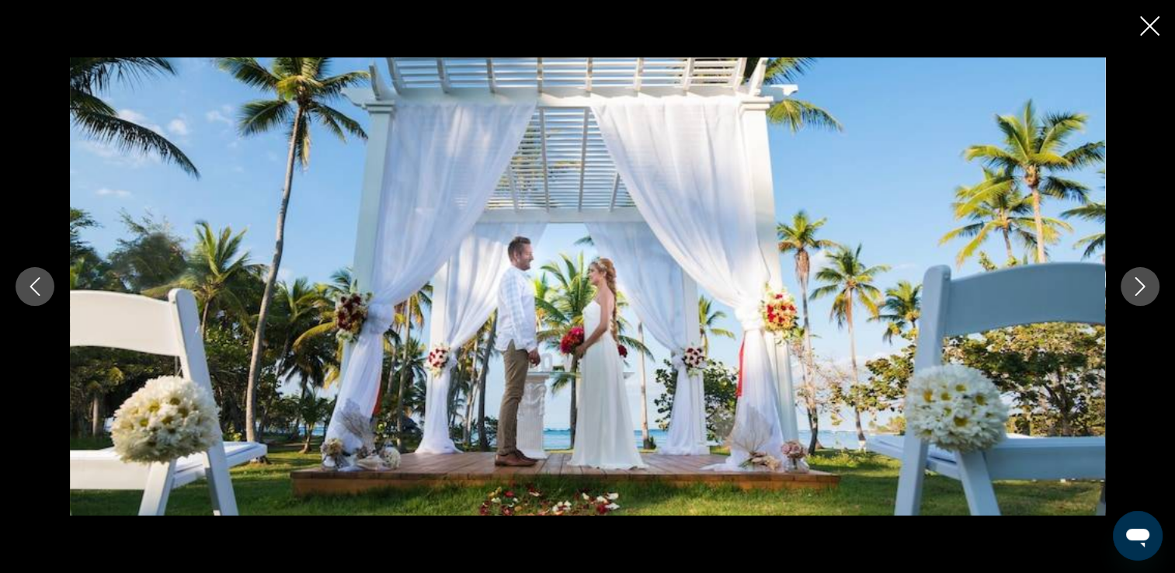
click at [1138, 291] on icon "Image suivante" at bounding box center [1141, 286] width 10 height 19
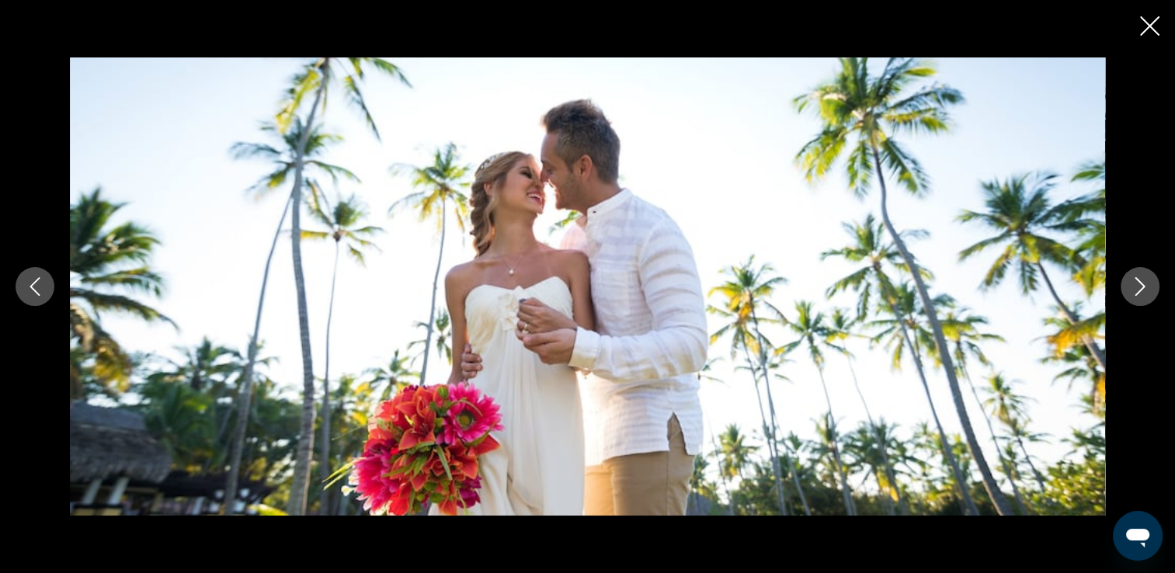
click at [1138, 291] on icon "Image suivante" at bounding box center [1141, 286] width 10 height 19
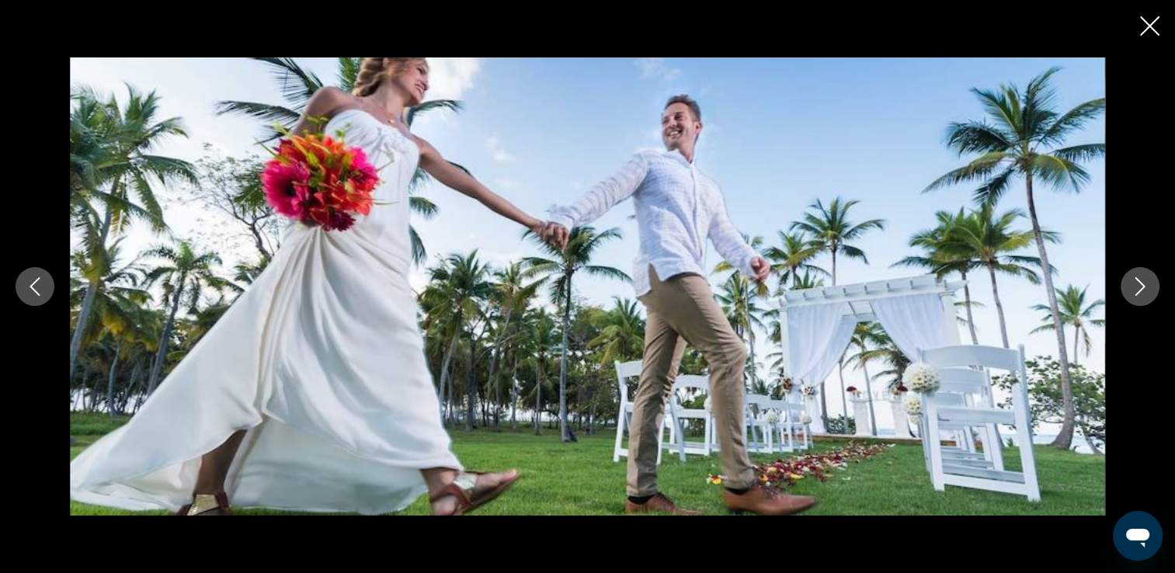
click at [1138, 291] on icon "Image suivante" at bounding box center [1141, 286] width 10 height 19
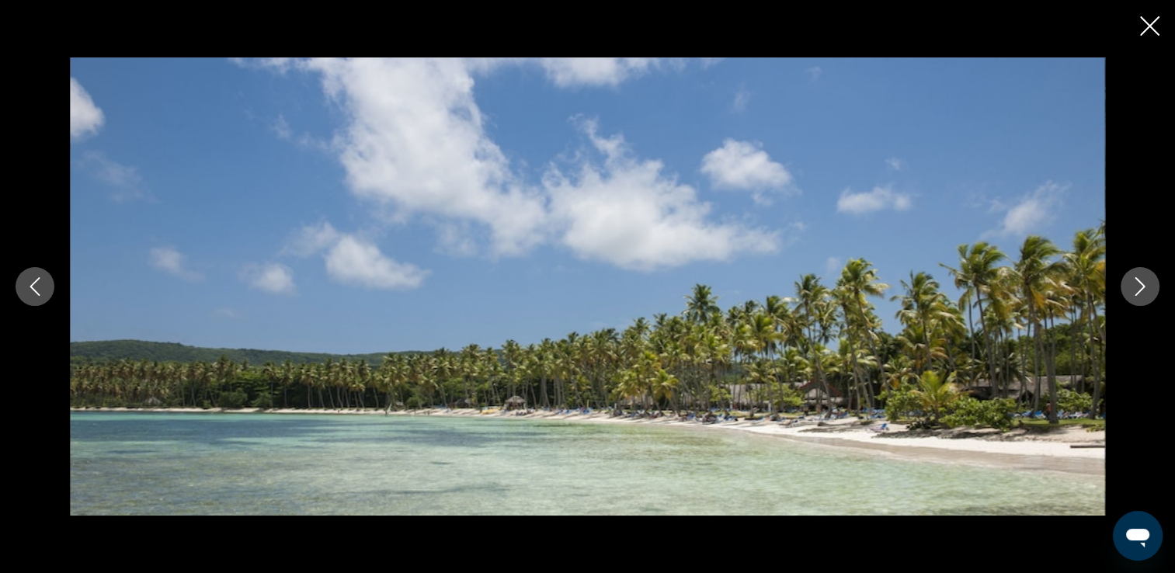
click at [1138, 291] on icon "Image suivante" at bounding box center [1141, 286] width 10 height 19
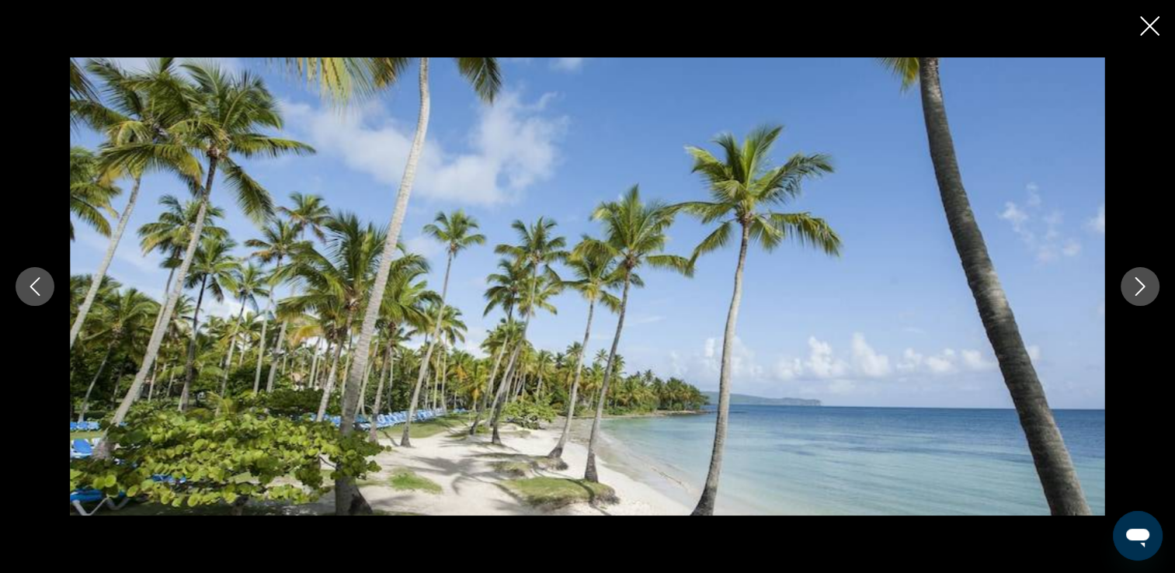
click at [16, 301] on div "prev next" at bounding box center [587, 286] width 1175 height 458
click at [35, 285] on icon "Image précédente" at bounding box center [35, 286] width 19 height 19
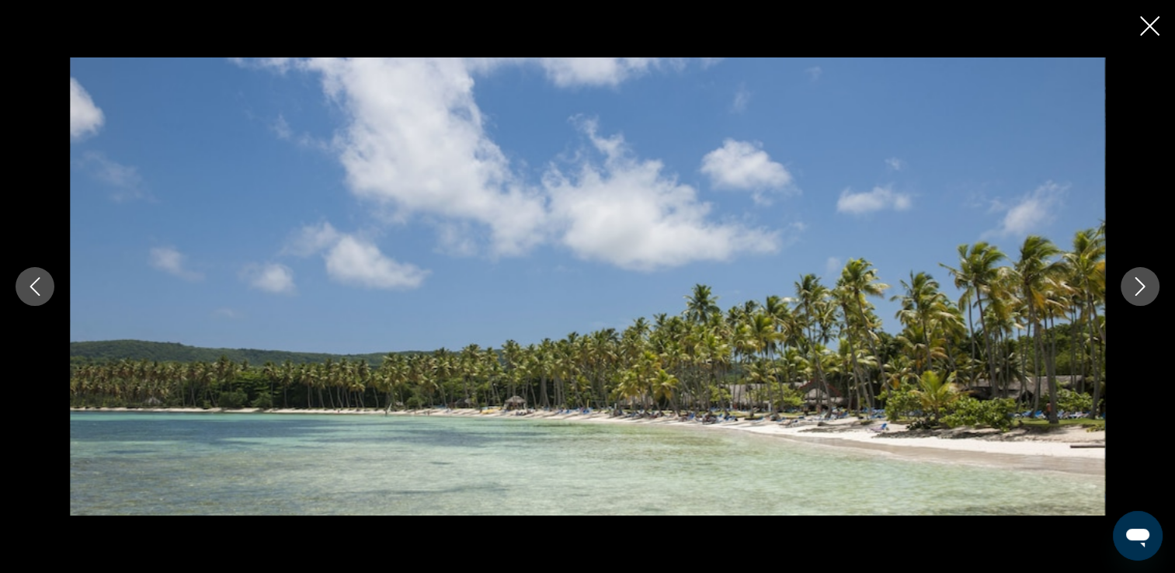
click at [1146, 296] on button "Image suivante" at bounding box center [1140, 286] width 39 height 39
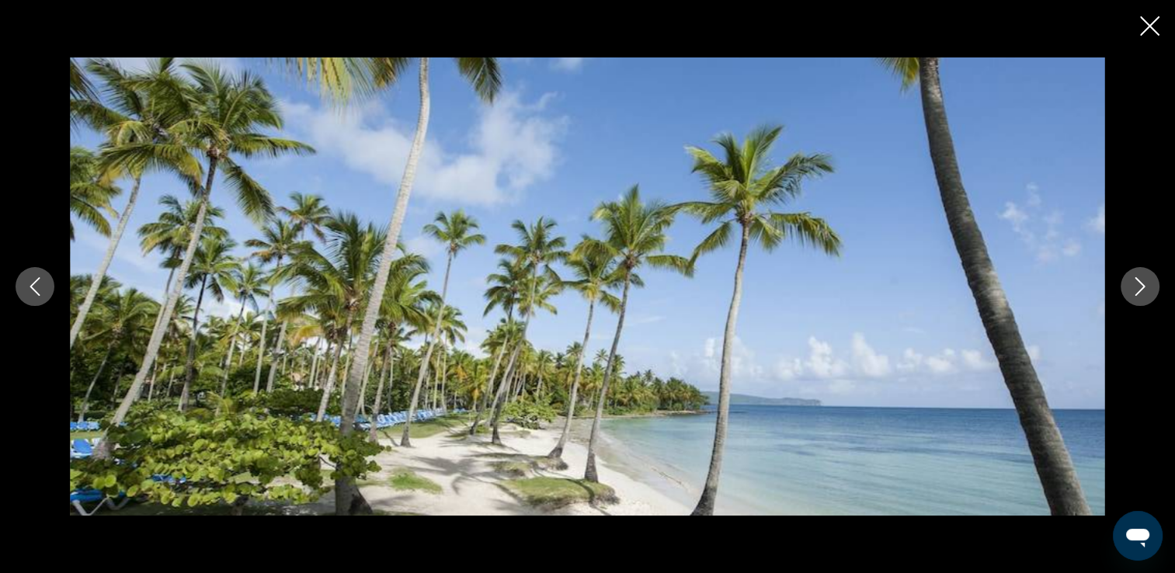
click at [1146, 296] on button "Image suivante" at bounding box center [1140, 286] width 39 height 39
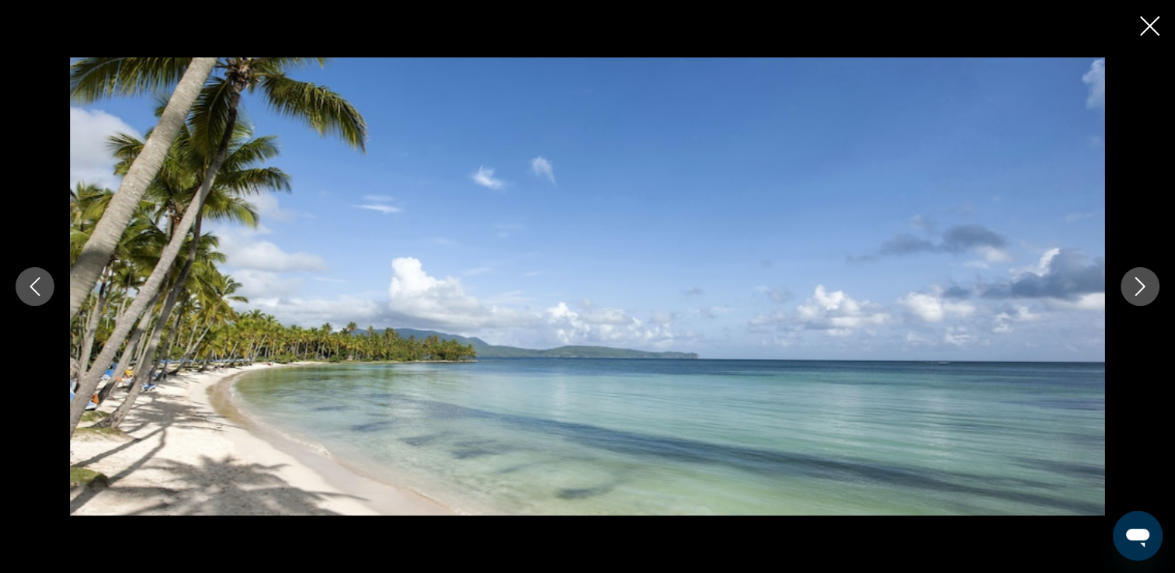
click at [1146, 296] on button "Image suivante" at bounding box center [1140, 286] width 39 height 39
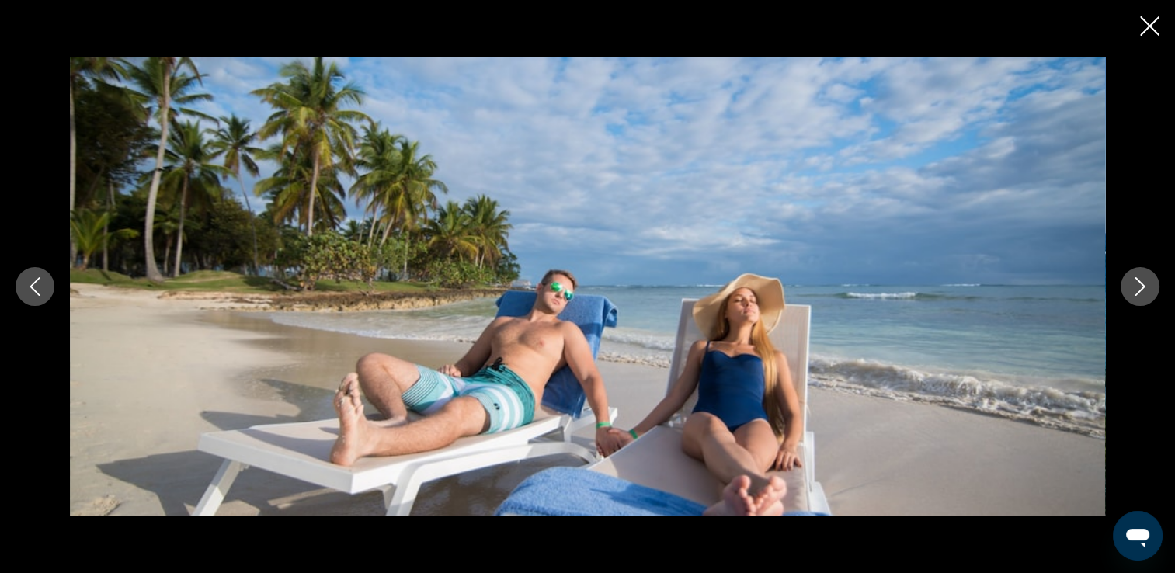
click at [1146, 295] on icon "Image suivante" at bounding box center [1140, 286] width 19 height 19
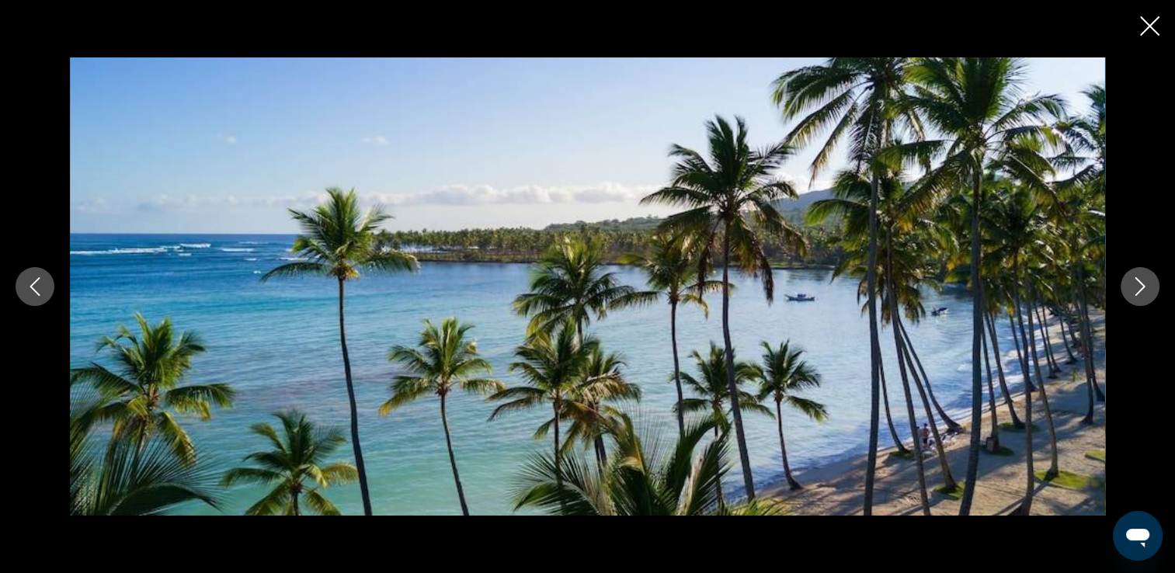
click at [1146, 295] on icon "Image suivante" at bounding box center [1140, 286] width 19 height 19
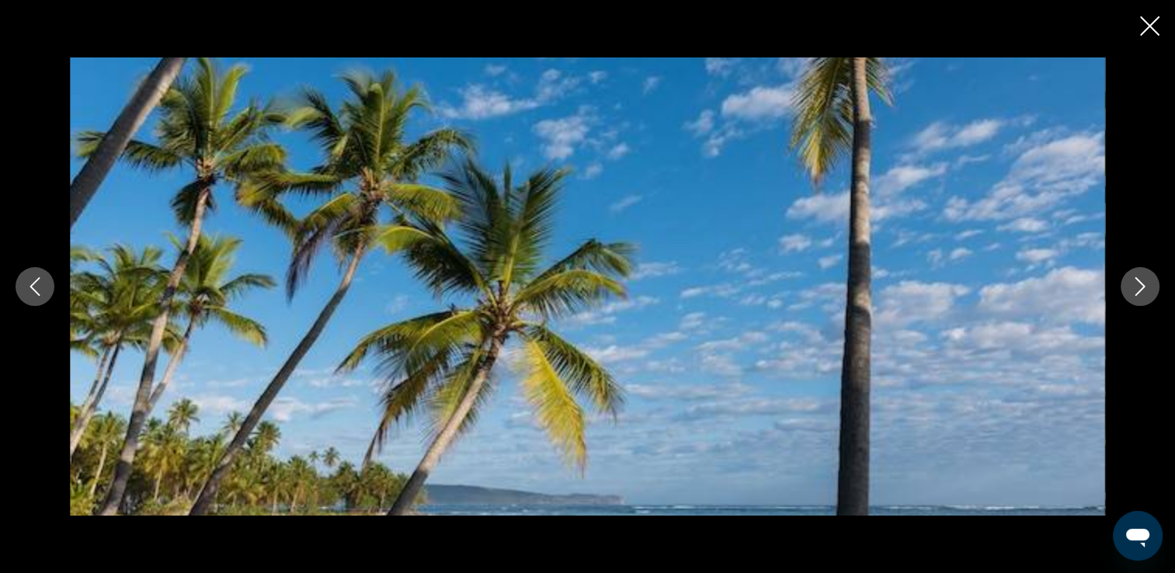
click at [1146, 295] on icon "Image suivante" at bounding box center [1140, 286] width 19 height 19
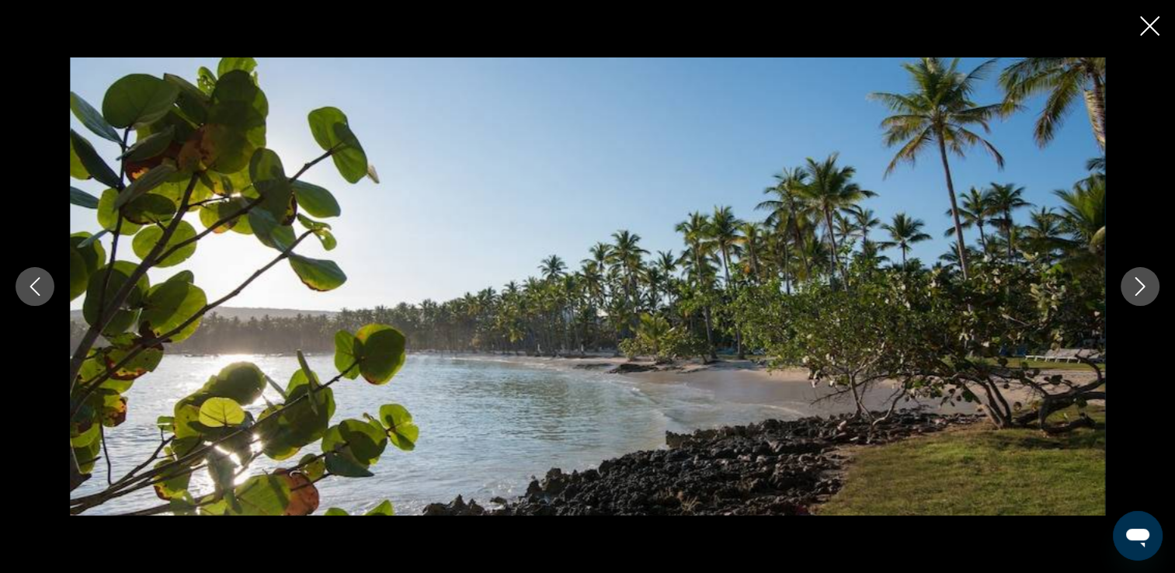
click at [1146, 295] on icon "Image suivante" at bounding box center [1140, 286] width 19 height 19
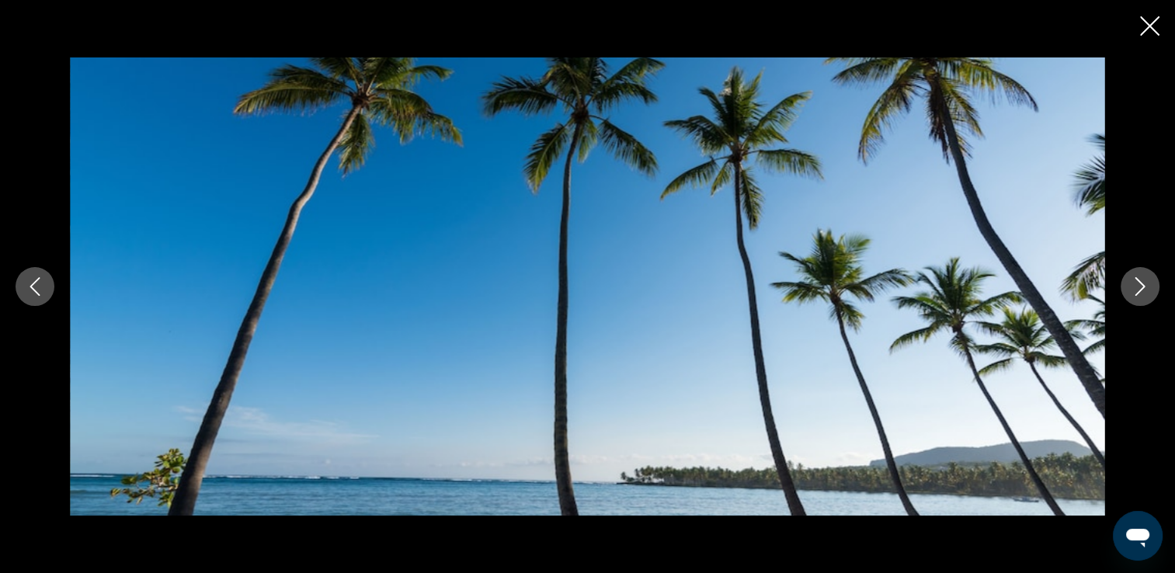
click at [1146, 295] on icon "Image suivante" at bounding box center [1140, 286] width 19 height 19
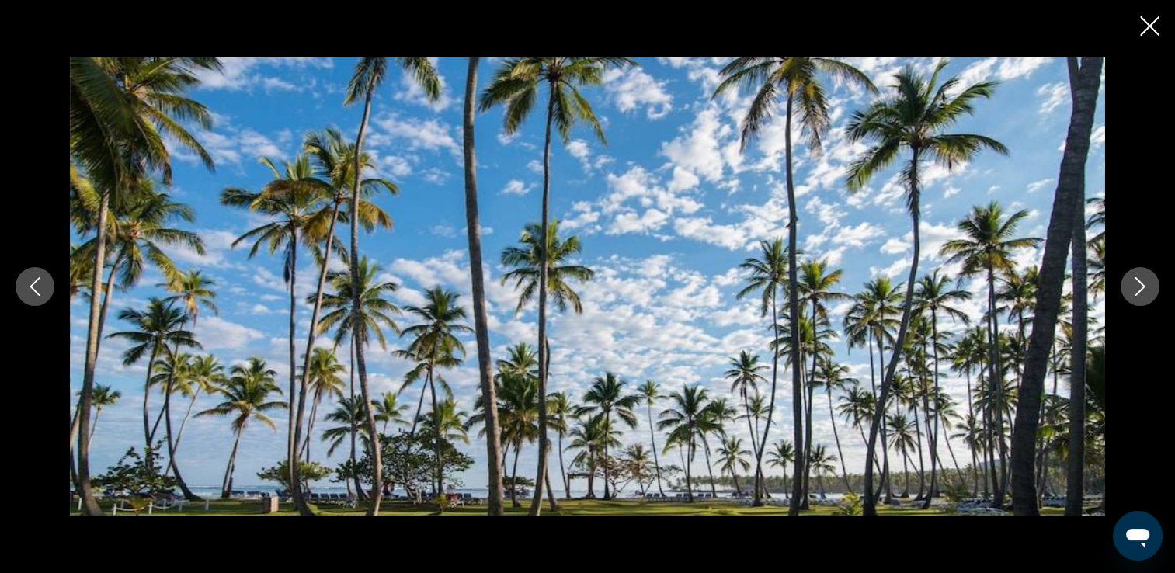
click at [1146, 295] on icon "Image suivante" at bounding box center [1140, 286] width 19 height 19
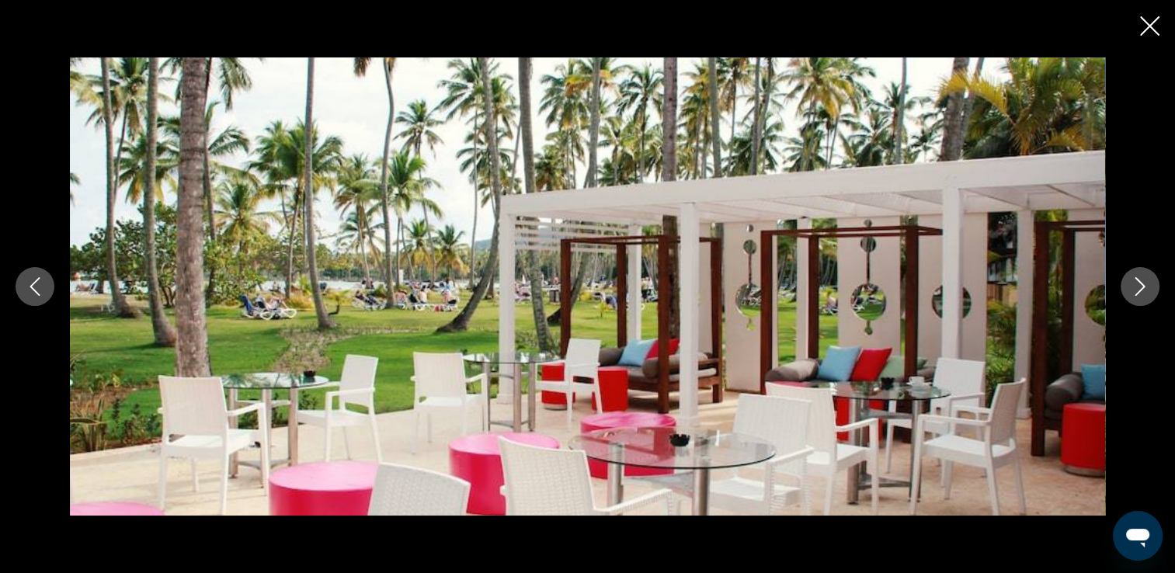
click at [1146, 295] on icon "Image suivante" at bounding box center [1140, 286] width 19 height 19
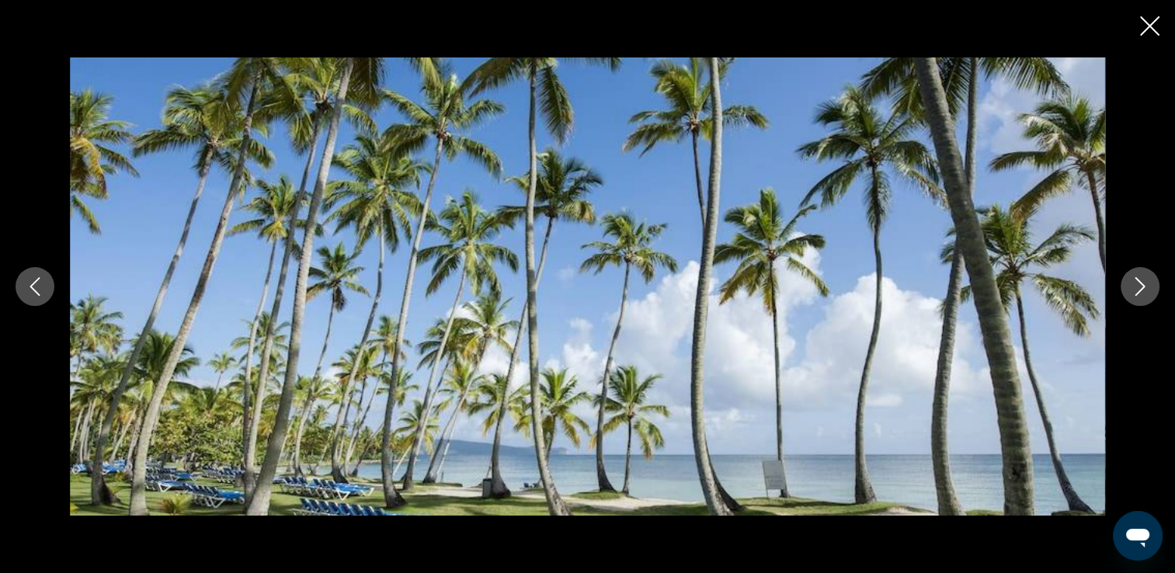
click at [1146, 295] on icon "Image suivante" at bounding box center [1140, 286] width 19 height 19
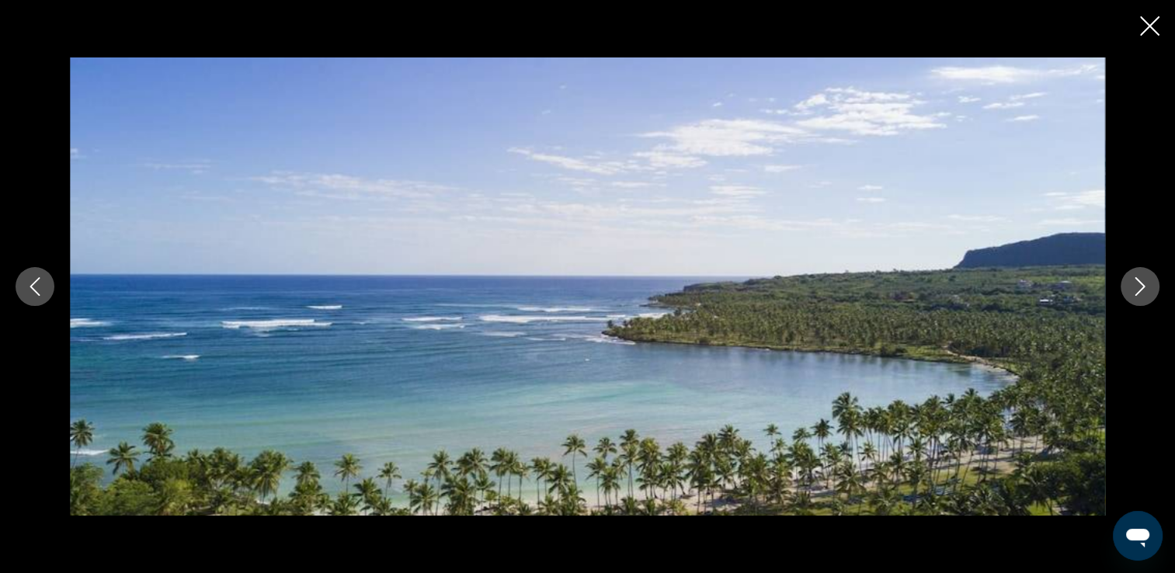
click at [1146, 295] on icon "Image suivante" at bounding box center [1140, 286] width 19 height 19
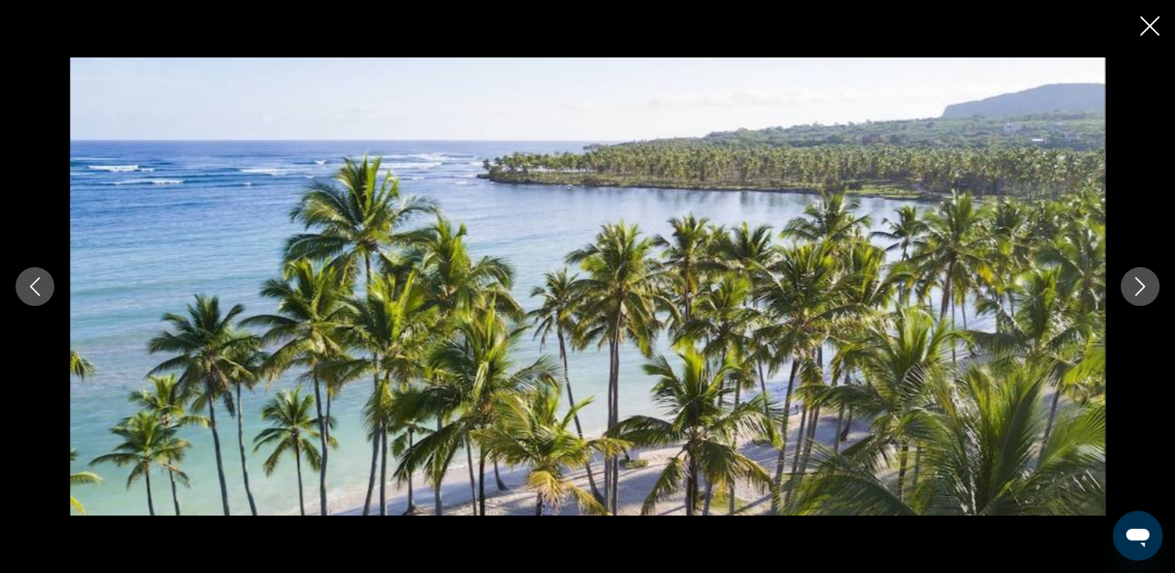
click at [1146, 295] on icon "Image suivante" at bounding box center [1140, 286] width 19 height 19
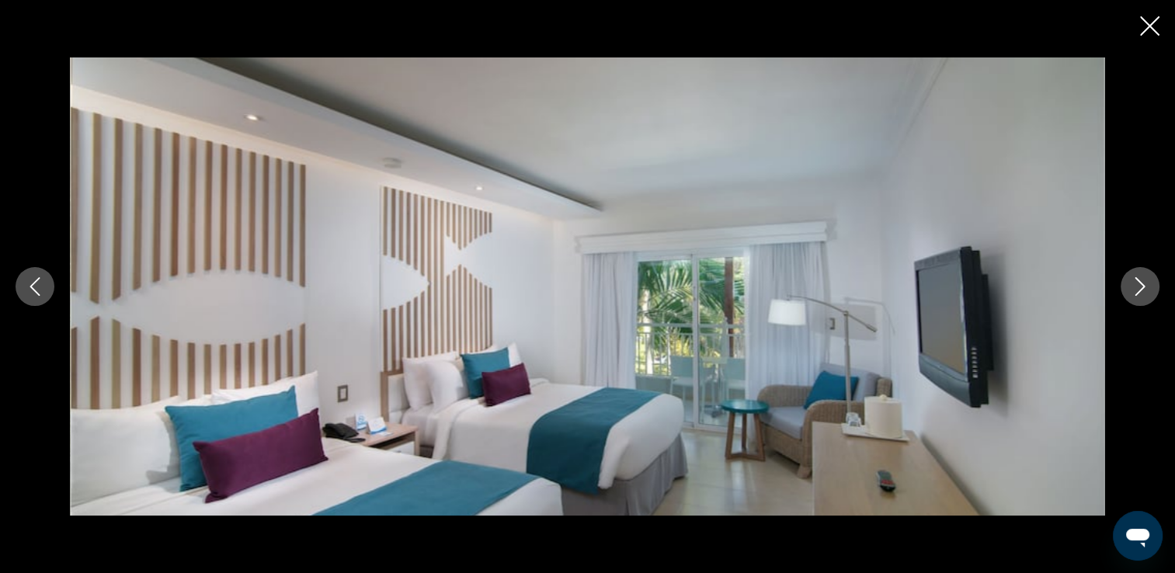
click at [1146, 295] on icon "Image suivante" at bounding box center [1140, 286] width 19 height 19
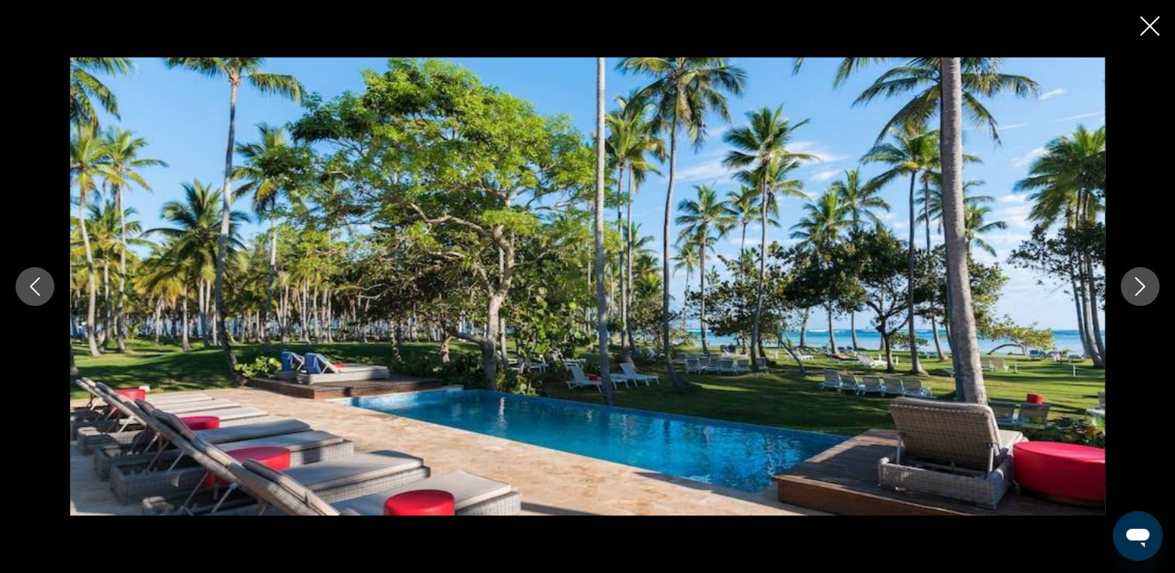
click at [1148, 30] on icon "Fermer le diaporama" at bounding box center [1149, 25] width 19 height 19
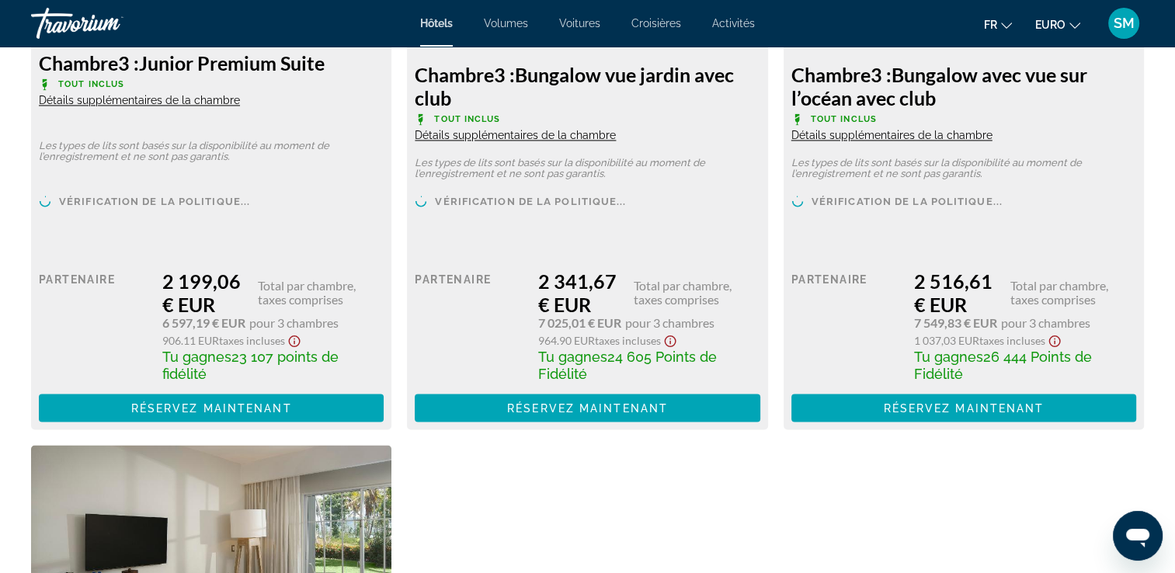
scroll to position [2601, 0]
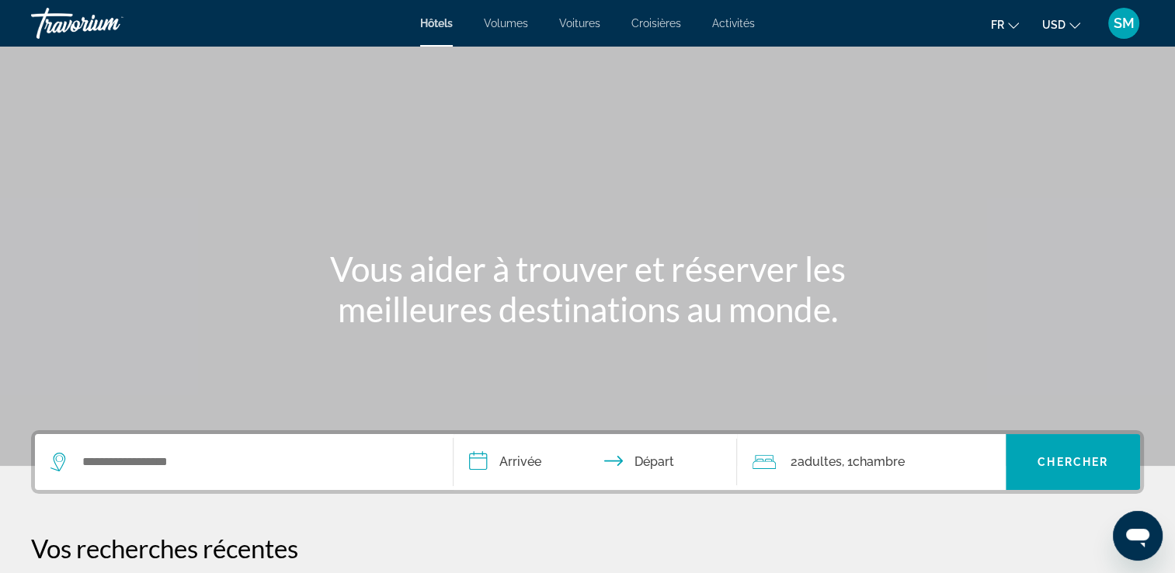
click at [524, 15] on div "Hôtels Volumes Voitures Croisières Activités Hôtels Vols Voitures Croisières Ac…" at bounding box center [587, 23] width 1175 height 40
click at [524, 24] on span "Volumes" at bounding box center [506, 23] width 44 height 12
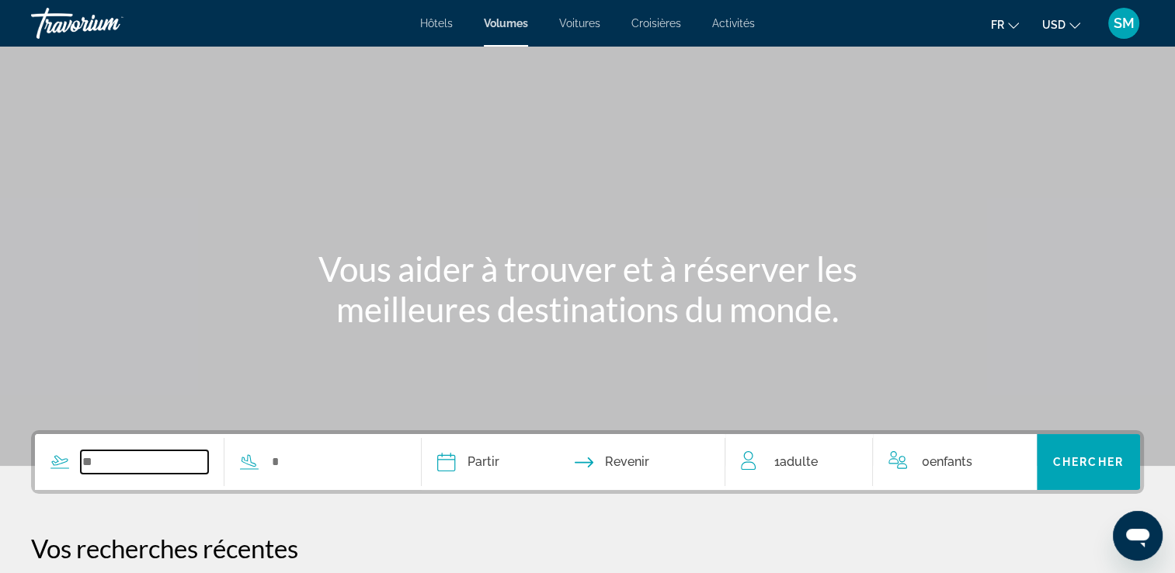
click at [154, 466] on input "Widget de recherche" at bounding box center [144, 462] width 127 height 23
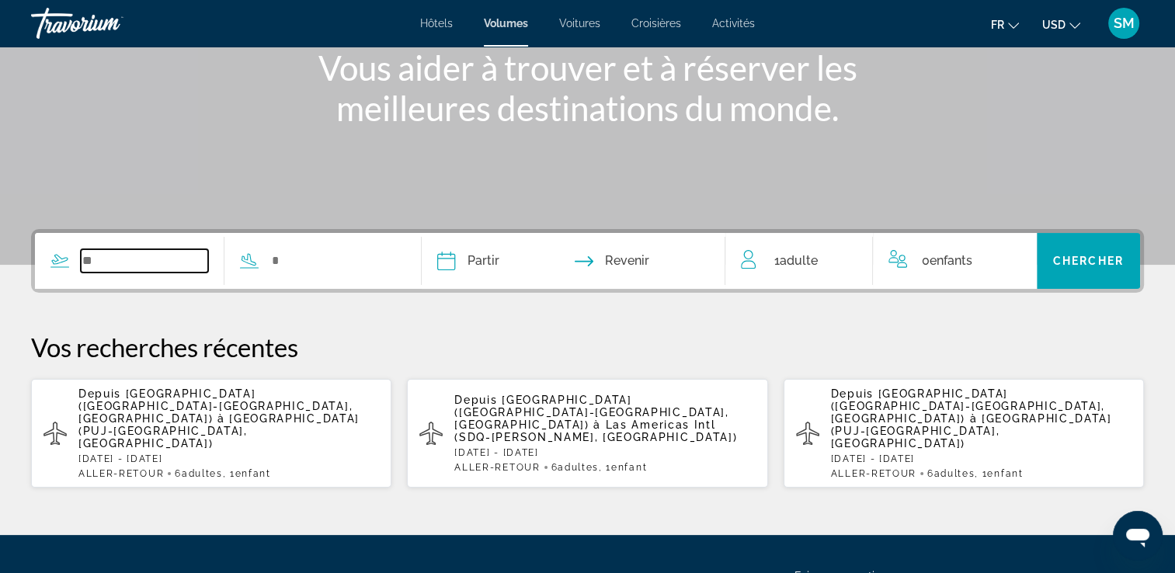
scroll to position [327, 0]
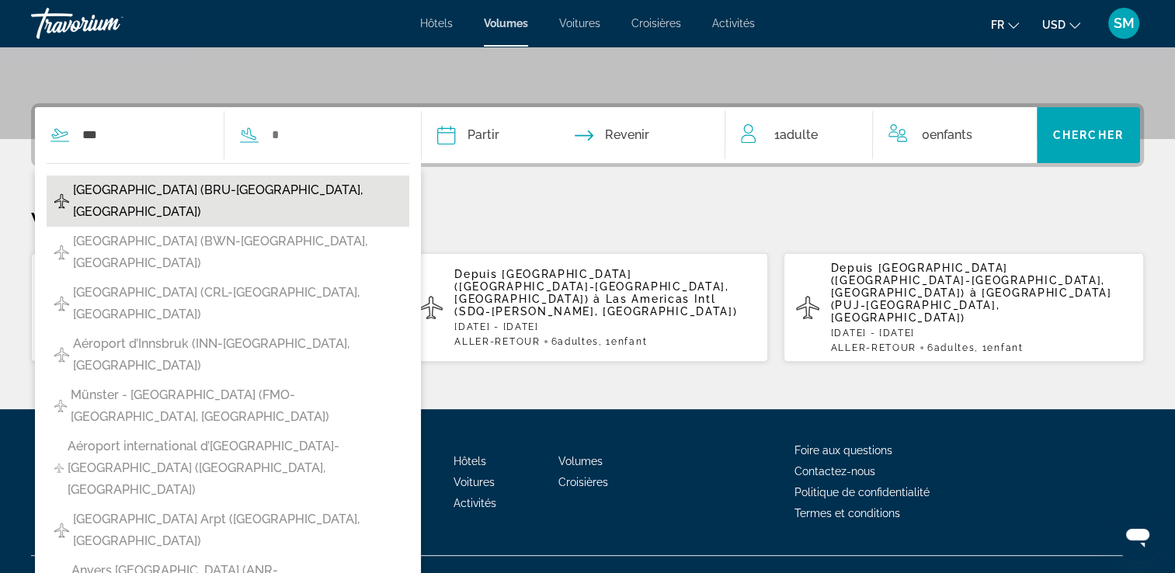
click at [168, 191] on span "Aéroport de Bruxelles (BRU-Bruxelles, BE)" at bounding box center [237, 200] width 329 height 43
type input "**********"
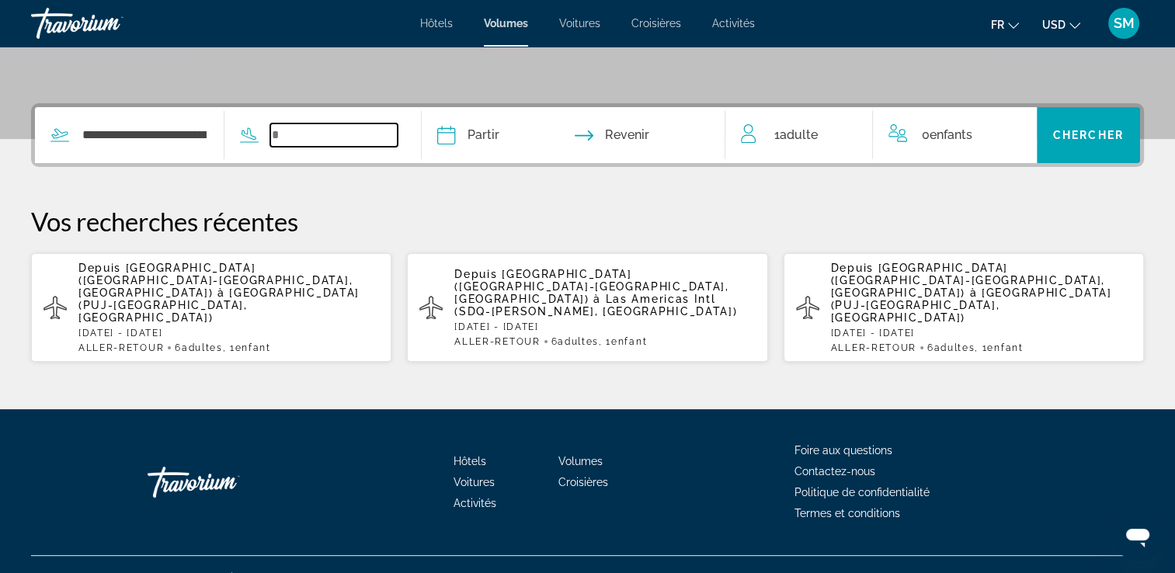
click at [391, 141] on input "Widget de recherche" at bounding box center [333, 135] width 127 height 23
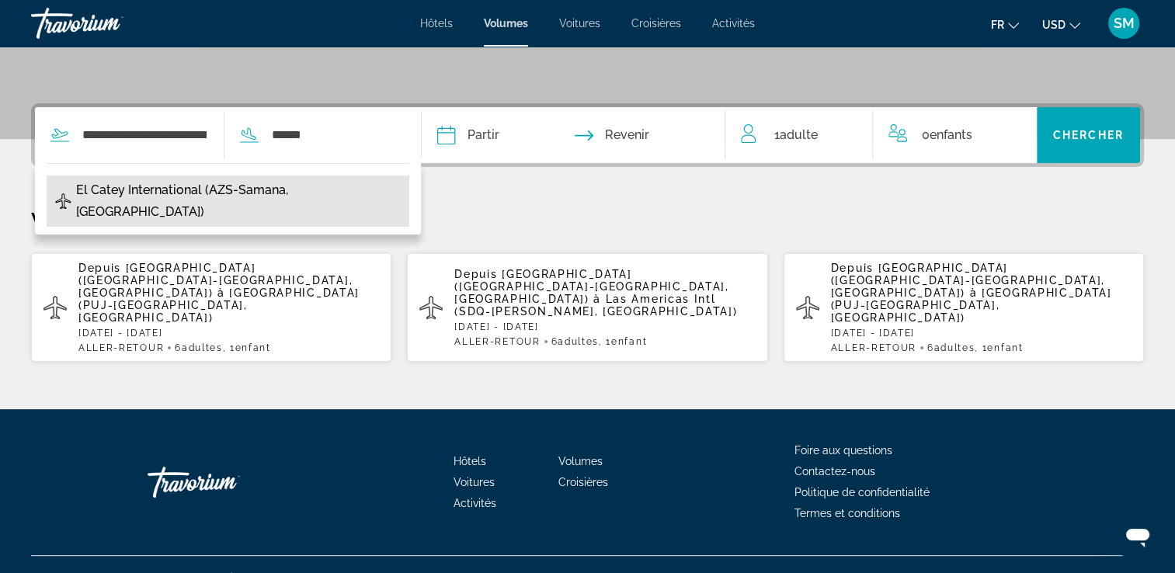
click at [282, 206] on span "El Catey International (AZS-Samana, République dominicaine)" at bounding box center [238, 200] width 325 height 43
type input "**********"
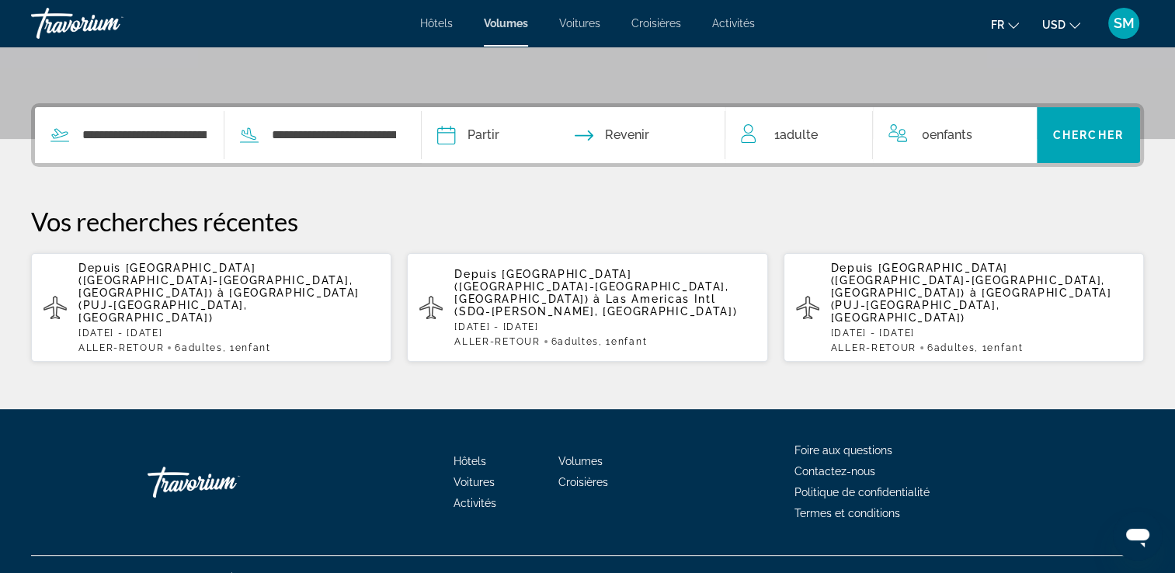
click at [517, 131] on input "Date de départ" at bounding box center [508, 137] width 151 height 61
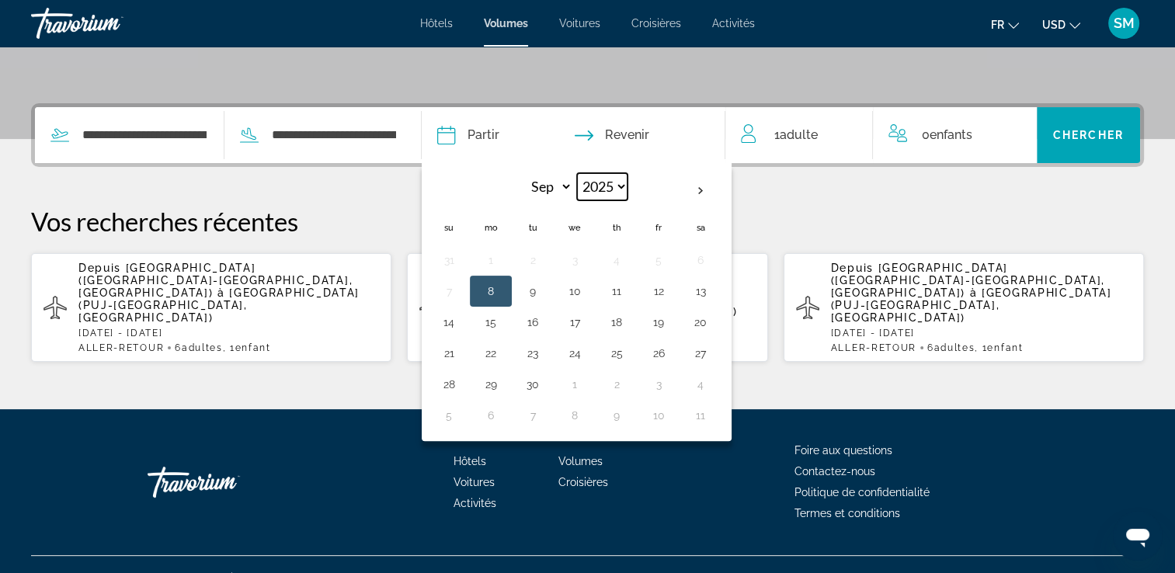
click at [628, 189] on select "**** **** **** **** **** ****" at bounding box center [602, 186] width 50 height 27
select select "****"
click at [604, 173] on select "**** **** **** **** **** ****" at bounding box center [602, 186] width 50 height 27
click at [572, 188] on select "*** *** *** *** *** *** *** *** *** *** *** ***" at bounding box center [547, 186] width 50 height 27
click at [548, 173] on select "*** *** *** *** *** *** *** *** *** *** *** ***" at bounding box center [547, 186] width 50 height 27
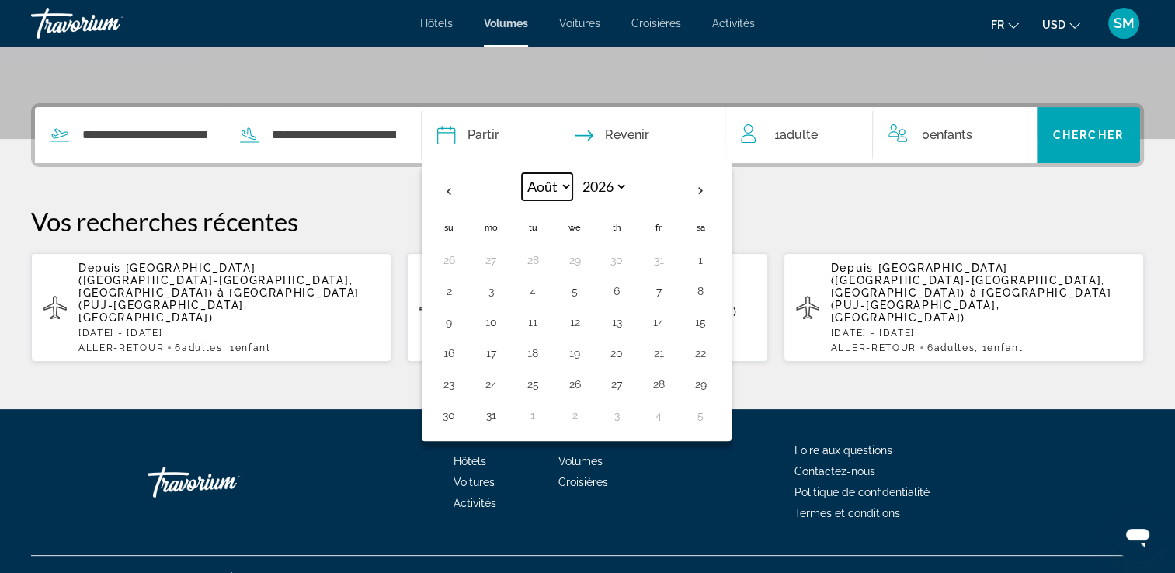
click at [572, 193] on select "*** *** *** *** *** *** *** *** *** *** *** ***" at bounding box center [547, 186] width 50 height 27
select select "*"
click at [548, 173] on select "*** *** *** *** *** *** *** *** *** *** *** ***" at bounding box center [547, 186] width 50 height 27
click at [671, 323] on button "18" at bounding box center [658, 322] width 25 height 22
type input "**********"
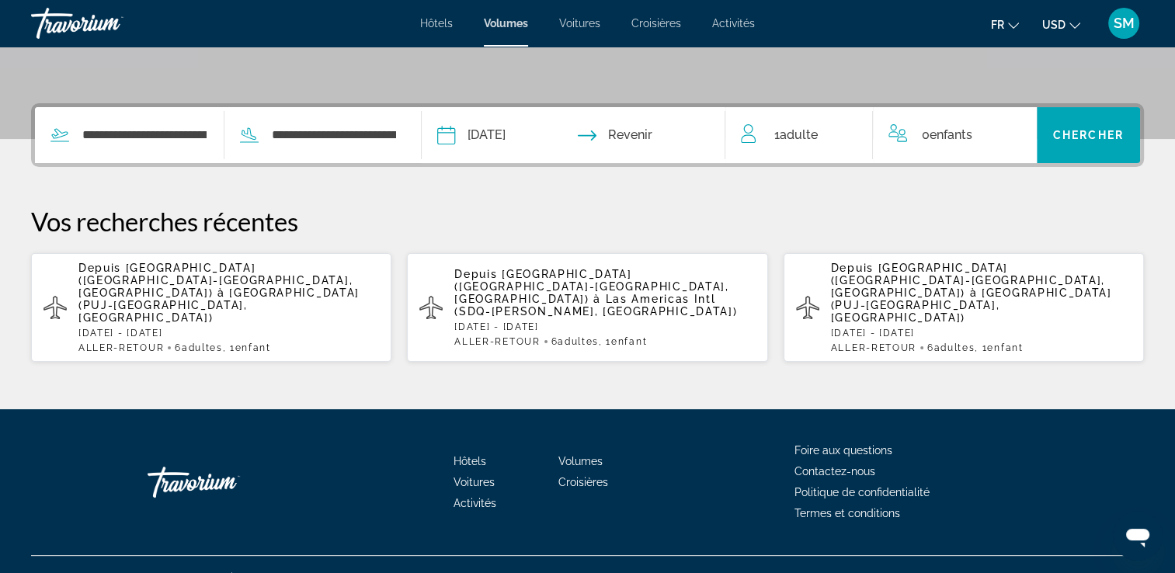
click at [643, 128] on input "Date de retour" at bounding box center [657, 137] width 151 height 61
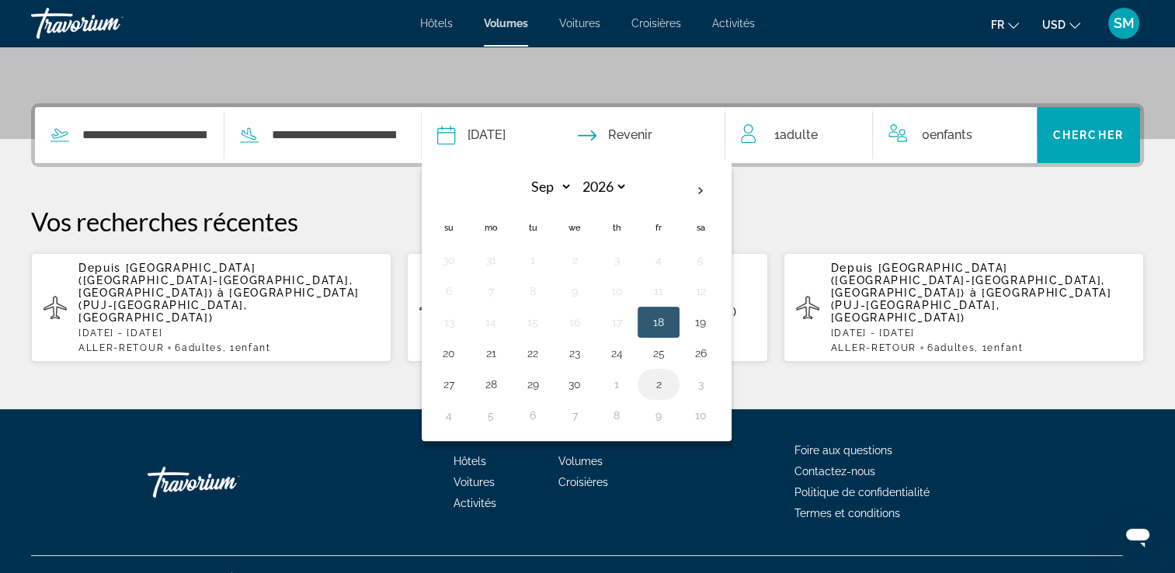
click at [671, 384] on button "2" at bounding box center [658, 385] width 25 height 22
type input "**********"
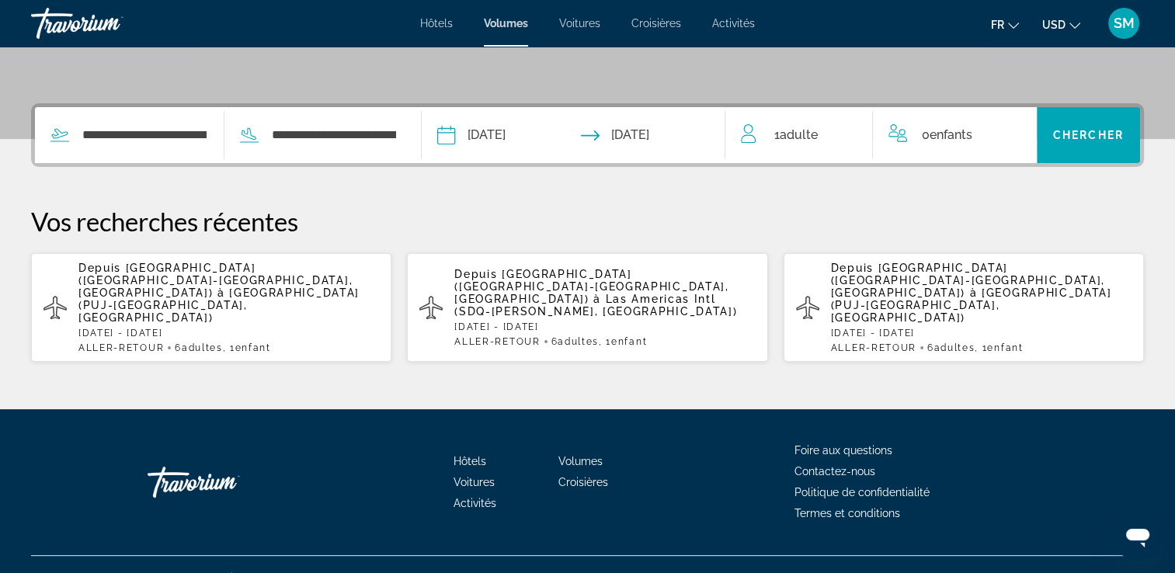
click at [834, 139] on div "1 Adulte Adultes" at bounding box center [806, 135] width 131 height 22
click at [847, 135] on icon "Augmenter les adultes" at bounding box center [850, 132] width 14 height 19
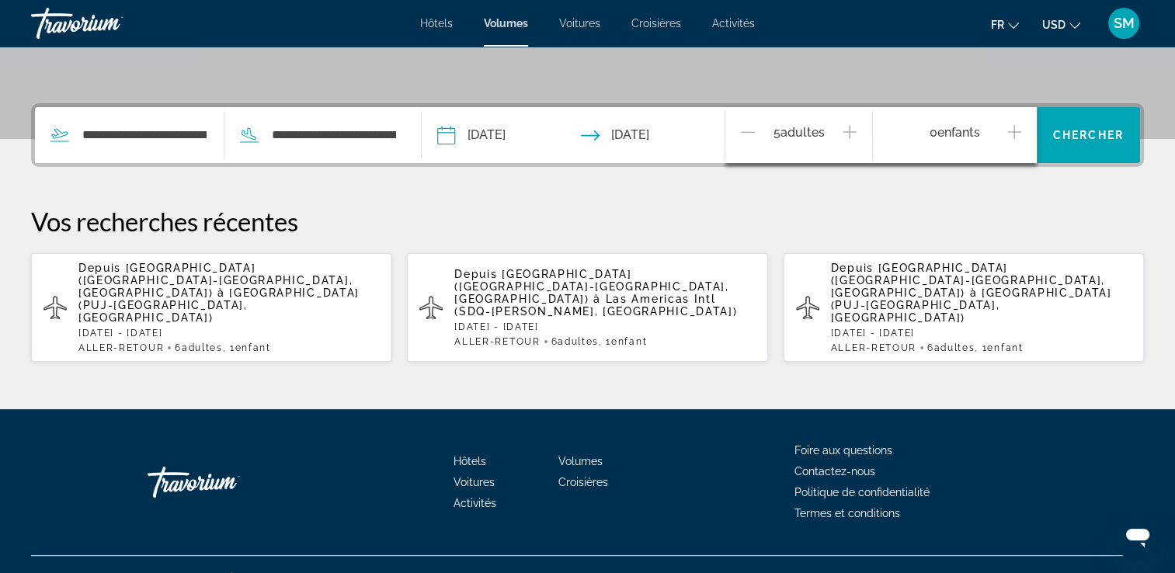
click at [847, 135] on icon "Augmenter les adultes" at bounding box center [850, 132] width 14 height 19
click at [1014, 133] on icon "Augmenter les enfants" at bounding box center [1014, 132] width 14 height 19
click at [988, 190] on span "Voyageurs : 6 adultes, 1 enfant" at bounding box center [950, 193] width 99 height 19
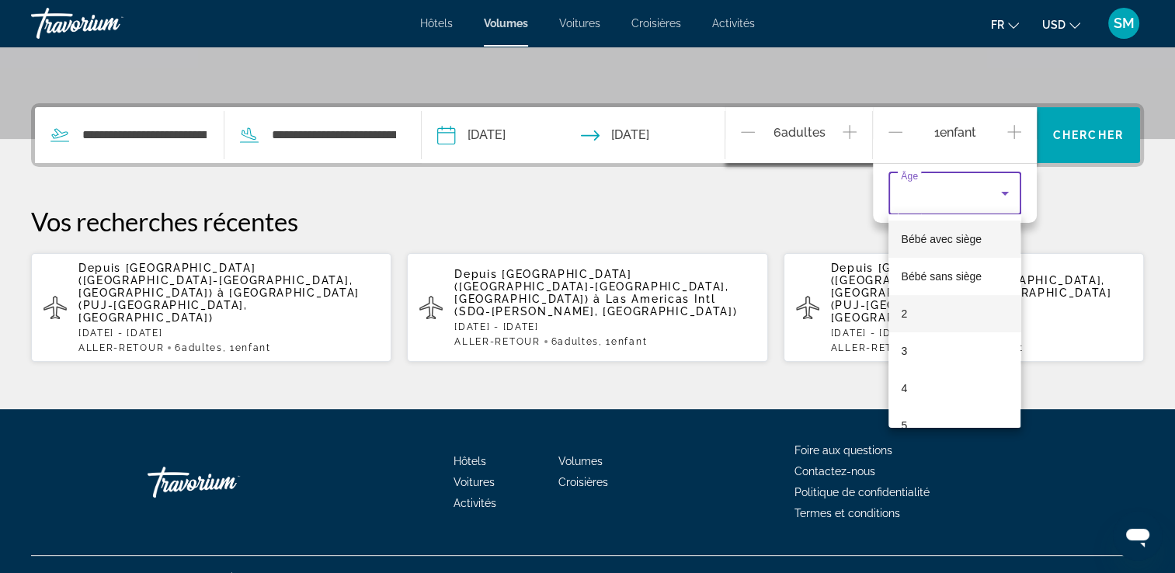
click at [936, 315] on mat-option "2" at bounding box center [955, 313] width 132 height 37
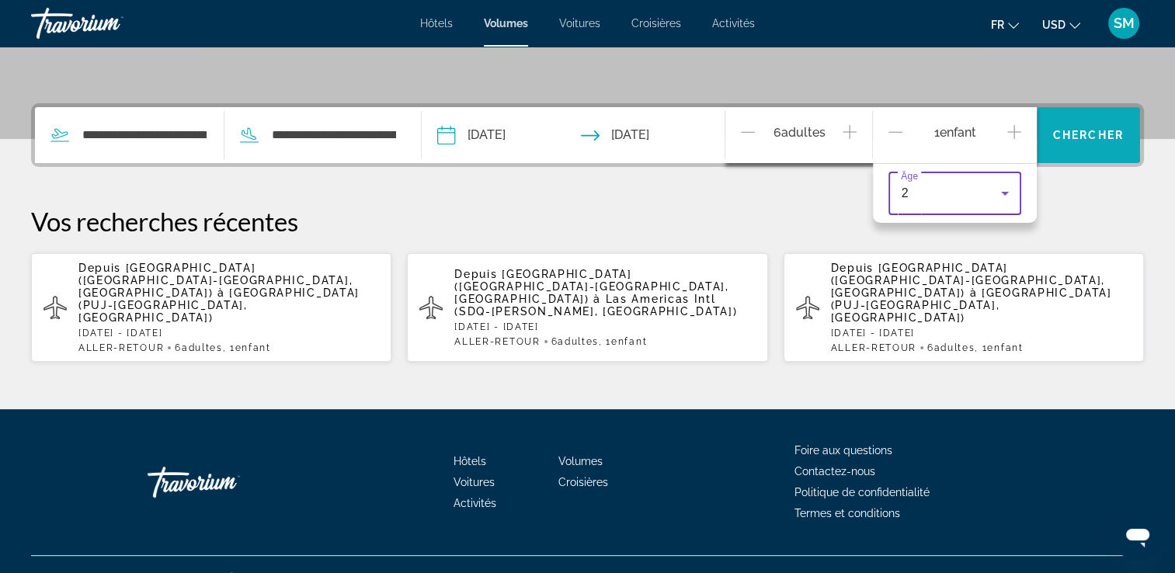
click at [1091, 141] on span "Widget de recherche" at bounding box center [1088, 135] width 103 height 37
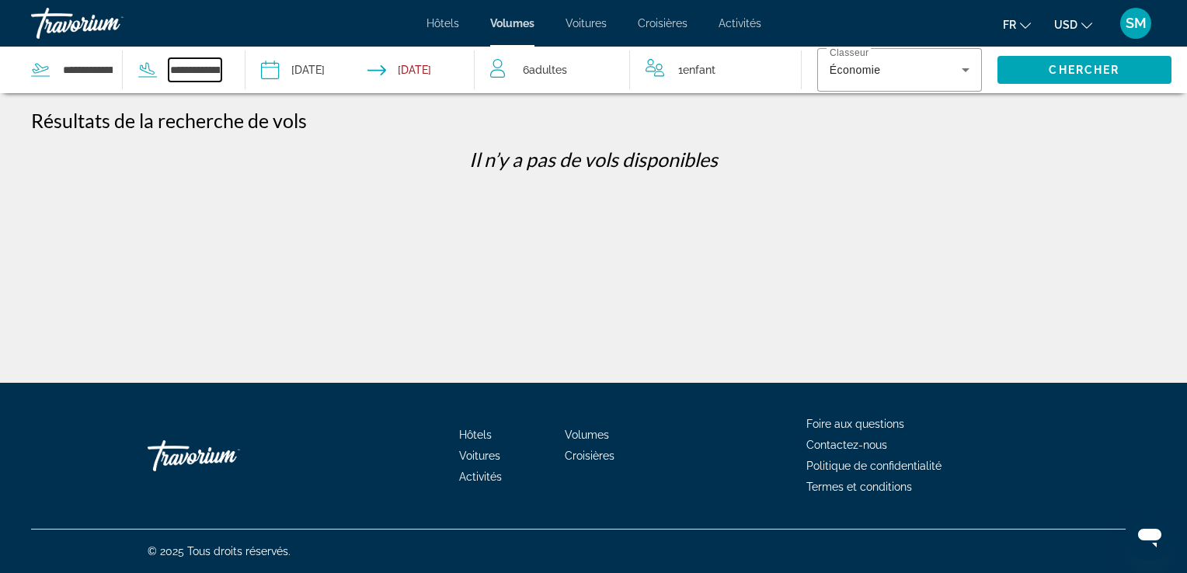
click at [213, 76] on input "**********" at bounding box center [195, 69] width 53 height 23
drag, startPoint x: 169, startPoint y: 67, endPoint x: 290, endPoint y: 76, distance: 121.5
click at [290, 76] on div "**********" at bounding box center [237, 70] width 475 height 47
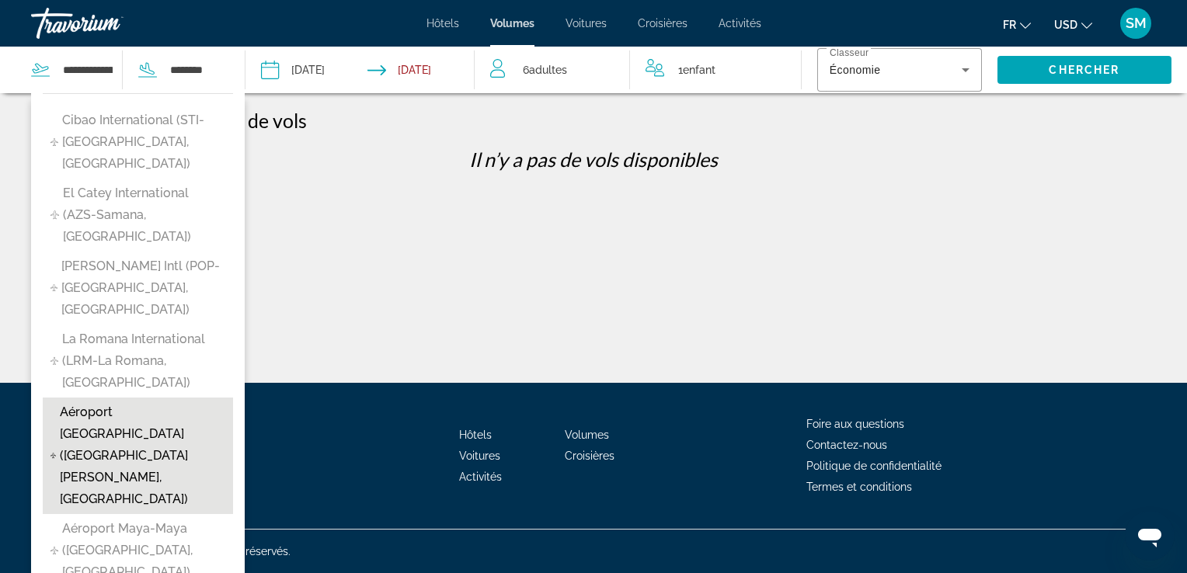
click at [165, 447] on span "Aéroport international de Las Americas (SDQ-Saint-Domingue, République dominica…" at bounding box center [142, 456] width 165 height 109
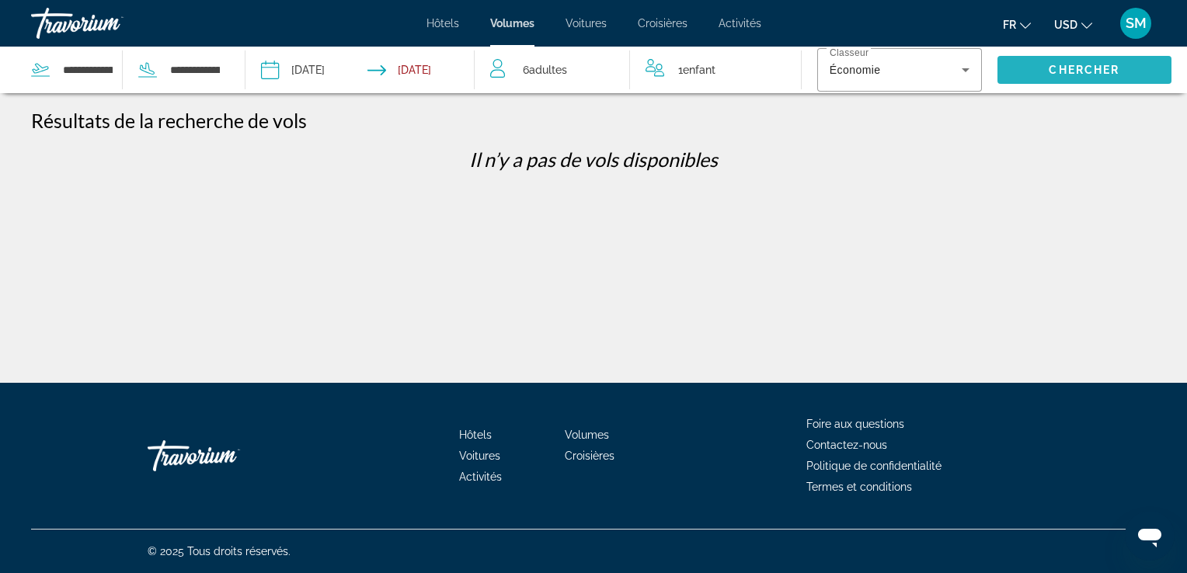
click at [1034, 67] on span "Widget de recherche" at bounding box center [1084, 69] width 174 height 37
drag, startPoint x: 170, startPoint y: 70, endPoint x: 217, endPoint y: 67, distance: 47.5
click at [217, 67] on input "**********" at bounding box center [195, 69] width 53 height 23
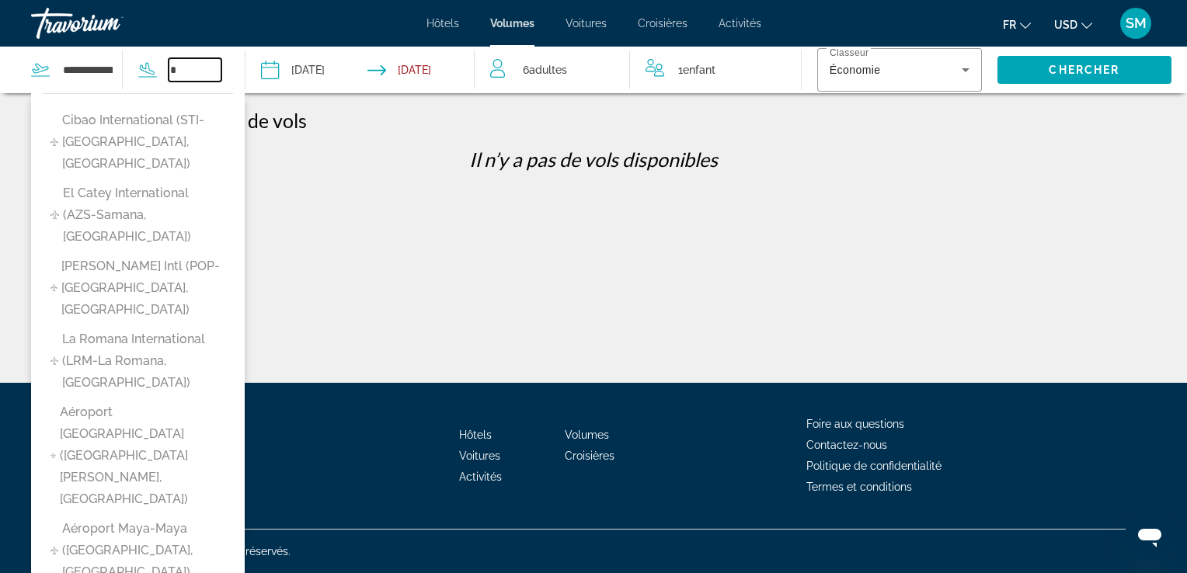
scroll to position [0, 0]
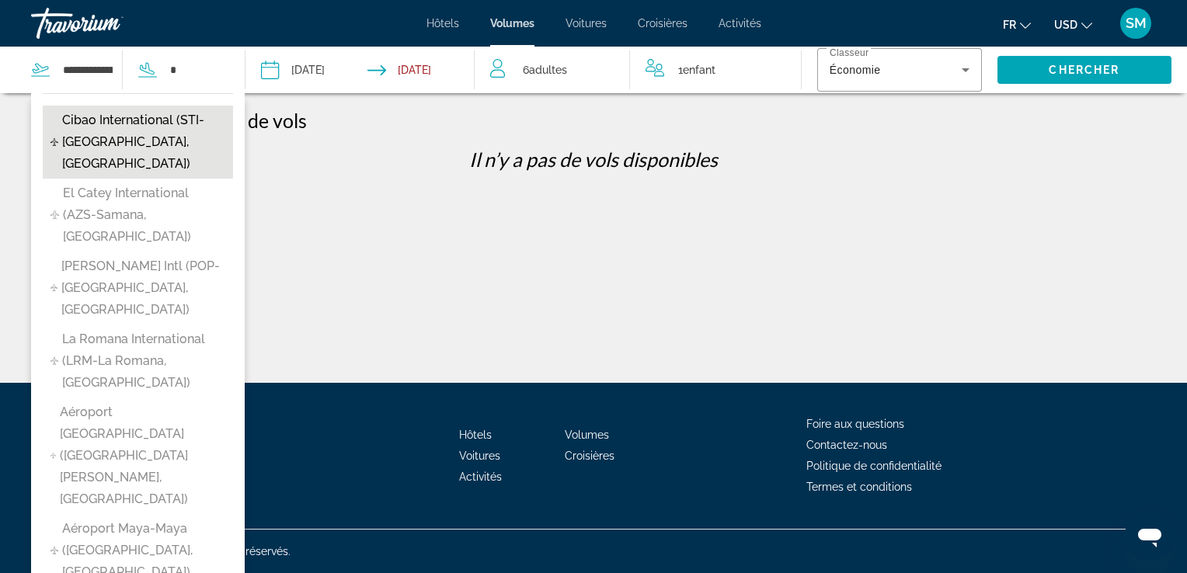
click at [155, 154] on span "Cibao International (STI-Santiago, République dominicaine)" at bounding box center [143, 142] width 163 height 65
type input "**********"
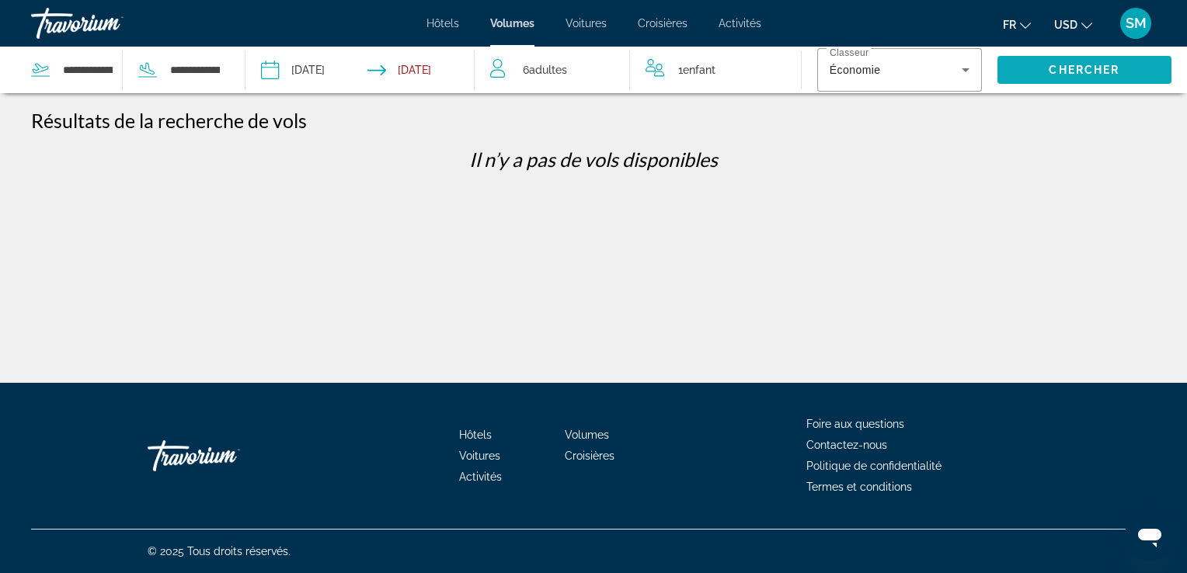
click at [1055, 68] on span "Chercher" at bounding box center [1084, 70] width 71 height 12
